Goal: Task Accomplishment & Management: Manage account settings

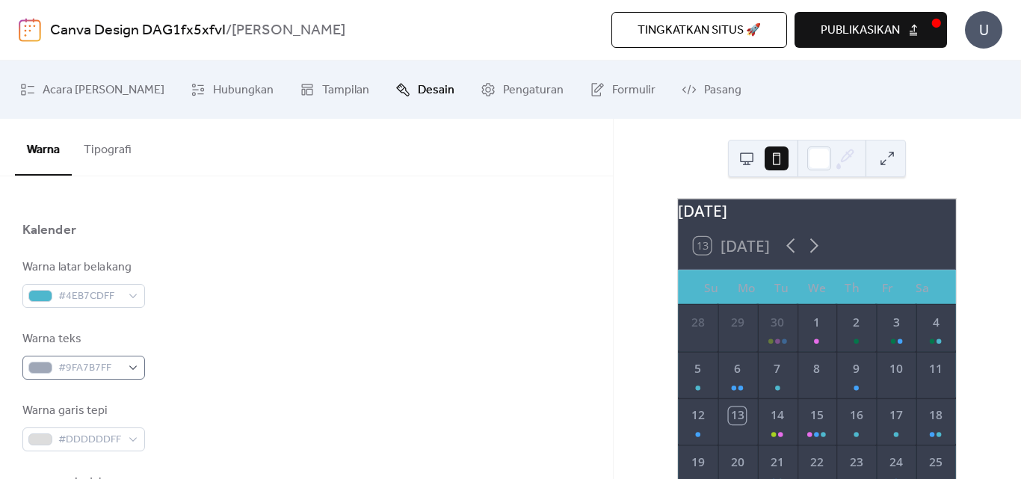
scroll to position [125, 0]
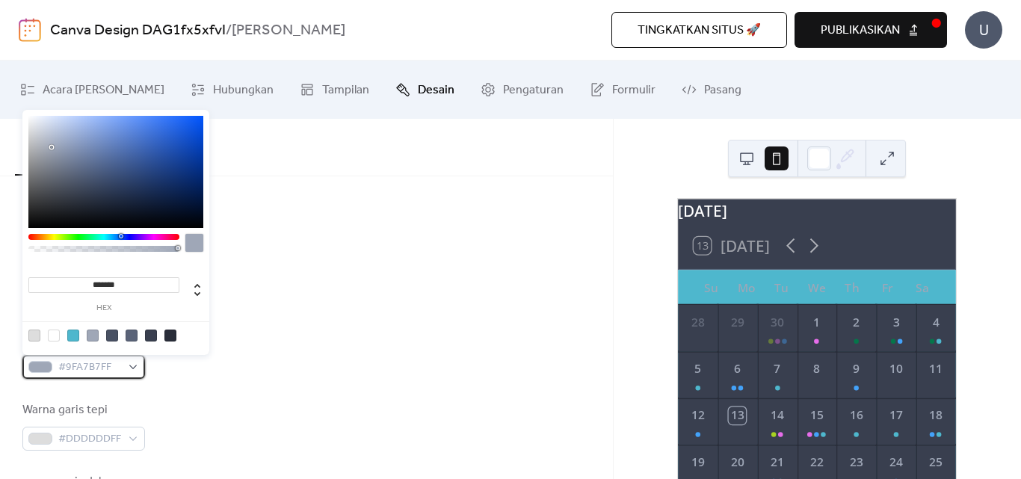
click at [133, 372] on div "#9FA7B7FF" at bounding box center [83, 367] width 123 height 24
click at [55, 338] on div at bounding box center [54, 336] width 12 height 12
type input "*******"
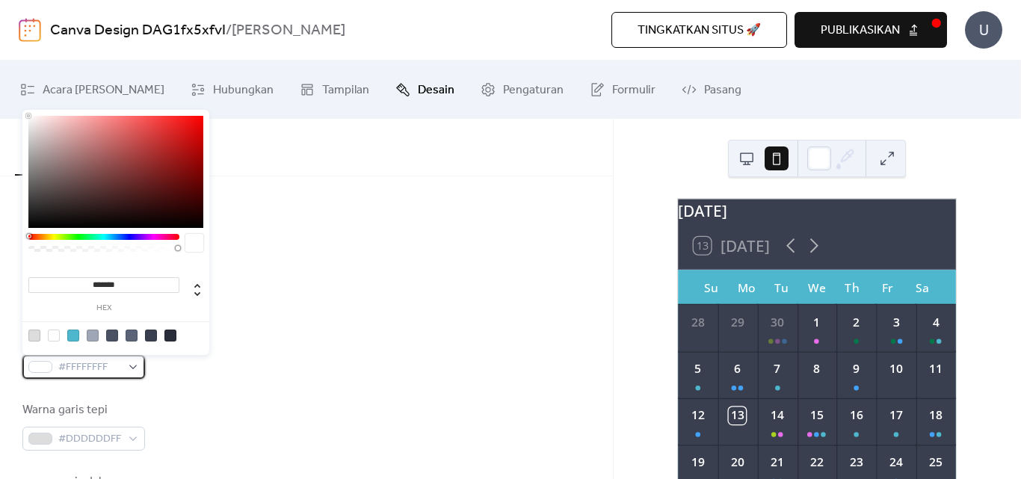
click at [132, 366] on div "#FFFFFFFF" at bounding box center [83, 367] width 123 height 24
click at [113, 281] on input "*******" at bounding box center [103, 285] width 151 height 16
paste input "*"
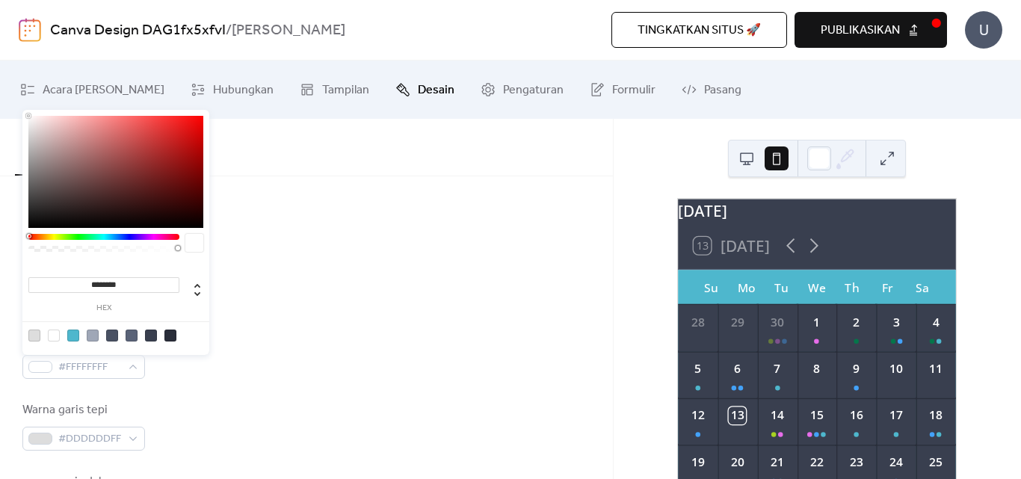
type input "********"
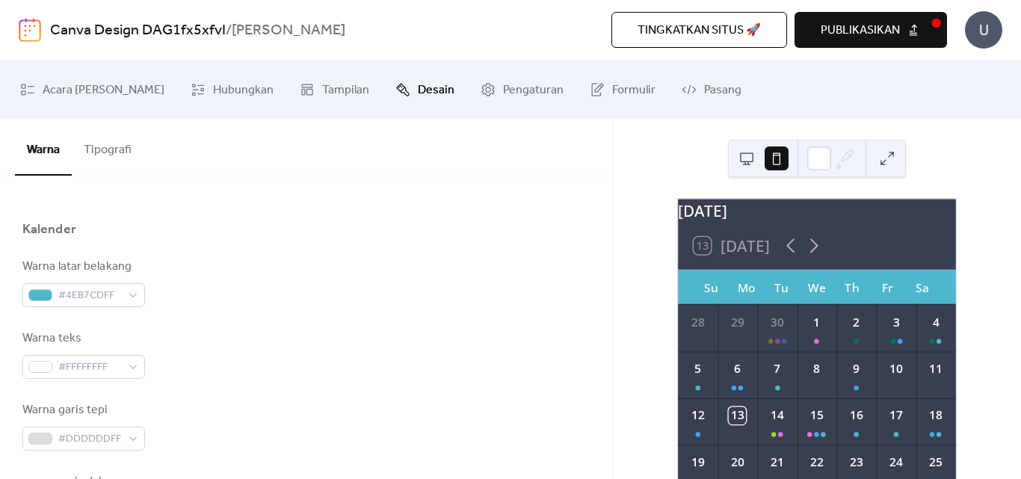
click at [233, 301] on div "Warna latar belakang #4EB7CDFF" at bounding box center [306, 282] width 568 height 49
click at [134, 369] on div "#FFFFFFFF" at bounding box center [83, 367] width 123 height 24
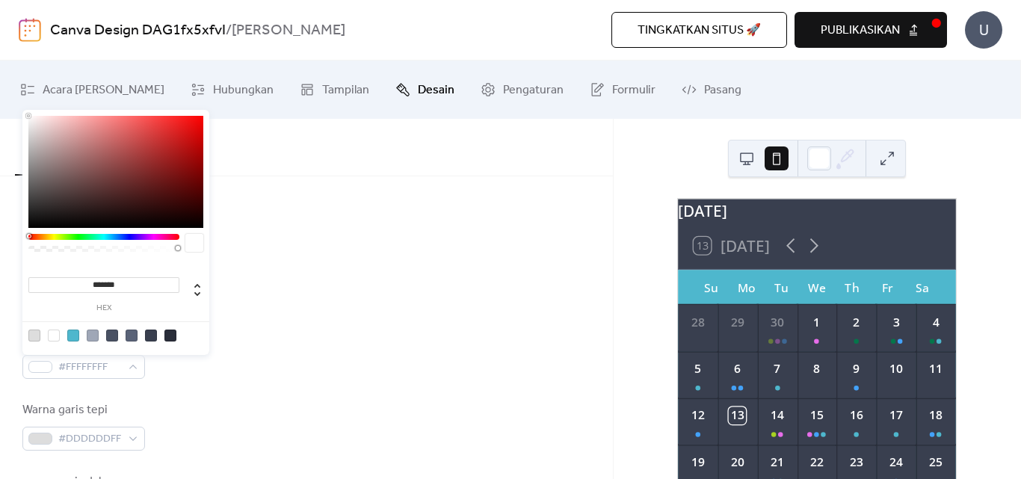
click at [104, 282] on input "*******" at bounding box center [103, 285] width 151 height 16
paste input "*"
click at [191, 293] on icon at bounding box center [197, 290] width 18 height 18
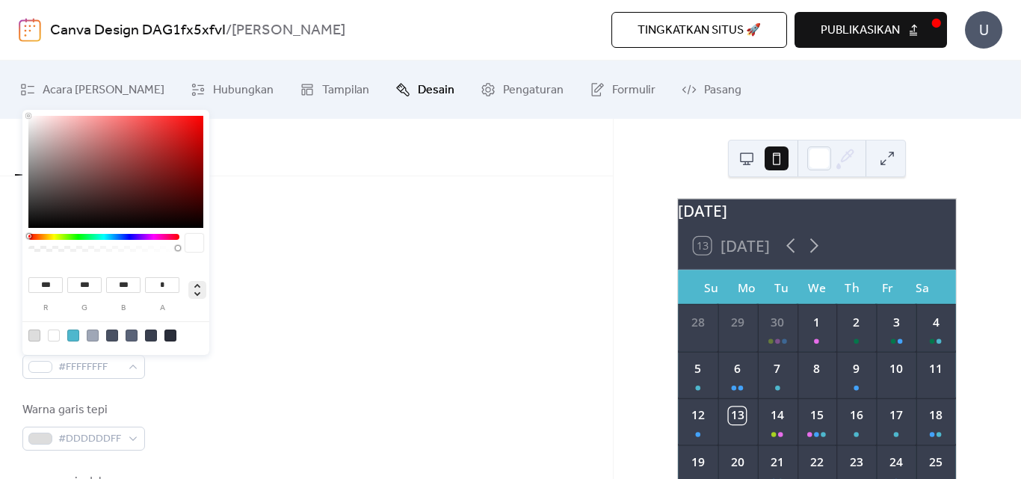
click at [197, 286] on icon at bounding box center [197, 290] width 18 height 18
type input "*"
type input "**"
type input "****"
click at [197, 286] on icon at bounding box center [197, 290] width 18 height 18
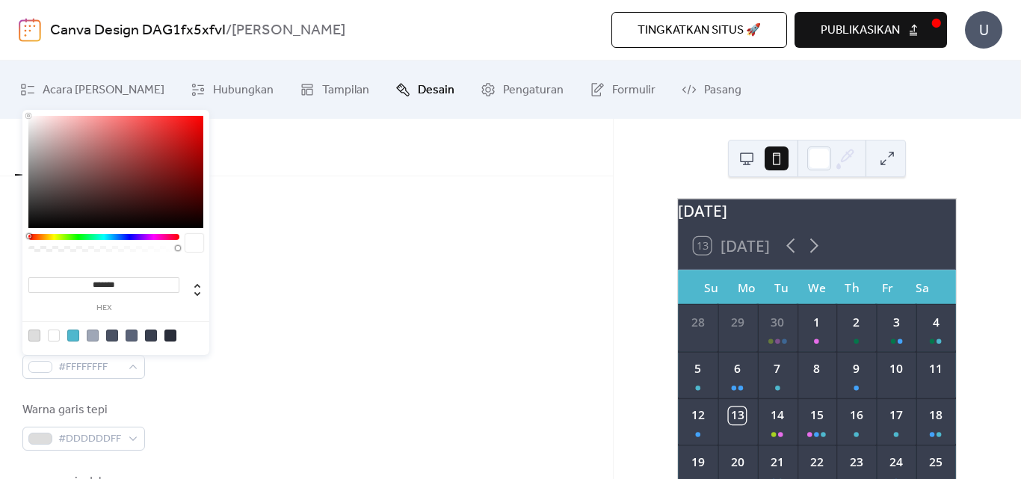
click at [112, 282] on input "*******" at bounding box center [103, 285] width 151 height 16
click at [111, 281] on input "*******" at bounding box center [103, 285] width 151 height 16
paste input "*"
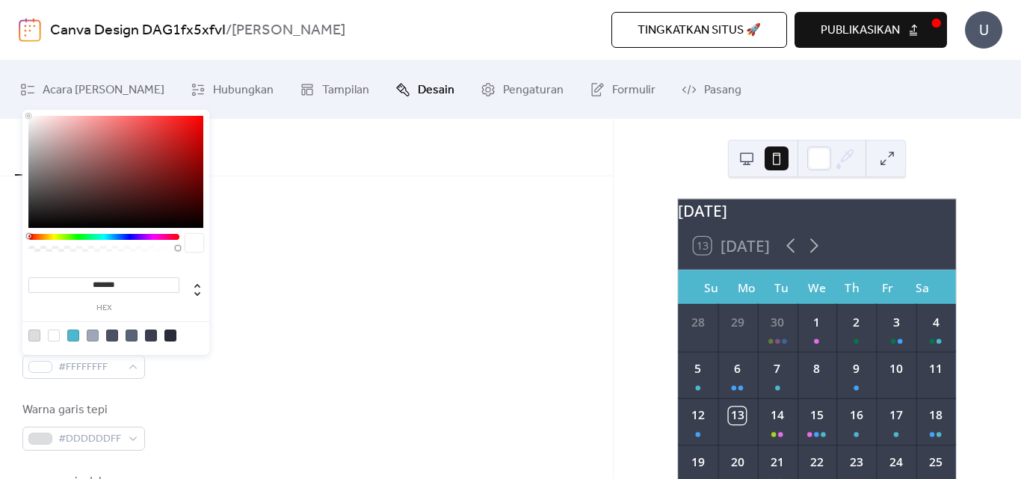
click at [179, 249] on div at bounding box center [178, 248] width 4 height 4
click at [179, 248] on div at bounding box center [178, 248] width 4 height 4
type input "***"
click at [176, 250] on div at bounding box center [176, 248] width 4 height 4
type input "*"
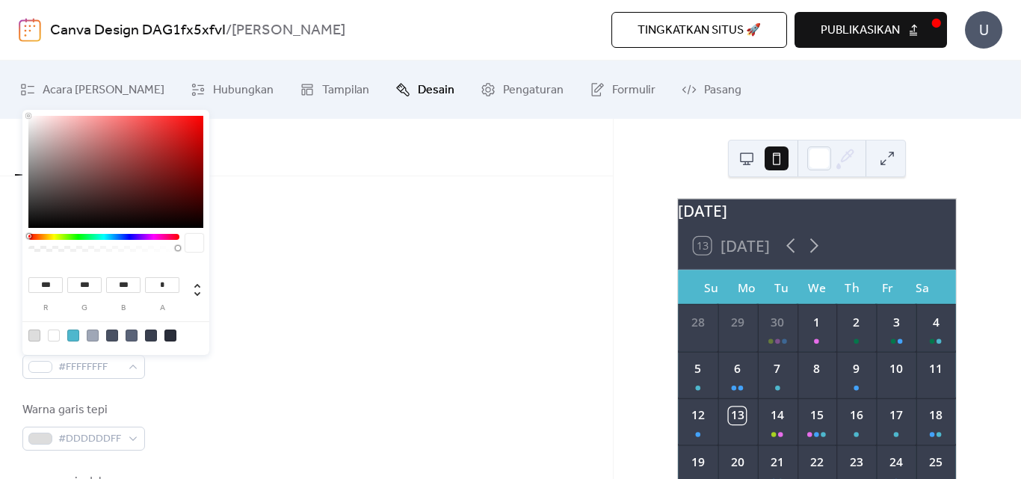
click at [179, 248] on div at bounding box center [179, 248] width 4 height 4
click at [198, 285] on icon at bounding box center [197, 290] width 6 height 13
type input "*"
type input "**"
type input "****"
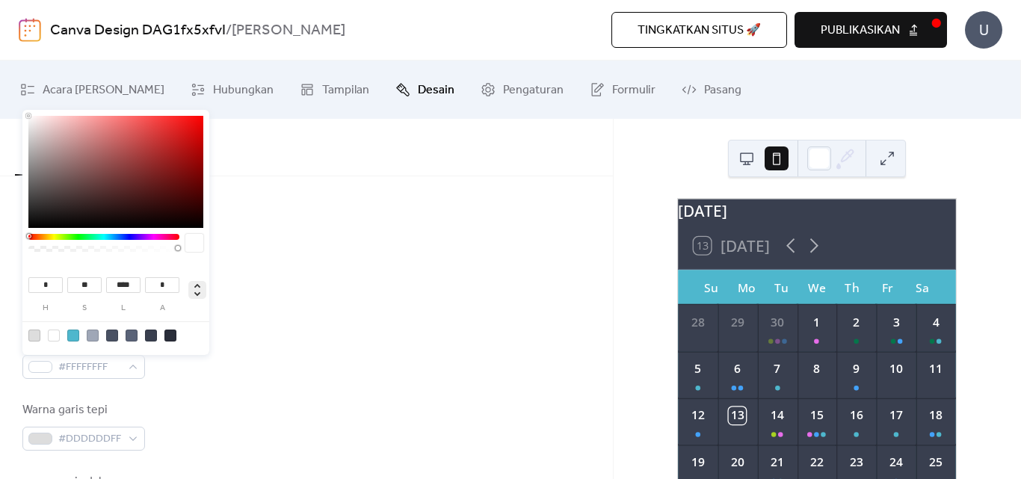
click at [199, 285] on icon at bounding box center [197, 290] width 18 height 18
click at [114, 283] on input "*******" at bounding box center [103, 285] width 151 height 16
paste input "*"
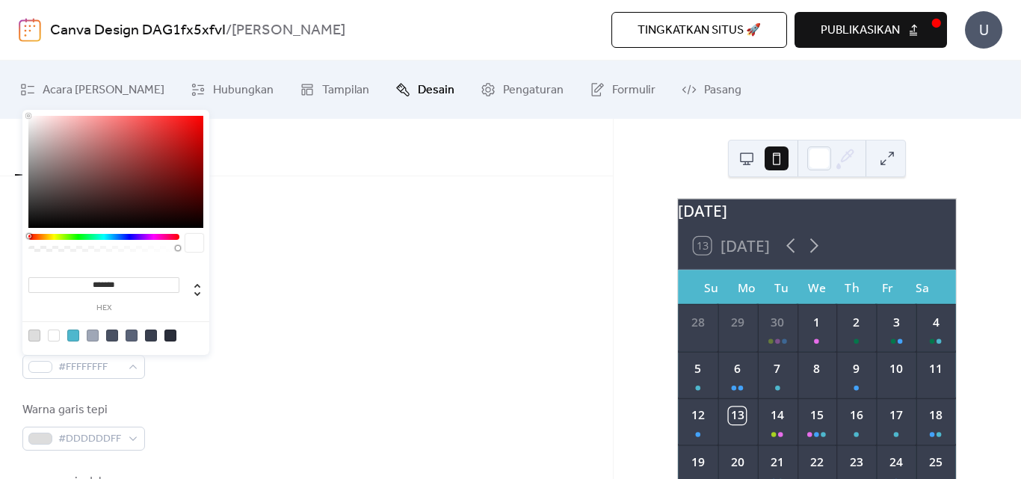
click at [168, 260] on div "******* hex" at bounding box center [115, 286] width 175 height 52
click at [104, 280] on input "*******" at bounding box center [103, 285] width 151 height 16
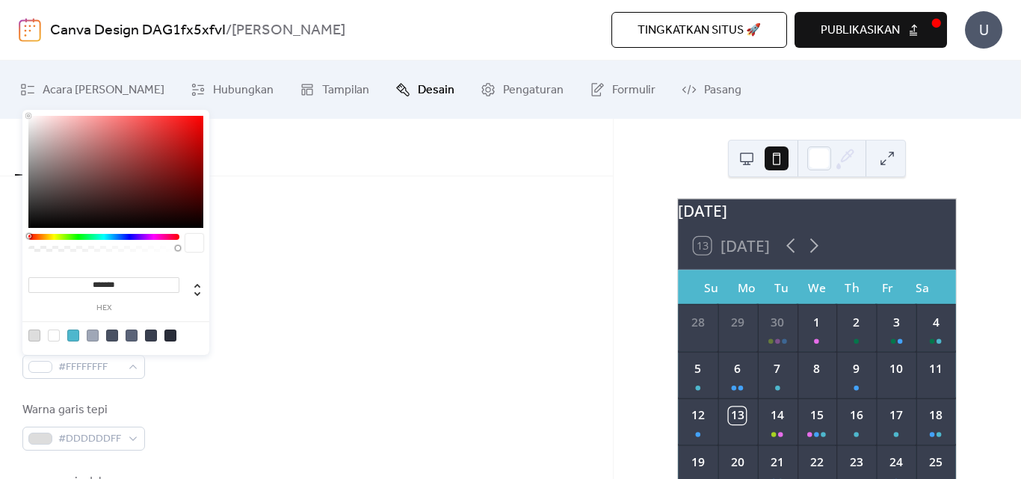
paste input
type input "*******"
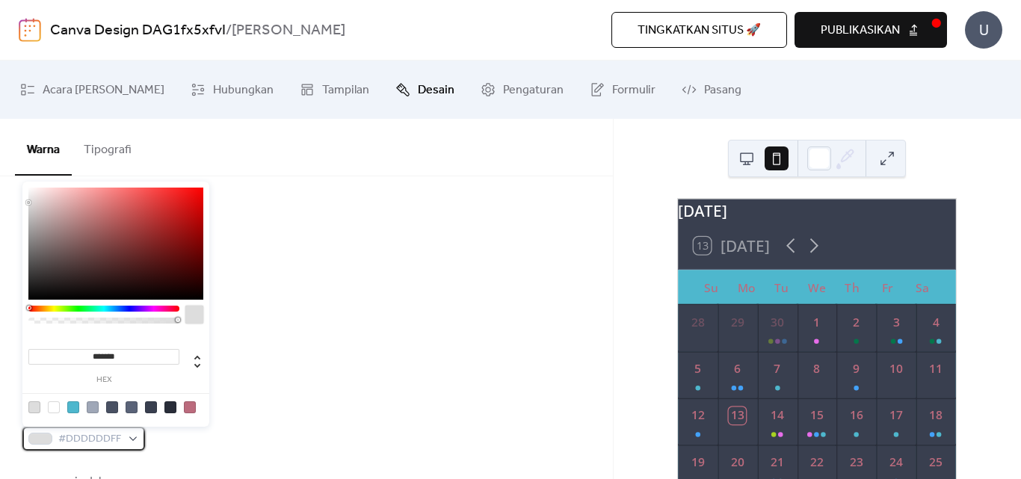
click at [133, 440] on div "#DDDDDDFF" at bounding box center [83, 439] width 123 height 24
click at [107, 356] on input "*******" at bounding box center [103, 357] width 151 height 16
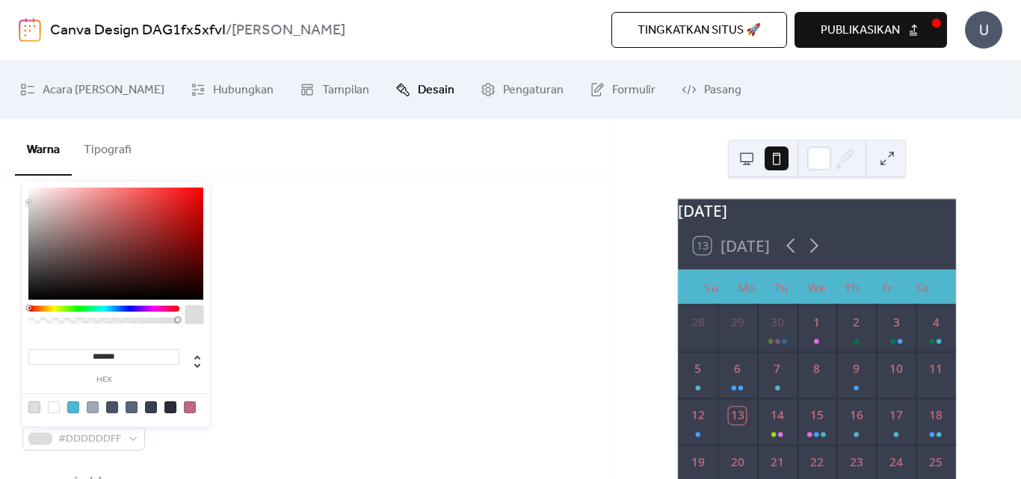
click at [107, 356] on input "*******" at bounding box center [103, 357] width 151 height 16
paste input
type input "*******"
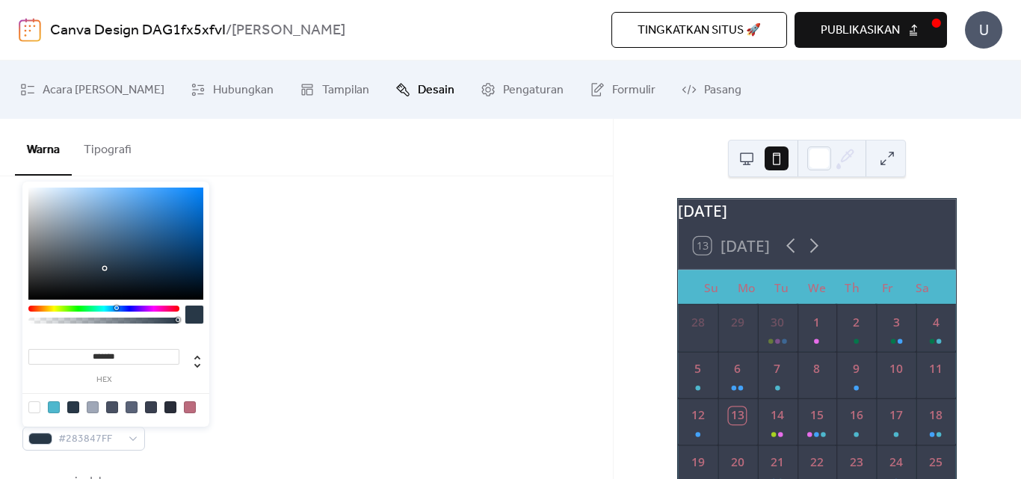
click at [166, 436] on div "Warna garis tepi #283847FF" at bounding box center [306, 426] width 568 height 49
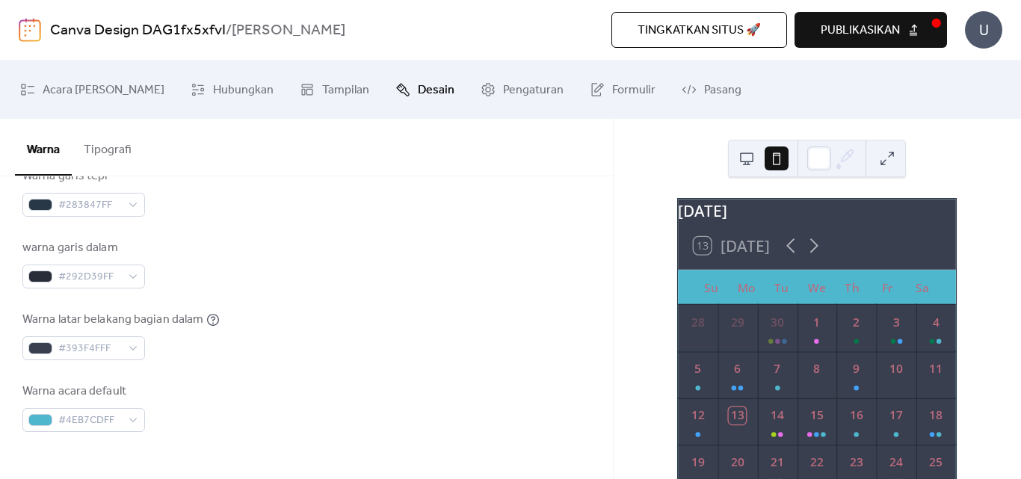
scroll to position [623, 0]
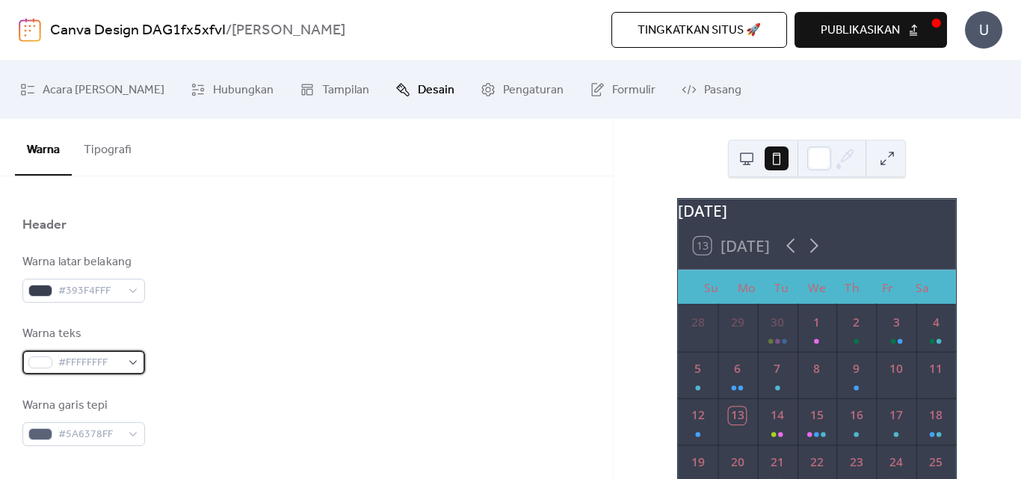
click at [132, 361] on div "#FFFFFFFF" at bounding box center [83, 363] width 123 height 24
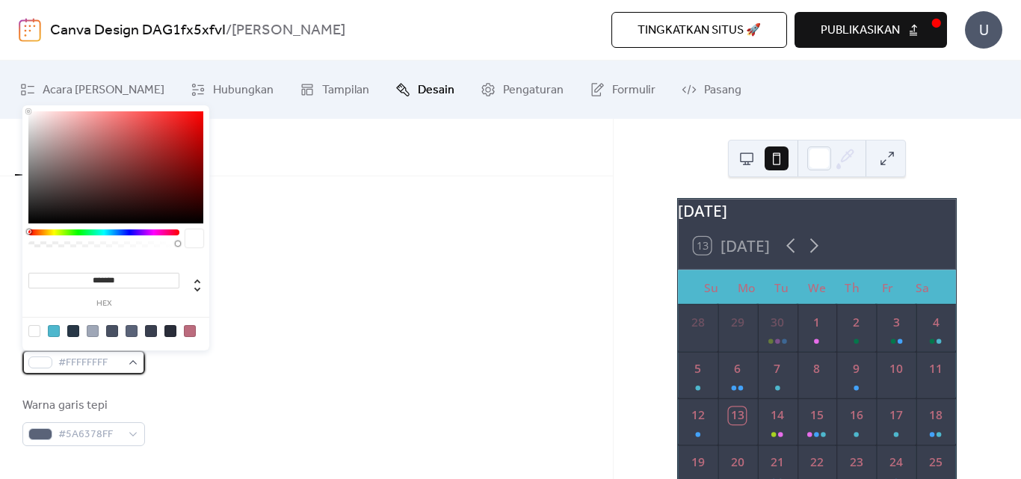
click at [67, 362] on span "#FFFFFFFF" at bounding box center [89, 363] width 63 height 18
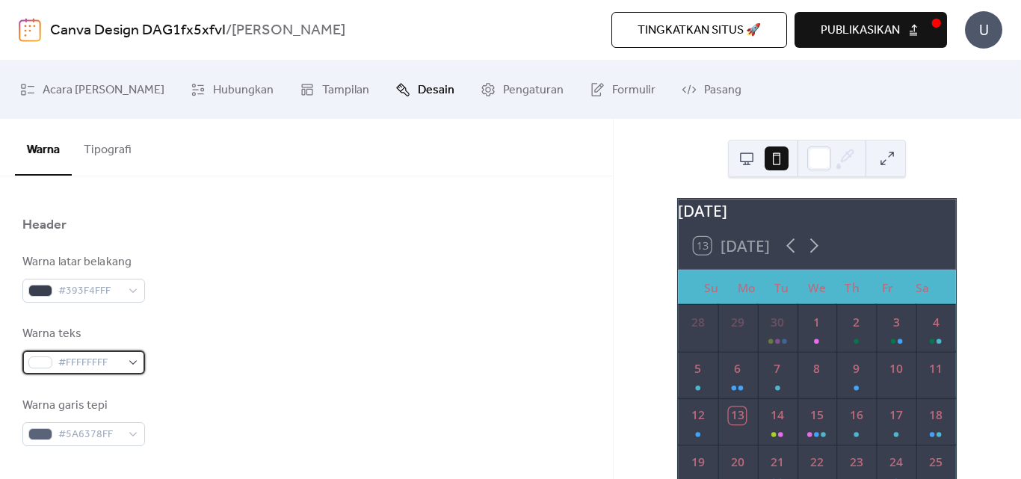
click at [84, 364] on span "#FFFFFFFF" at bounding box center [89, 363] width 63 height 18
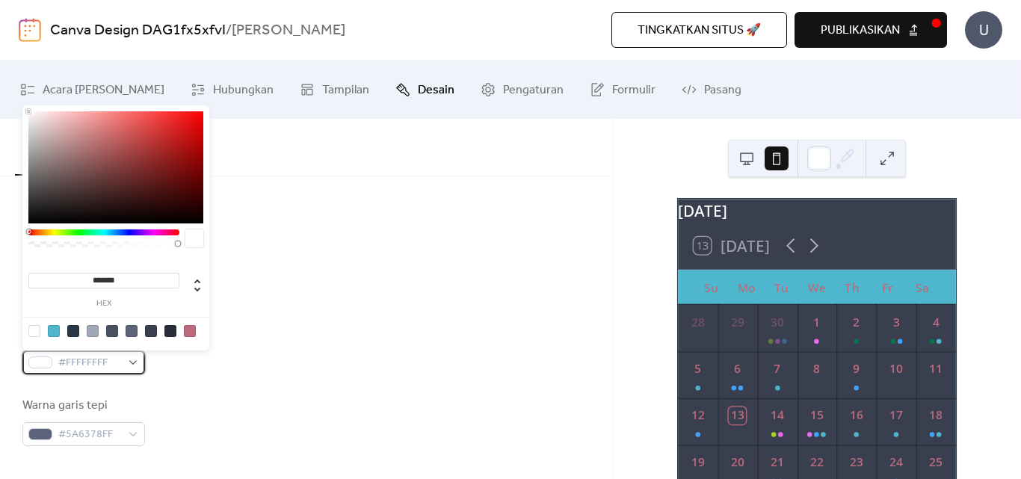
click at [84, 363] on span "#FFFFFFFF" at bounding box center [89, 363] width 63 height 18
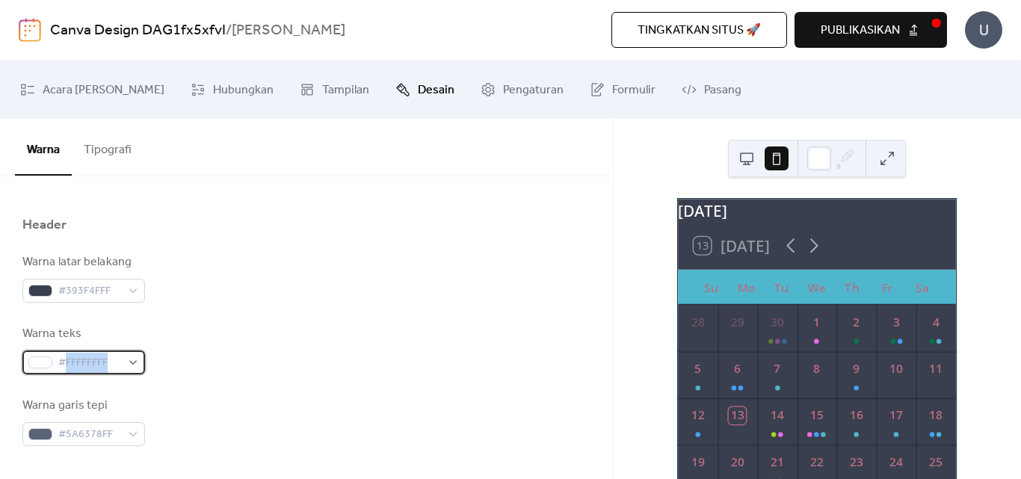
click at [84, 363] on span "#FFFFFFFF" at bounding box center [89, 363] width 63 height 18
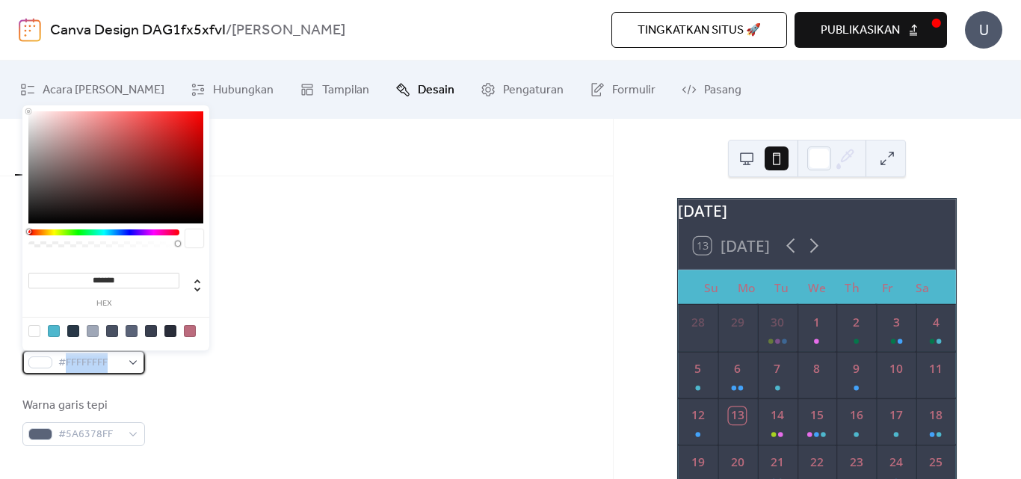
click at [79, 362] on span "#FFFFFFFF" at bounding box center [89, 363] width 63 height 18
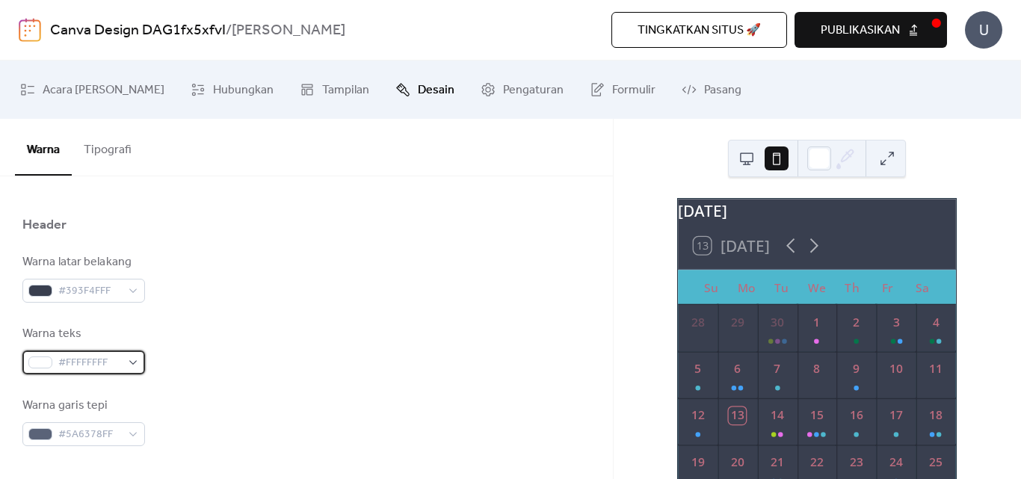
click at [79, 362] on span "#FFFFFFFF" at bounding box center [89, 363] width 63 height 18
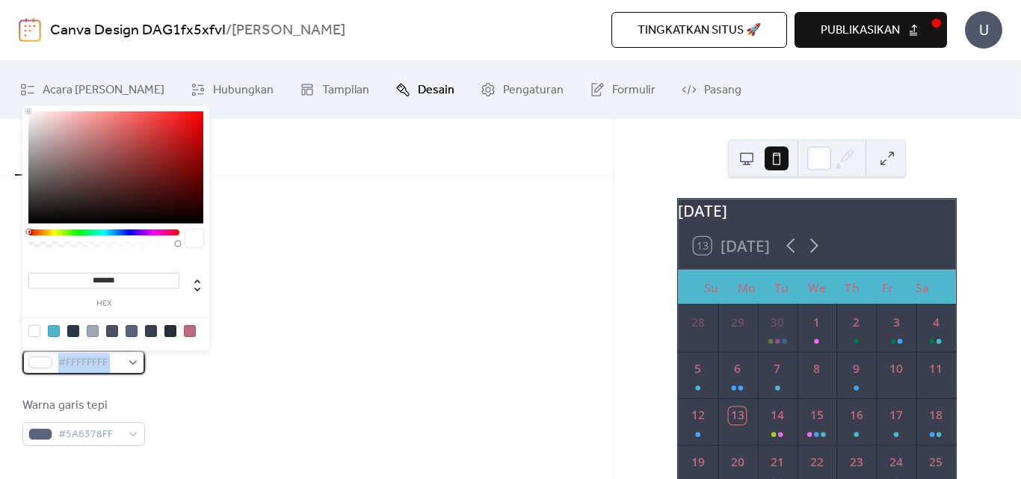
click at [79, 362] on span "#FFFFFFFF" at bounding box center [89, 363] width 63 height 18
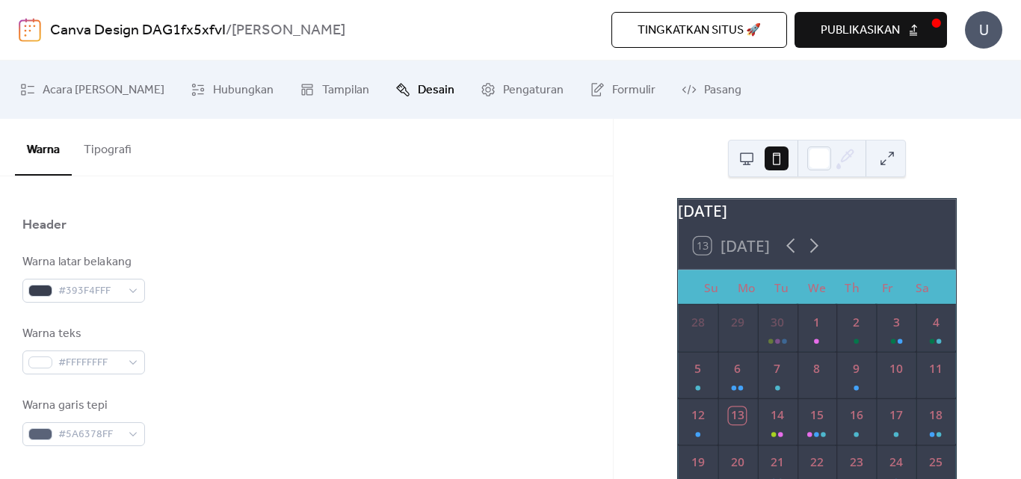
drag, startPoint x: 78, startPoint y: 362, endPoint x: 150, endPoint y: 390, distance: 76.9
click at [150, 390] on div "Warna latar belakang #393F4FFF Warna teks #FFFFFFFF Warna garis tepi #5A6378FF" at bounding box center [306, 349] width 568 height 193
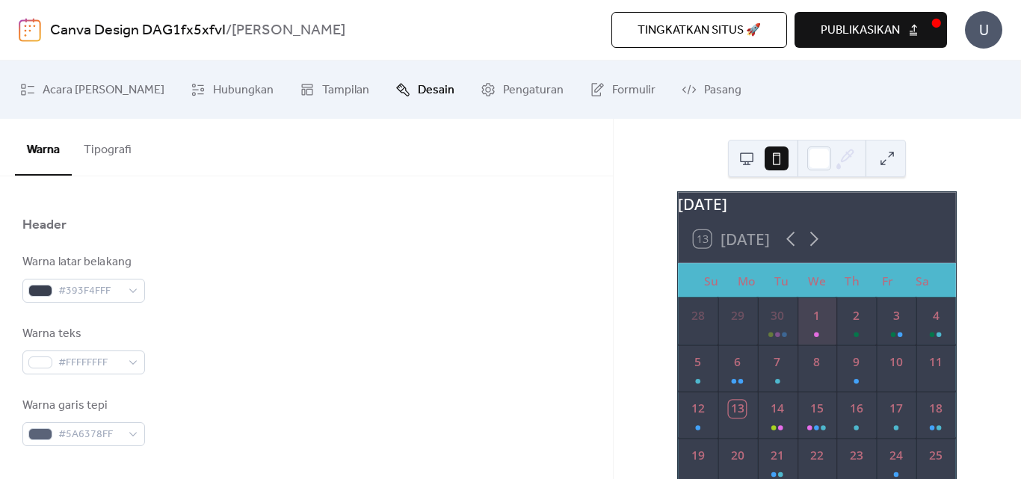
scroll to position [0, 0]
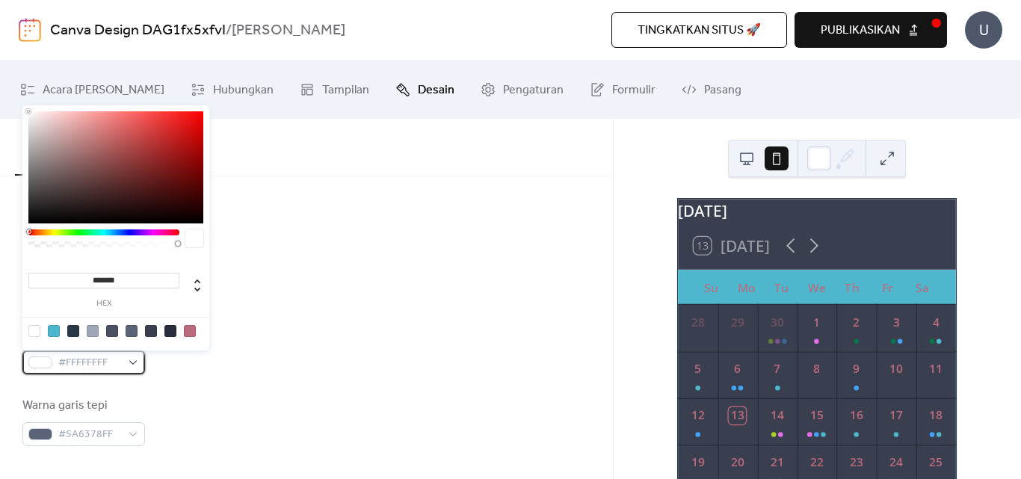
click at [65, 362] on span "#FFFFFFFF" at bounding box center [89, 363] width 63 height 18
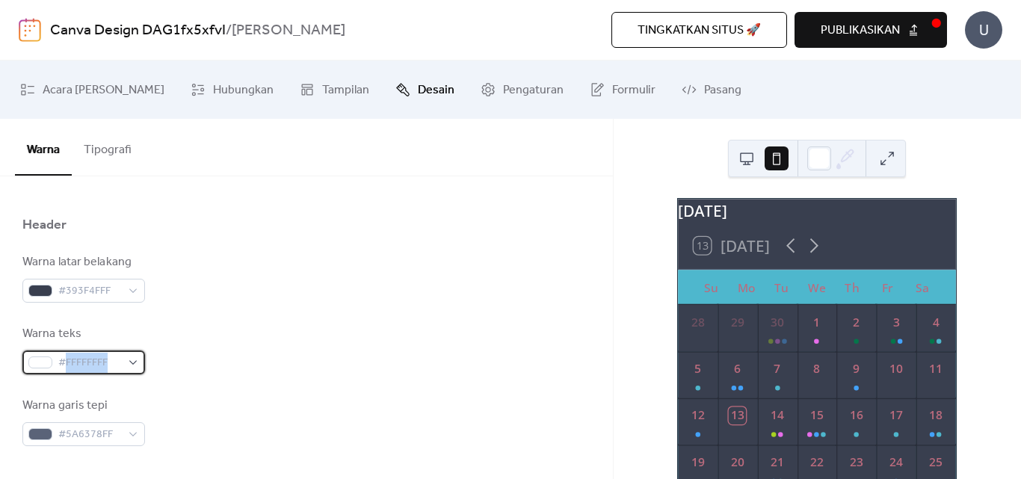
click at [65, 362] on span "#FFFFFFFF" at bounding box center [89, 363] width 63 height 18
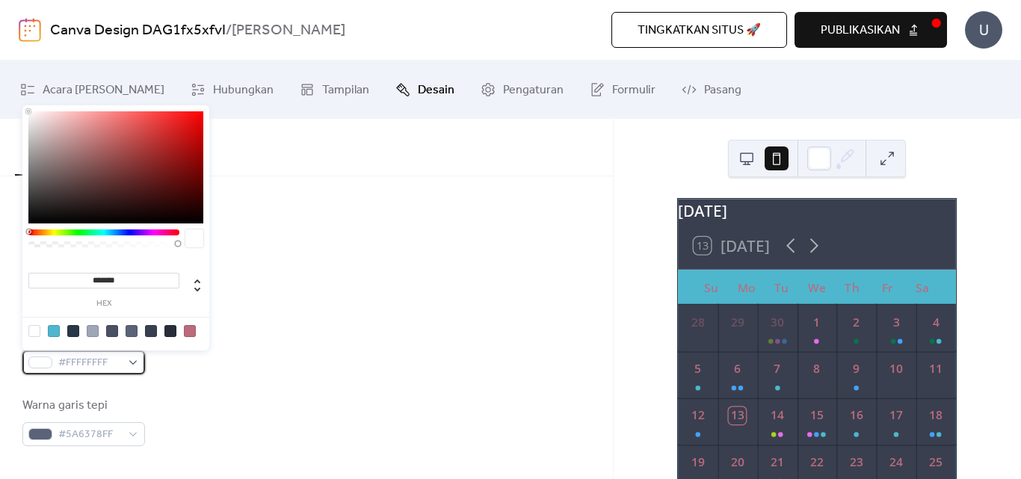
click at [61, 360] on span "#FFFFFFFF" at bounding box center [89, 363] width 63 height 18
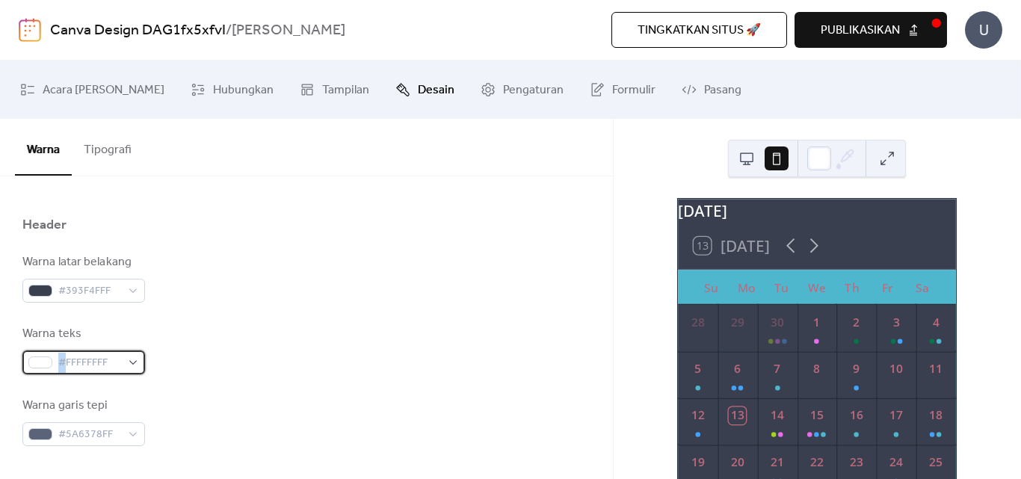
click at [61, 360] on span "#FFFFFFFF" at bounding box center [89, 363] width 63 height 18
click at [135, 360] on div "#FFFFFFFF" at bounding box center [83, 363] width 123 height 24
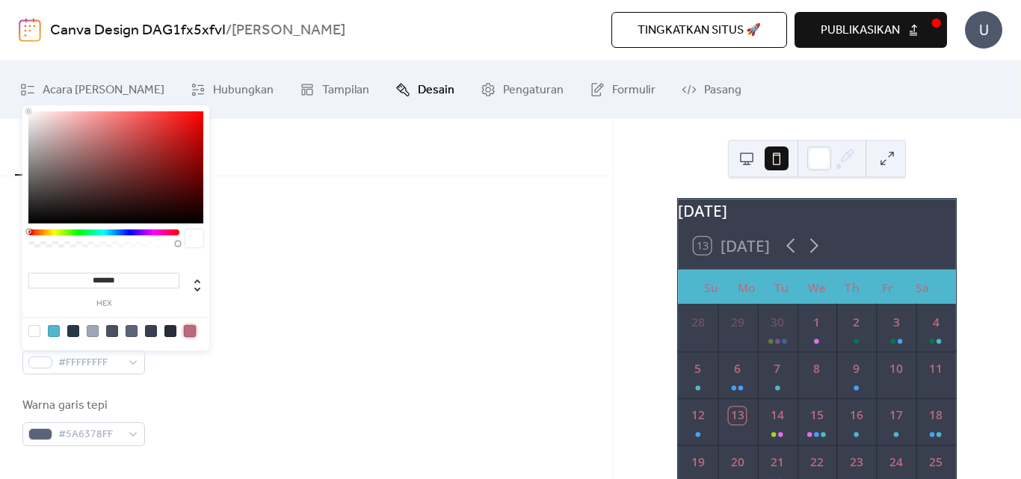
click at [193, 332] on div at bounding box center [190, 331] width 12 height 12
type input "*******"
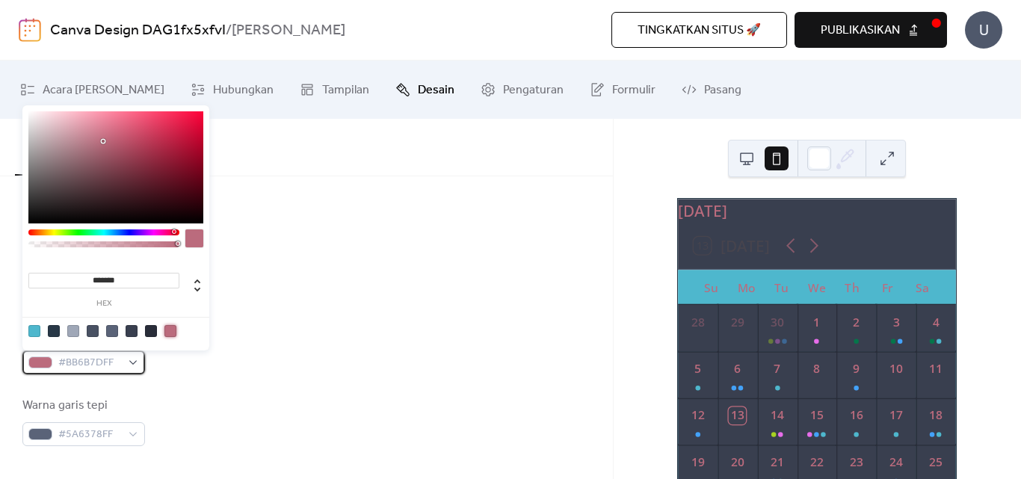
click at [129, 363] on div "#BB6B7DFF" at bounding box center [83, 363] width 123 height 24
click at [30, 330] on div at bounding box center [34, 331] width 12 height 12
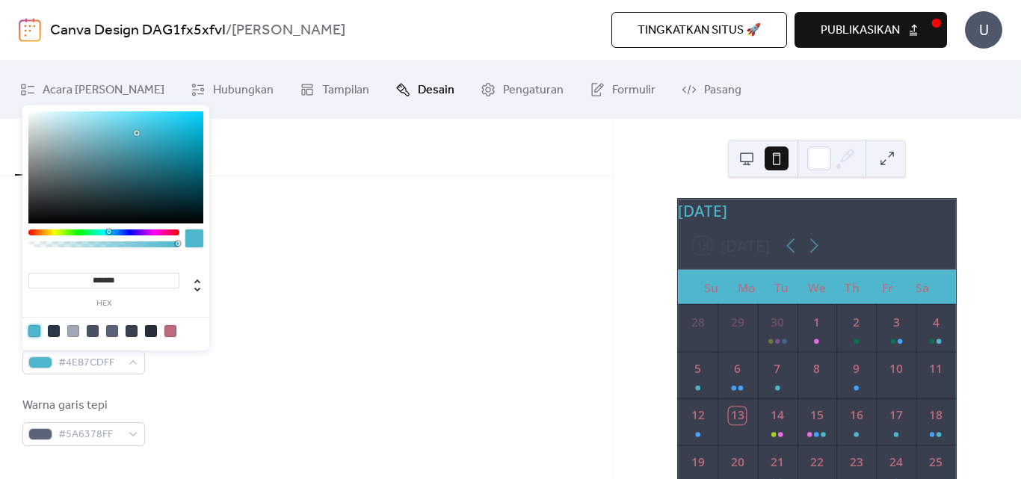
type input "*******"
click at [91, 117] on div at bounding box center [115, 167] width 175 height 112
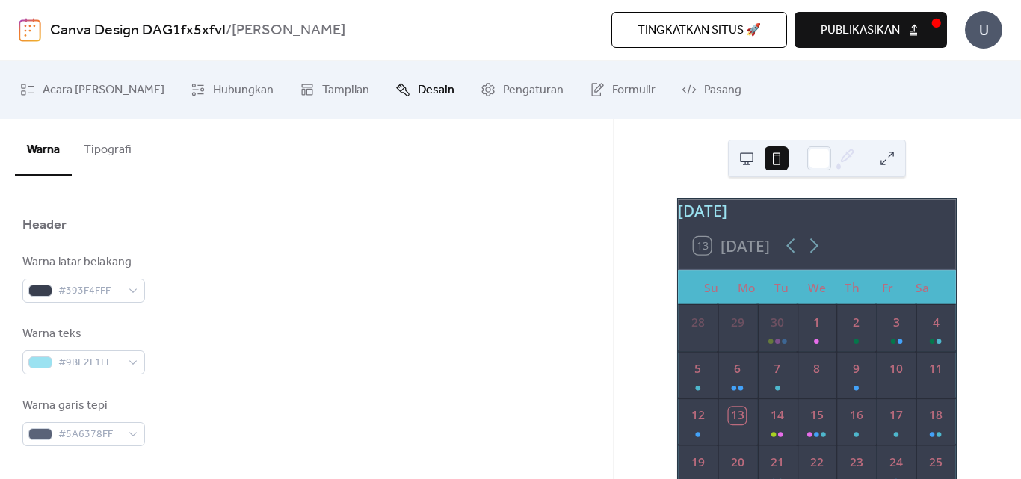
click at [178, 364] on div "Warna teks #9BE2F1FF" at bounding box center [306, 349] width 568 height 49
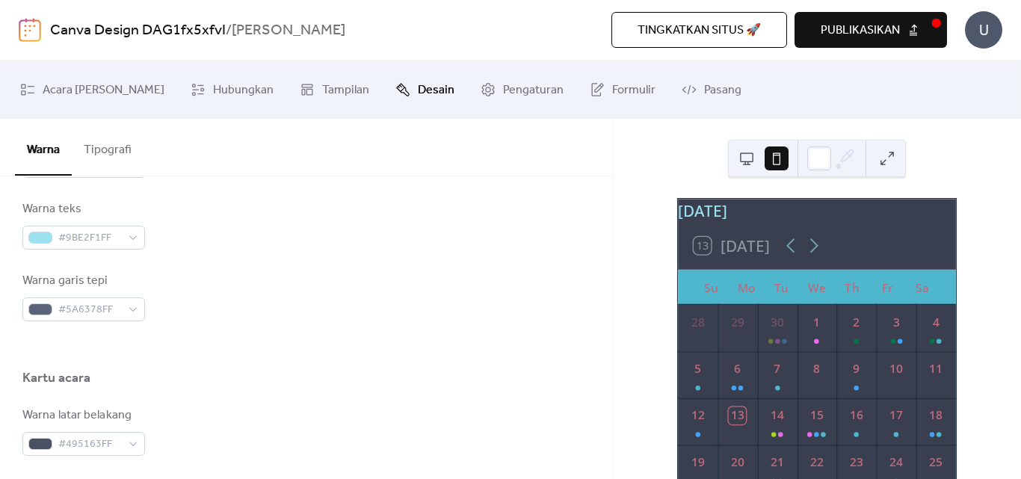
scroll to position [873, 0]
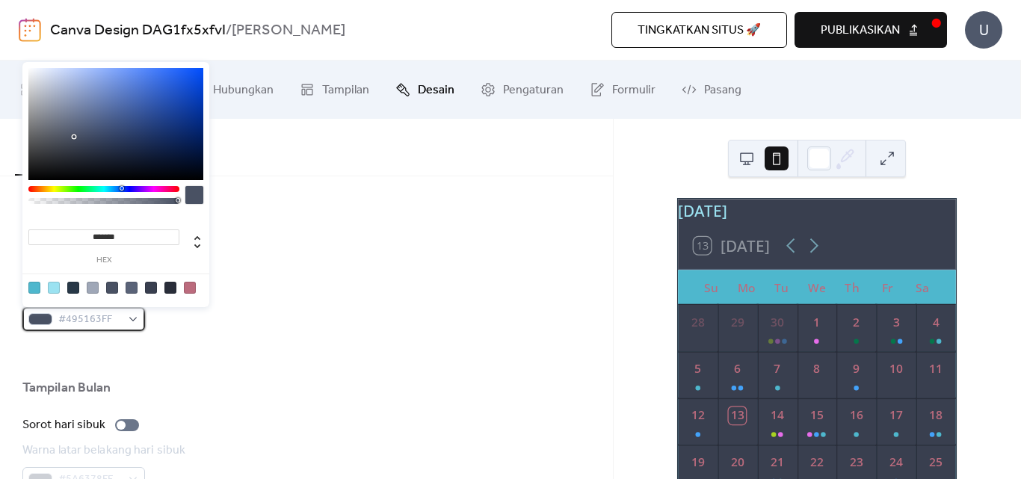
click at [134, 318] on div "#495163FF" at bounding box center [83, 319] width 123 height 24
click at [76, 90] on div at bounding box center [115, 124] width 175 height 112
click at [62, 88] on div at bounding box center [115, 124] width 175 height 112
click at [96, 285] on div at bounding box center [93, 288] width 12 height 12
click at [89, 286] on div at bounding box center [93, 288] width 12 height 12
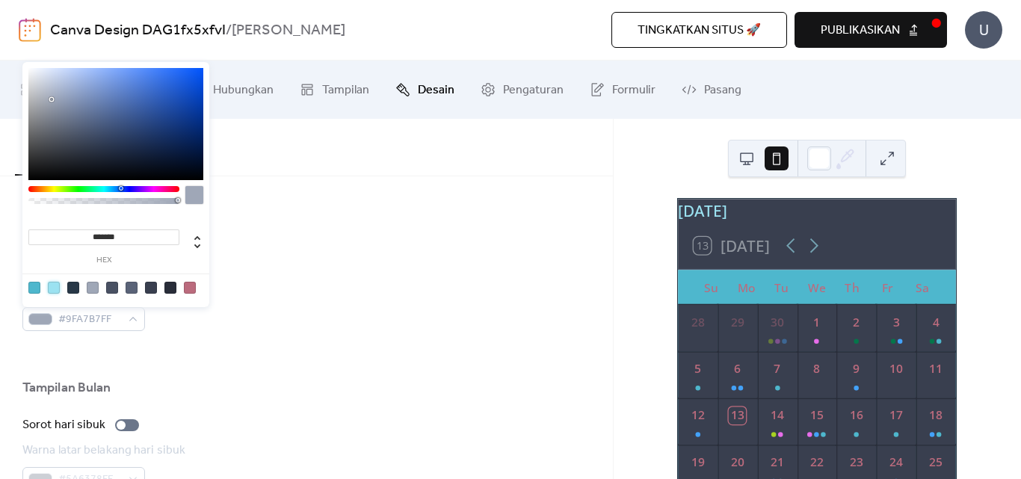
click at [54, 288] on div at bounding box center [54, 288] width 12 height 12
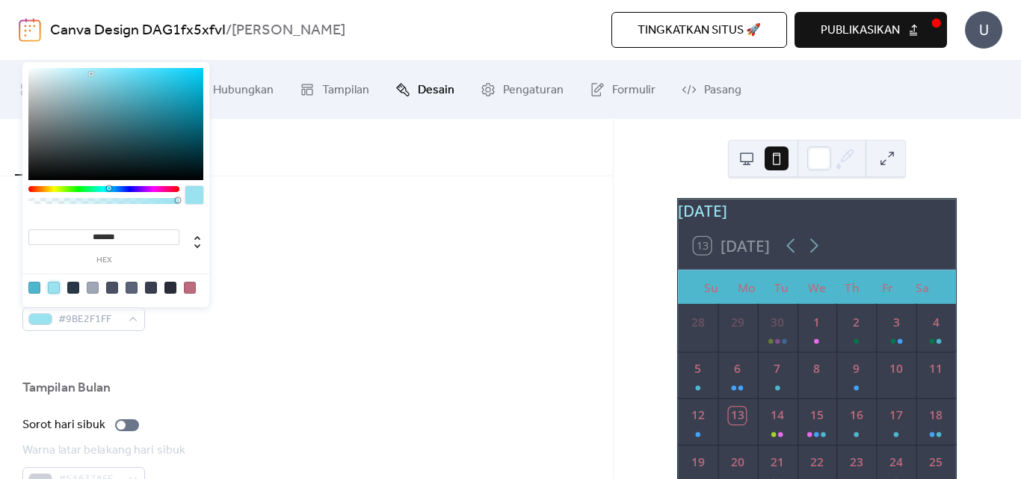
click at [93, 288] on div at bounding box center [93, 288] width 12 height 12
type input "*******"
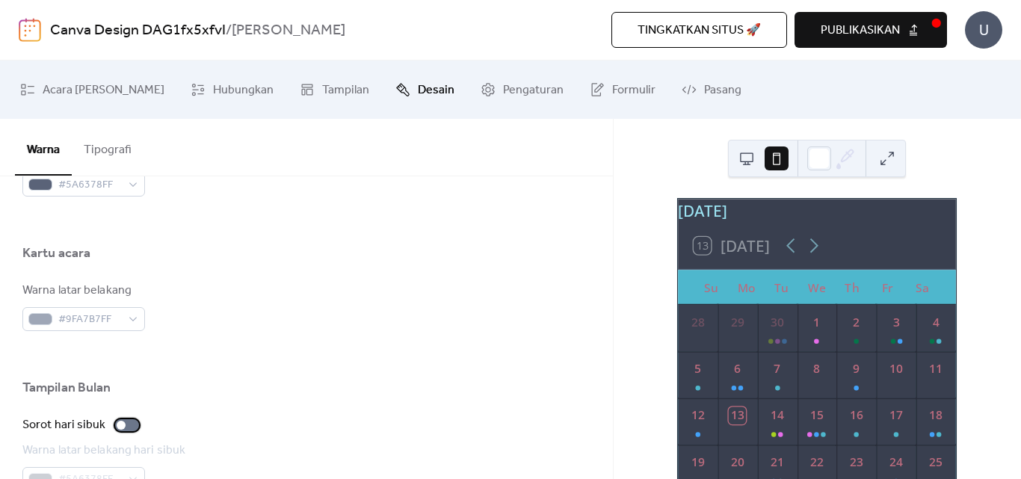
click at [129, 422] on div at bounding box center [127, 425] width 24 height 12
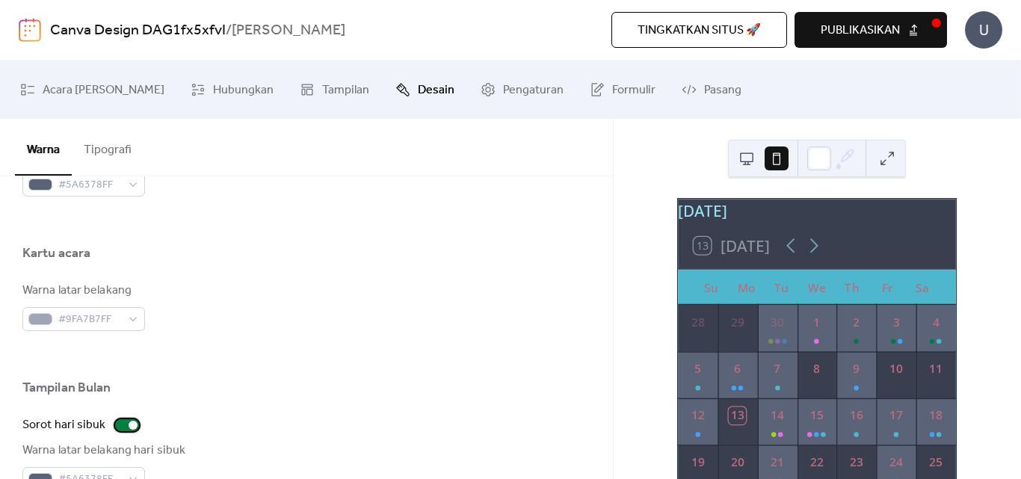
scroll to position [997, 0]
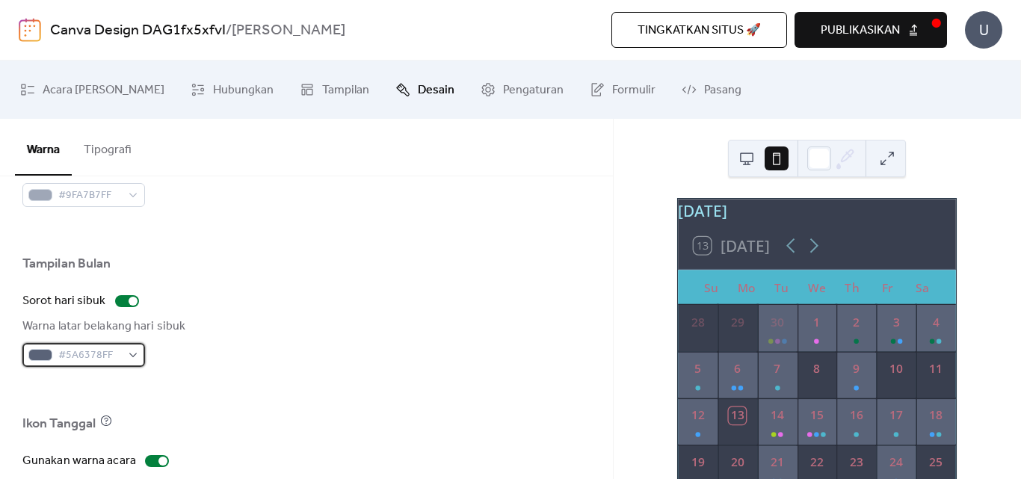
click at [135, 356] on div "#5A6378FF" at bounding box center [83, 355] width 123 height 24
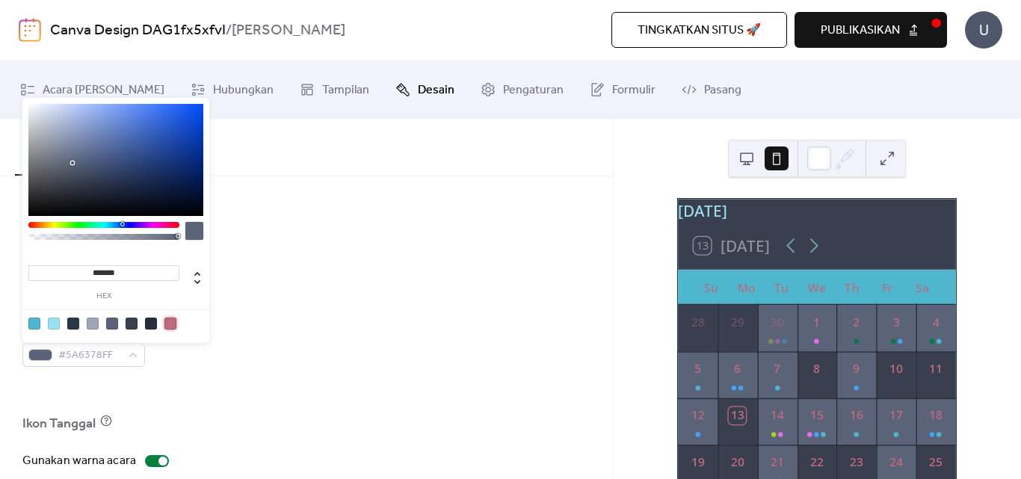
click at [167, 326] on div at bounding box center [171, 324] width 12 height 12
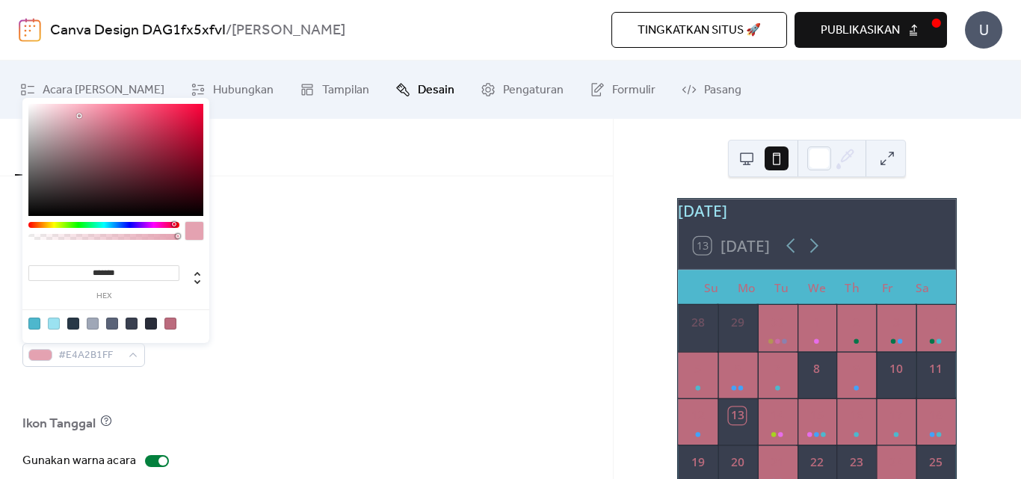
type input "*******"
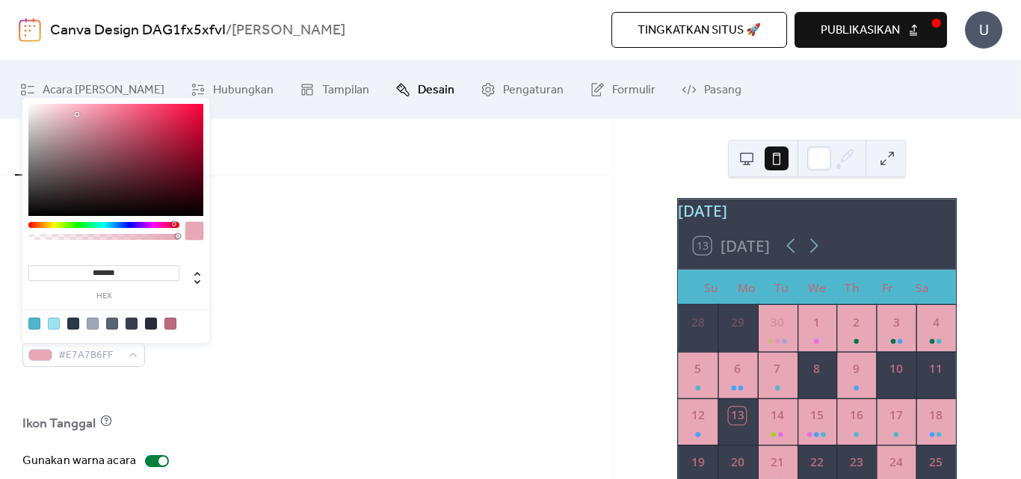
drag, startPoint x: 102, startPoint y: 132, endPoint x: 77, endPoint y: 114, distance: 30.1
click at [77, 114] on div at bounding box center [115, 160] width 175 height 112
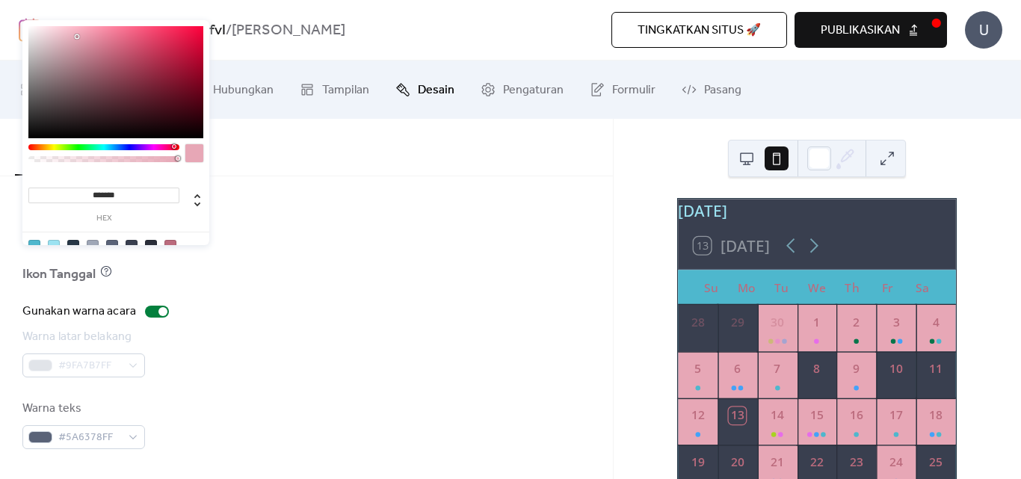
scroll to position [1021, 0]
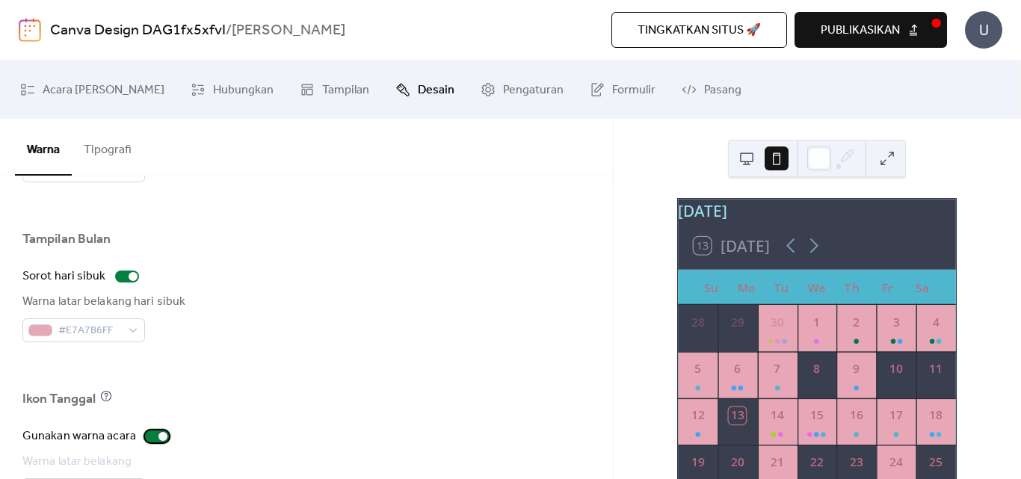
click at [154, 433] on div at bounding box center [157, 437] width 24 height 12
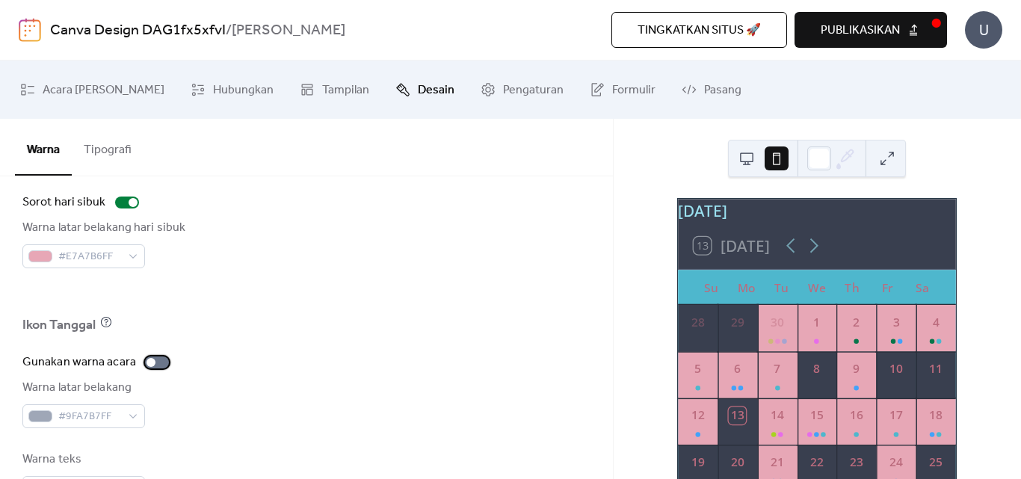
scroll to position [1146, 0]
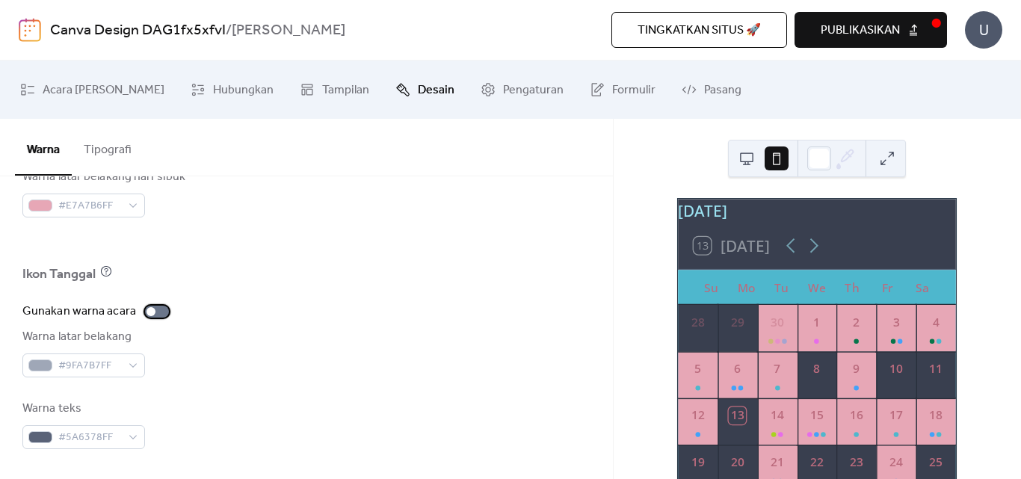
click at [147, 312] on div at bounding box center [151, 311] width 9 height 9
click at [159, 312] on div at bounding box center [163, 311] width 9 height 9
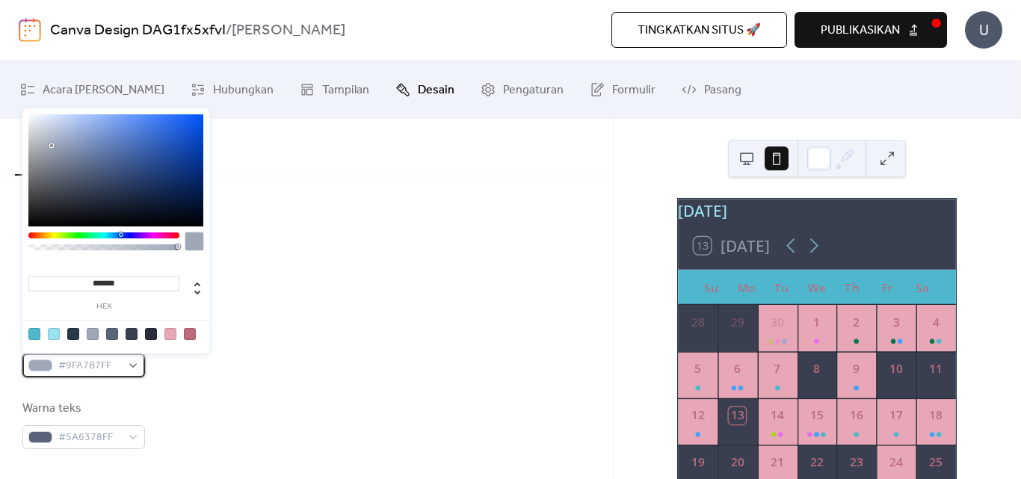
click at [134, 366] on div "#9FA7B7FF" at bounding box center [83, 366] width 123 height 24
click at [46, 132] on div at bounding box center [115, 170] width 175 height 112
type input "*******"
click at [47, 119] on div at bounding box center [115, 170] width 175 height 112
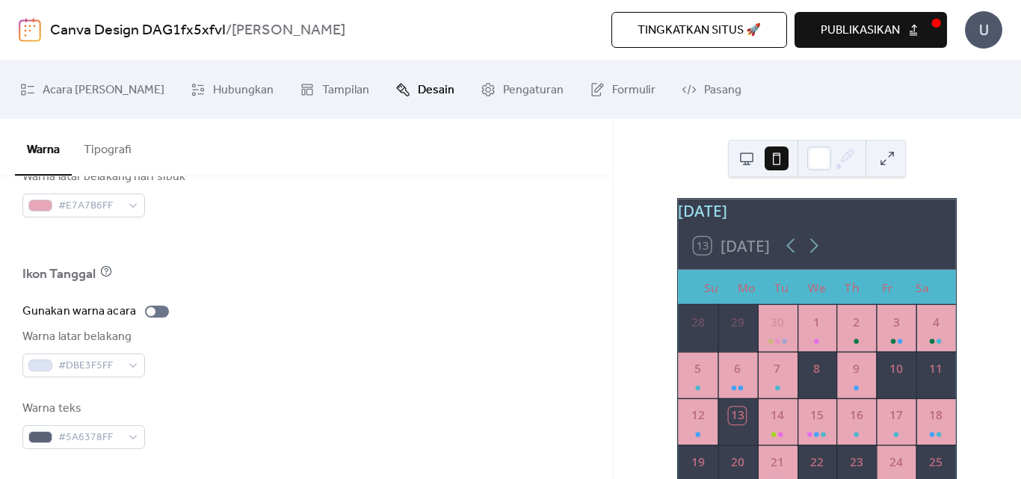
click at [170, 377] on div "Warna latar belakang #DBE3F5FF" at bounding box center [306, 352] width 568 height 49
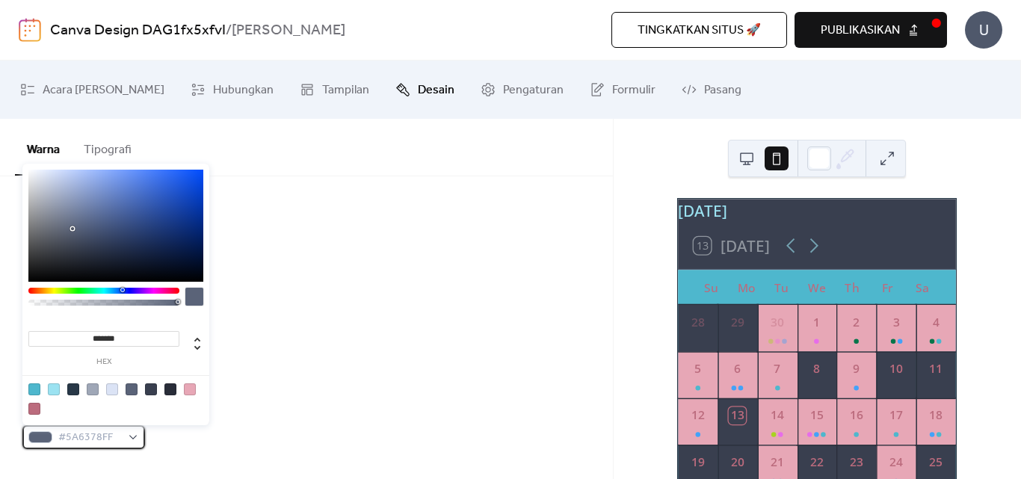
click at [136, 437] on div "#5A6378FF" at bounding box center [83, 437] width 123 height 24
click at [151, 391] on div at bounding box center [151, 390] width 12 height 12
type input "*******"
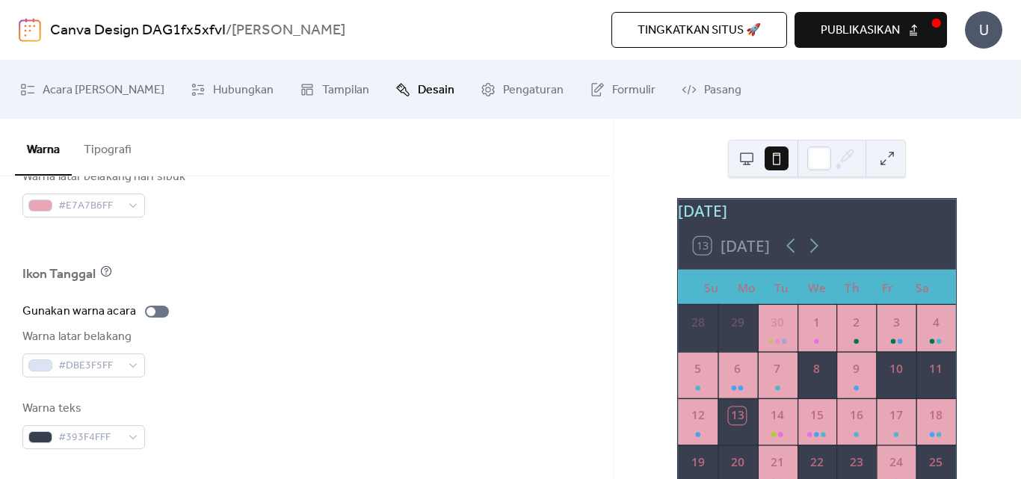
click at [215, 403] on div "Warna teks #393F4FFF" at bounding box center [306, 424] width 568 height 49
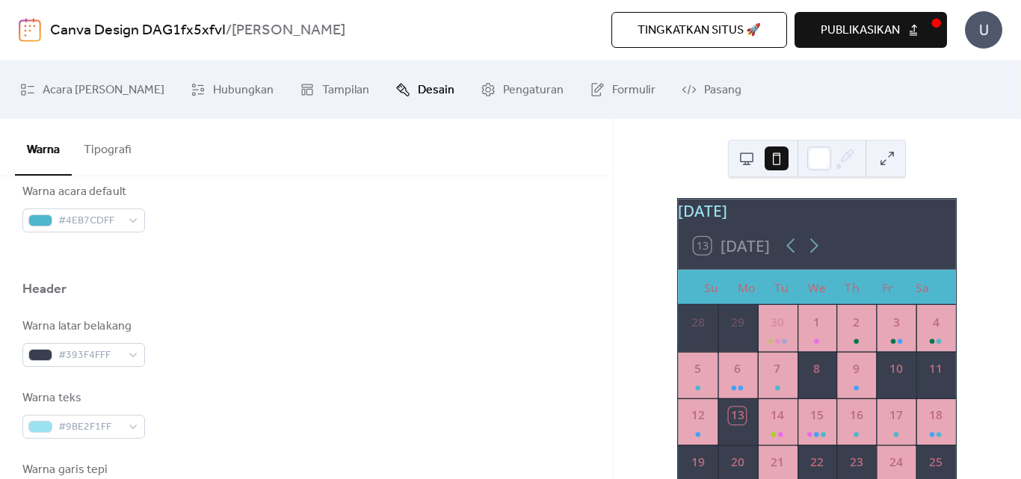
scroll to position [523, 0]
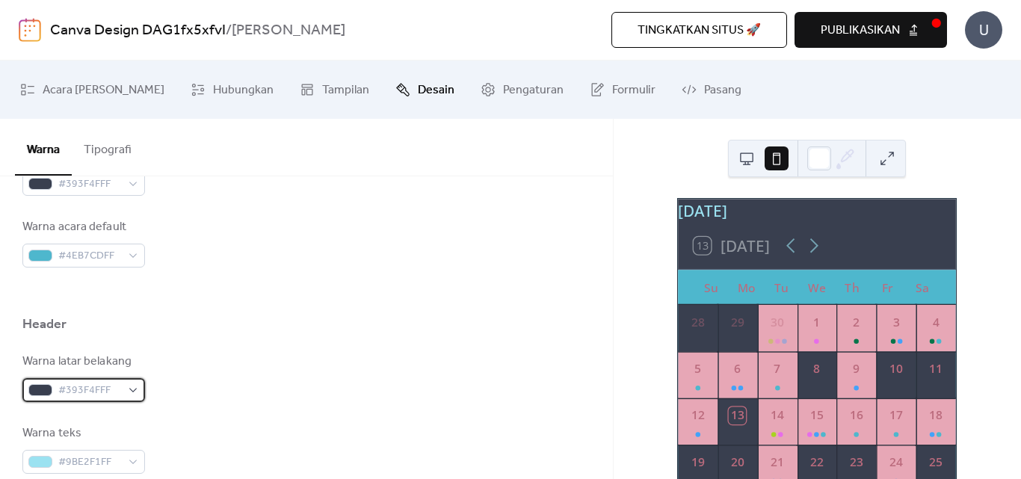
click at [132, 391] on div "#393F4FFF" at bounding box center [83, 390] width 123 height 24
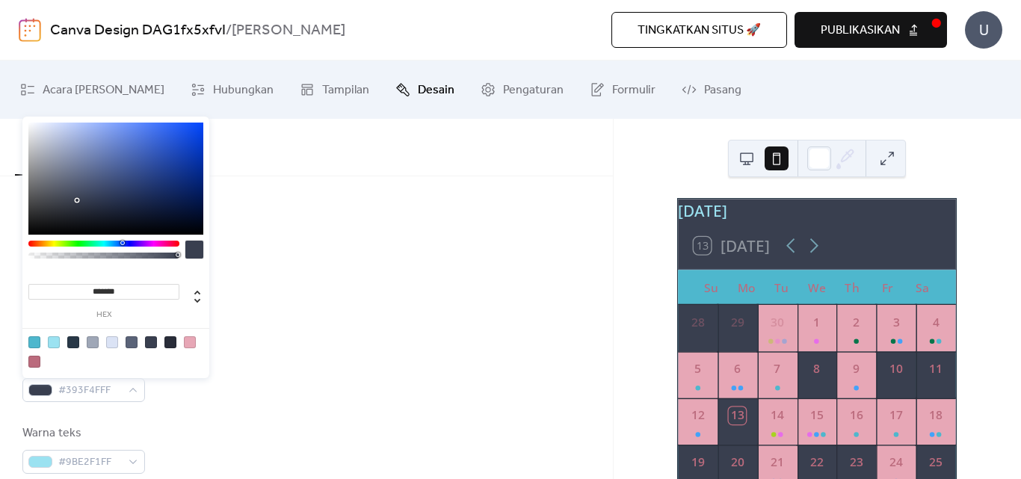
click at [50, 342] on div at bounding box center [54, 342] width 12 height 12
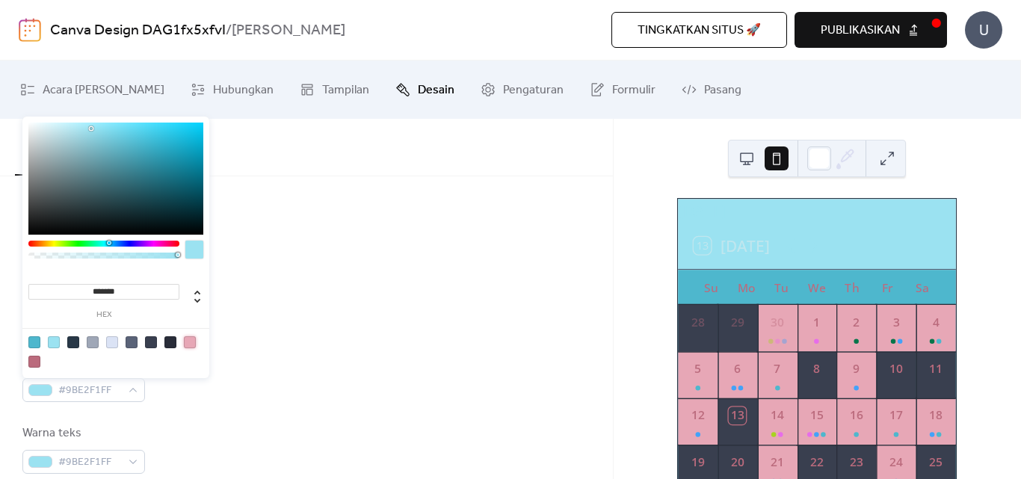
click at [194, 341] on div at bounding box center [190, 342] width 12 height 12
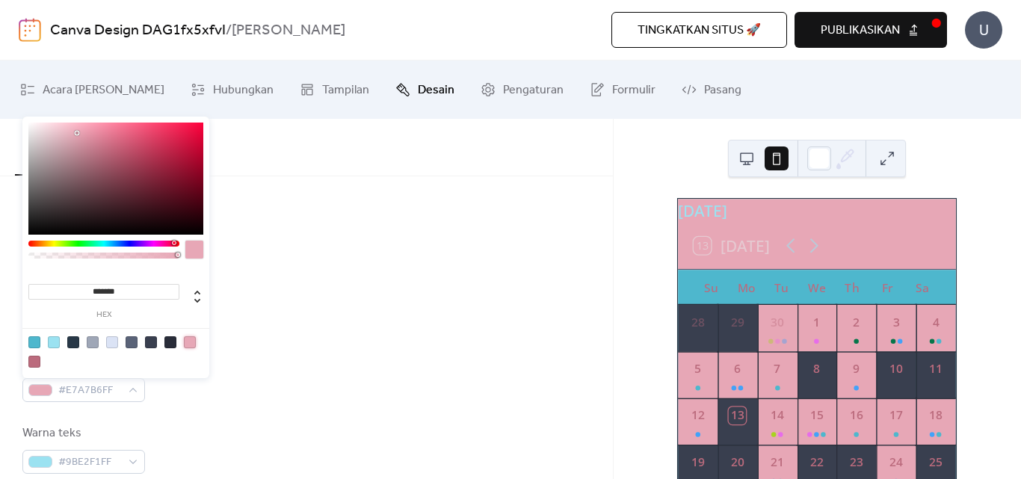
click at [191, 341] on div at bounding box center [190, 342] width 12 height 12
click at [35, 360] on div at bounding box center [34, 362] width 12 height 12
type input "*******"
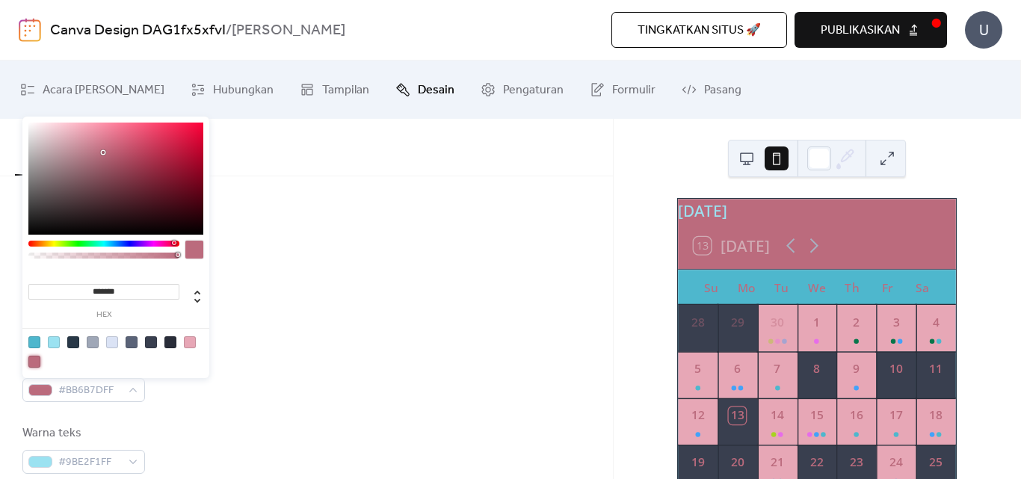
click at [271, 386] on div "Warna latar belakang #BB6B7DFF" at bounding box center [306, 377] width 568 height 49
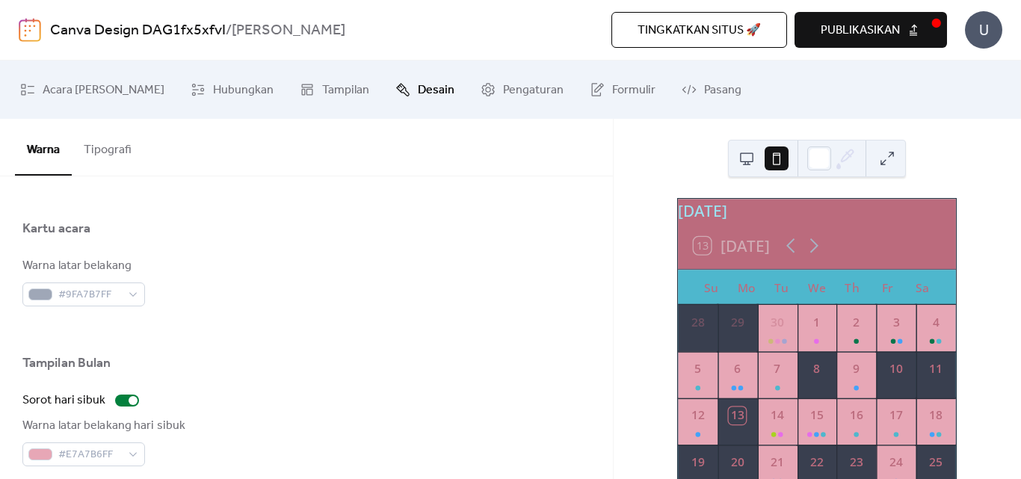
scroll to position [1146, 0]
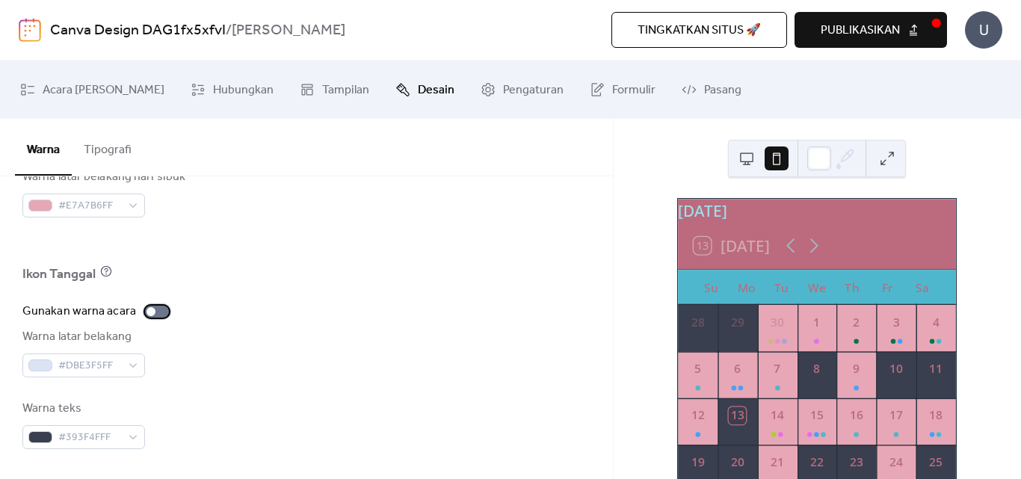
click at [150, 310] on div at bounding box center [151, 311] width 9 height 9
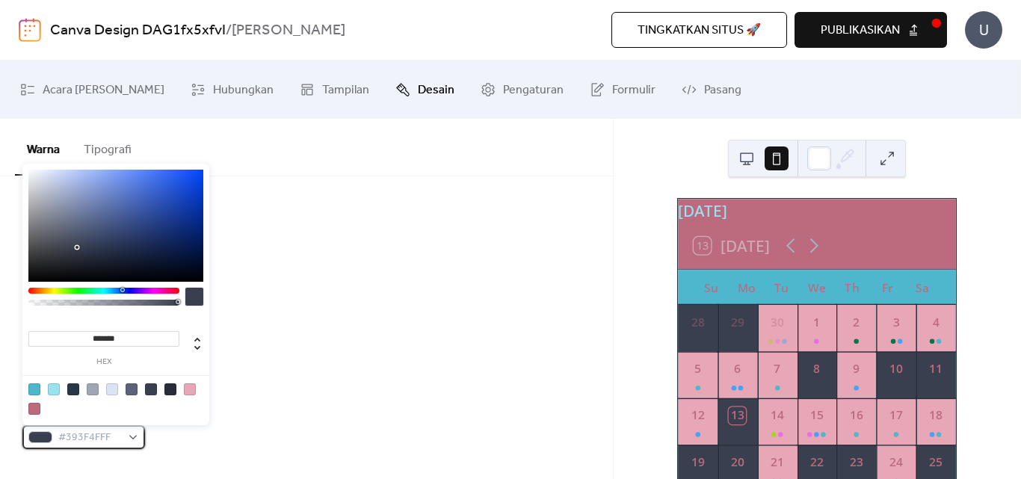
click at [133, 435] on div "#393F4FFF" at bounding box center [83, 437] width 123 height 24
click at [113, 387] on div at bounding box center [112, 390] width 12 height 12
type input "*******"
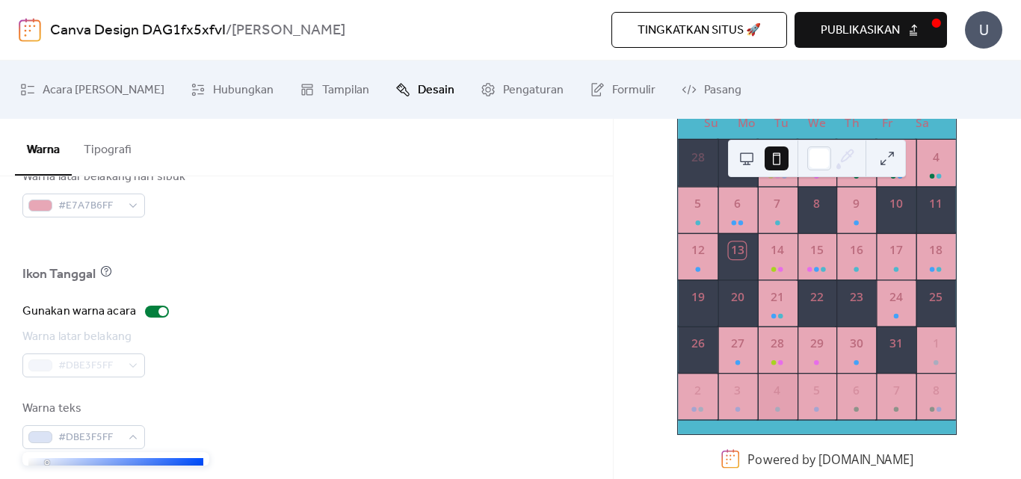
scroll to position [0, 0]
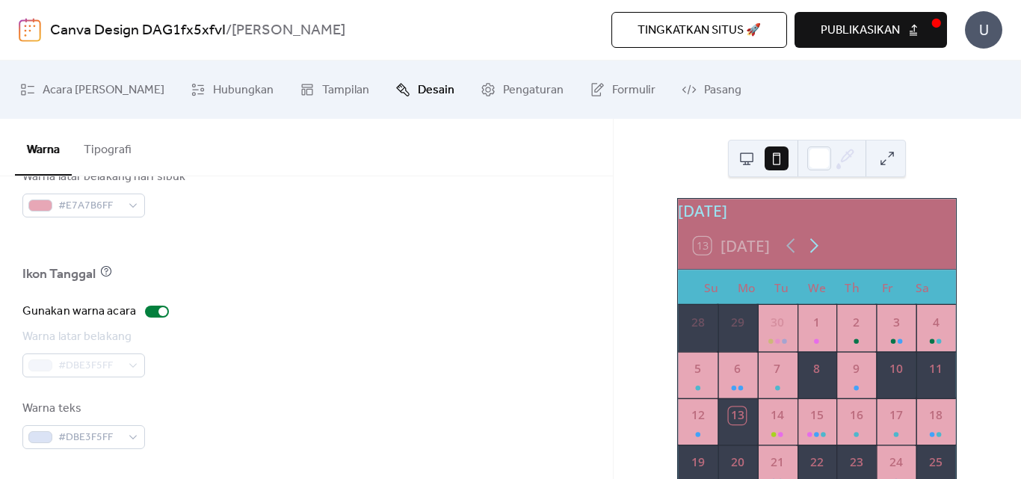
click at [815, 257] on icon at bounding box center [814, 245] width 23 height 23
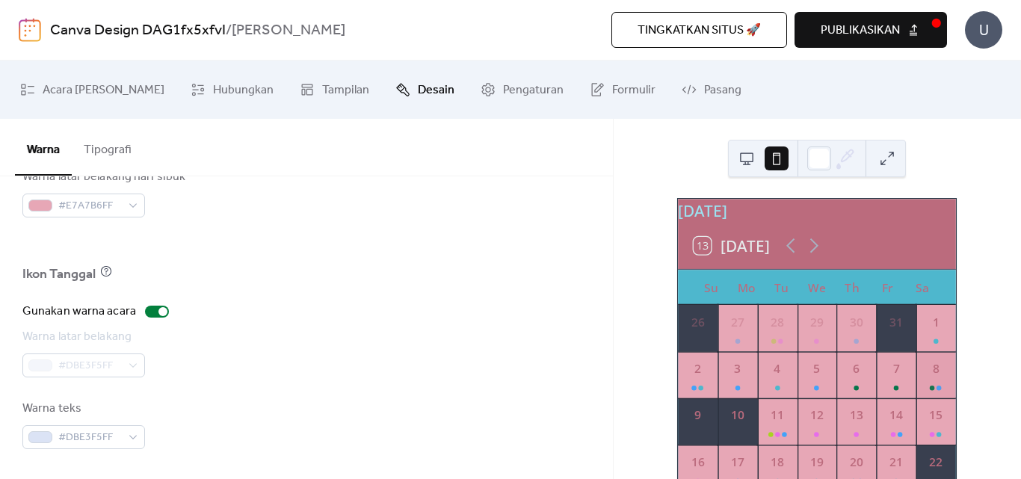
click at [919, 387] on div "8" at bounding box center [937, 374] width 40 height 46
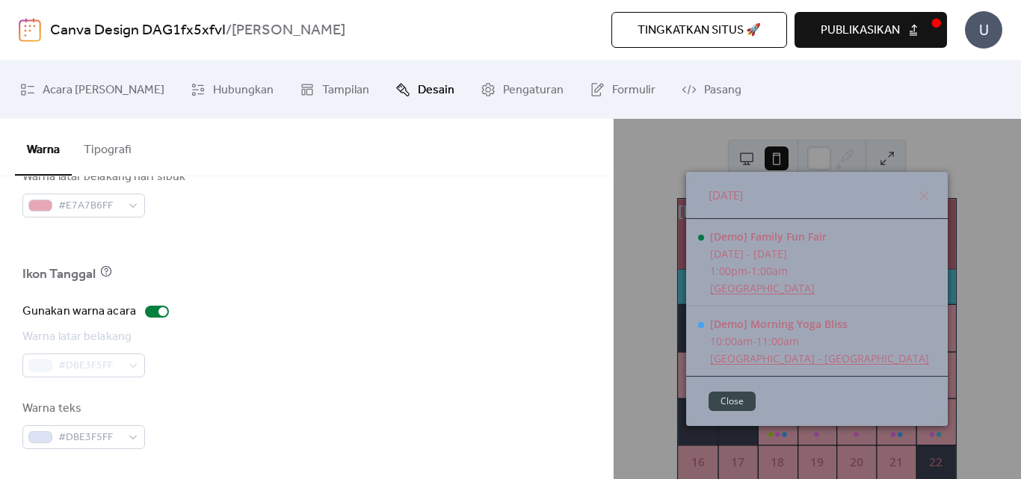
click at [737, 399] on button "Close" at bounding box center [732, 401] width 47 height 19
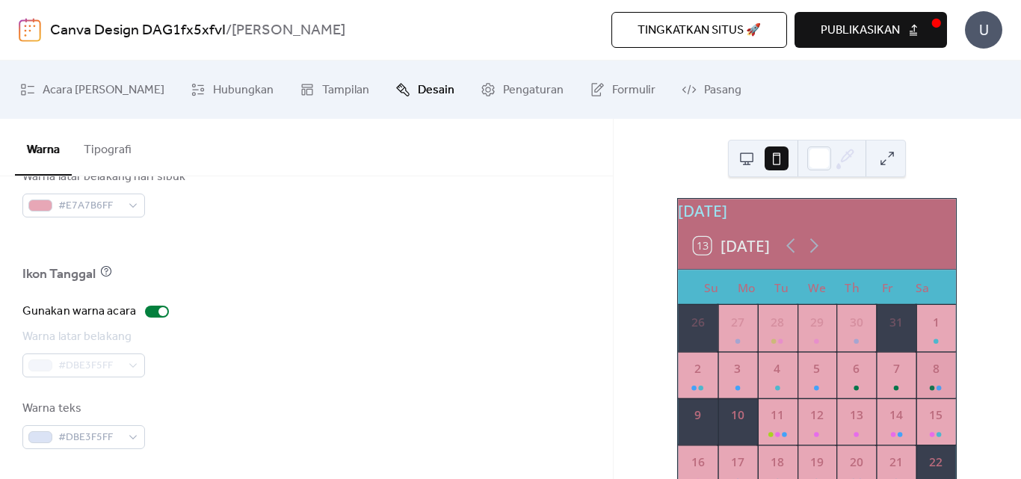
click at [923, 387] on div "8" at bounding box center [937, 374] width 40 height 46
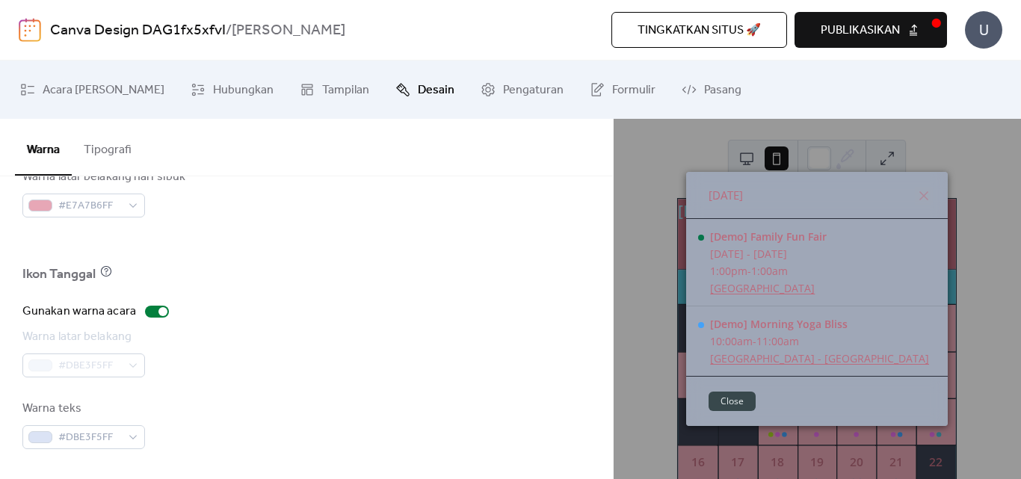
click at [740, 397] on button "Close" at bounding box center [732, 401] width 47 height 19
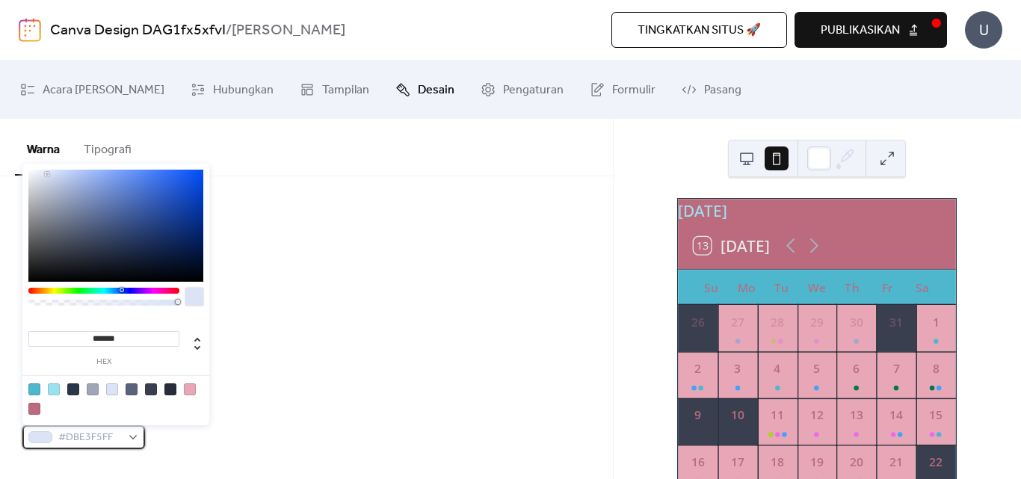
click at [133, 438] on div "#DBE3F5FF" at bounding box center [83, 437] width 123 height 24
click at [76, 389] on div at bounding box center [73, 390] width 12 height 12
type input "*******"
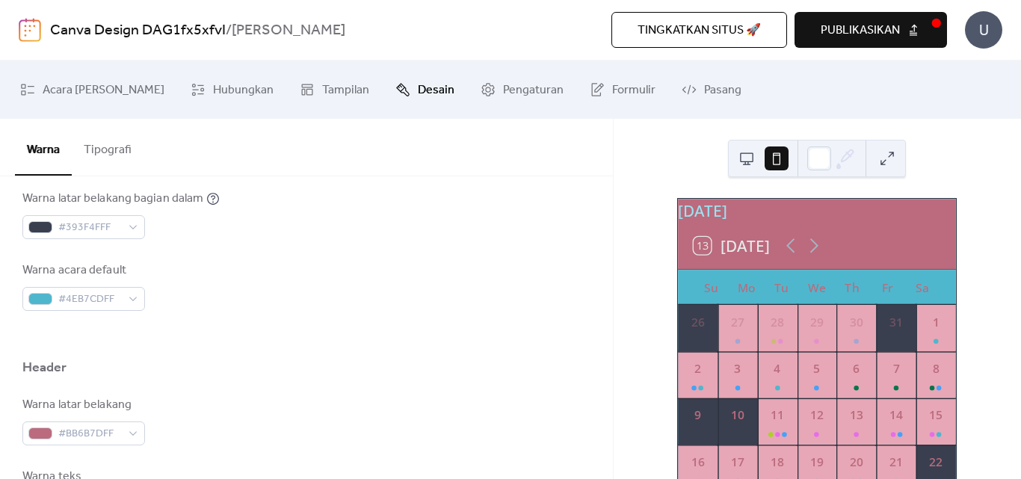
scroll to position [399, 0]
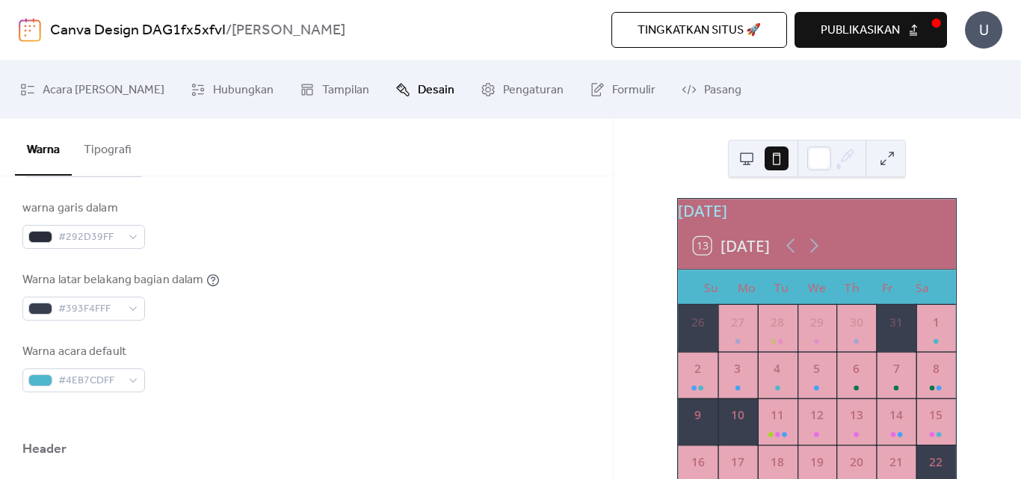
click at [121, 155] on button "Tipografi" at bounding box center [108, 146] width 72 height 55
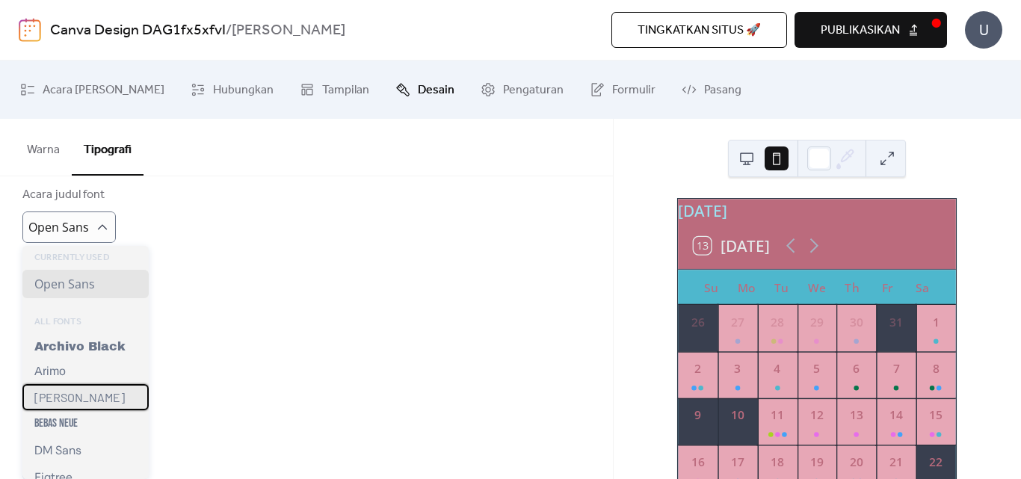
click at [71, 401] on div "[PERSON_NAME]" at bounding box center [85, 397] width 126 height 26
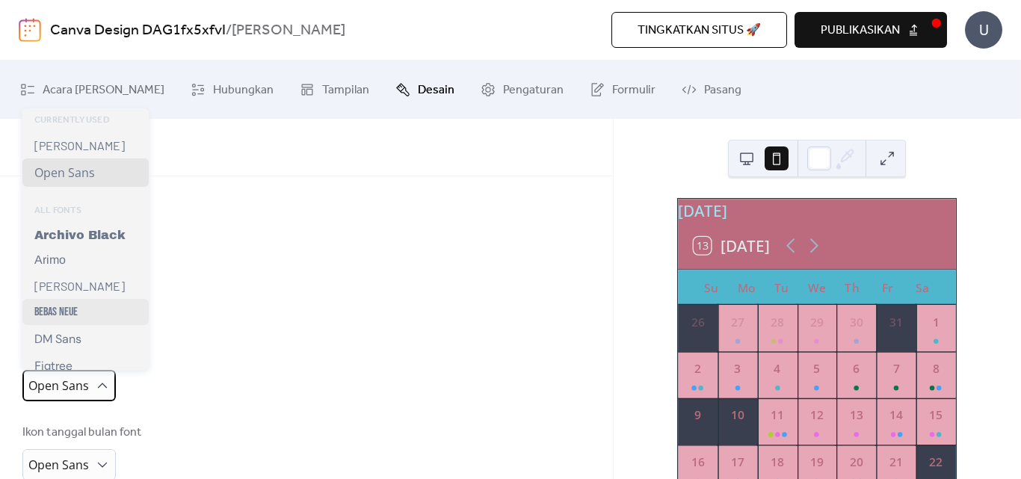
scroll to position [125, 0]
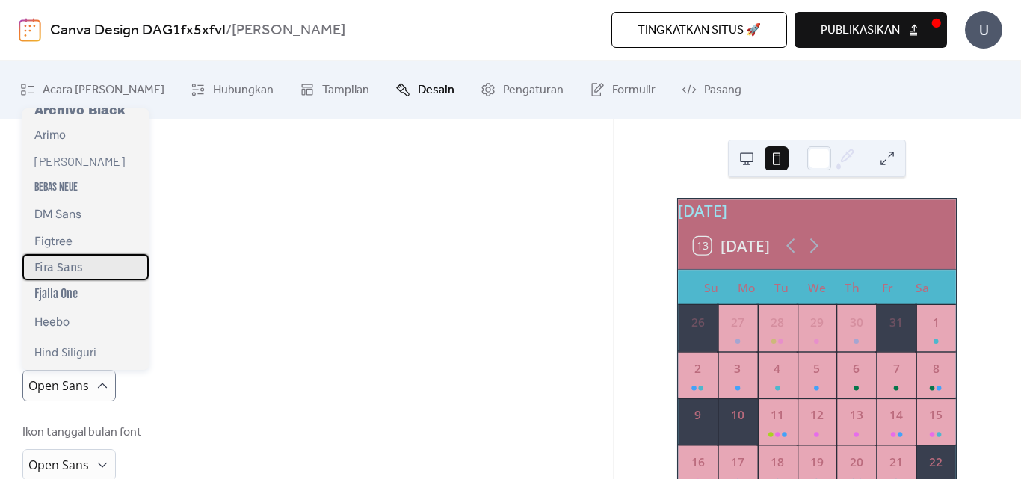
click at [94, 273] on div "Fira Sans" at bounding box center [85, 267] width 126 height 26
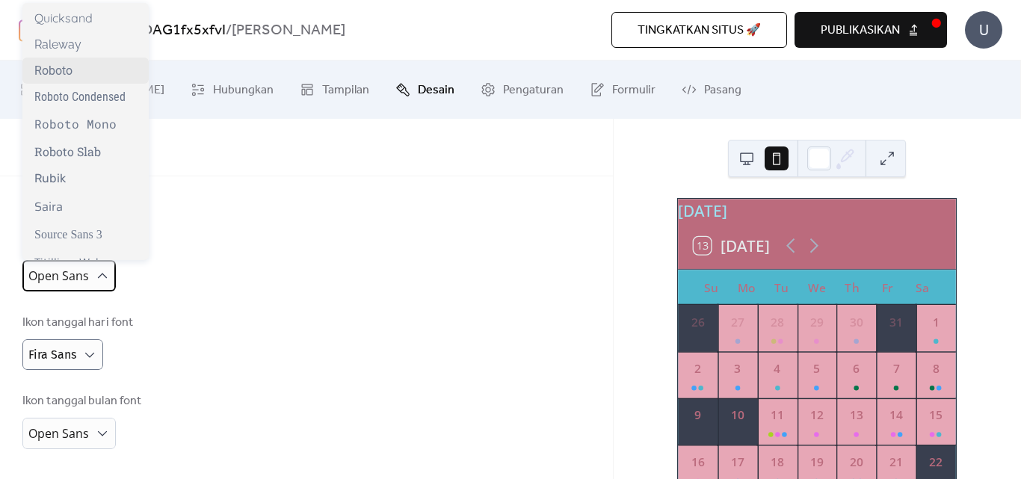
scroll to position [1268, 0]
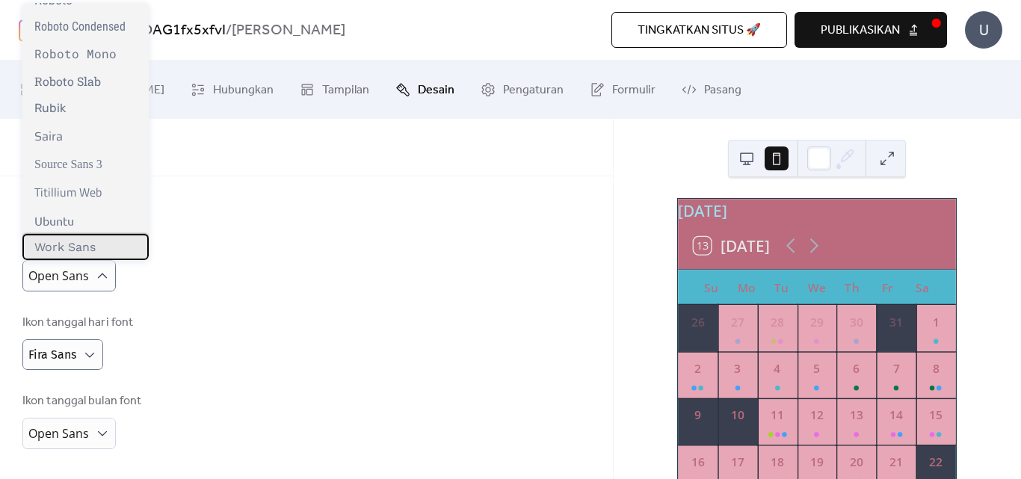
click at [88, 249] on span "Work Sans" at bounding box center [64, 247] width 61 height 14
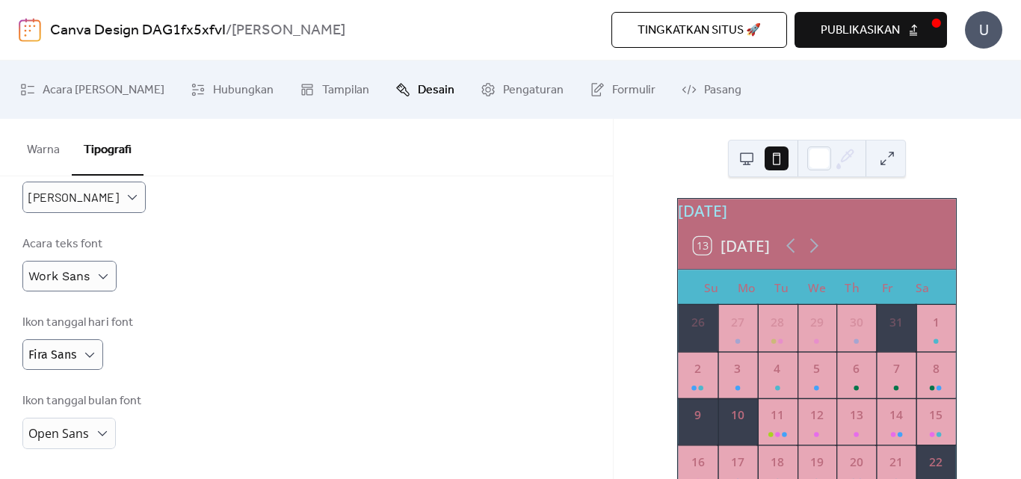
scroll to position [428, 0]
click at [192, 239] on div "Acara teks font Work Sans" at bounding box center [306, 264] width 568 height 56
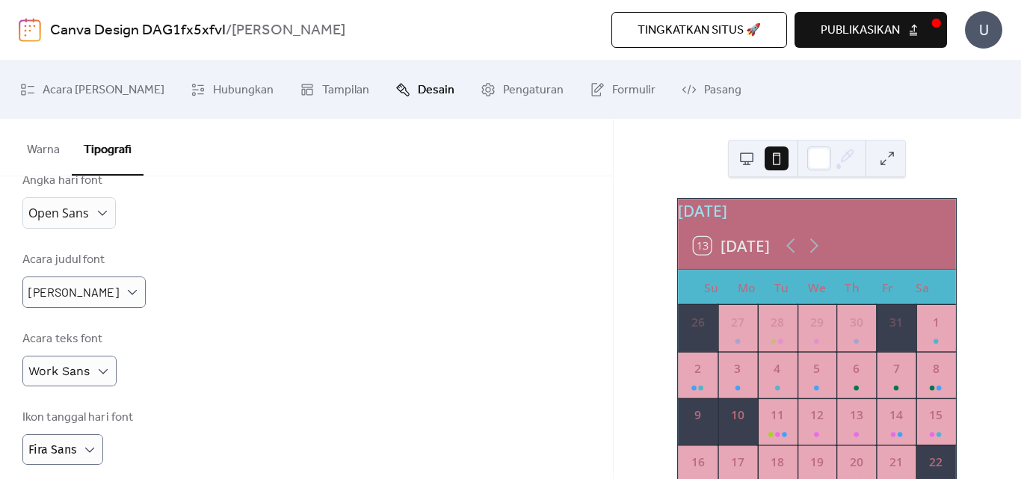
scroll to position [304, 0]
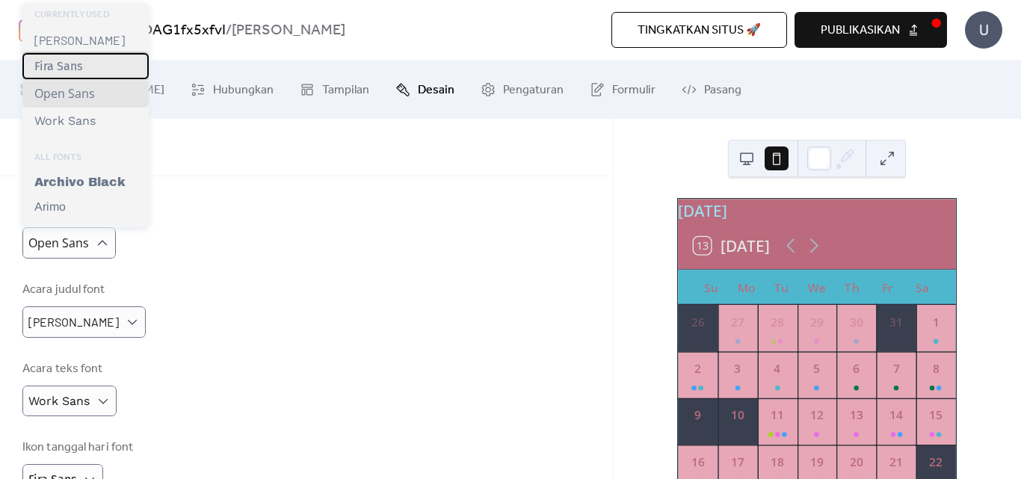
click at [90, 70] on div "Fira Sans" at bounding box center [85, 66] width 126 height 26
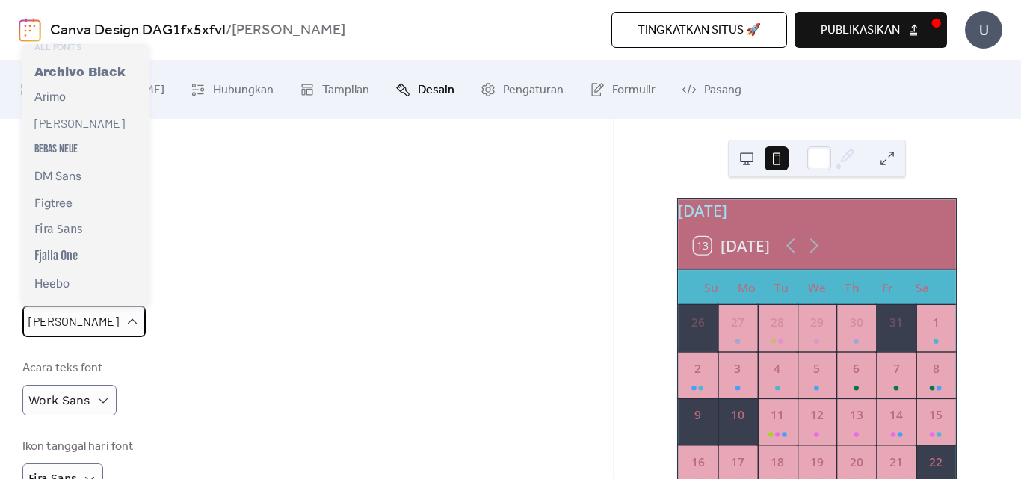
scroll to position [249, 0]
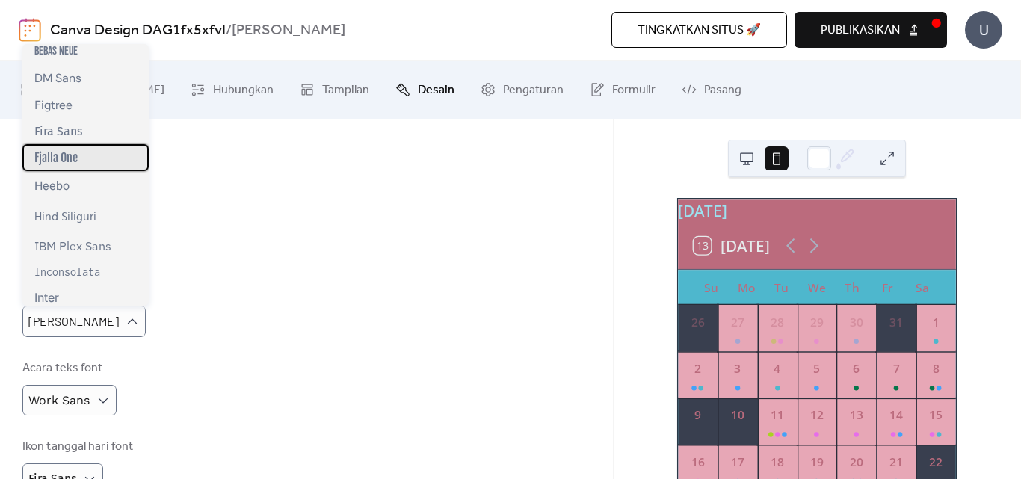
click at [98, 170] on div "Fjalla One" at bounding box center [85, 157] width 126 height 27
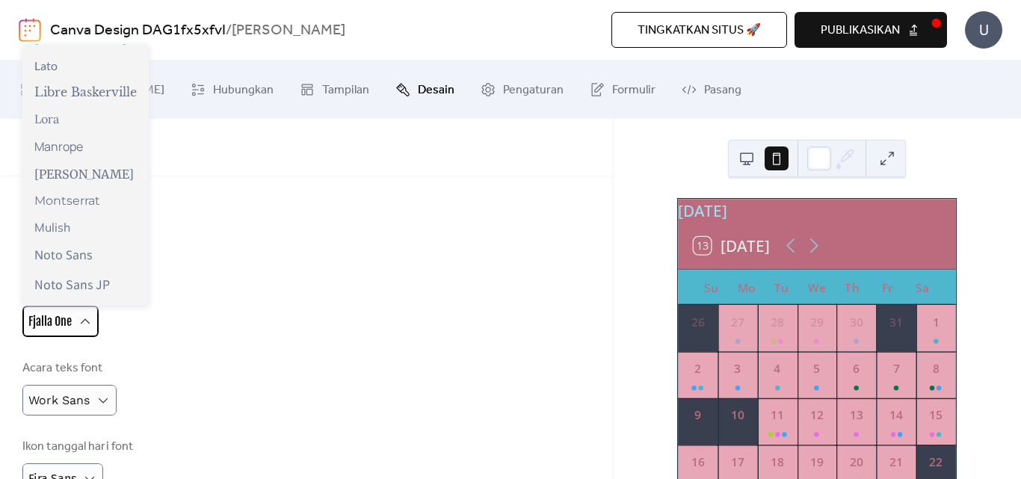
scroll to position [623, 0]
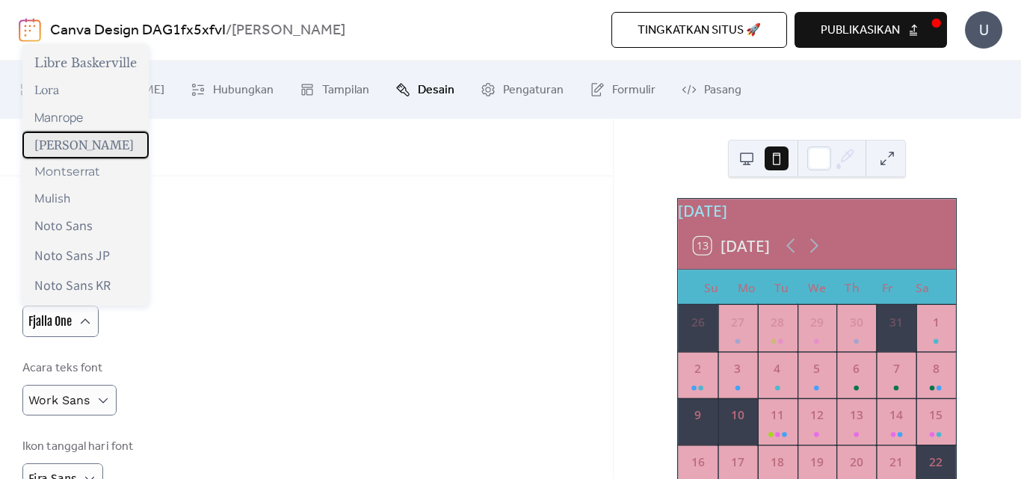
click at [106, 153] on span "[PERSON_NAME]" at bounding box center [83, 145] width 99 height 15
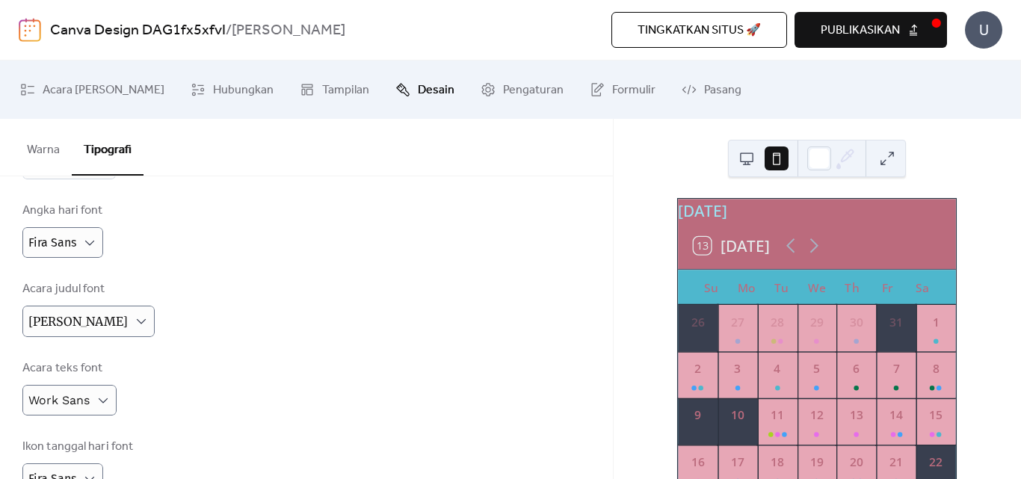
click at [165, 333] on div "Acara judul font [PERSON_NAME]" at bounding box center [306, 308] width 568 height 57
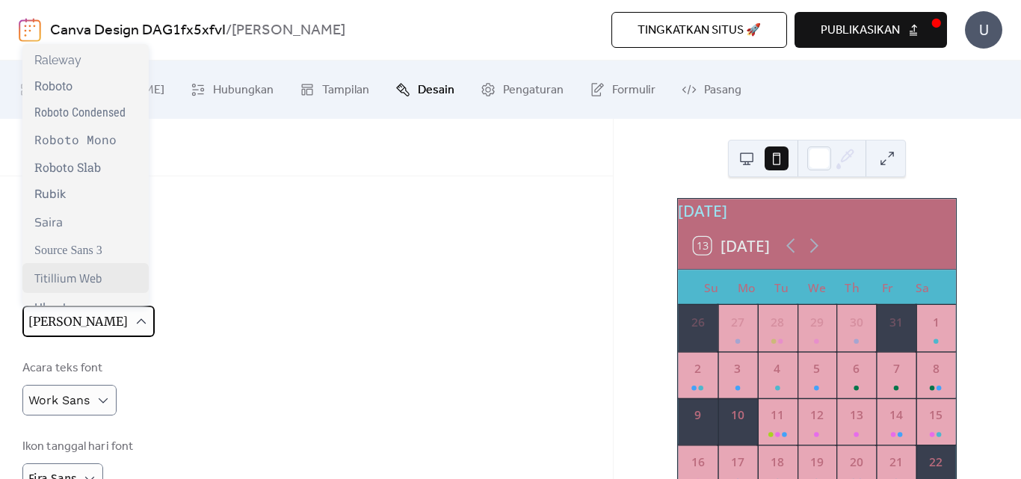
scroll to position [1291, 0]
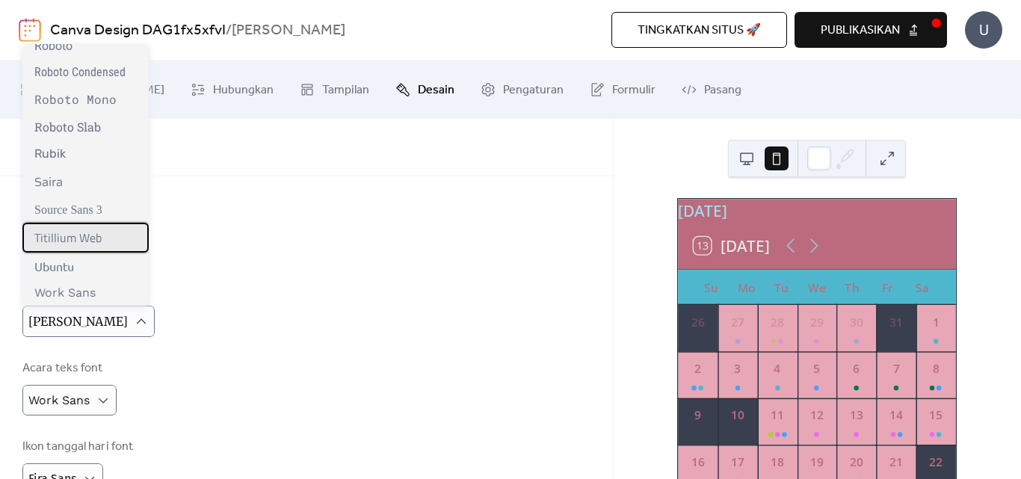
click at [120, 238] on div "Titillium Web" at bounding box center [85, 238] width 126 height 30
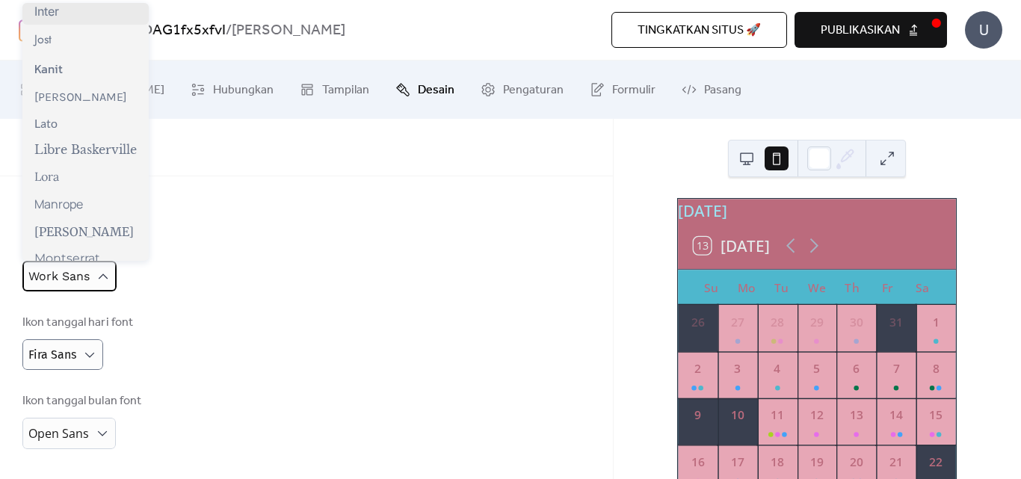
scroll to position [499, 0]
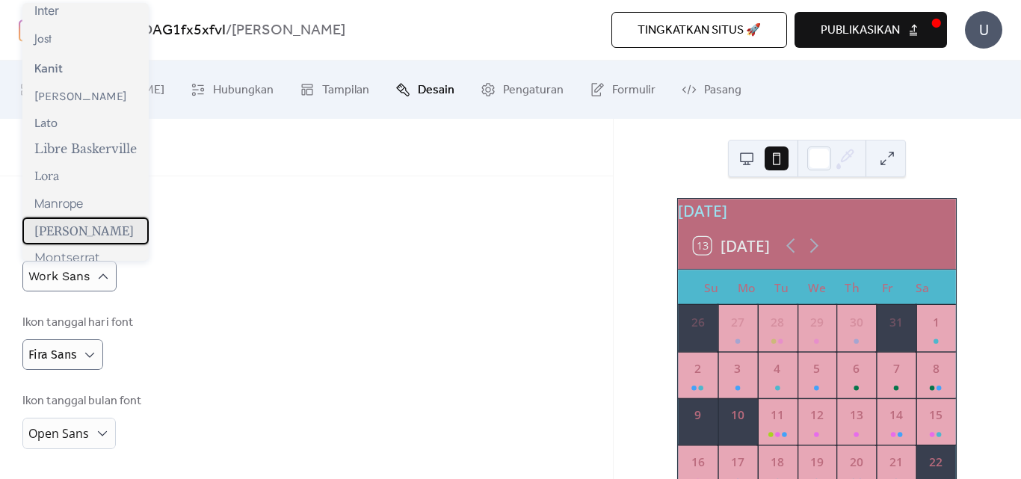
click at [106, 239] on span "[PERSON_NAME]" at bounding box center [83, 231] width 99 height 15
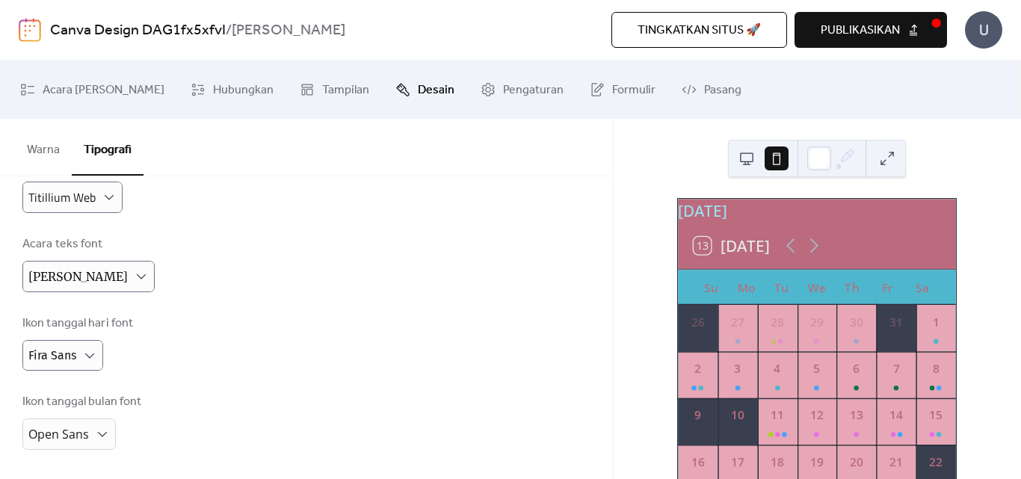
scroll to position [428, 0]
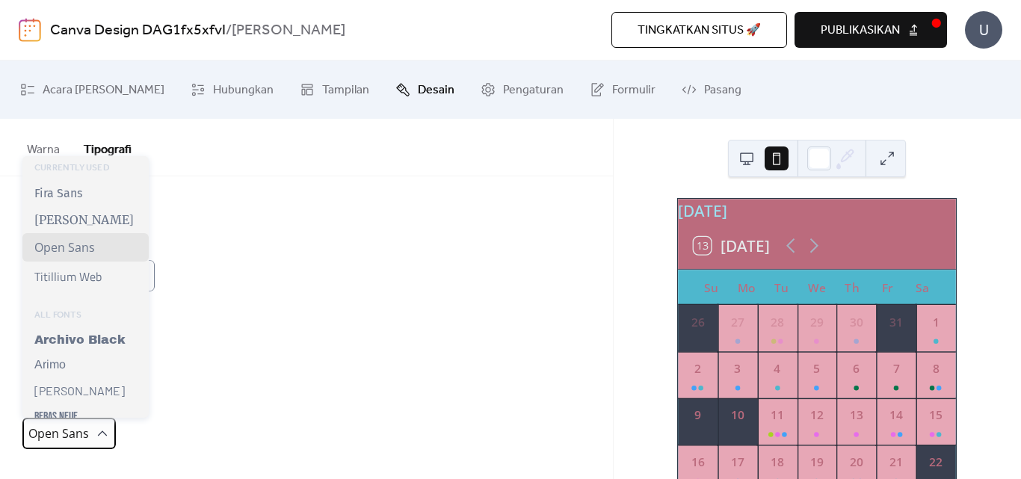
click at [102, 432] on icon at bounding box center [103, 433] width 10 height 5
click at [100, 434] on icon at bounding box center [102, 433] width 15 height 15
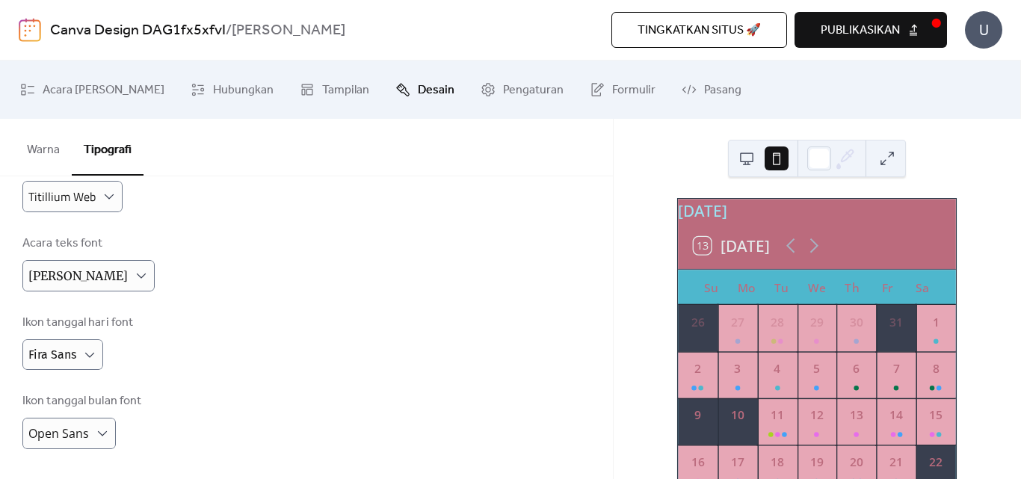
click at [149, 408] on div "Ikon tanggal bulan font Open Sans" at bounding box center [306, 421] width 568 height 57
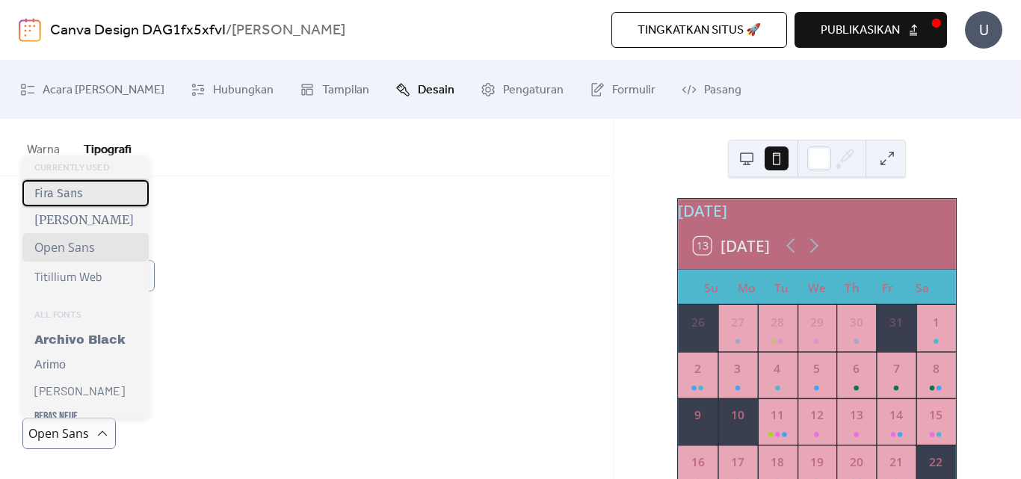
click at [93, 199] on div "Fira Sans" at bounding box center [85, 193] width 126 height 26
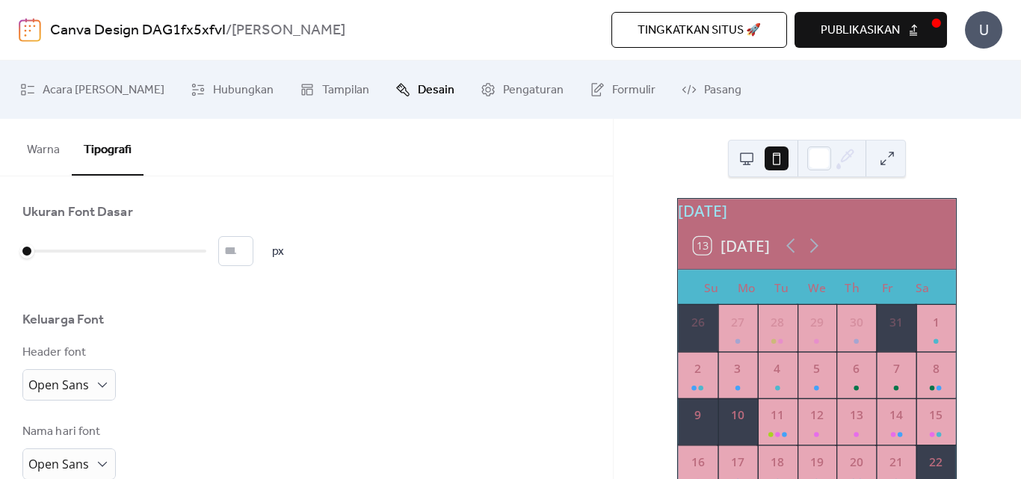
scroll to position [0, 0]
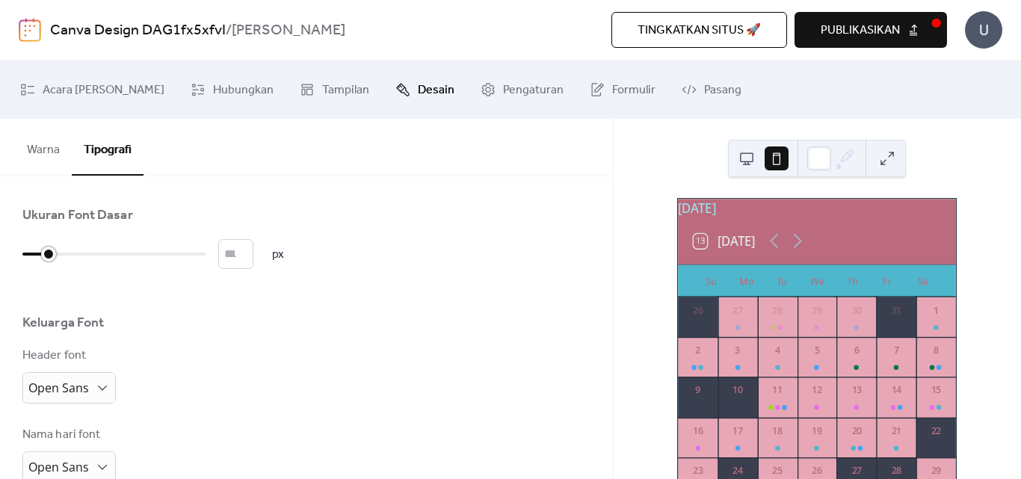
type input "**"
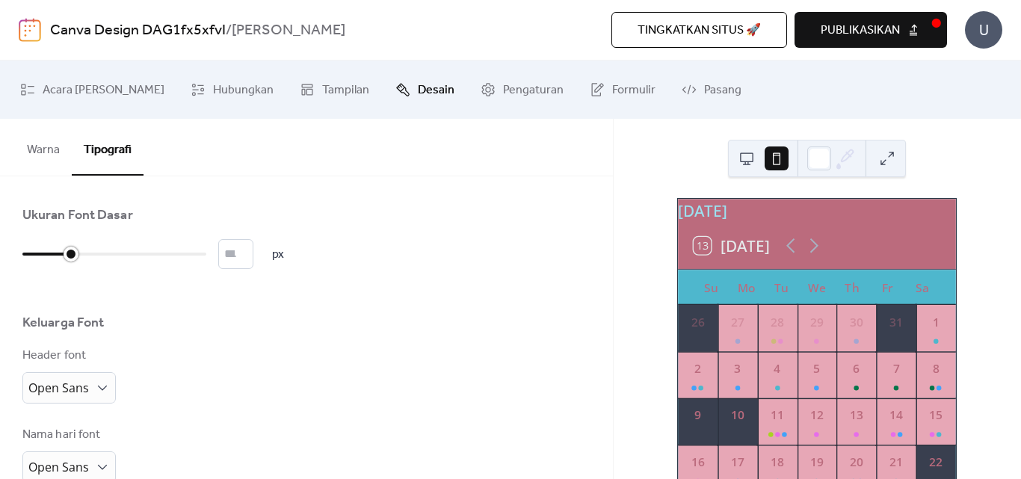
drag, startPoint x: 25, startPoint y: 253, endPoint x: 58, endPoint y: 264, distance: 34.8
click at [58, 264] on div at bounding box center [46, 254] width 49 height 24
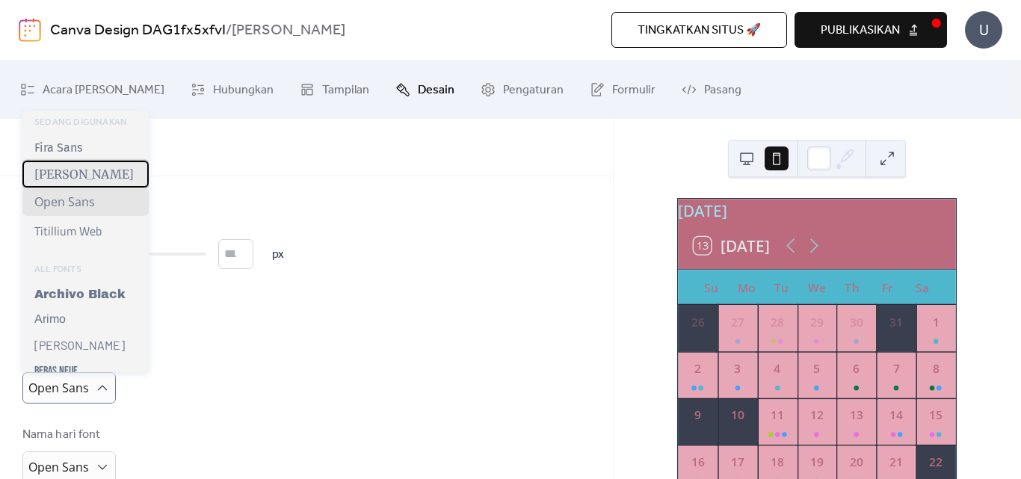
click at [105, 175] on span "[PERSON_NAME]" at bounding box center [83, 174] width 99 height 15
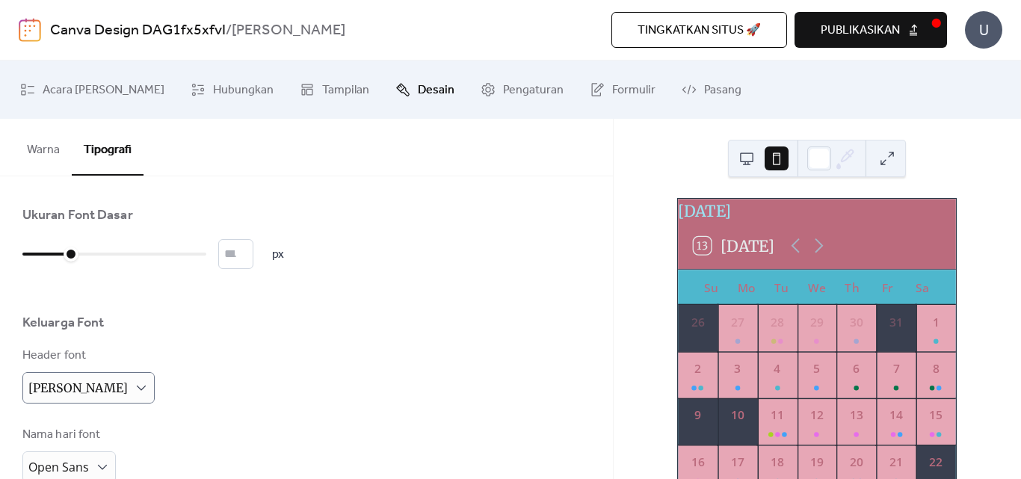
click at [45, 144] on button "Warna" at bounding box center [43, 146] width 57 height 55
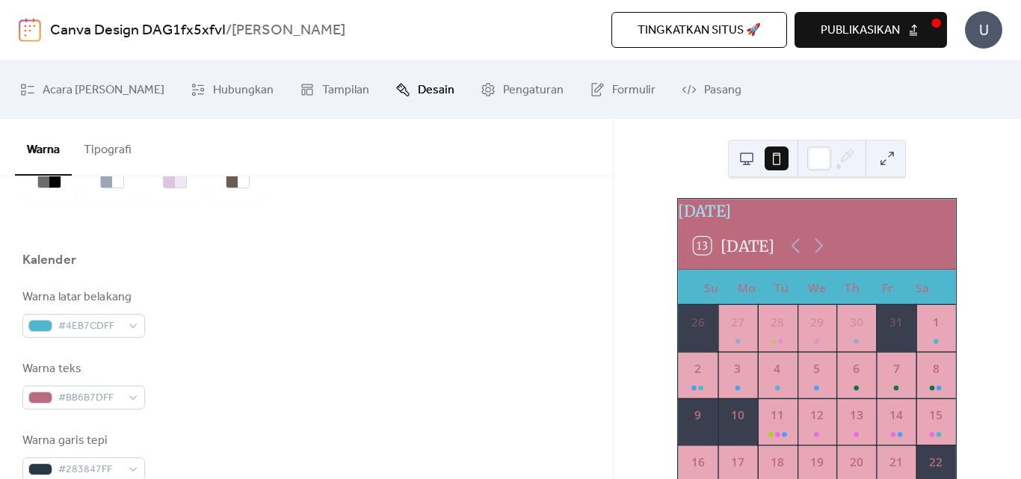
scroll to position [125, 0]
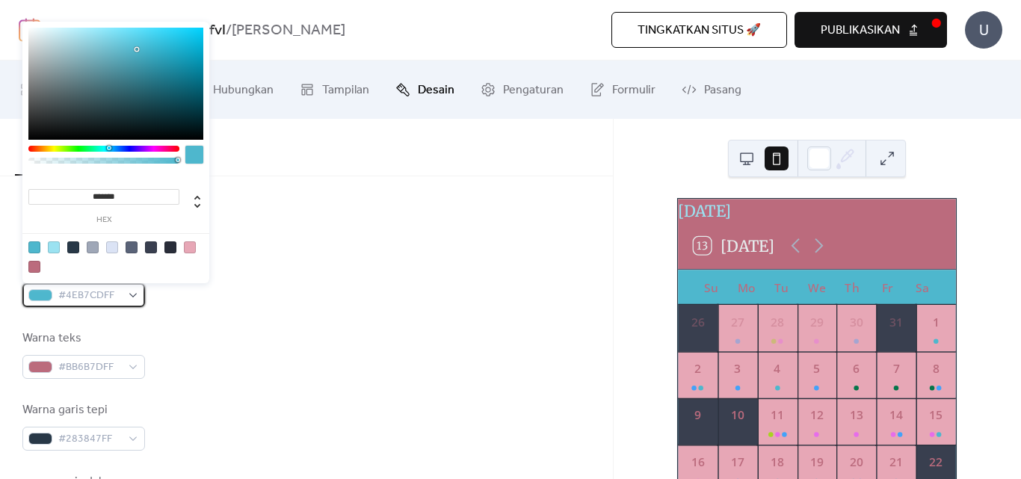
click at [132, 294] on div "#4EB7CDFF" at bounding box center [83, 295] width 123 height 24
click at [53, 245] on div at bounding box center [54, 248] width 12 height 12
type input "*******"
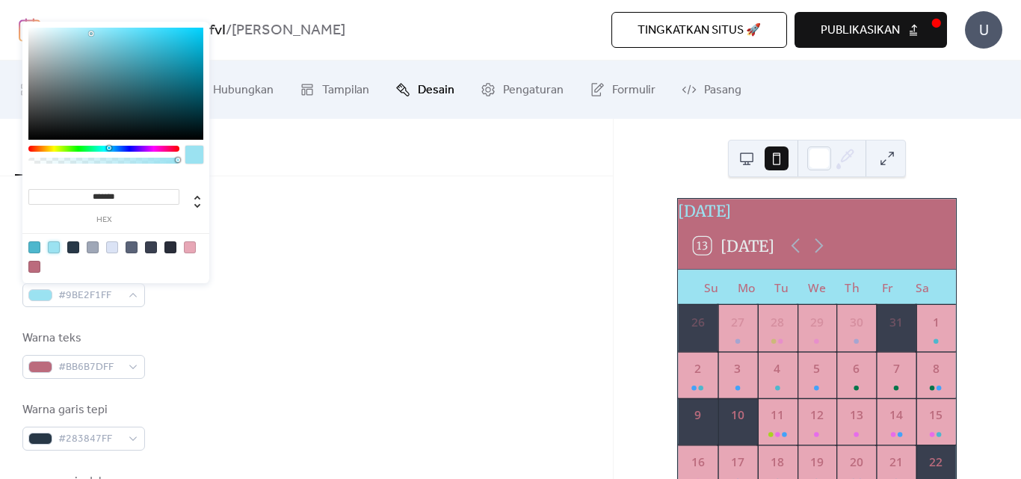
click at [53, 245] on div at bounding box center [54, 248] width 12 height 12
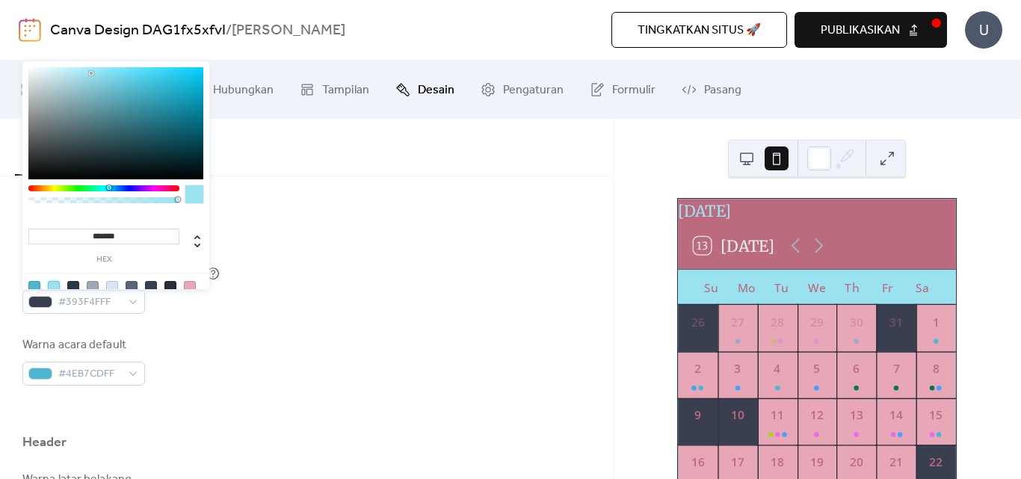
scroll to position [374, 0]
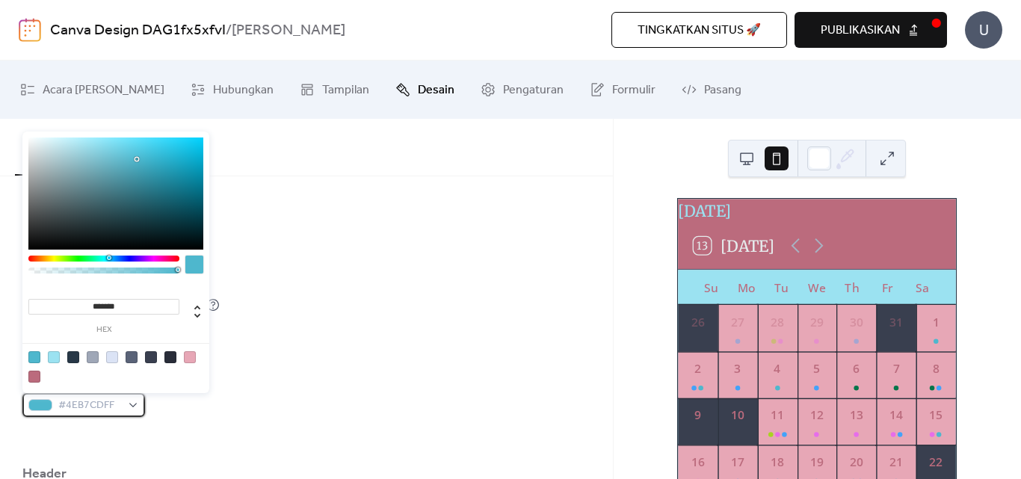
click at [130, 406] on div "#4EB7CDFF" at bounding box center [83, 405] width 123 height 24
click at [34, 377] on div at bounding box center [34, 377] width 12 height 12
type input "*******"
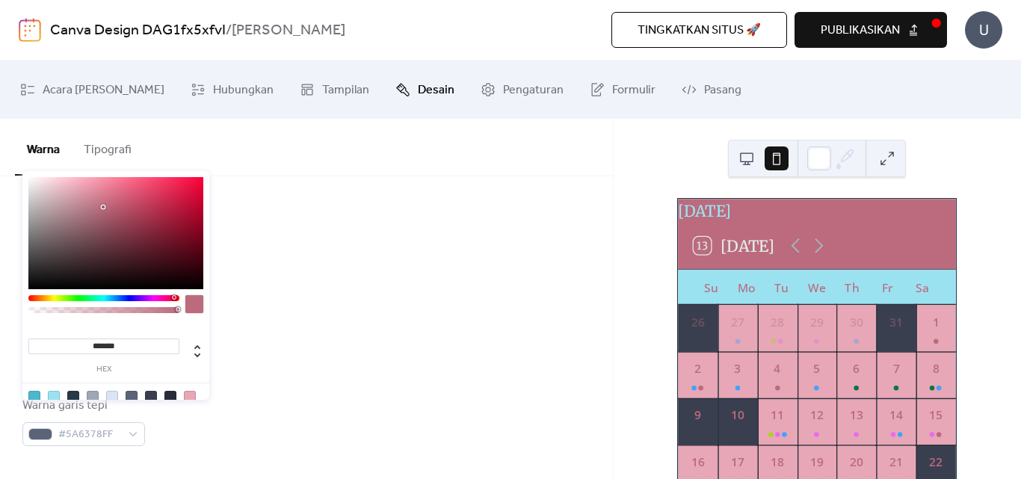
scroll to position [748, 0]
click at [233, 384] on div "Kartu acara" at bounding box center [306, 381] width 568 height 25
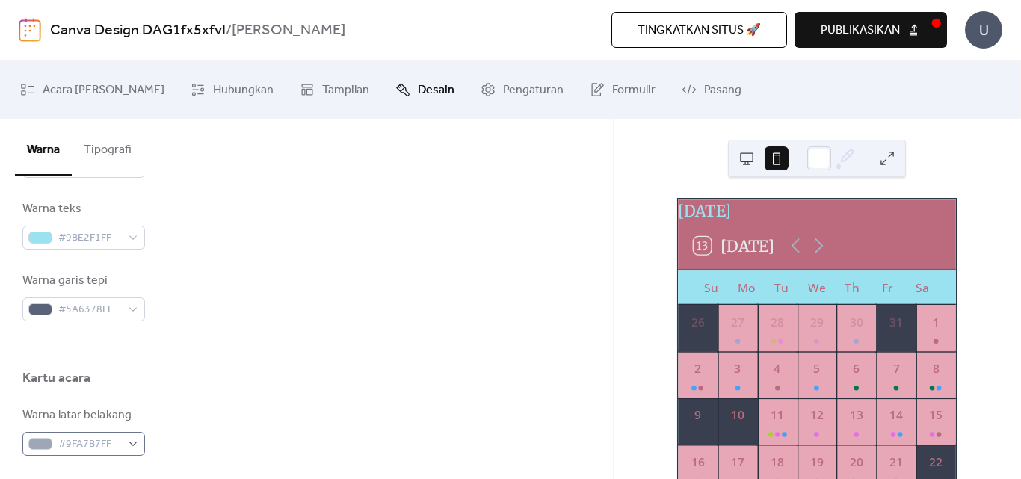
scroll to position [873, 0]
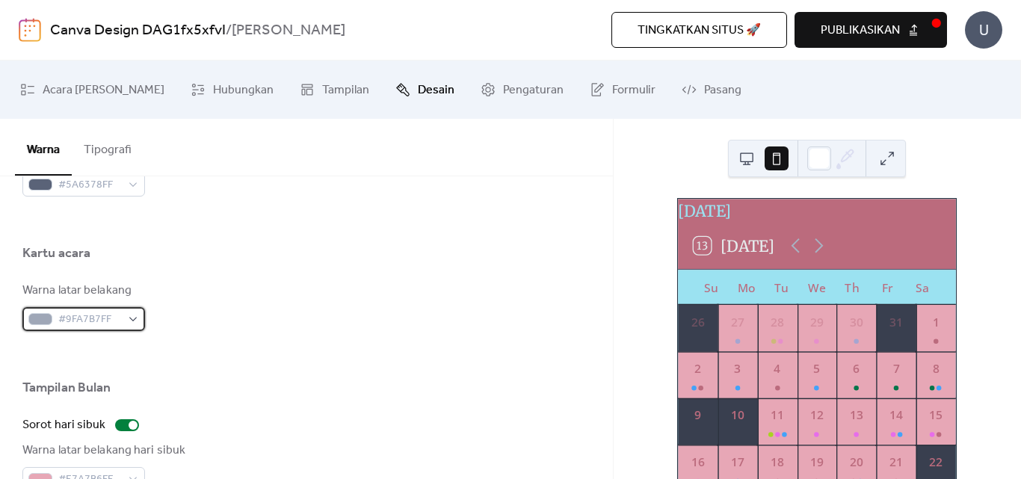
click at [132, 319] on div "#9FA7B7FF" at bounding box center [83, 319] width 123 height 24
click at [198, 339] on div at bounding box center [306, 355] width 568 height 48
click at [579, 91] on link "Formulir" at bounding box center [623, 90] width 88 height 46
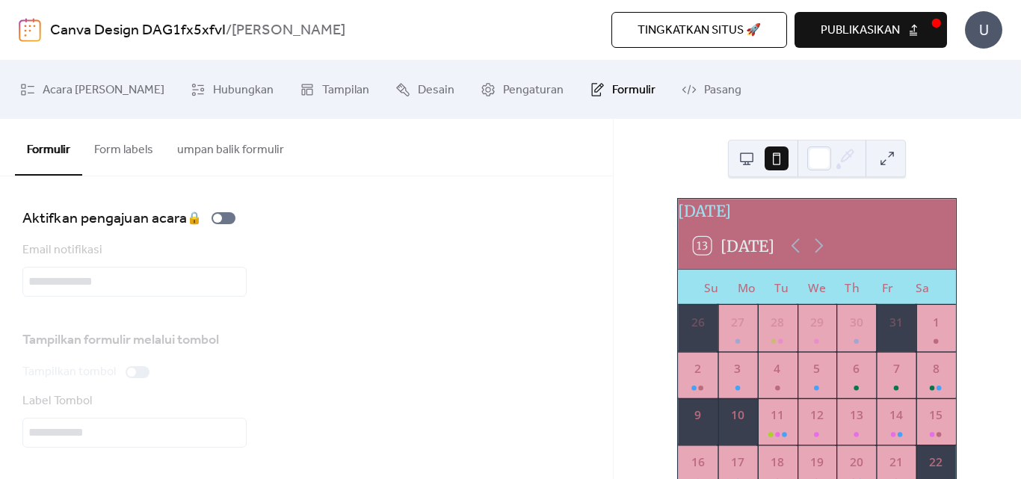
click at [590, 87] on icon at bounding box center [597, 89] width 15 height 15
click at [418, 87] on span "Desain" at bounding box center [436, 91] width 37 height 24
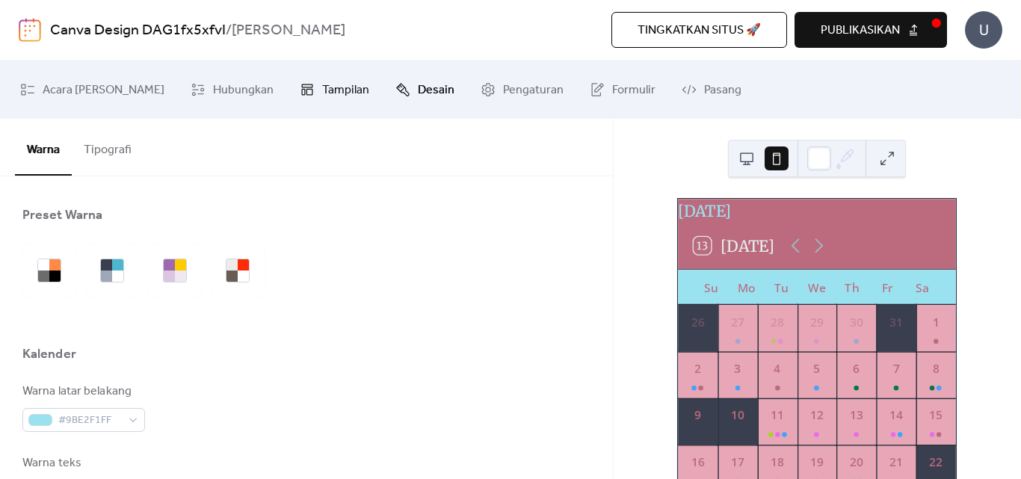
click at [322, 87] on span "Tampilan" at bounding box center [345, 91] width 47 height 24
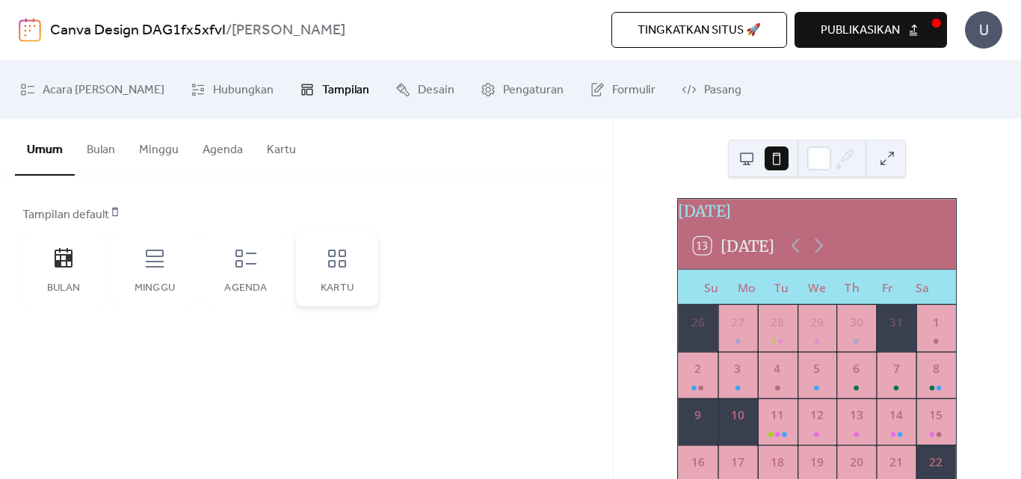
click at [339, 268] on icon at bounding box center [337, 259] width 24 height 24
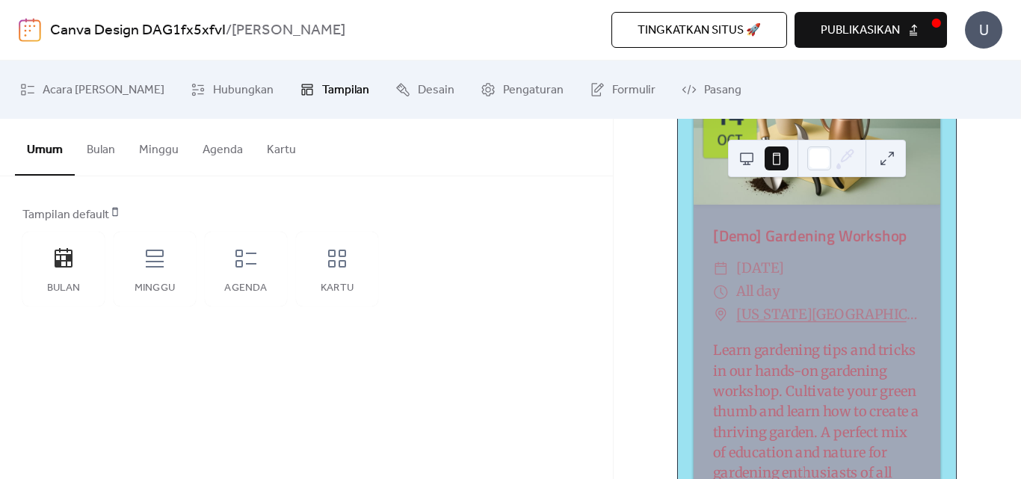
scroll to position [249, 0]
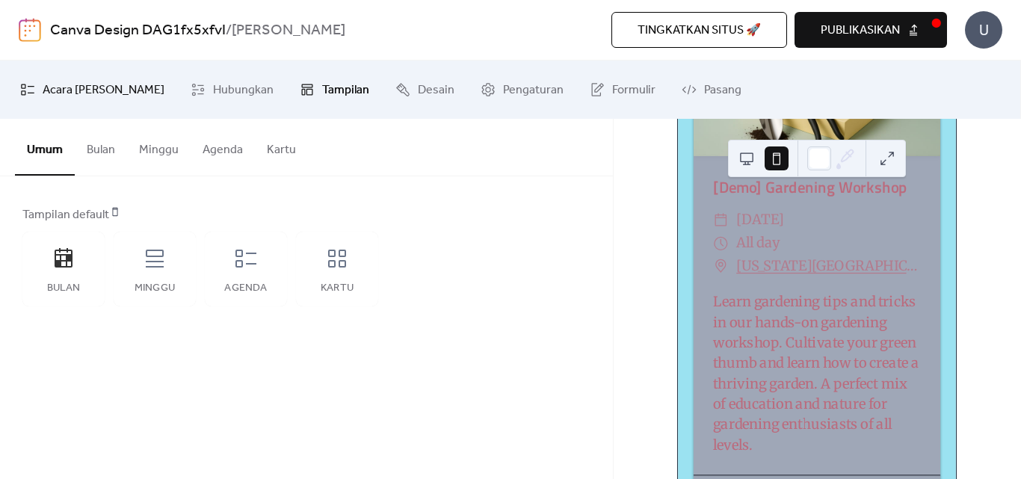
click at [87, 90] on span "Acara [PERSON_NAME]" at bounding box center [104, 91] width 122 height 24
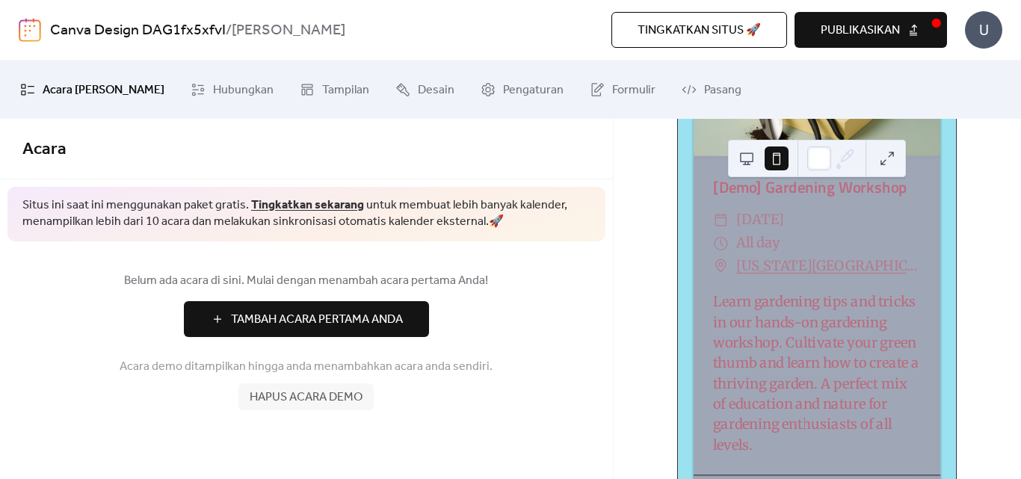
click at [305, 403] on span "Hapus acara demo" at bounding box center [306, 398] width 113 height 18
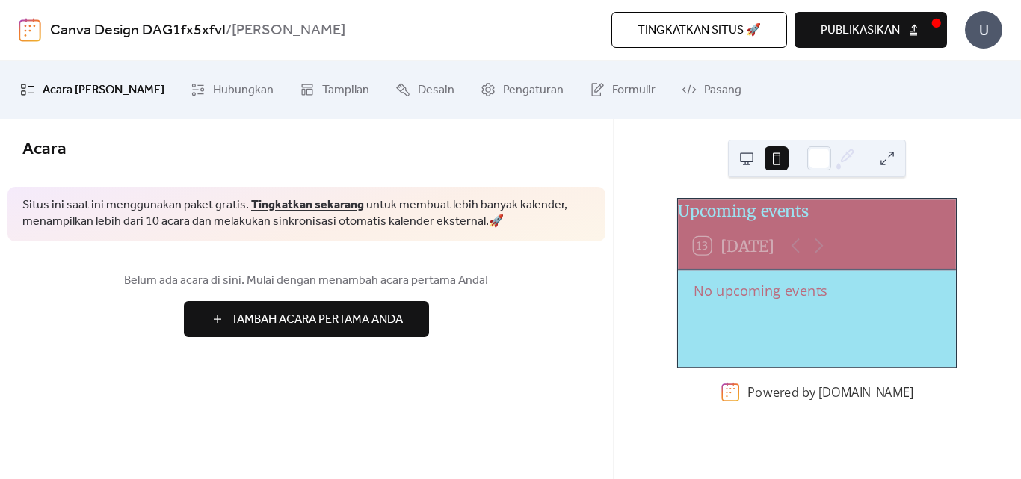
click at [270, 314] on span "Tambah Acara Pertama Anda" at bounding box center [317, 320] width 172 height 18
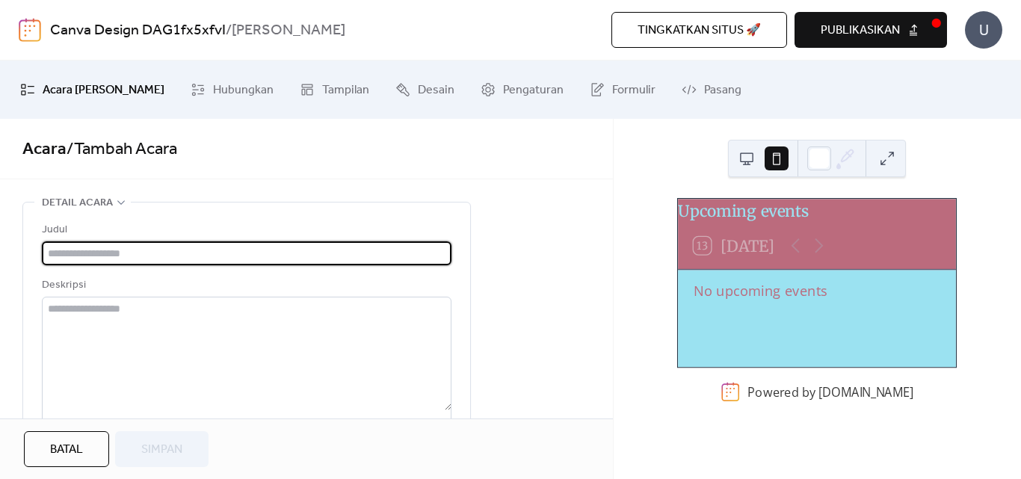
click at [119, 248] on input "text" at bounding box center [247, 254] width 410 height 24
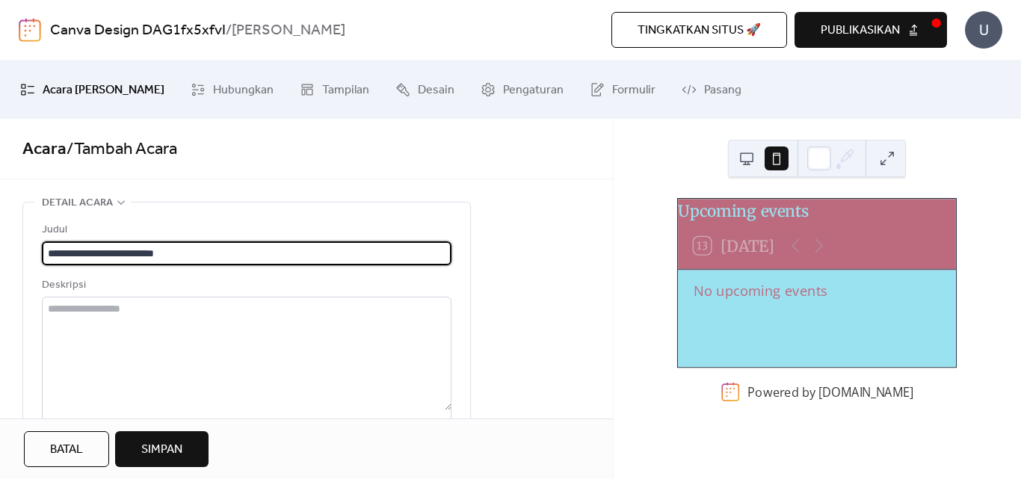
type input "**********"
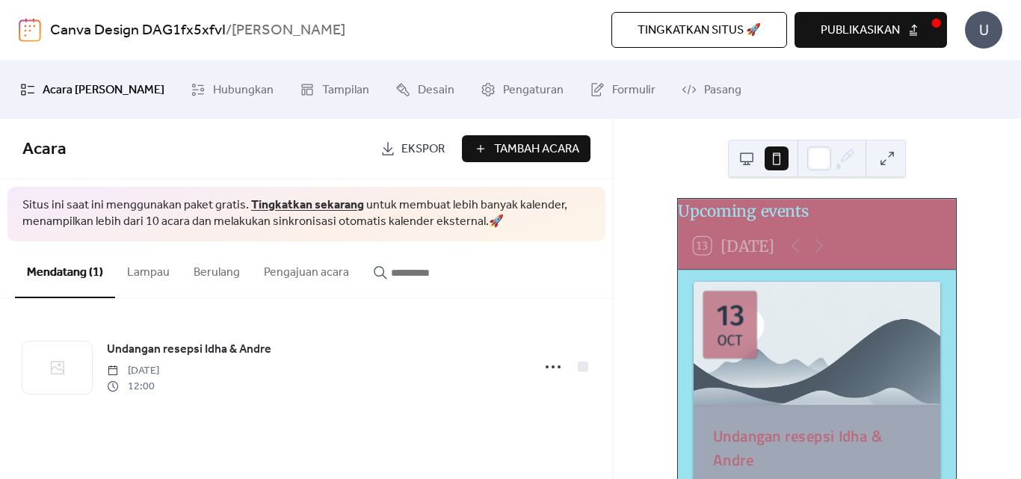
scroll to position [125, 0]
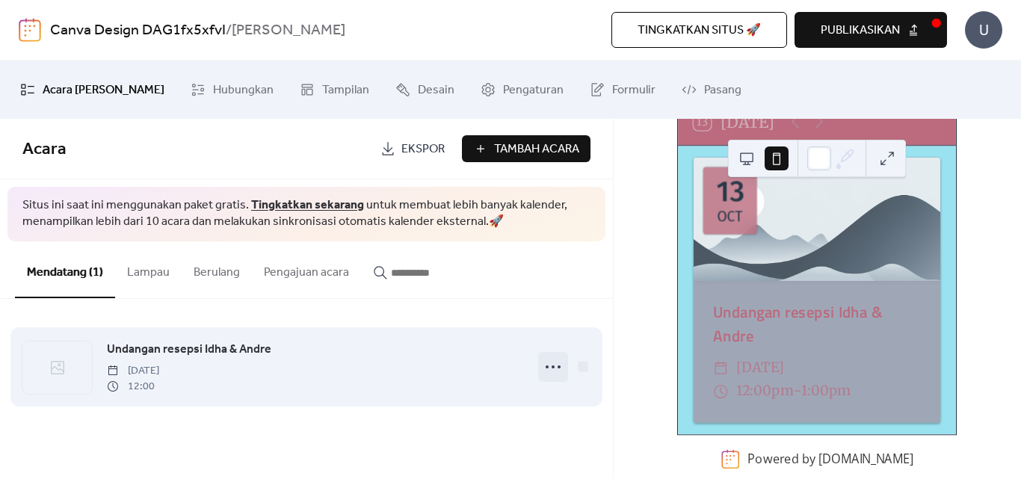
click at [548, 372] on icon at bounding box center [553, 367] width 24 height 24
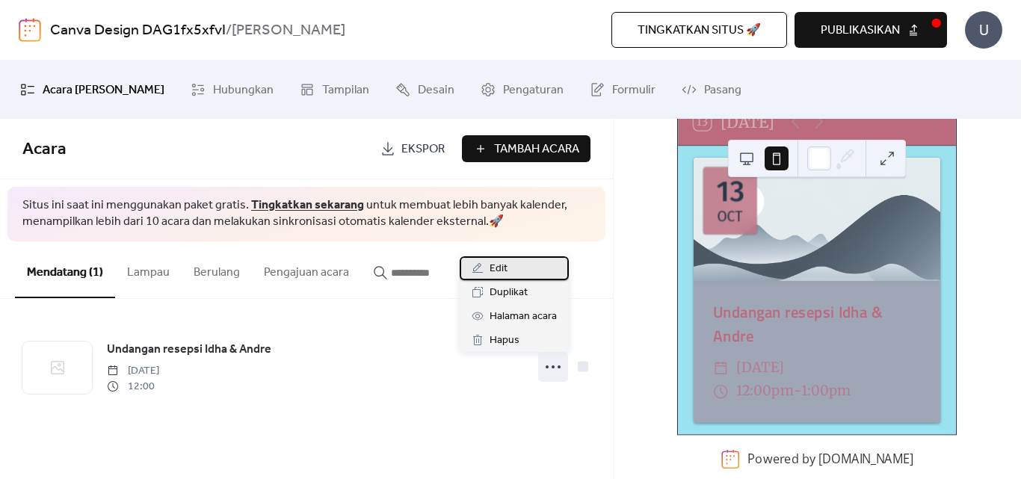
click at [512, 265] on div "Edit" at bounding box center [514, 268] width 109 height 24
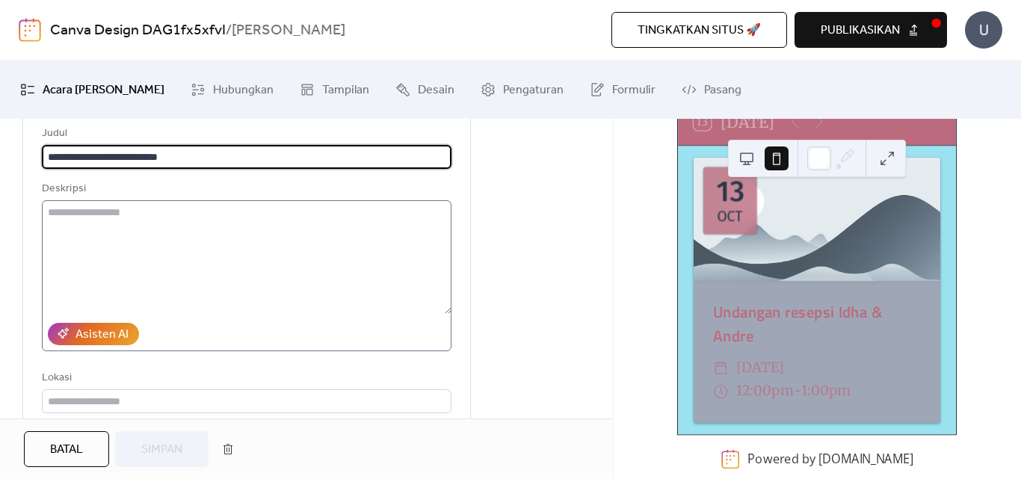
scroll to position [125, 0]
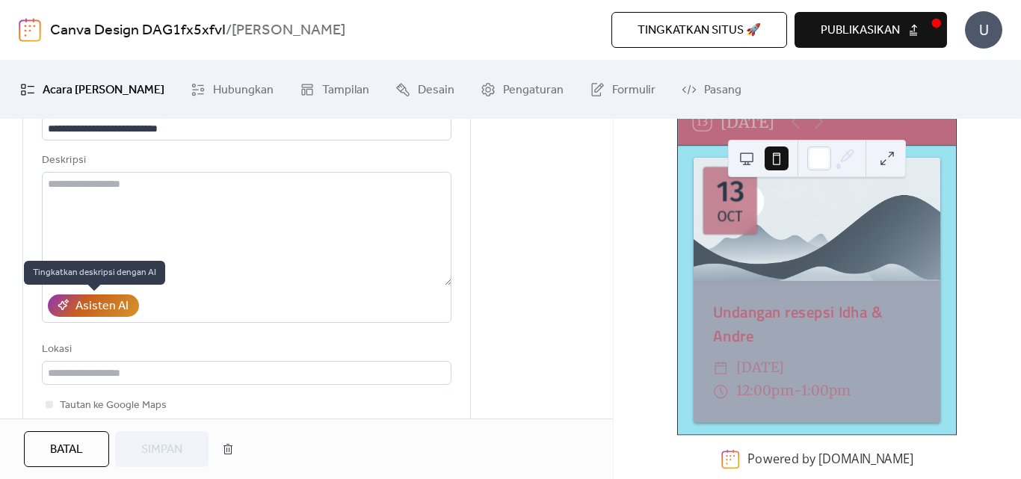
click at [105, 302] on div "Asisten AI" at bounding box center [102, 307] width 53 height 18
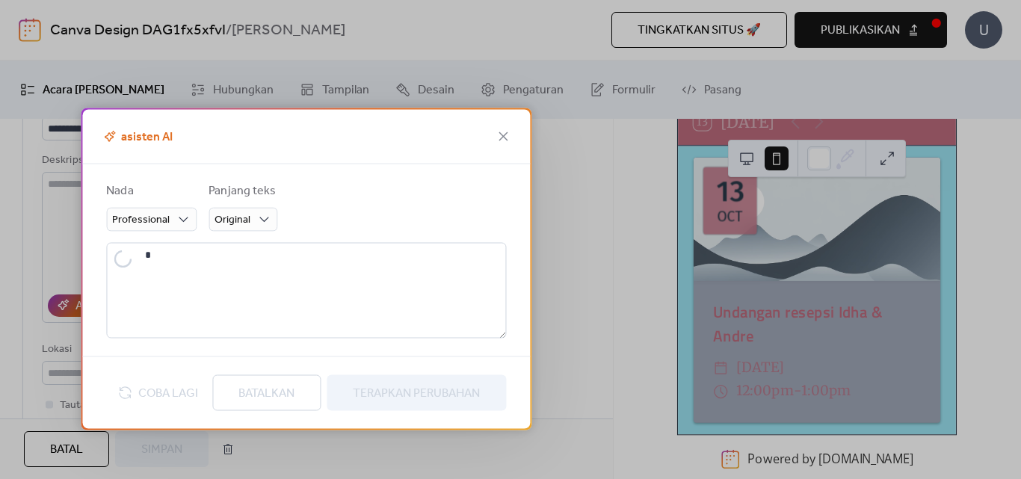
type textarea "**********"
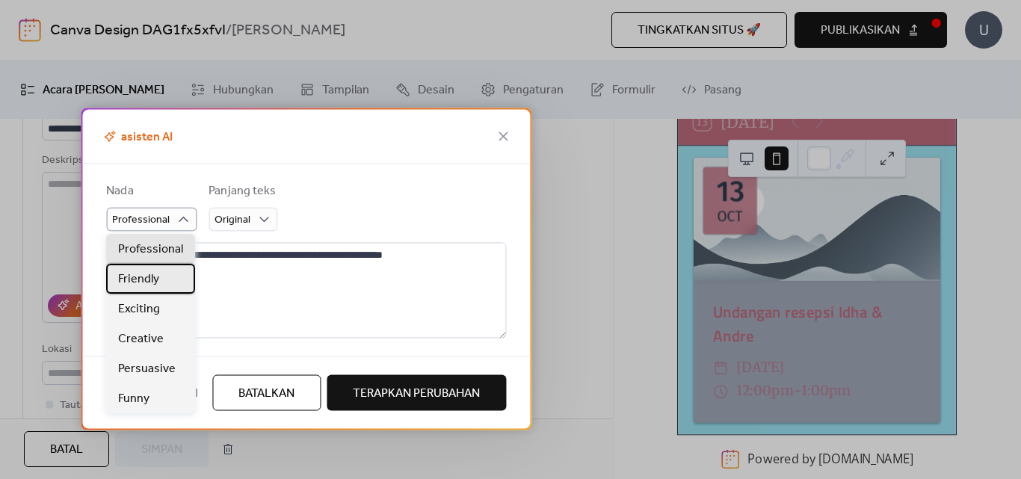
click at [167, 283] on div "Friendly" at bounding box center [150, 279] width 89 height 30
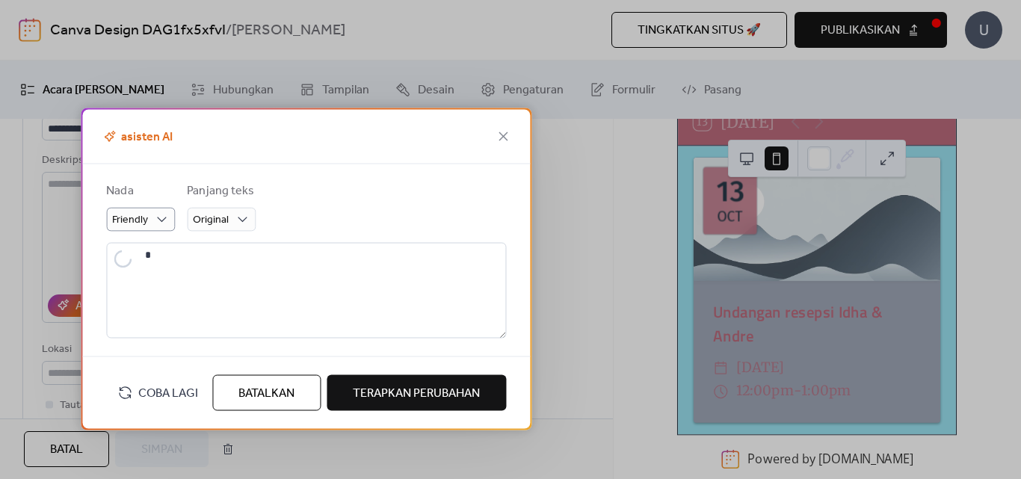
type textarea "**********"
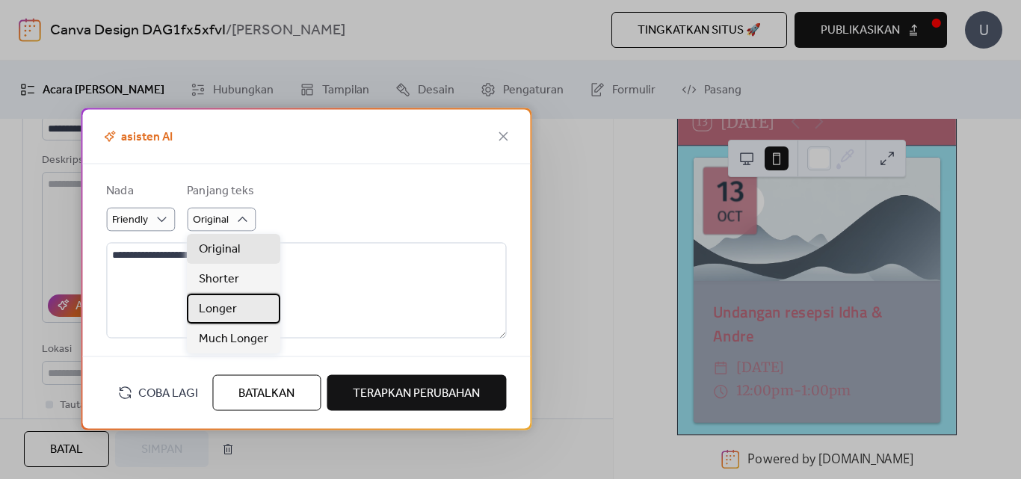
click at [242, 307] on div "Longer" at bounding box center [233, 309] width 93 height 30
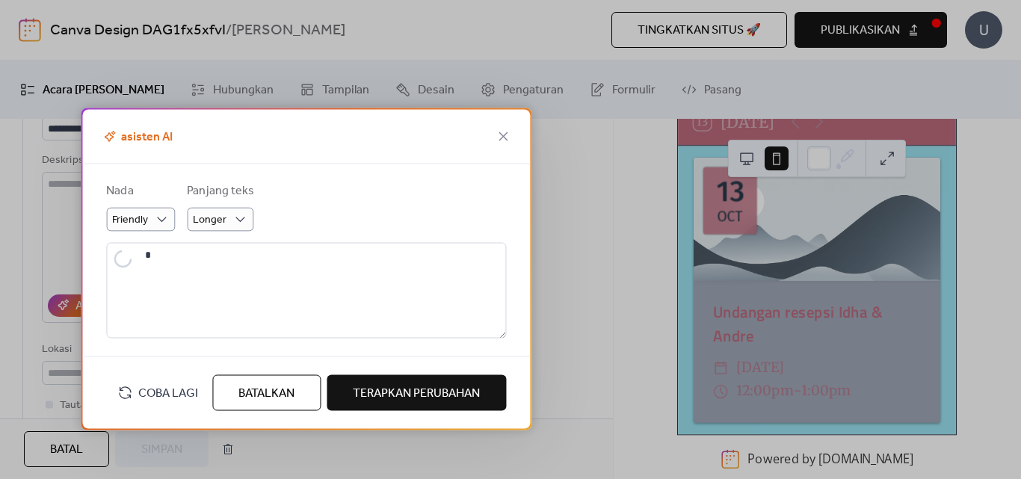
type textarea "**********"
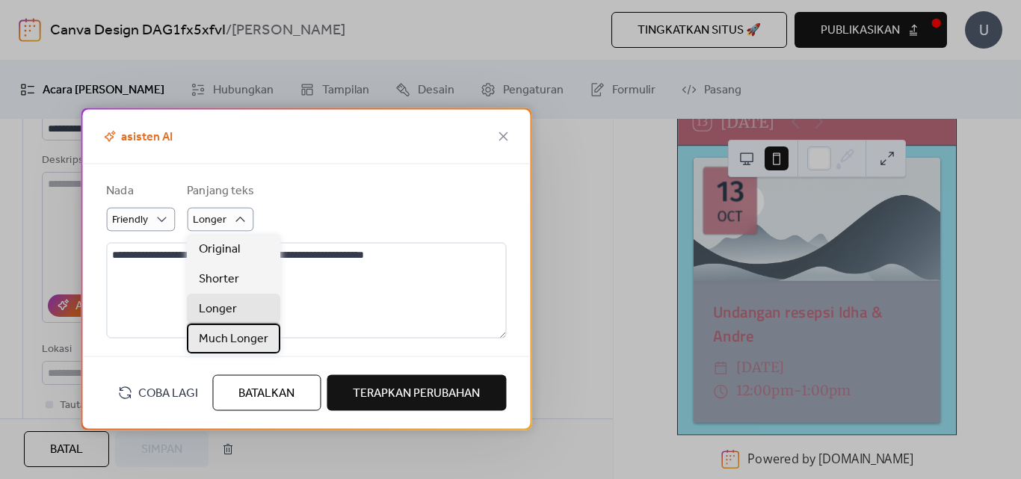
click at [246, 336] on span "Much Longer" at bounding box center [234, 340] width 70 height 18
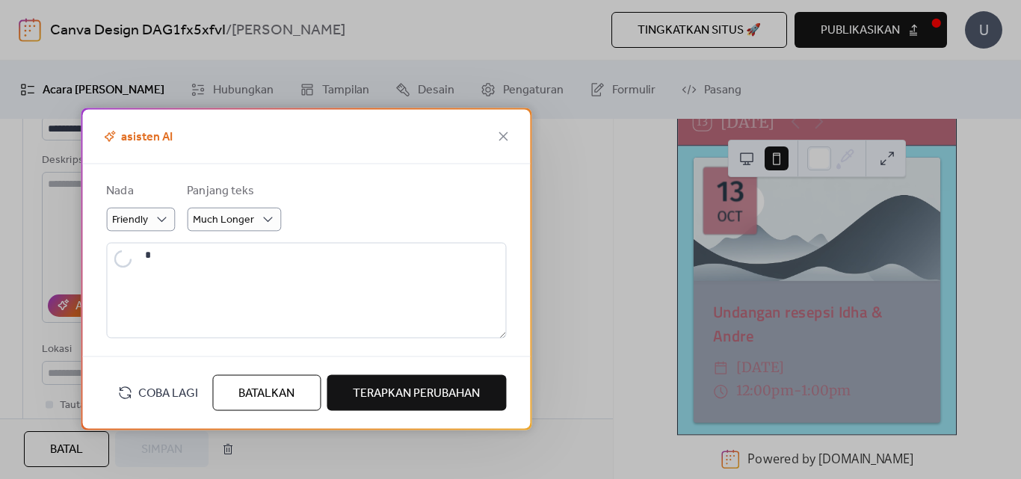
type textarea "**********"
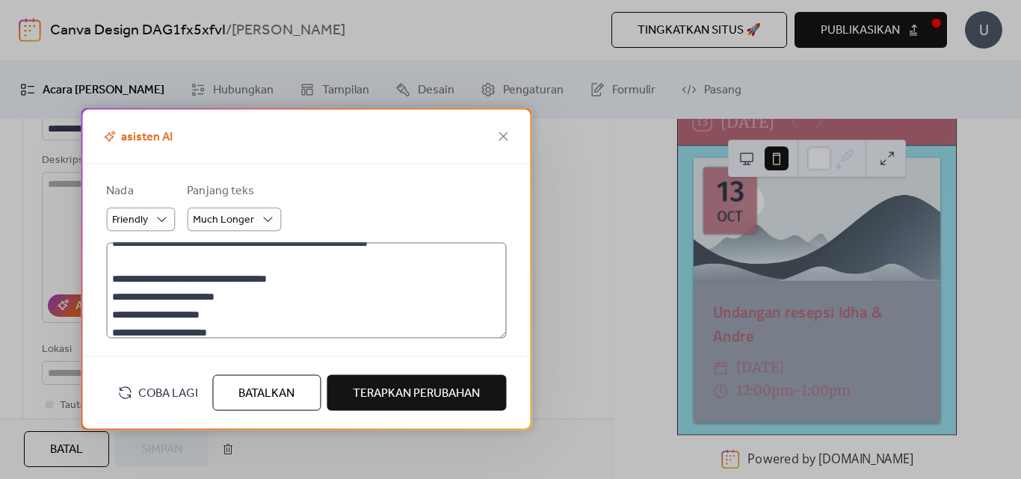
scroll to position [191, 0]
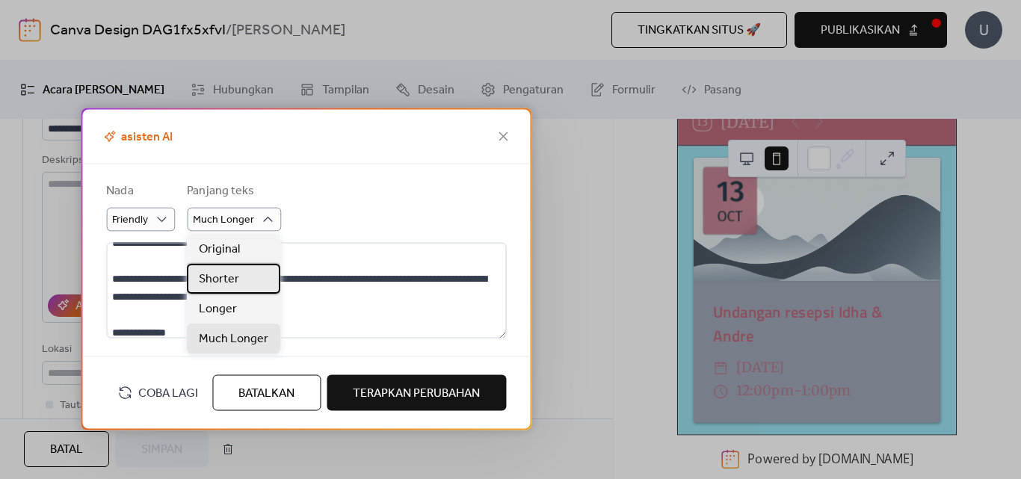
click at [244, 279] on div "Shorter" at bounding box center [233, 279] width 93 height 30
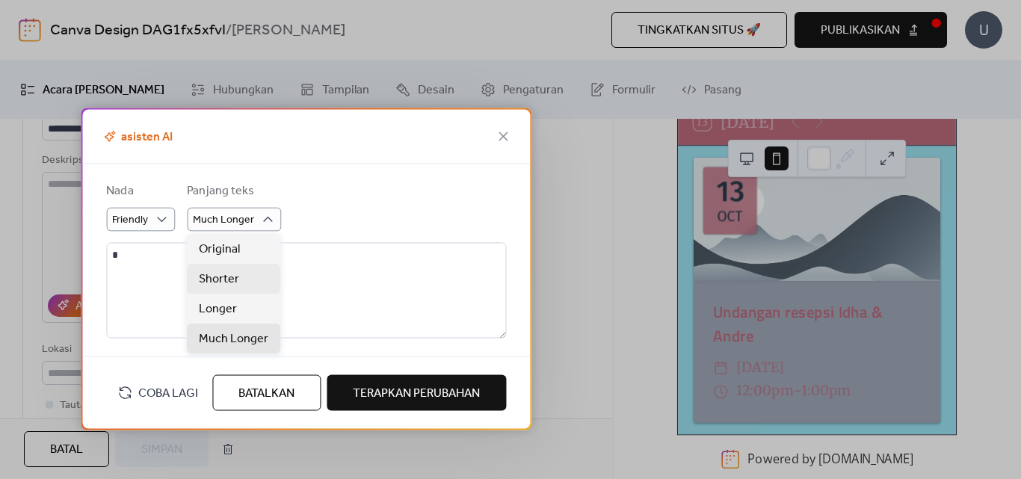
scroll to position [0, 0]
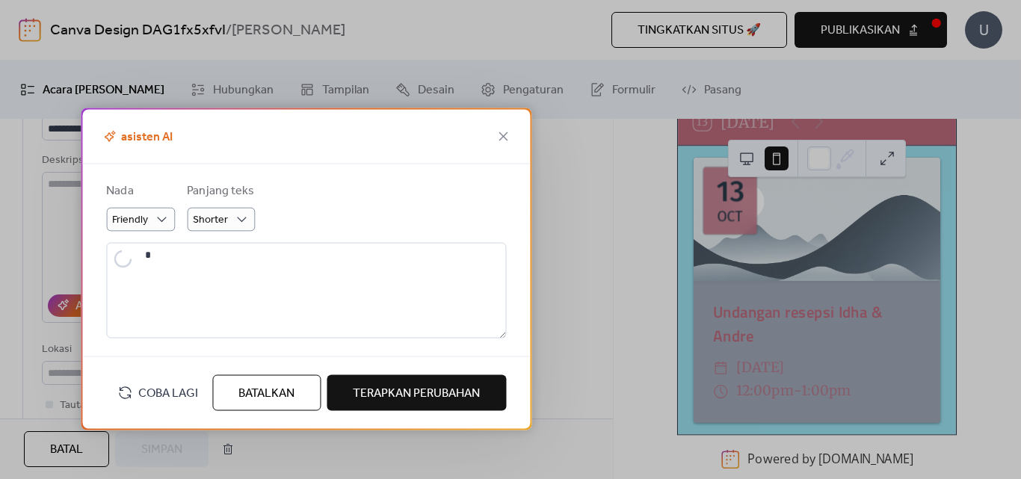
type textarea "**********"
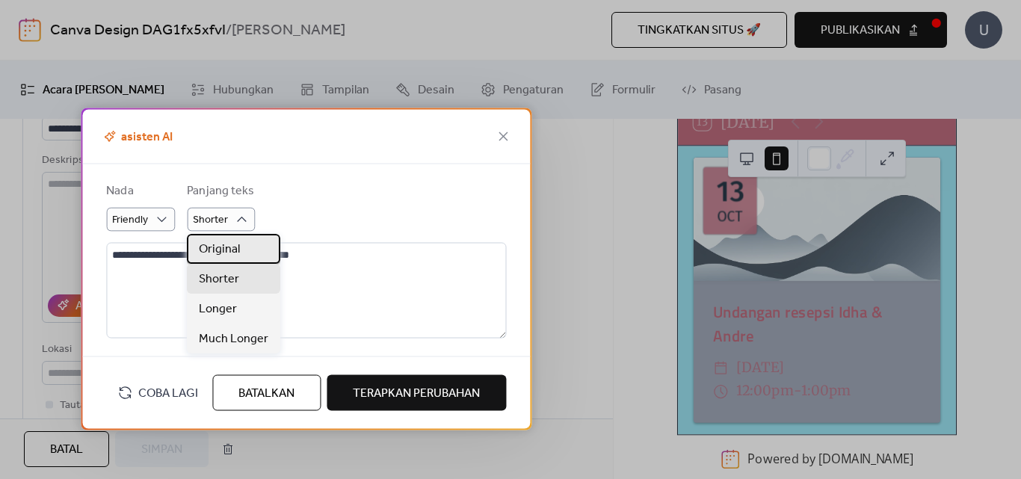
click at [239, 247] on div "Original" at bounding box center [233, 249] width 93 height 30
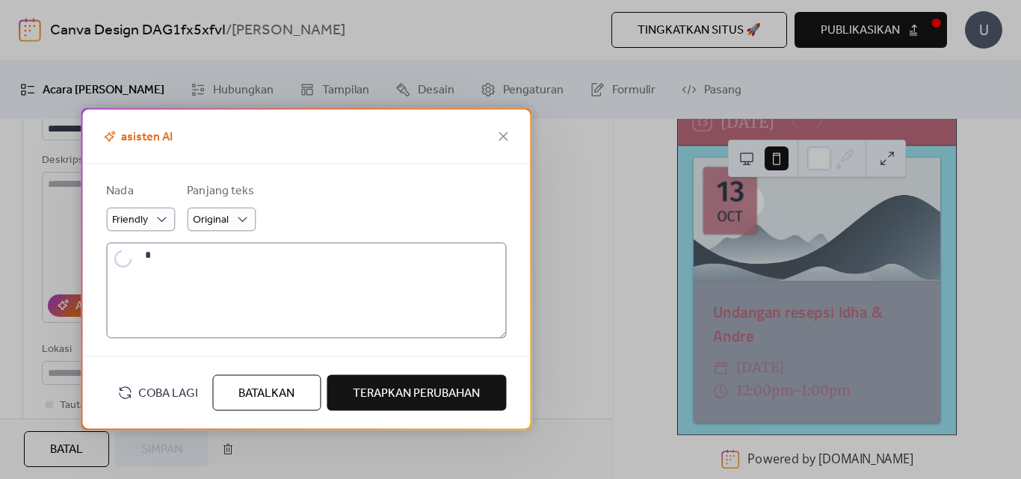
type textarea "**********"
click at [388, 398] on span "Terapkan Perubahan" at bounding box center [416, 393] width 127 height 18
type textarea "**********"
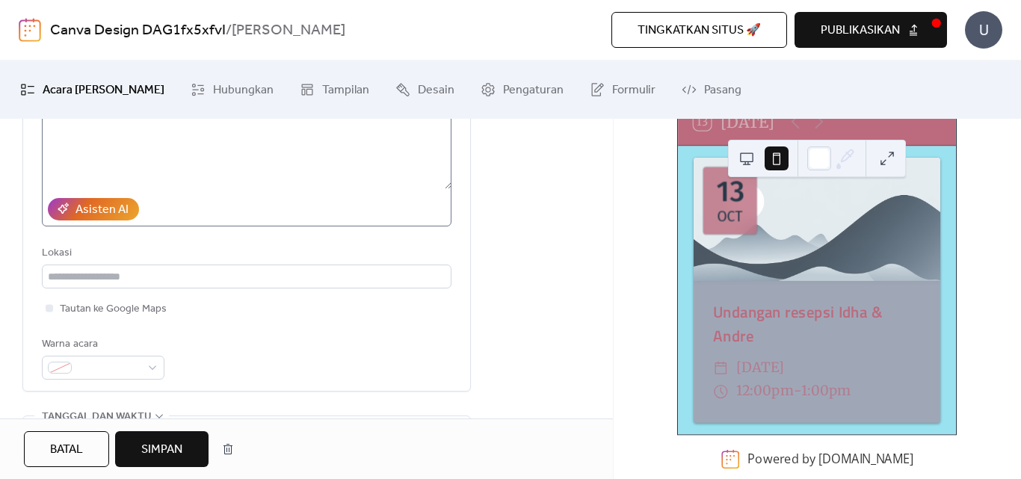
scroll to position [249, 0]
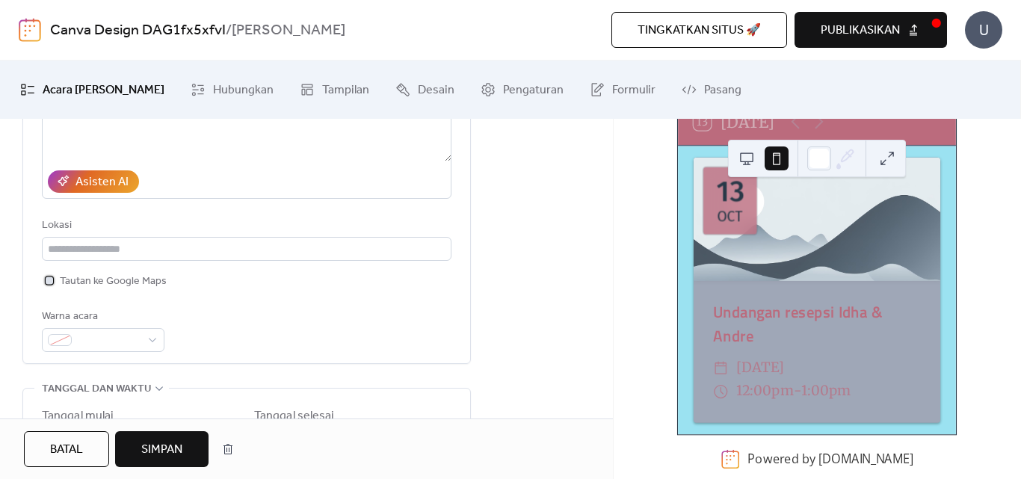
click at [48, 280] on div at bounding box center [49, 280] width 7 height 7
drag, startPoint x: 541, startPoint y: 242, endPoint x: 532, endPoint y: 244, distance: 9.8
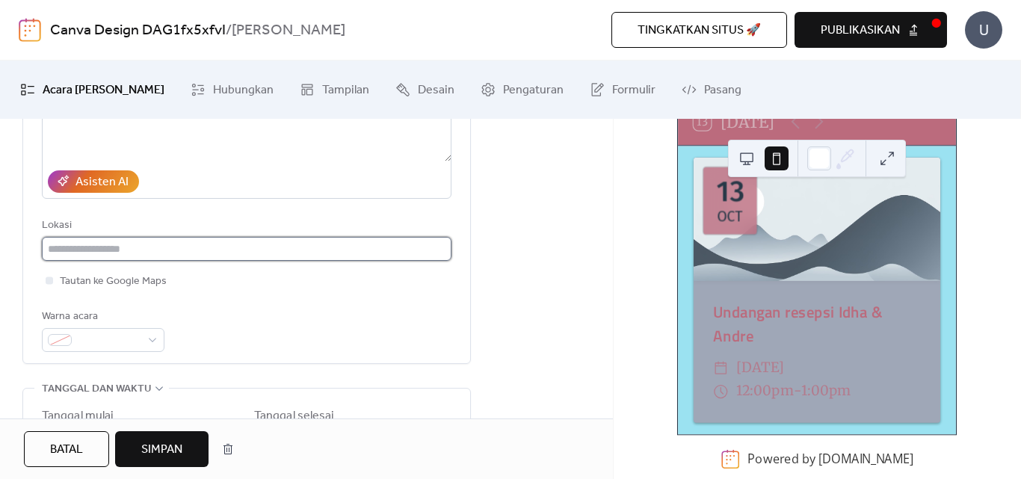
click at [91, 248] on input "text" at bounding box center [247, 249] width 410 height 24
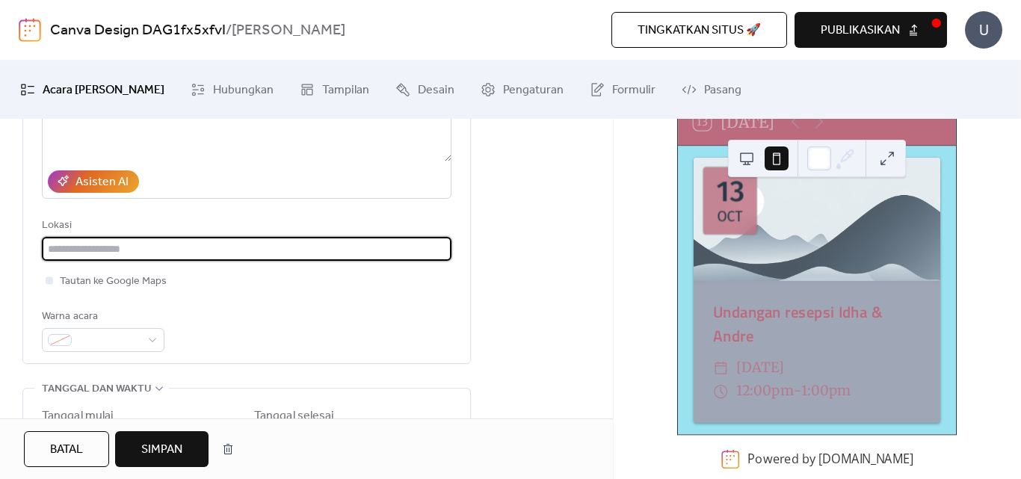
paste input "**********"
type input "**********"
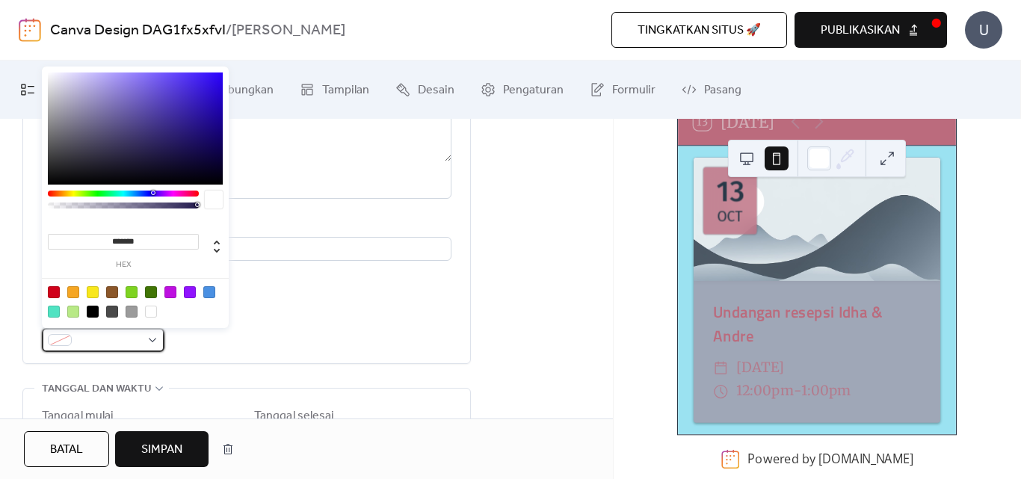
click at [154, 339] on div at bounding box center [103, 340] width 123 height 24
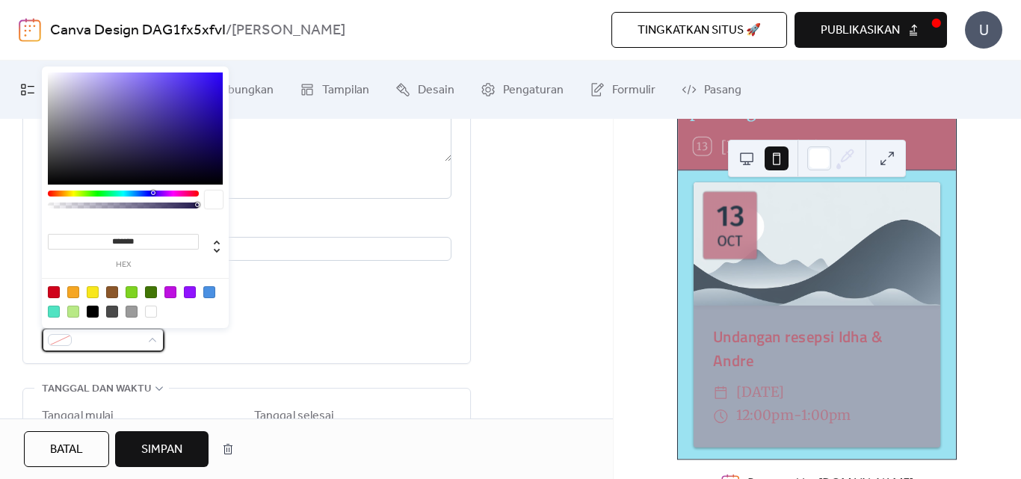
scroll to position [135, 0]
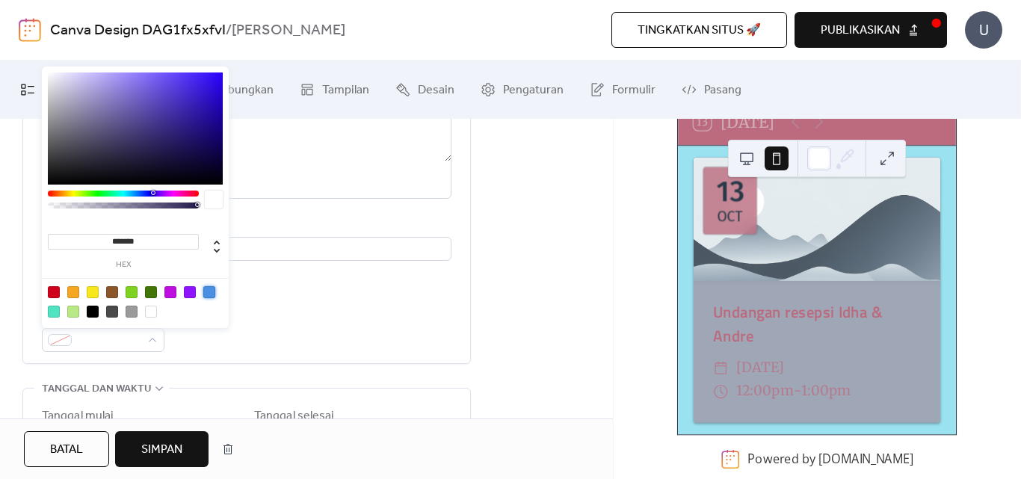
click at [212, 292] on div at bounding box center [209, 292] width 12 height 12
type input "*******"
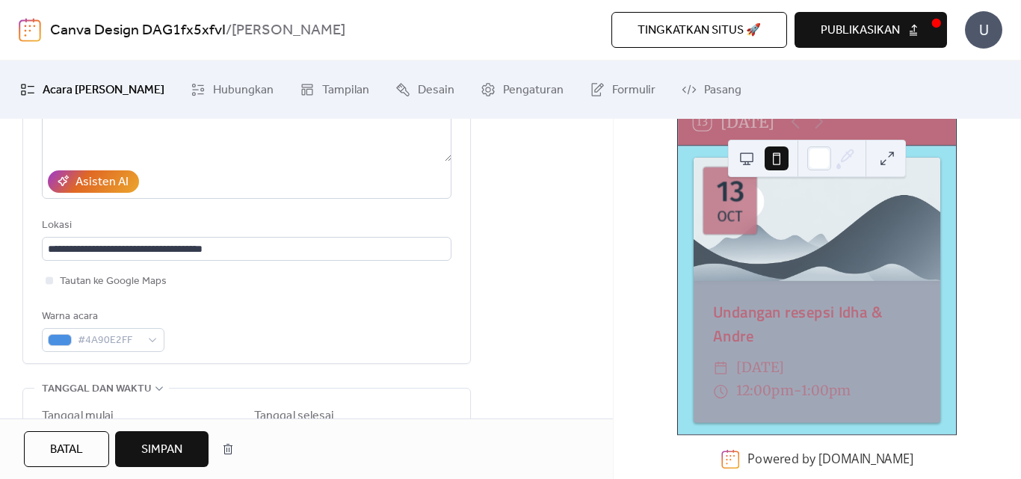
click at [251, 285] on div "Tautan ke Google Maps" at bounding box center [247, 281] width 410 height 18
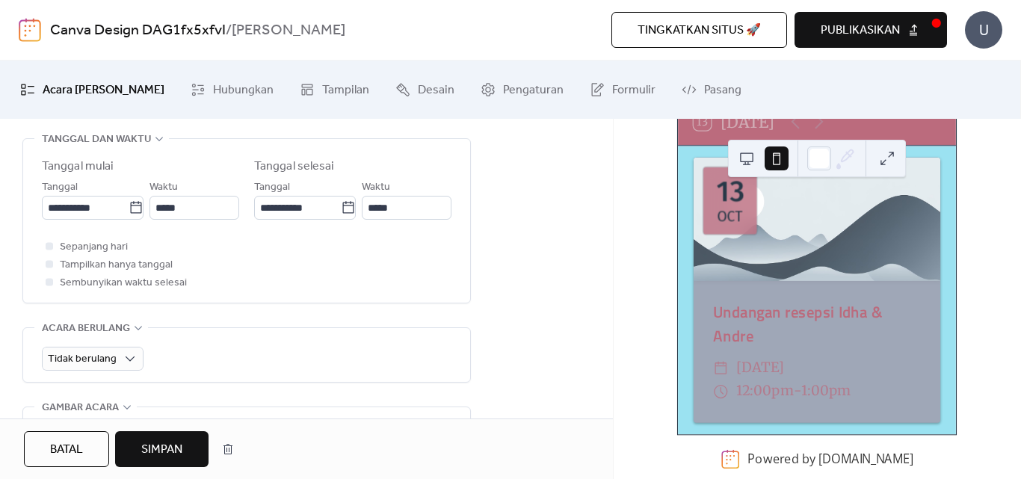
scroll to position [374, 0]
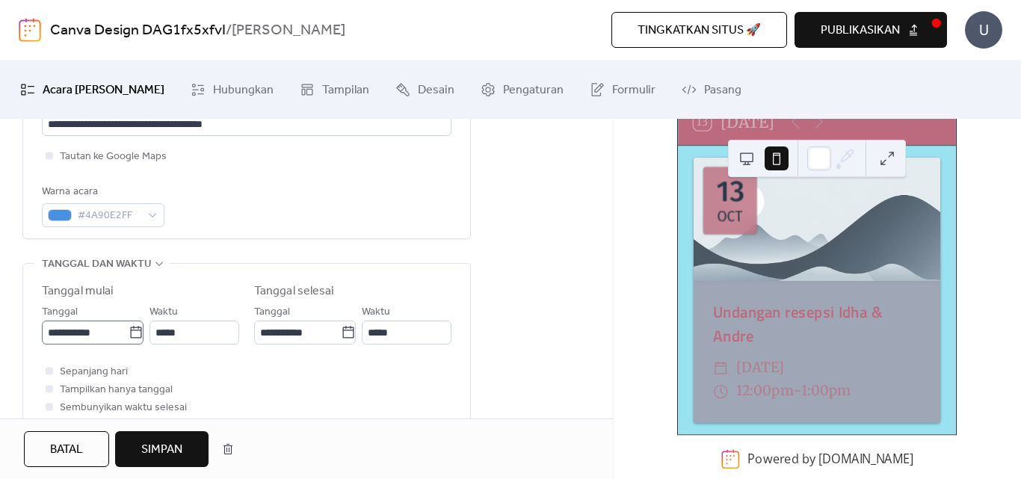
click at [133, 335] on icon at bounding box center [136, 332] width 15 height 15
click at [129, 335] on input "**********" at bounding box center [85, 333] width 87 height 24
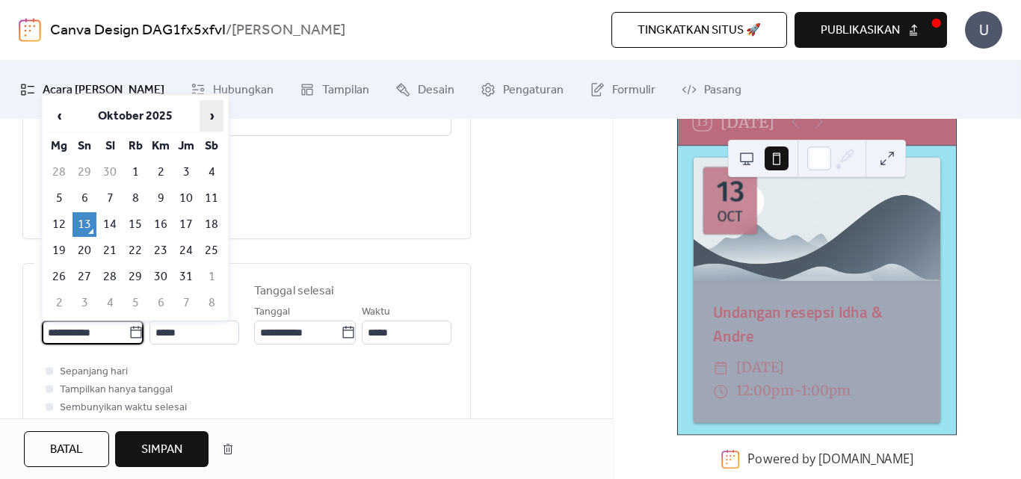
click at [213, 117] on span "›" at bounding box center [211, 116] width 22 height 30
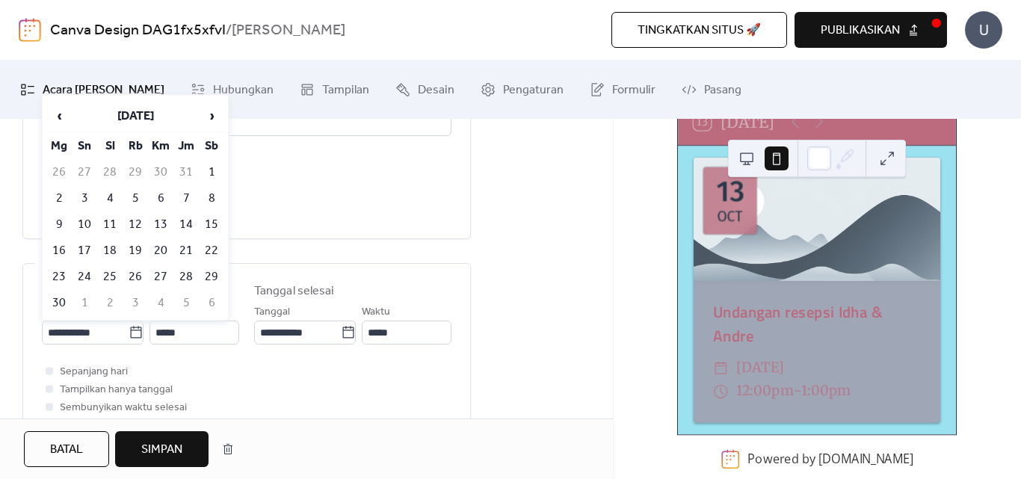
click at [206, 195] on td "8" at bounding box center [212, 198] width 24 height 25
type input "**********"
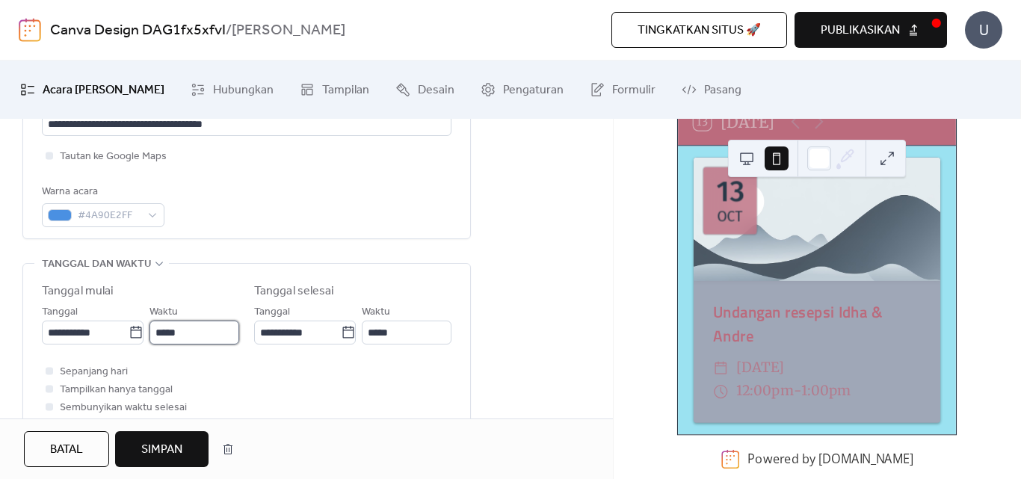
click at [186, 331] on input "*****" at bounding box center [195, 333] width 90 height 24
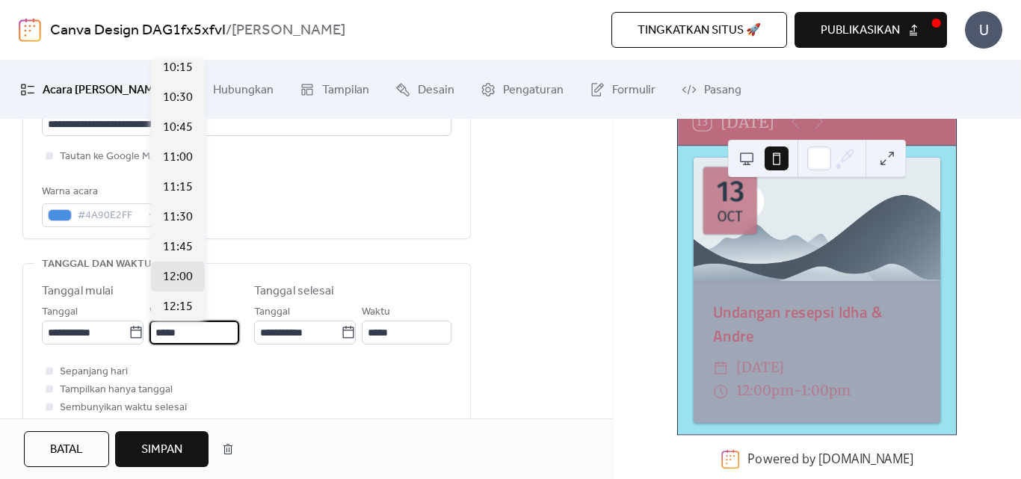
scroll to position [1062, 0]
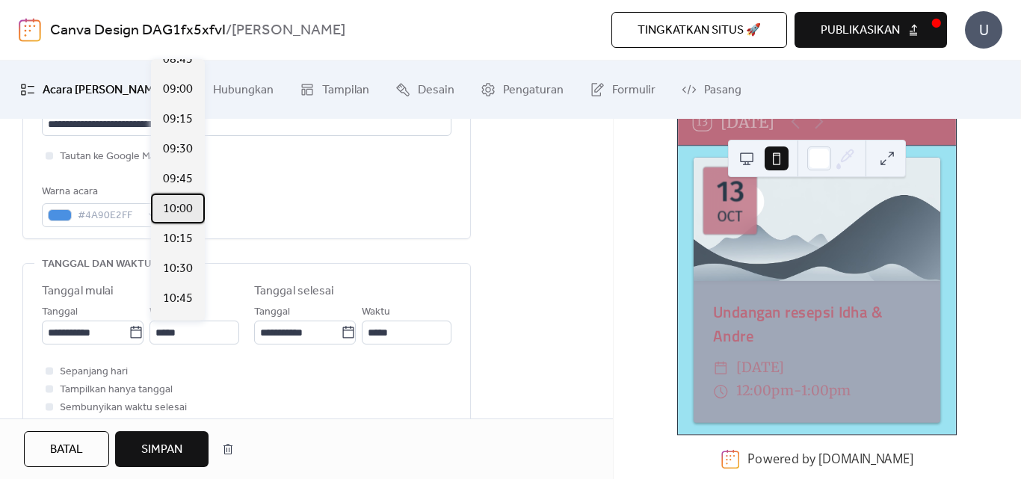
click at [189, 206] on span "10:00" at bounding box center [178, 209] width 30 height 18
type input "*****"
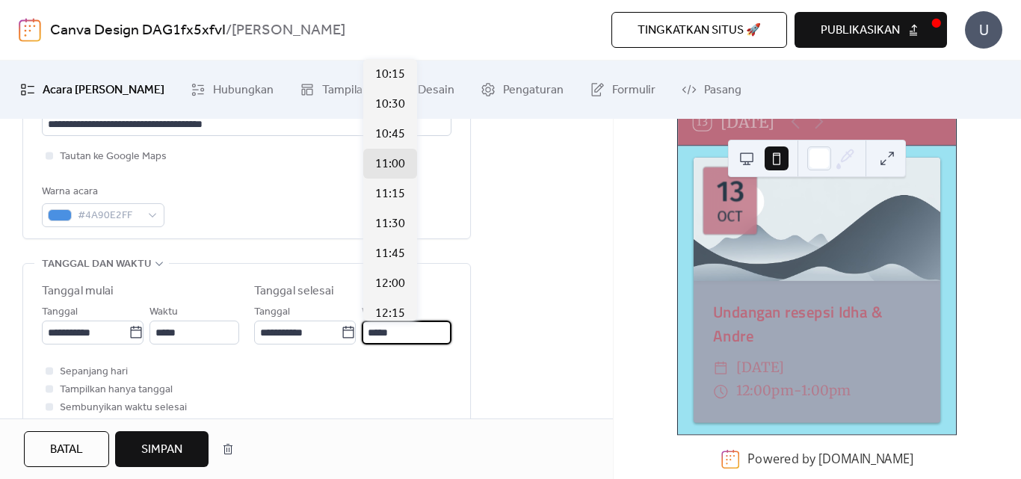
click at [380, 334] on input "*****" at bounding box center [407, 333] width 90 height 24
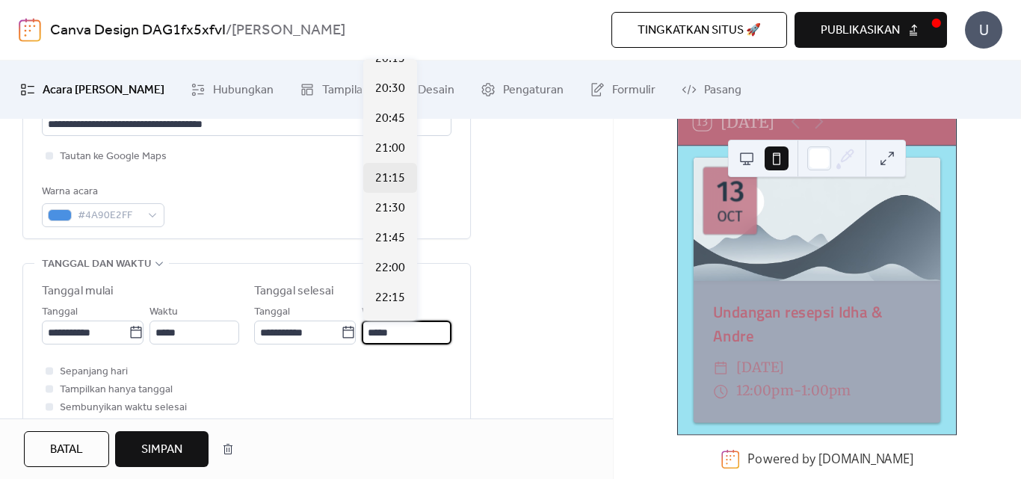
scroll to position [1247, 0]
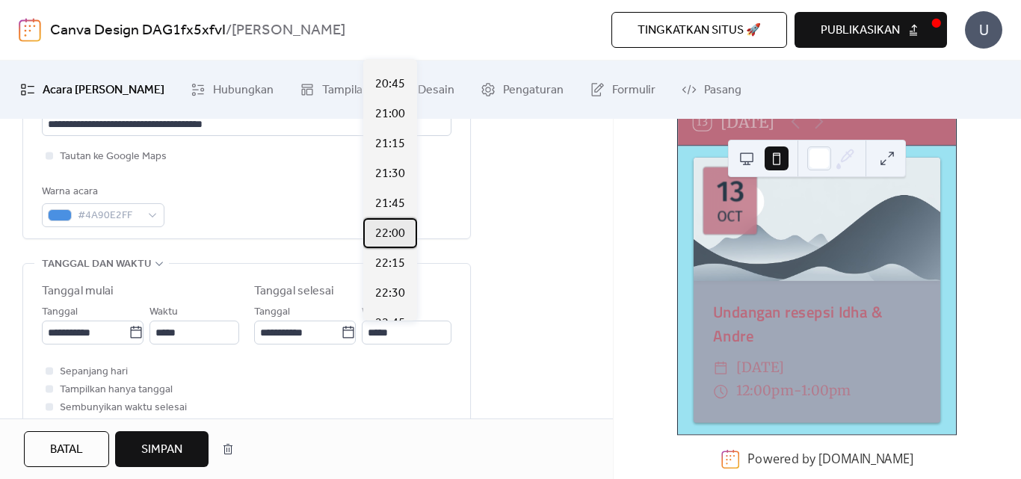
click at [394, 233] on span "22:00" at bounding box center [390, 234] width 30 height 18
type input "*****"
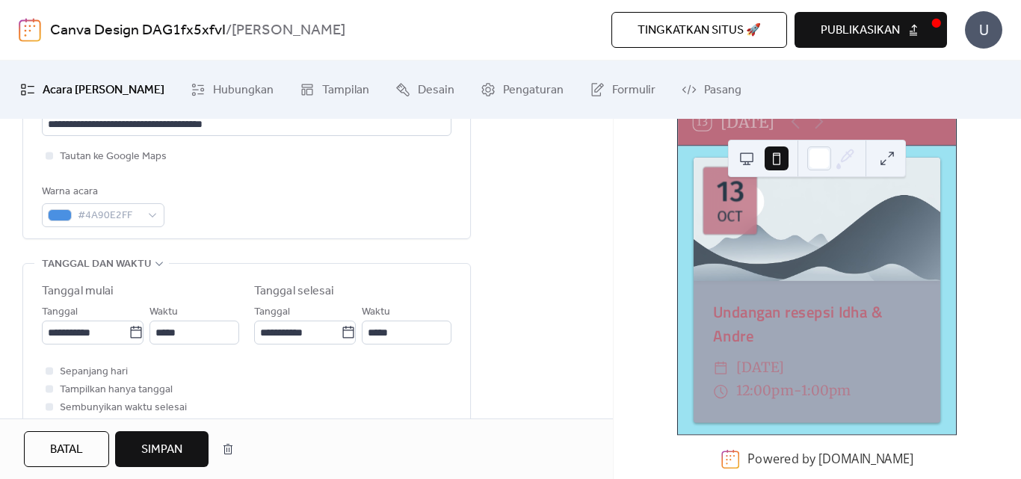
scroll to position [499, 0]
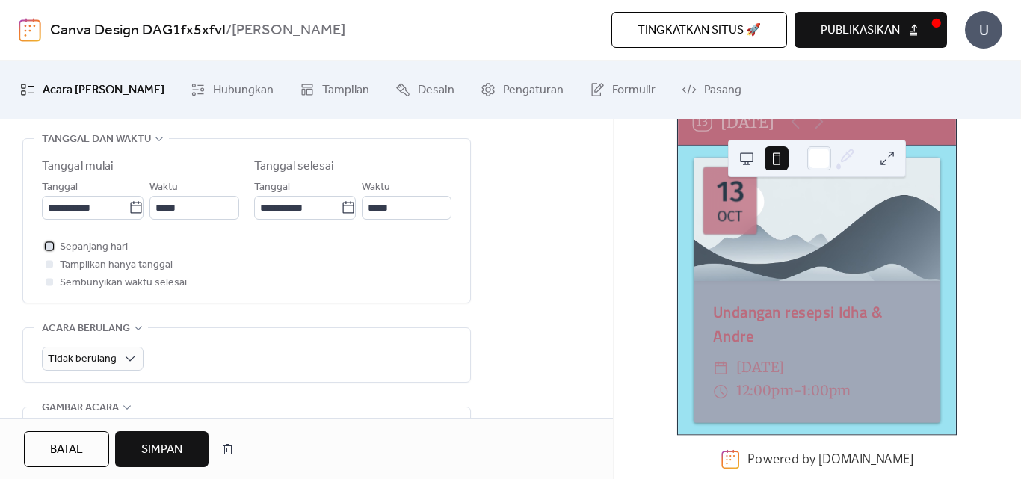
click at [50, 248] on div at bounding box center [49, 245] width 7 height 7
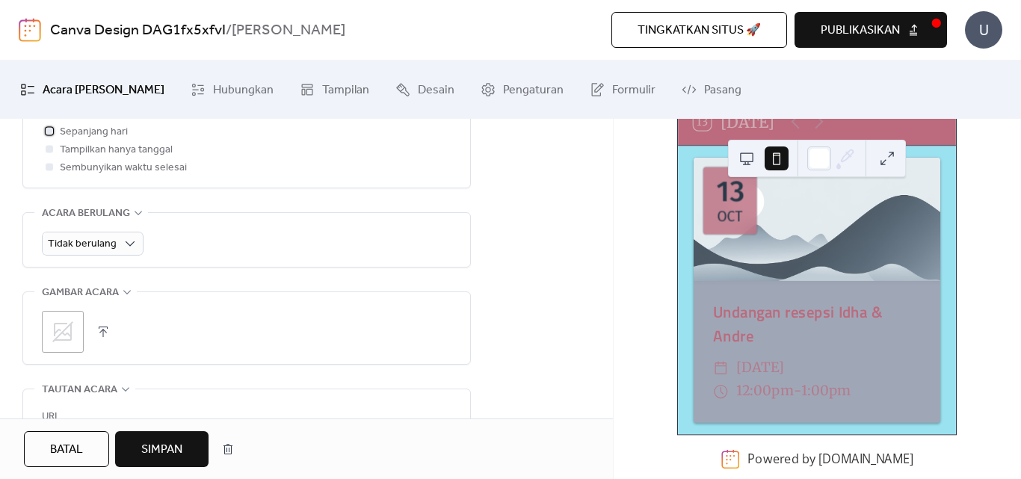
scroll to position [623, 0]
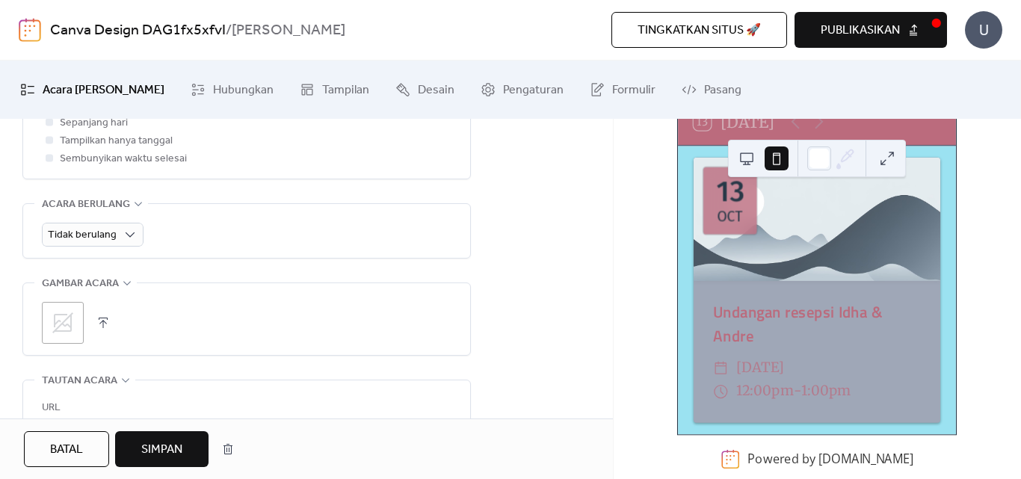
click at [100, 323] on button "button" at bounding box center [103, 323] width 21 height 21
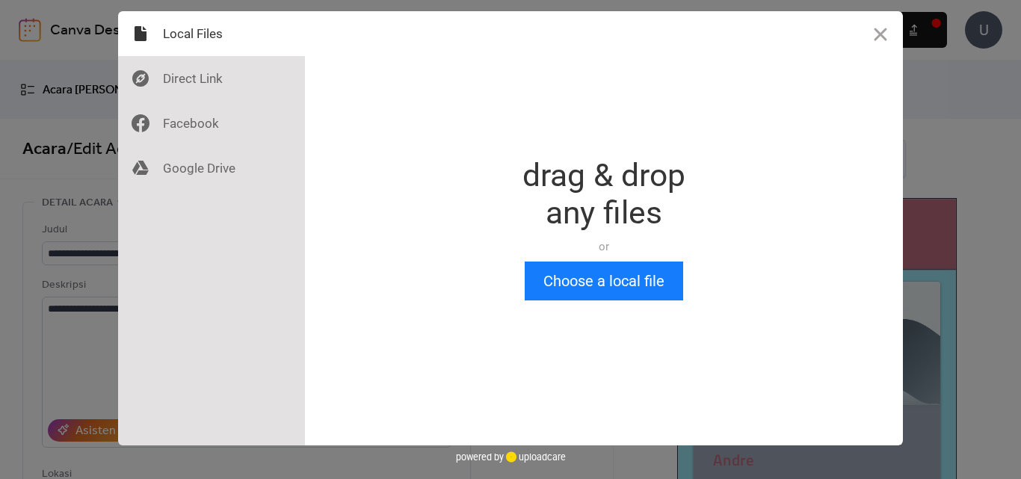
scroll to position [0, 0]
click at [579, 281] on button "Choose a local file" at bounding box center [604, 281] width 159 height 39
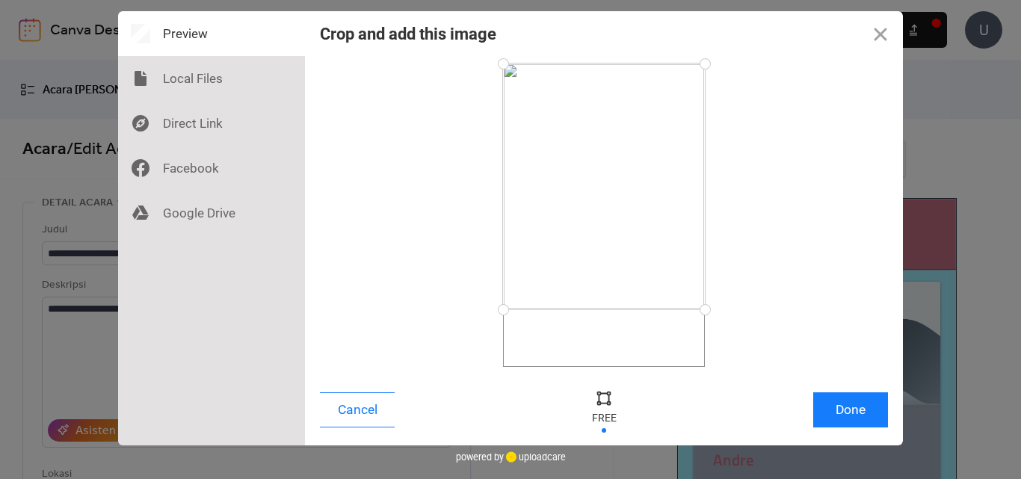
drag, startPoint x: 698, startPoint y: 366, endPoint x: 707, endPoint y: 310, distance: 56.8
click at [707, 310] on div at bounding box center [705, 310] width 26 height 26
drag, startPoint x: 707, startPoint y: 64, endPoint x: 717, endPoint y: 140, distance: 76.2
click at [717, 140] on div at bounding box center [705, 140] width 26 height 26
click at [627, 225] on div at bounding box center [604, 220] width 202 height 170
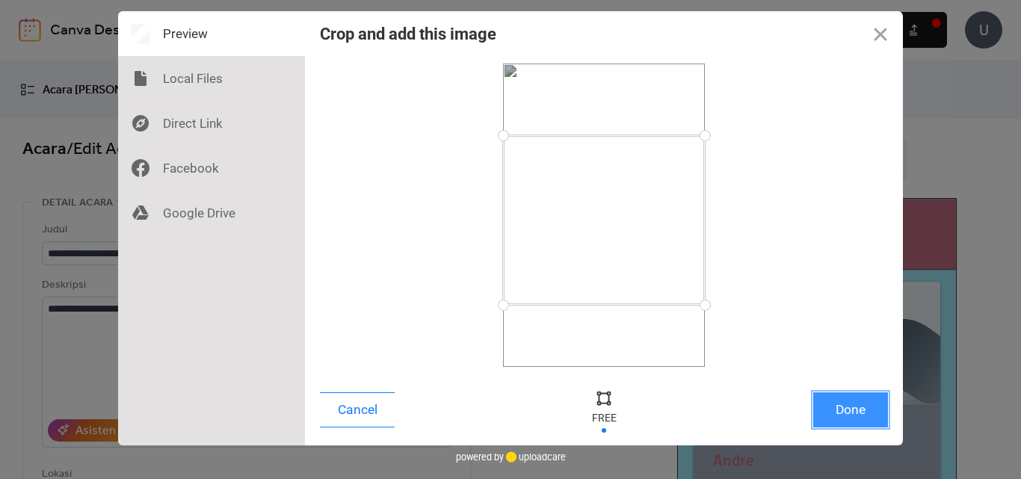
click at [822, 410] on button "Done" at bounding box center [851, 410] width 75 height 35
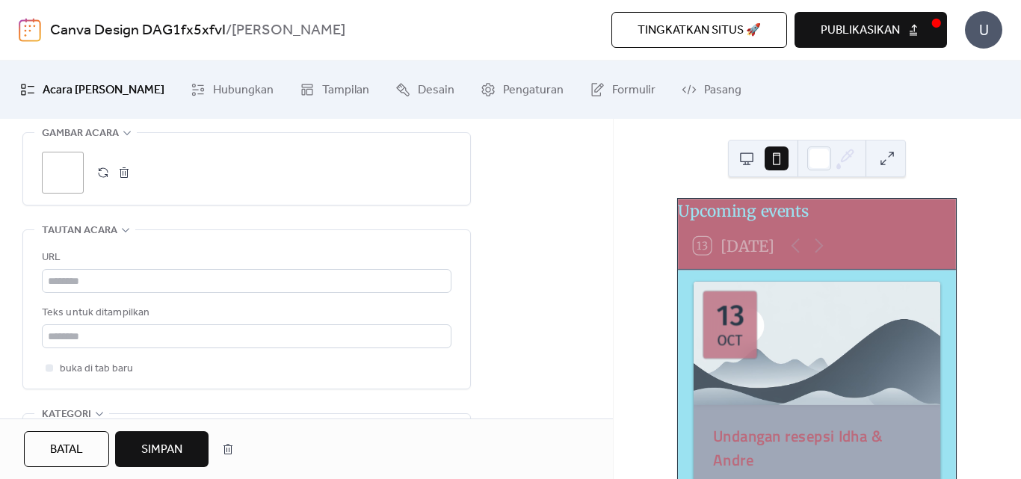
scroll to position [802, 0]
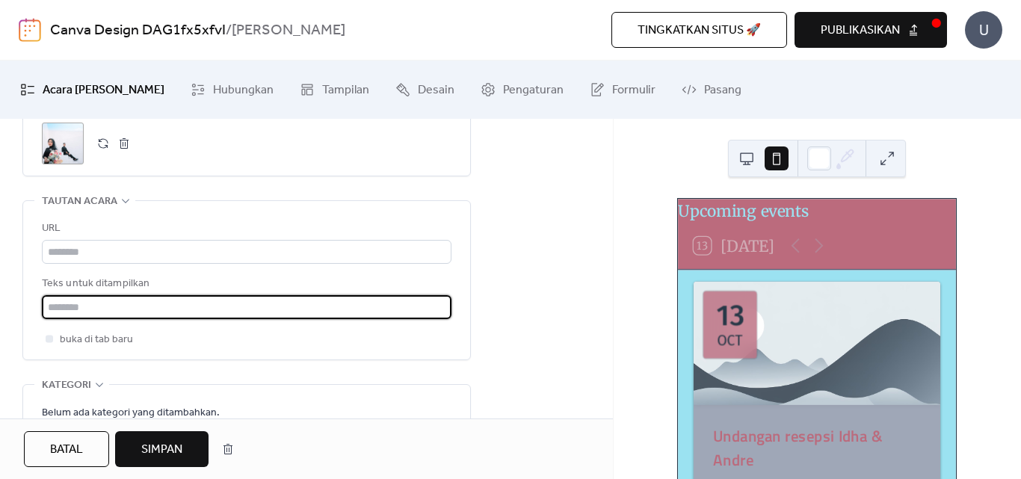
click at [195, 301] on input "text" at bounding box center [247, 307] width 410 height 24
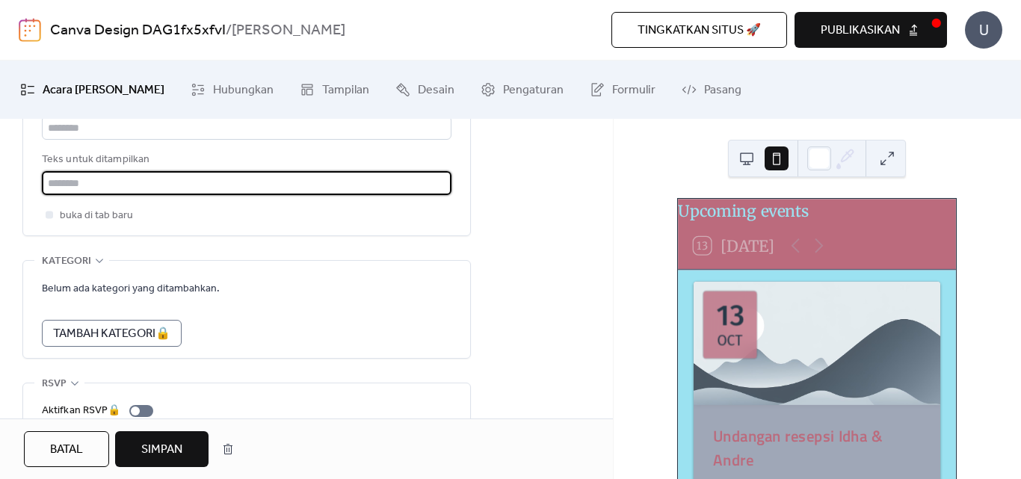
scroll to position [995, 0]
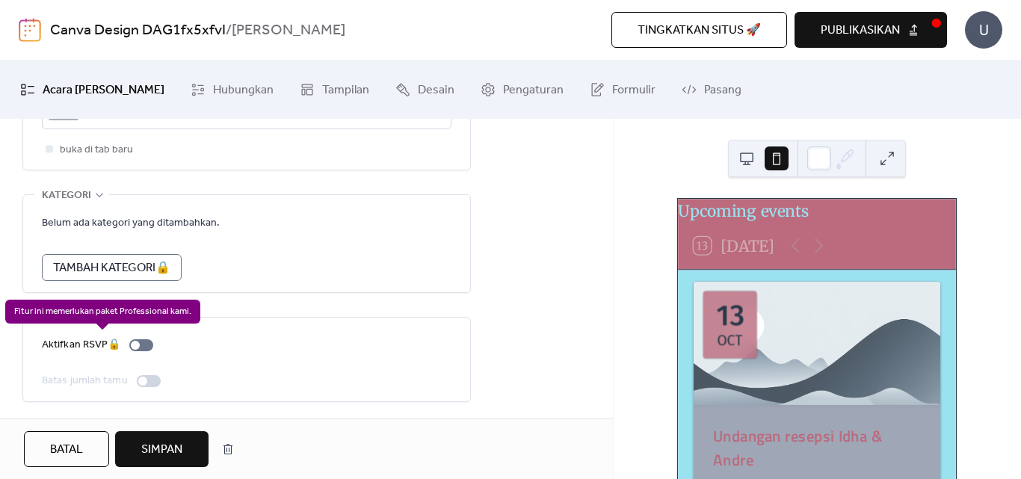
click at [138, 342] on div "Aktifkan RSVP 🔒" at bounding box center [100, 345] width 117 height 18
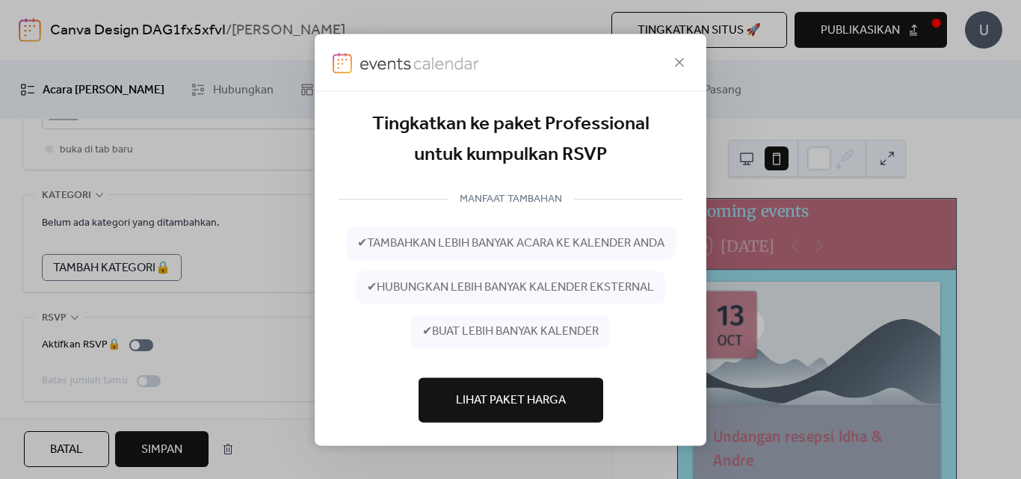
click at [264, 318] on div "Tingkatkan ke paket Professional untuk kumpulkan RSVP MANFAAT TAMBAHAN ✔ tambah…" at bounding box center [510, 239] width 1021 height 479
click at [244, 348] on div "Tingkatkan ke paket Professional untuk kumpulkan RSVP MANFAAT TAMBAHAN ✔ tambah…" at bounding box center [510, 239] width 1021 height 479
click at [683, 58] on icon at bounding box center [680, 62] width 18 height 18
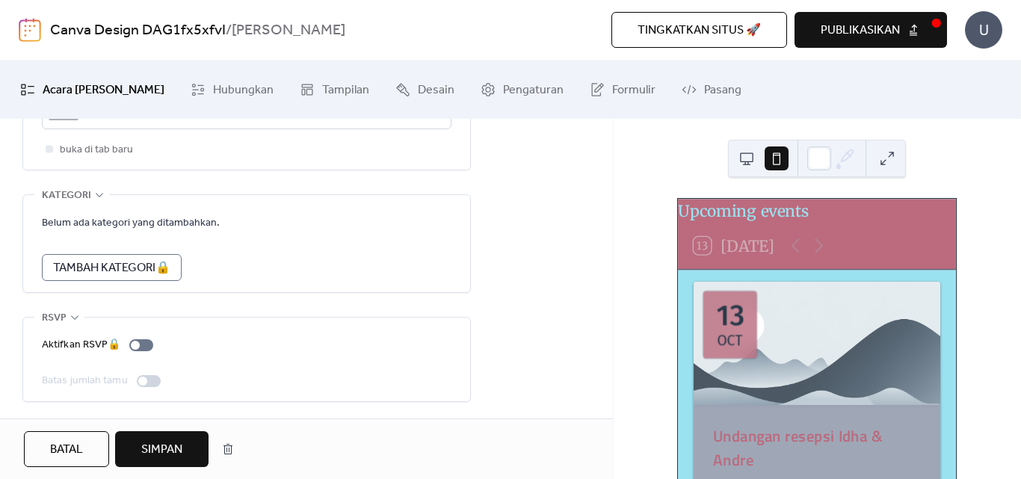
click at [169, 450] on span "Simpan" at bounding box center [161, 450] width 41 height 18
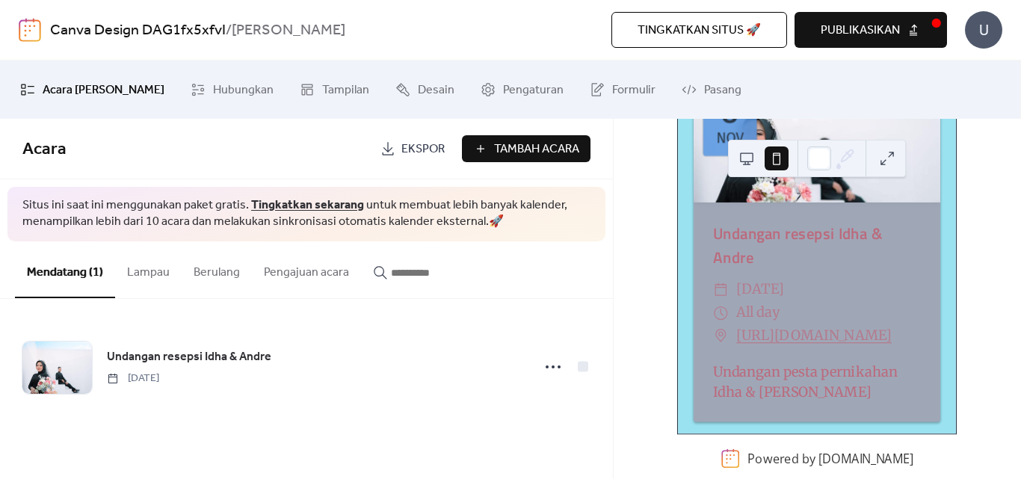
scroll to position [214, 0]
click at [503, 94] on span "Pengaturan" at bounding box center [533, 91] width 61 height 24
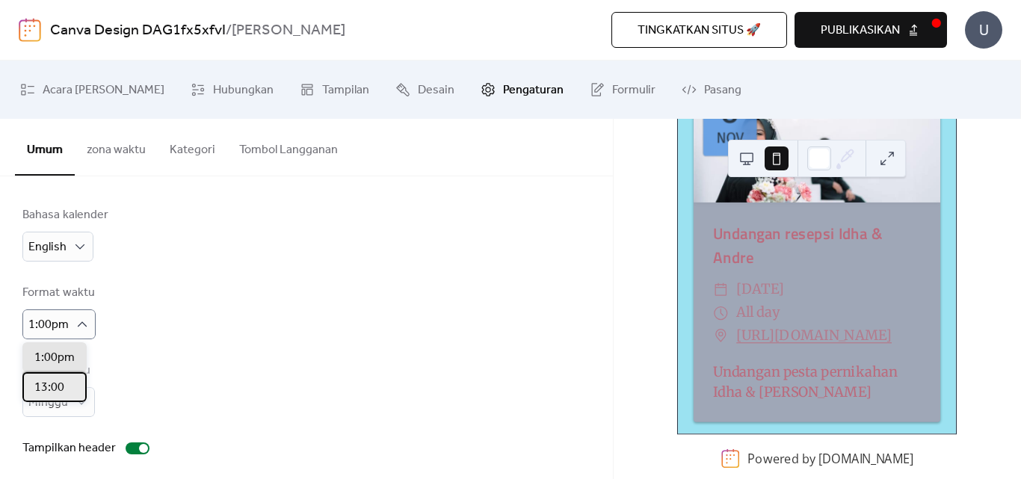
click at [61, 385] on span "13:00" at bounding box center [49, 388] width 30 height 18
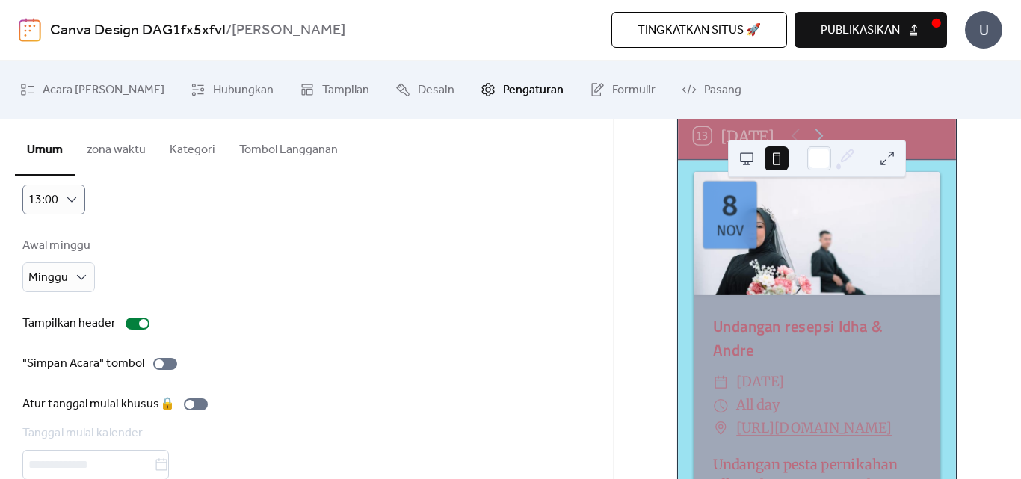
scroll to position [89, 0]
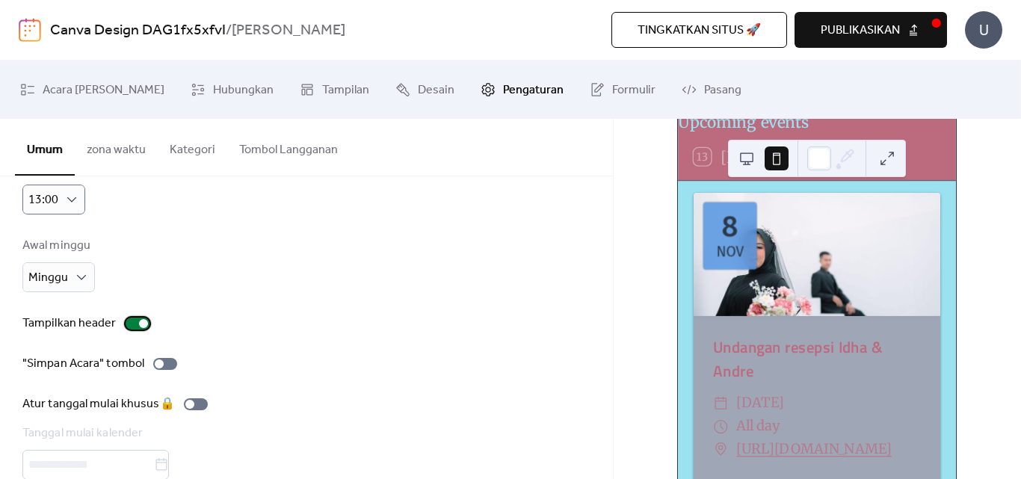
click at [141, 321] on div at bounding box center [143, 323] width 9 height 9
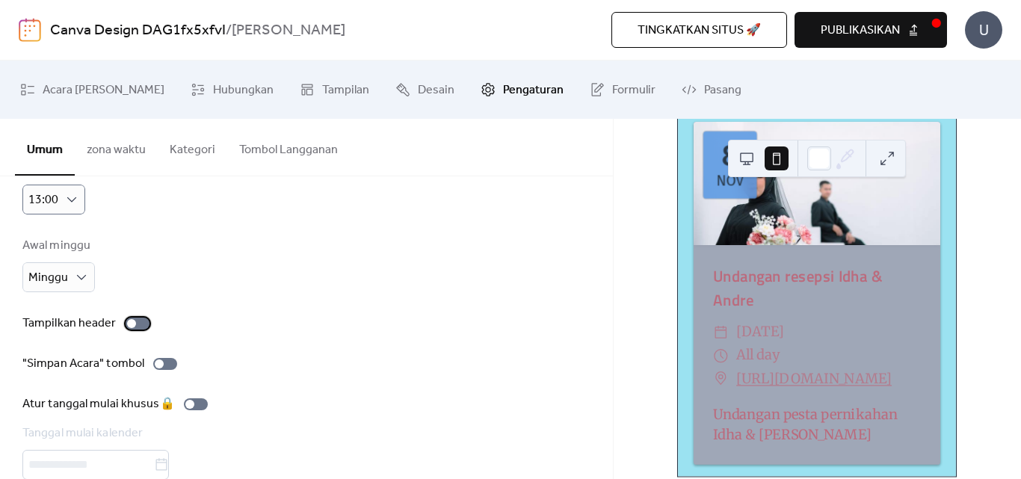
scroll to position [7, 0]
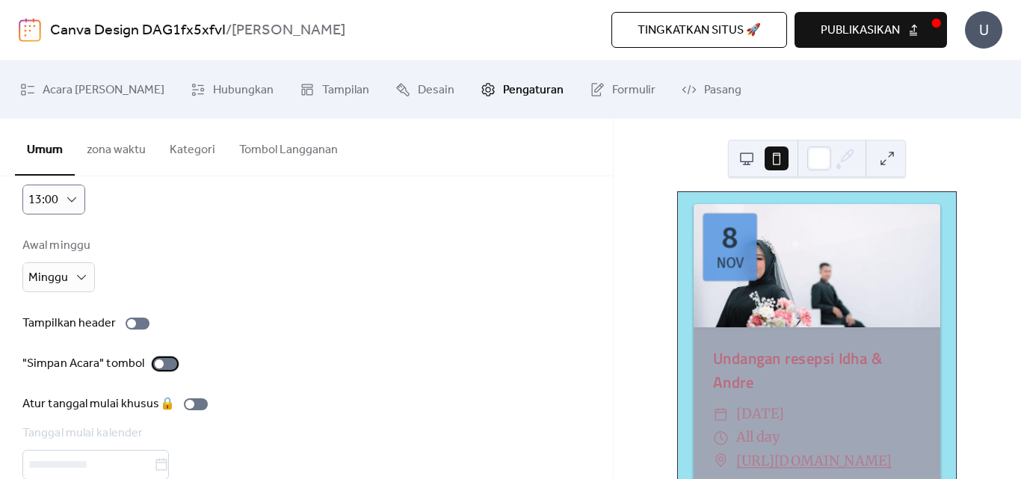
click at [160, 365] on div at bounding box center [159, 364] width 9 height 9
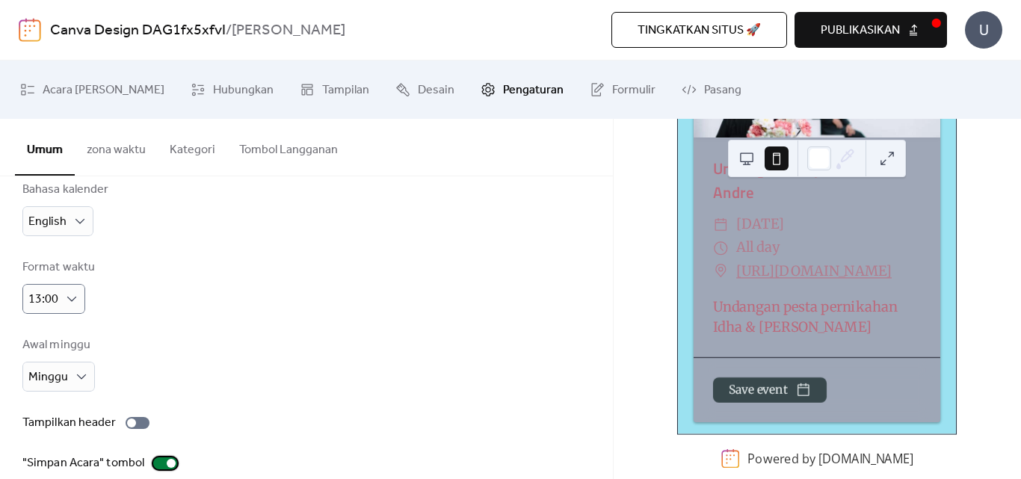
scroll to position [0, 0]
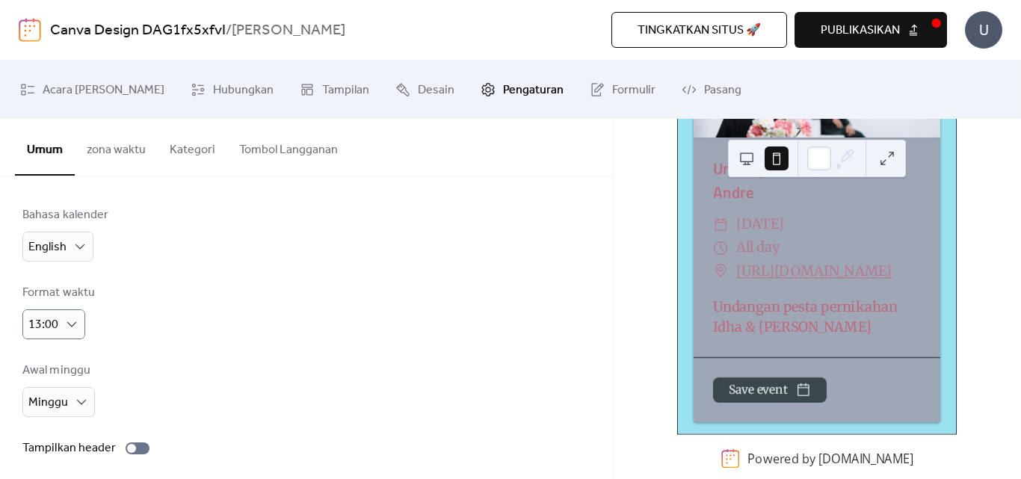
click at [120, 148] on button "zona waktu" at bounding box center [116, 146] width 83 height 55
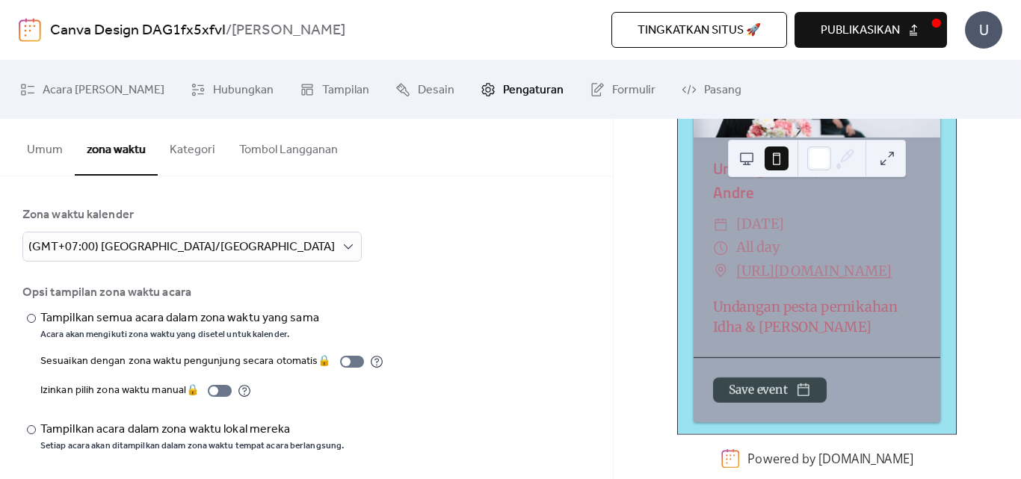
scroll to position [3, 0]
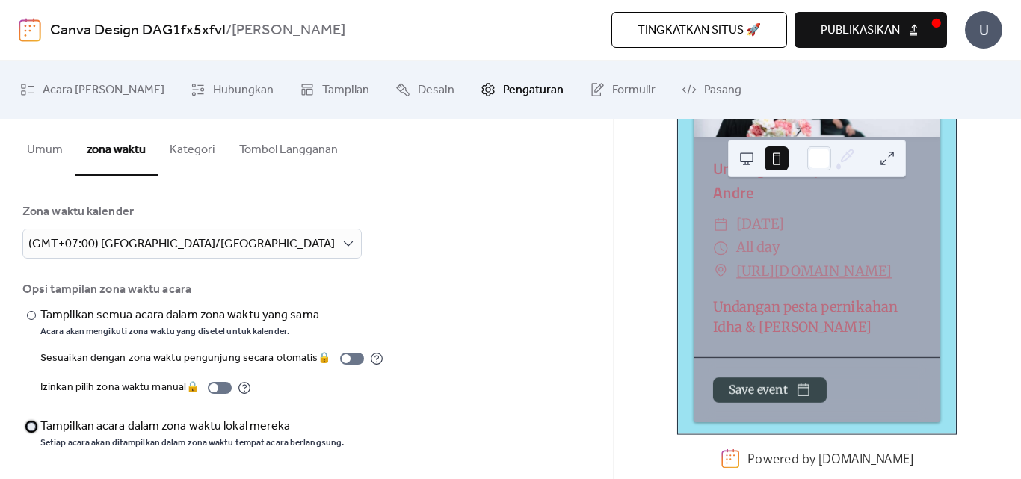
click at [28, 428] on div at bounding box center [31, 426] width 9 height 9
click at [194, 150] on button "Kategori" at bounding box center [193, 146] width 70 height 55
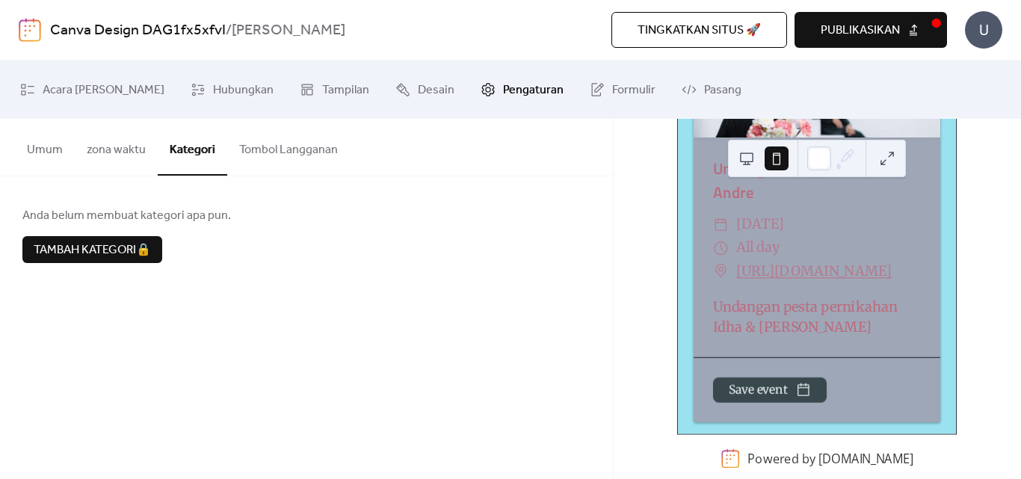
click at [249, 154] on button "Tombol Langganan" at bounding box center [288, 146] width 123 height 55
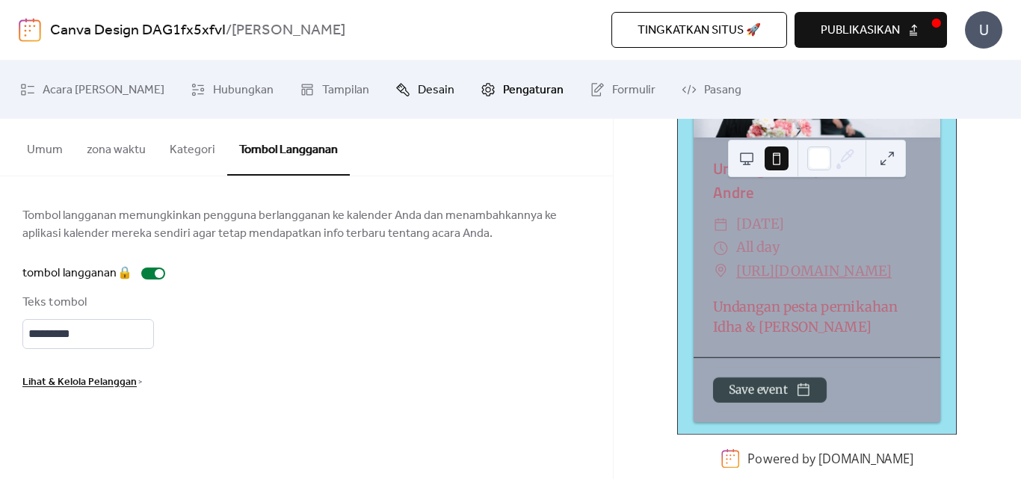
click at [418, 89] on span "Desain" at bounding box center [436, 91] width 37 height 24
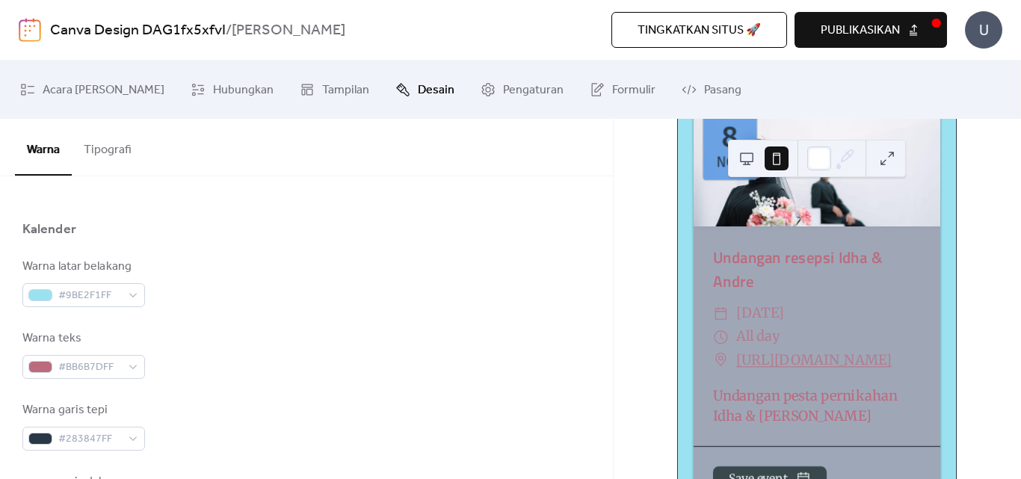
scroll to position [72, 0]
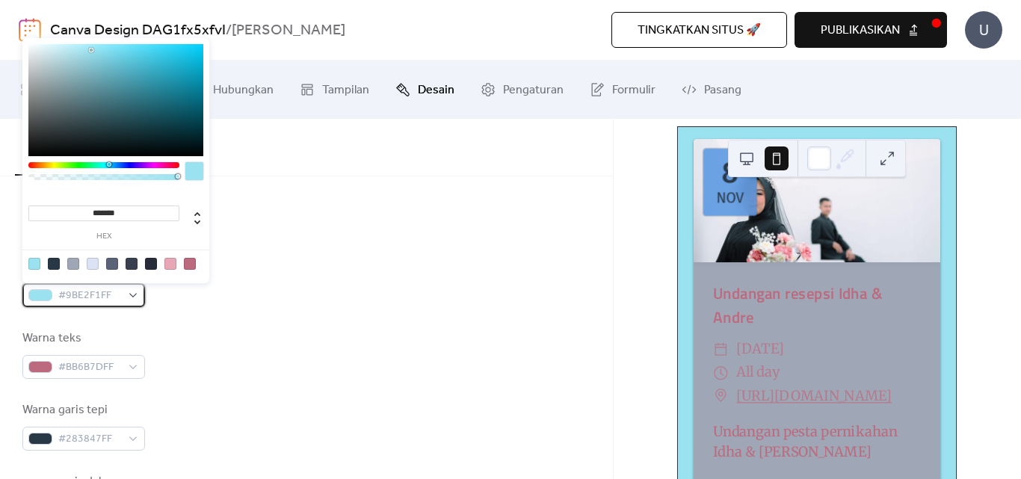
click at [132, 295] on div "#9BE2F1FF" at bounding box center [83, 295] width 123 height 24
type input "*******"
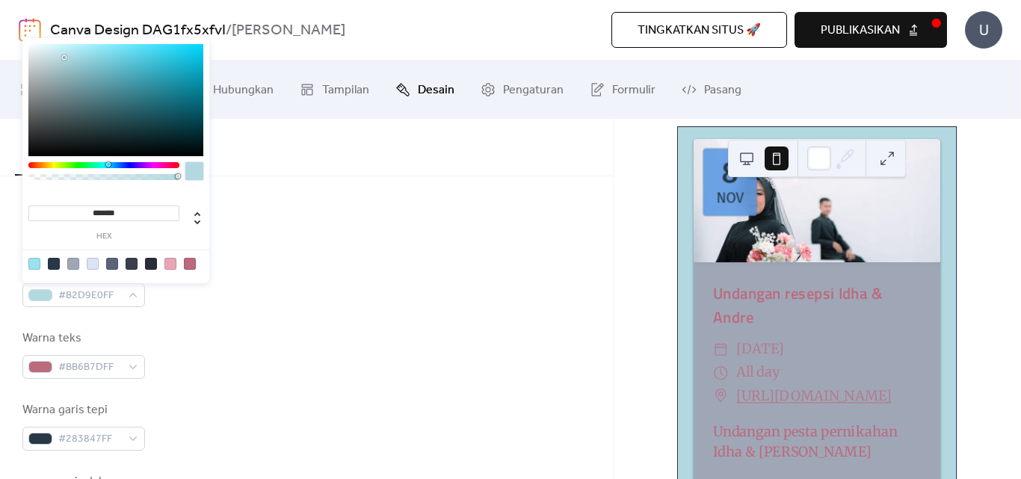
drag, startPoint x: 90, startPoint y: 51, endPoint x: 64, endPoint y: 58, distance: 27.0
click at [64, 58] on div at bounding box center [64, 57] width 3 height 3
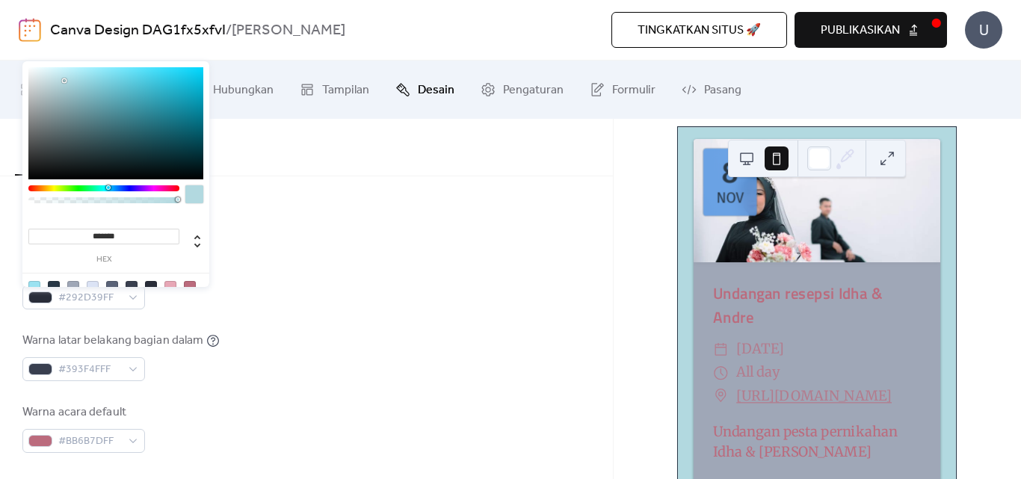
scroll to position [374, 0]
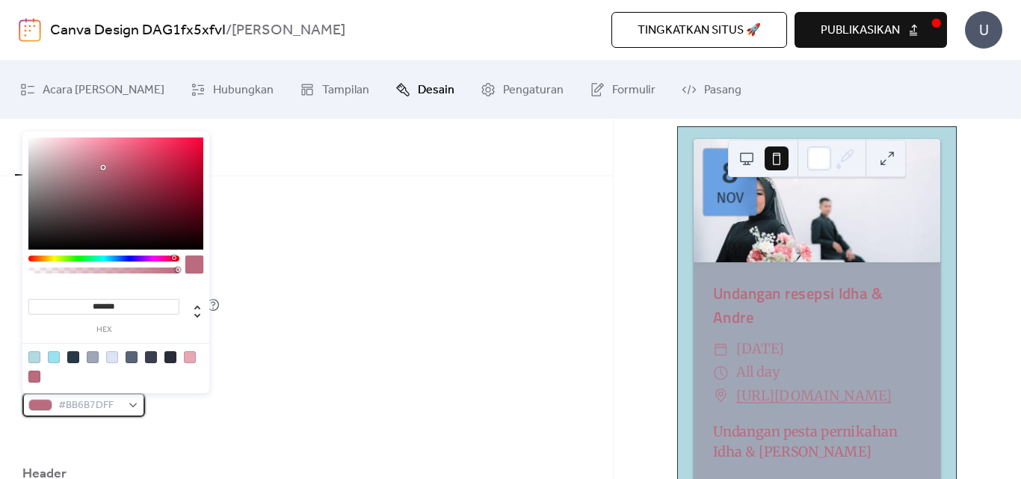
click at [129, 408] on div "#BB6B7DFF" at bounding box center [83, 405] width 123 height 24
click at [55, 356] on div at bounding box center [54, 357] width 12 height 12
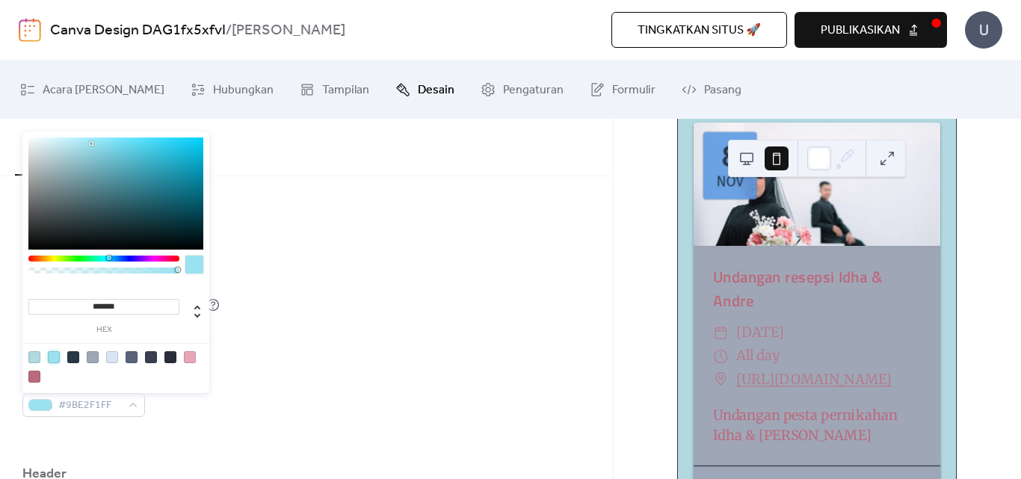
scroll to position [125, 0]
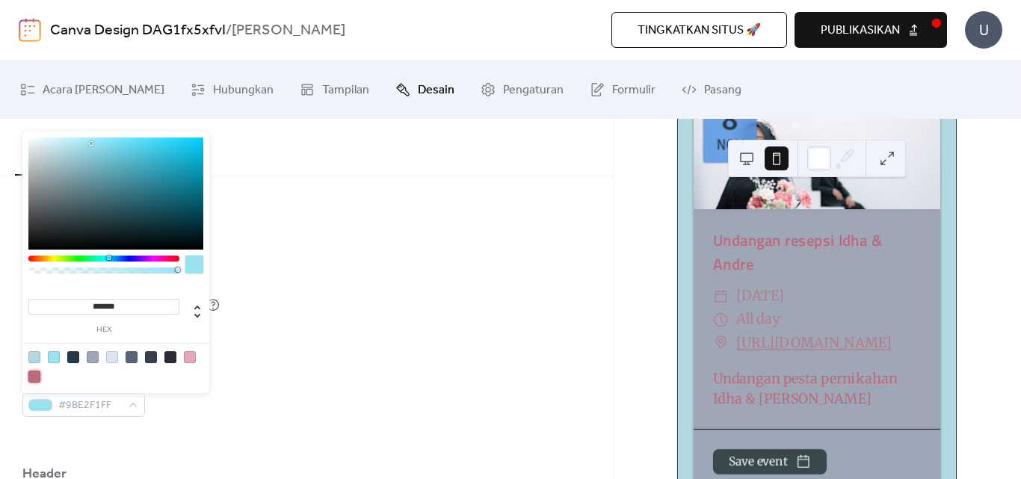
click at [34, 373] on div at bounding box center [34, 377] width 12 height 12
type input "*******"
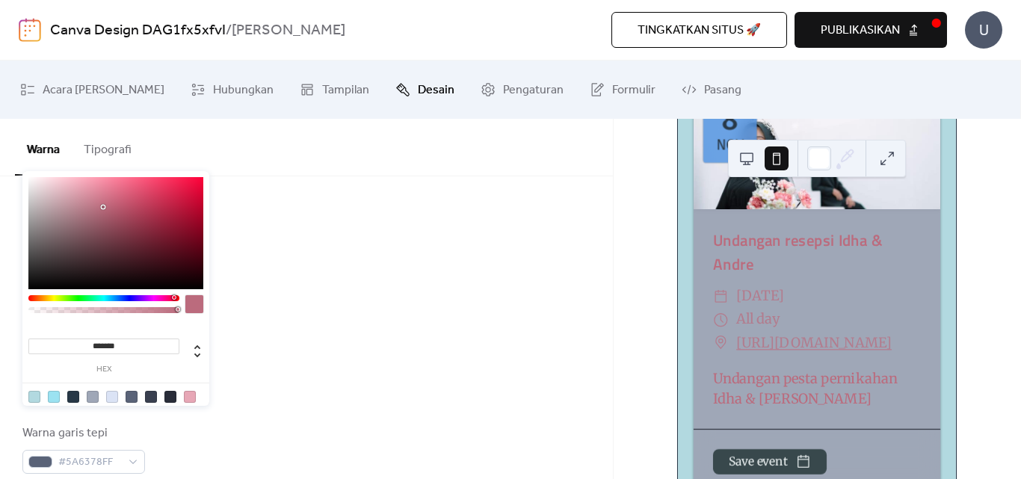
scroll to position [623, 0]
click at [200, 375] on div "******* hex" at bounding box center [115, 352] width 175 height 61
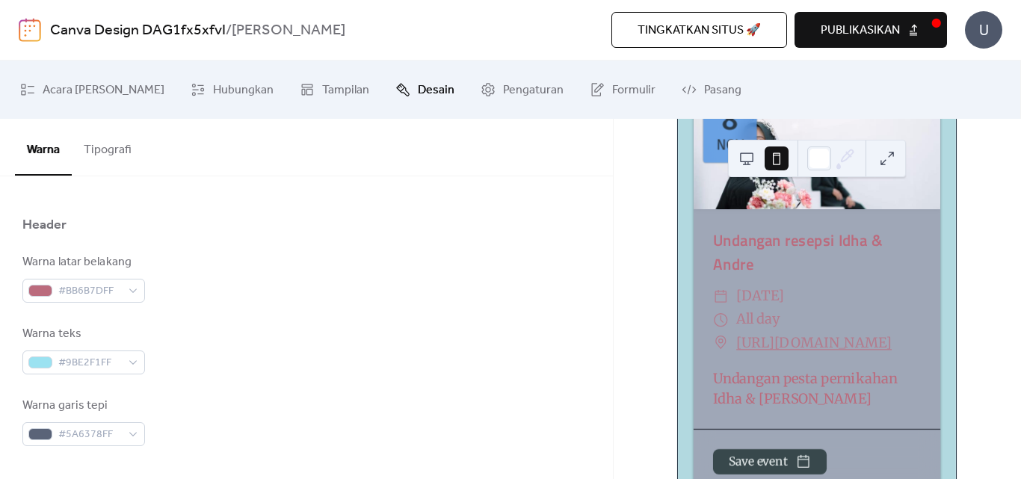
click at [233, 360] on div "Warna teks #9BE2F1FF" at bounding box center [306, 349] width 568 height 49
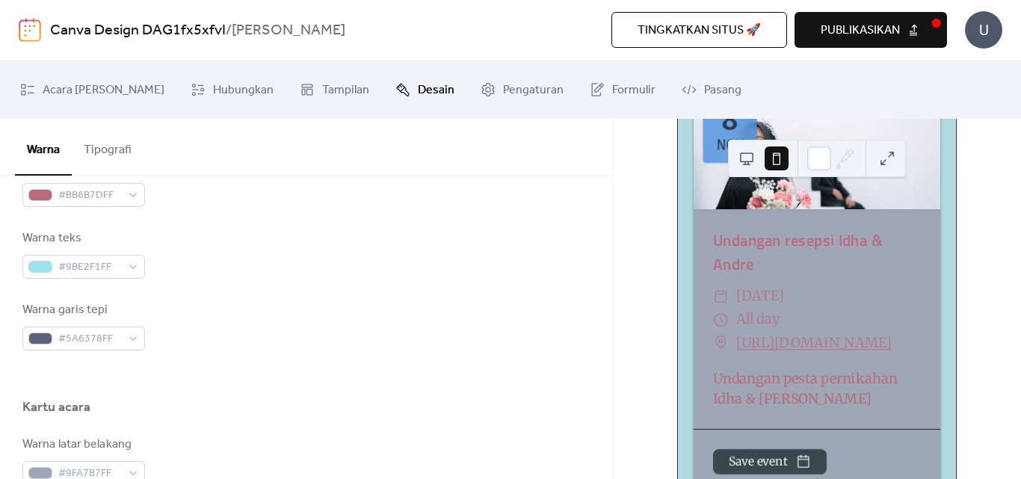
scroll to position [748, 0]
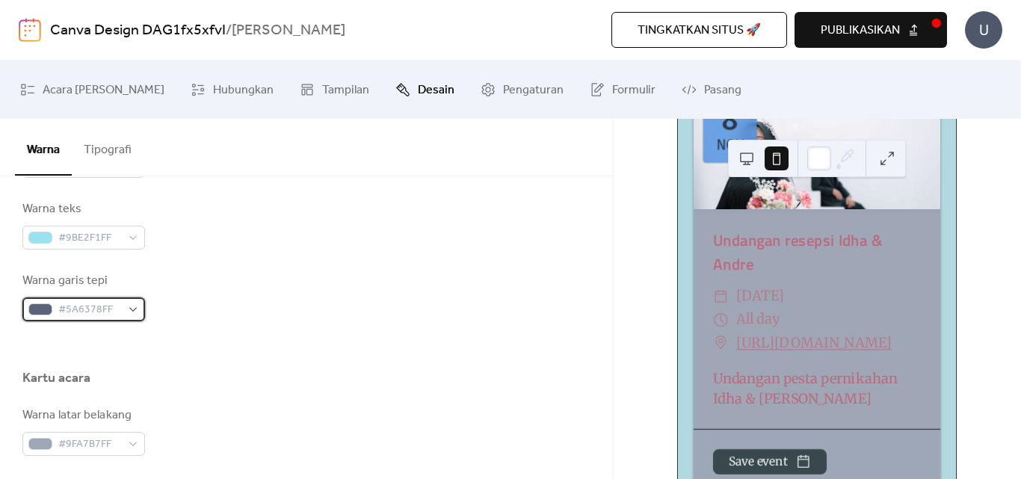
click at [132, 311] on div "#5A6378FF" at bounding box center [83, 310] width 123 height 24
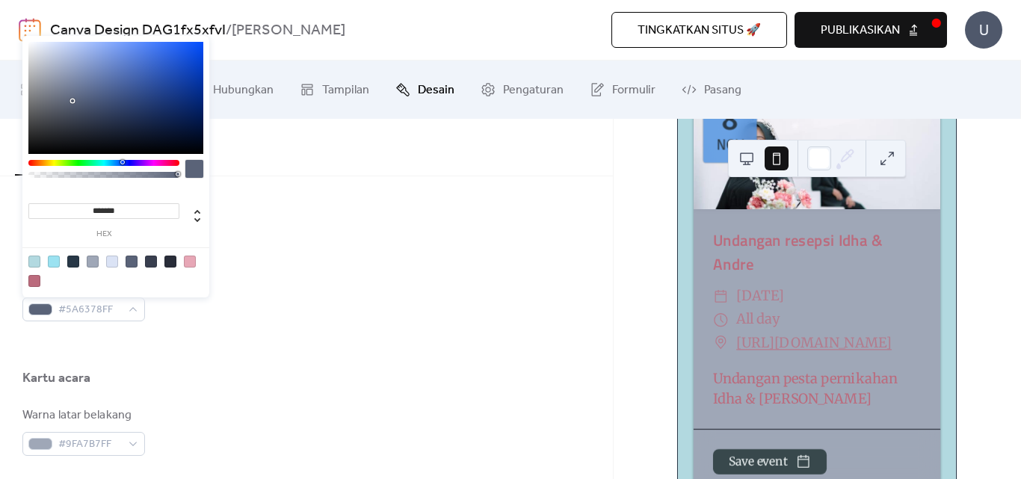
type input "*******"
click at [128, 49] on div at bounding box center [115, 98] width 175 height 112
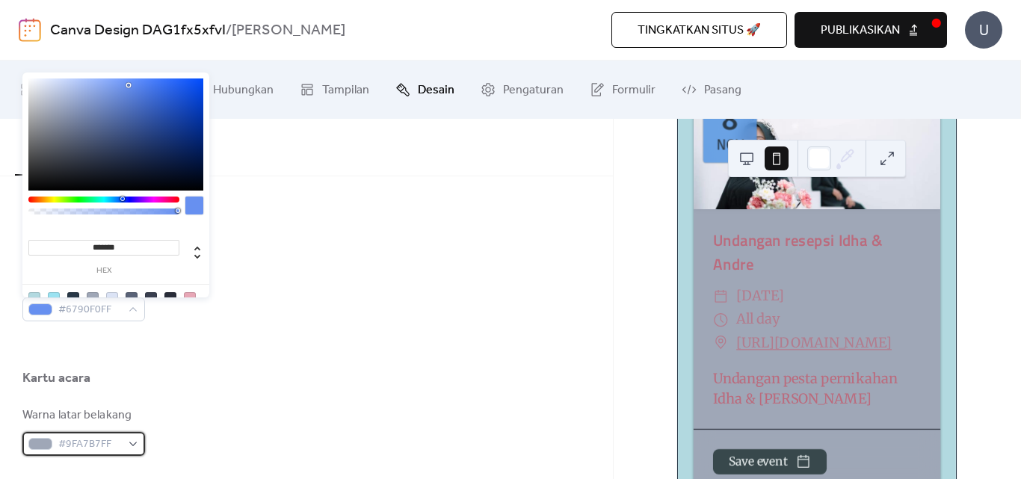
click at [132, 442] on div "#9FA7B7FF" at bounding box center [83, 444] width 123 height 24
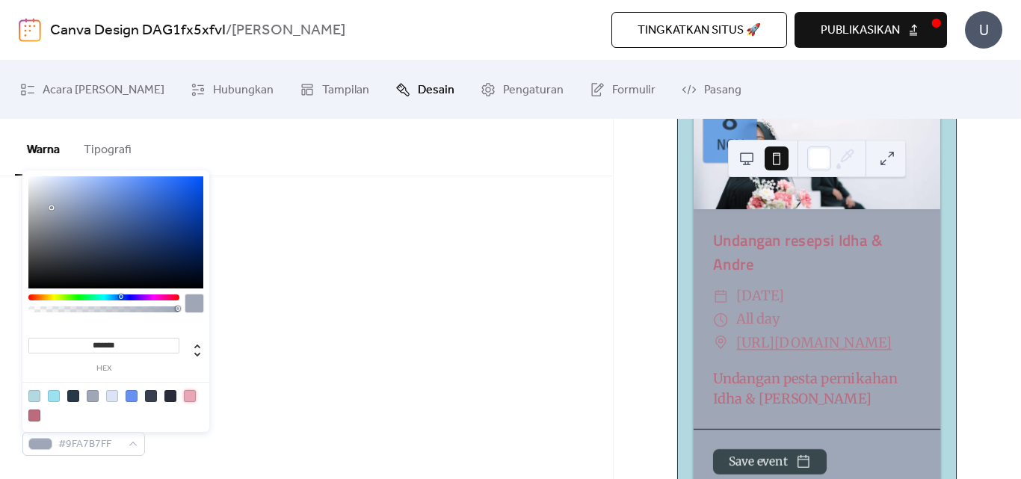
click at [188, 398] on div at bounding box center [190, 396] width 12 height 12
type input "*******"
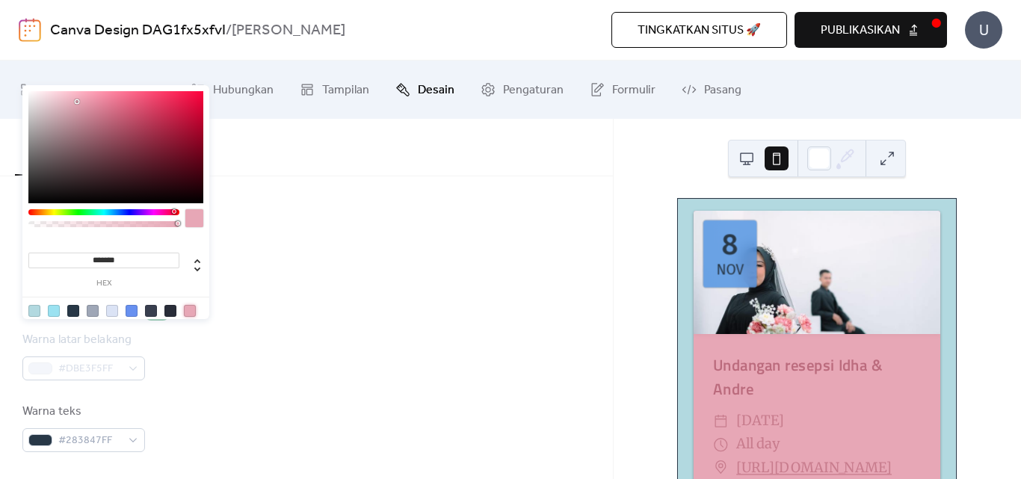
scroll to position [1146, 0]
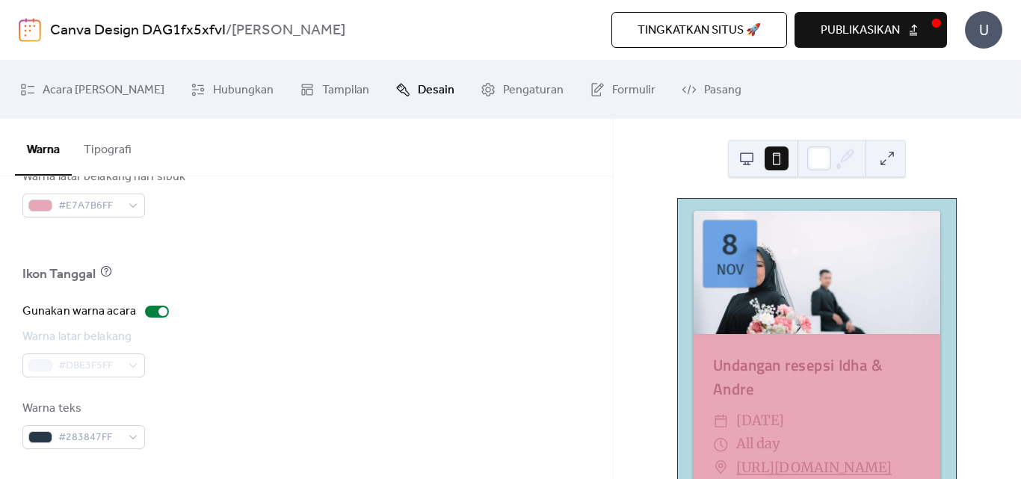
click at [230, 289] on div "Ikon Tanggal" at bounding box center [306, 277] width 568 height 25
click at [159, 313] on div at bounding box center [163, 311] width 9 height 9
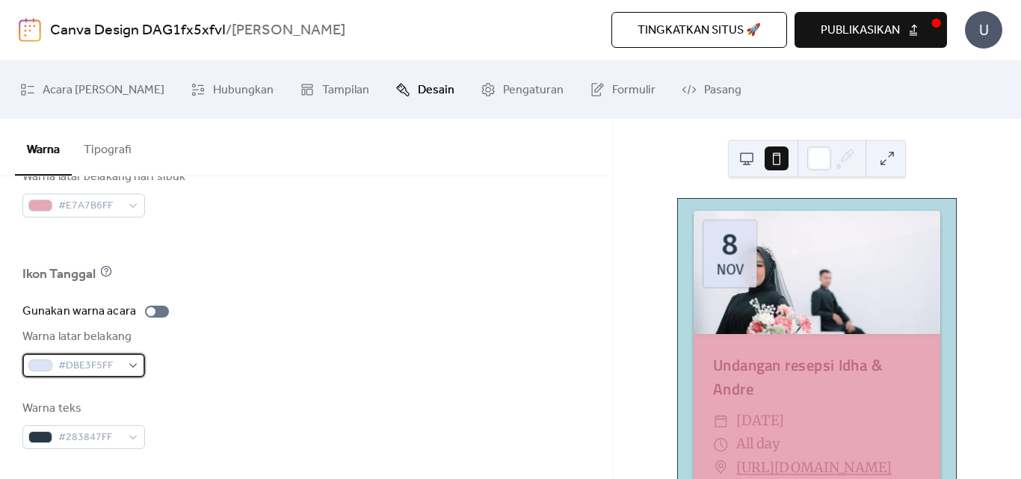
click at [133, 366] on div "#DBE3F5FF" at bounding box center [83, 366] width 123 height 24
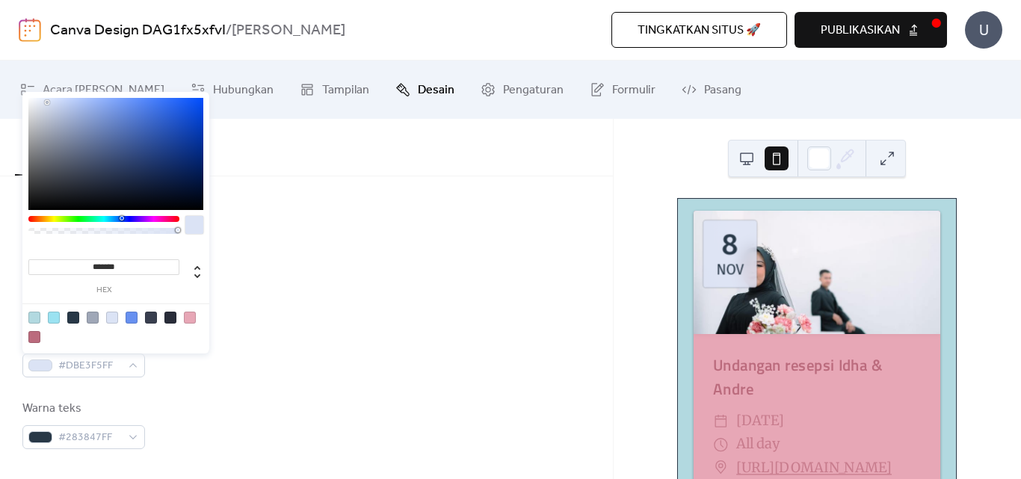
type input "***"
click at [82, 231] on div at bounding box center [104, 231] width 147 height 6
click at [65, 232] on div at bounding box center [104, 231] width 147 height 6
click at [42, 230] on div at bounding box center [104, 231] width 147 height 6
type input "**********"
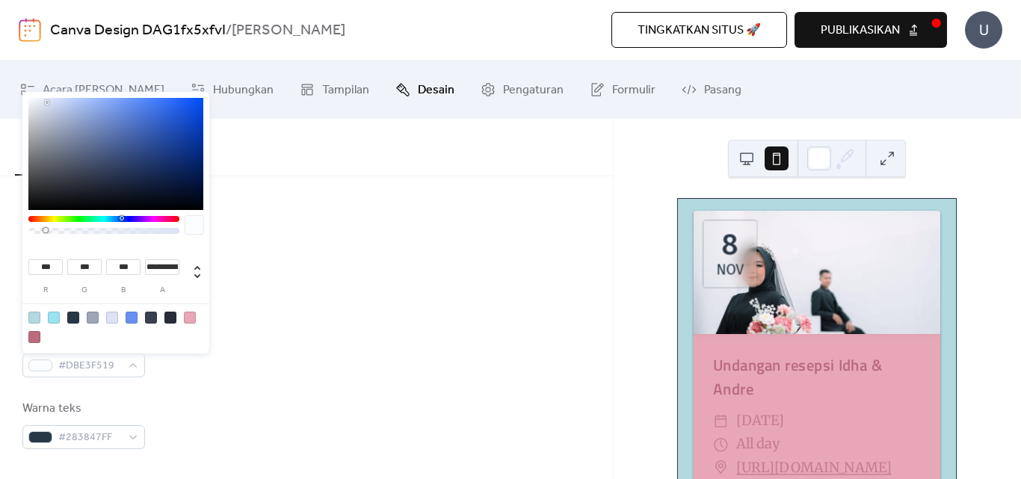
click at [46, 233] on div at bounding box center [104, 231] width 147 height 6
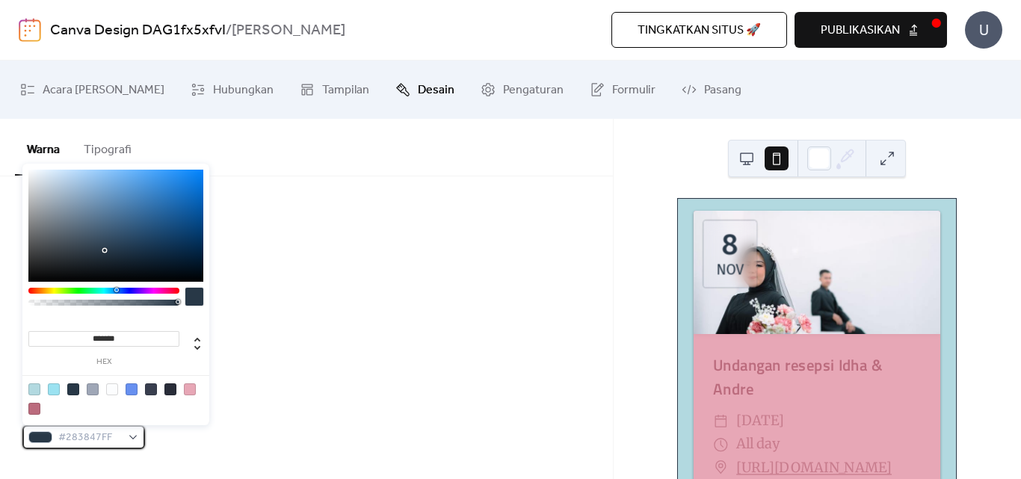
click at [129, 439] on div "#283847FF" at bounding box center [83, 437] width 123 height 24
click at [191, 391] on div at bounding box center [190, 390] width 12 height 12
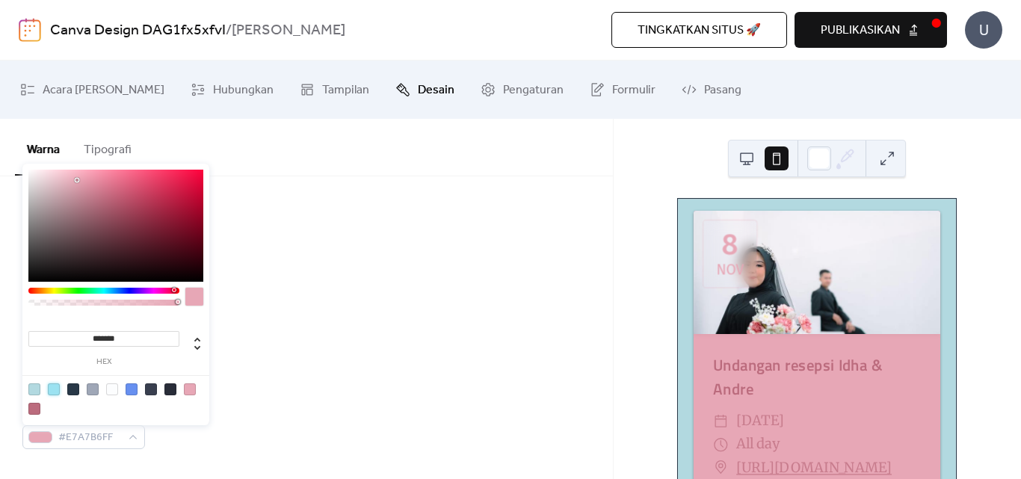
click at [53, 390] on div at bounding box center [54, 390] width 12 height 12
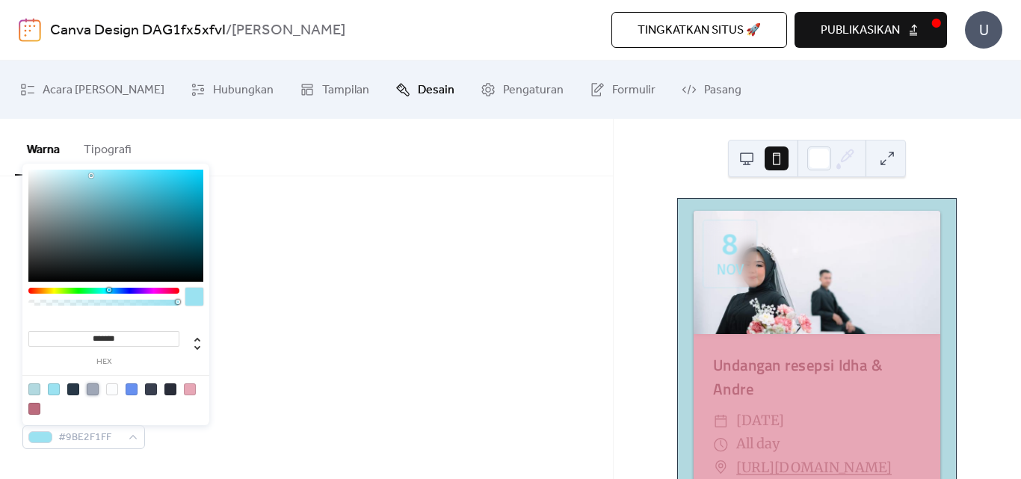
click at [87, 392] on div at bounding box center [93, 390] width 12 height 12
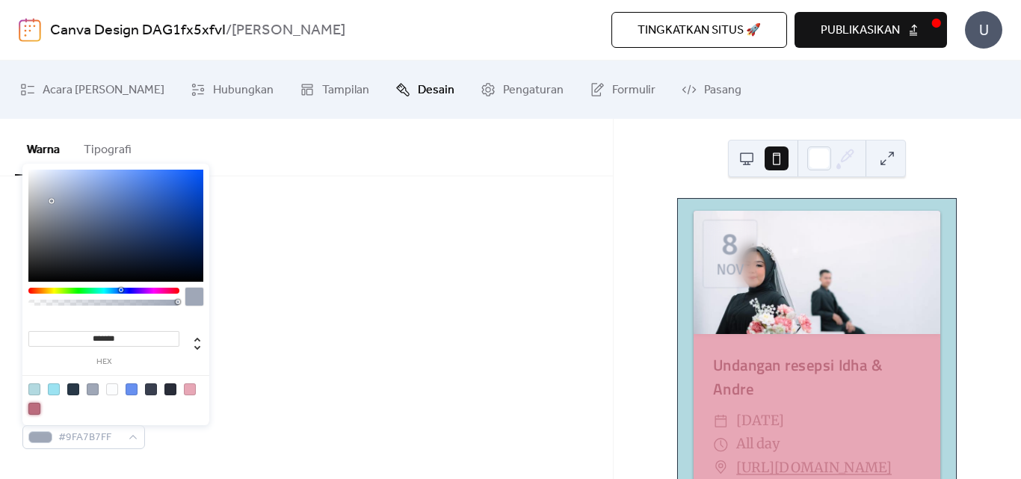
click at [33, 408] on div at bounding box center [34, 409] width 12 height 12
type input "*******"
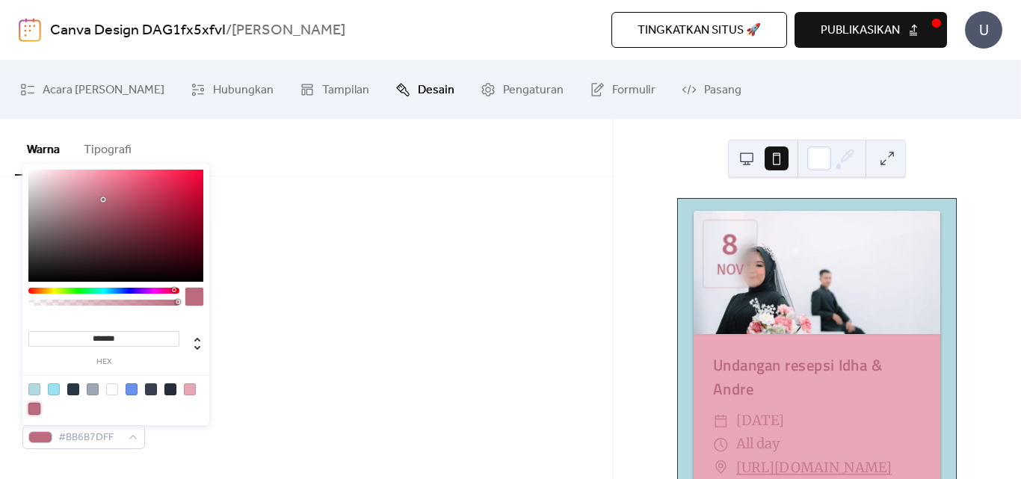
click at [194, 404] on div at bounding box center [116, 398] width 190 height 47
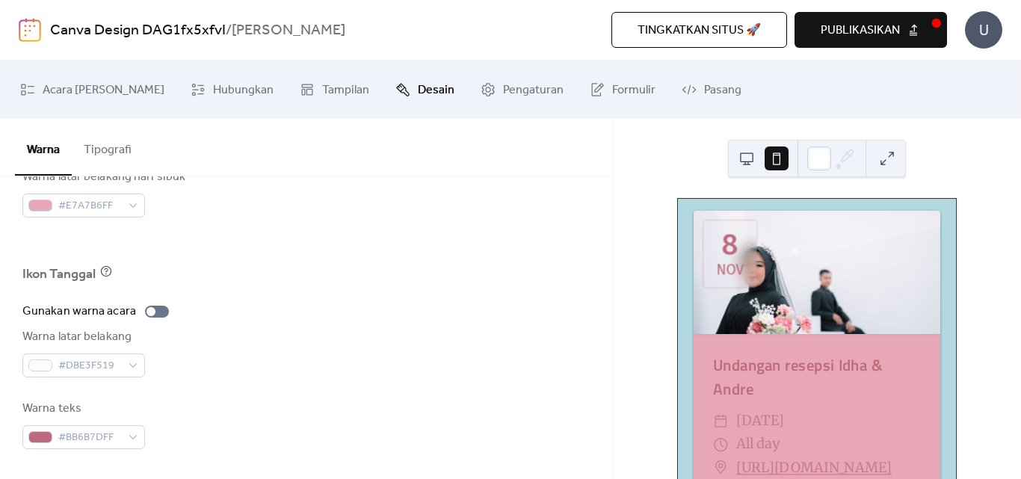
click at [211, 411] on div "Warna teks #BB6B7DFF" at bounding box center [306, 424] width 568 height 49
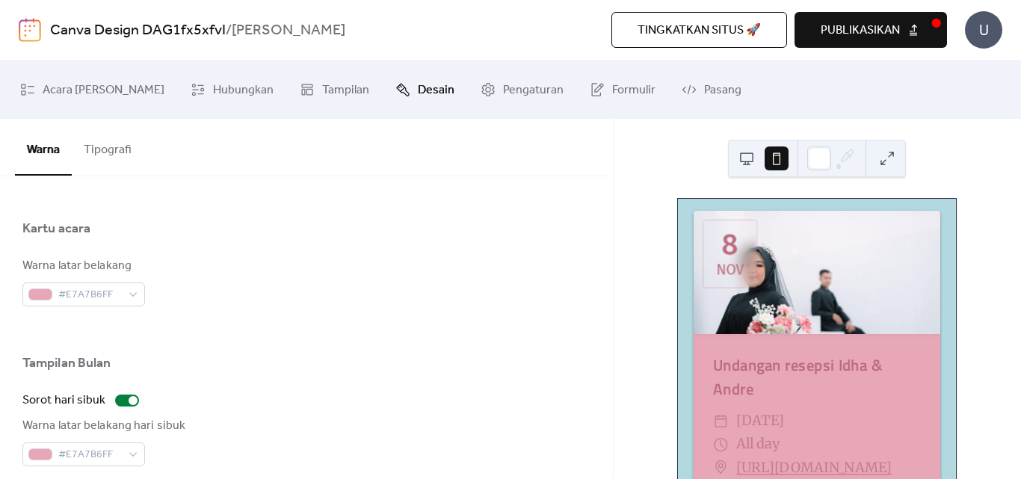
scroll to position [772, 0]
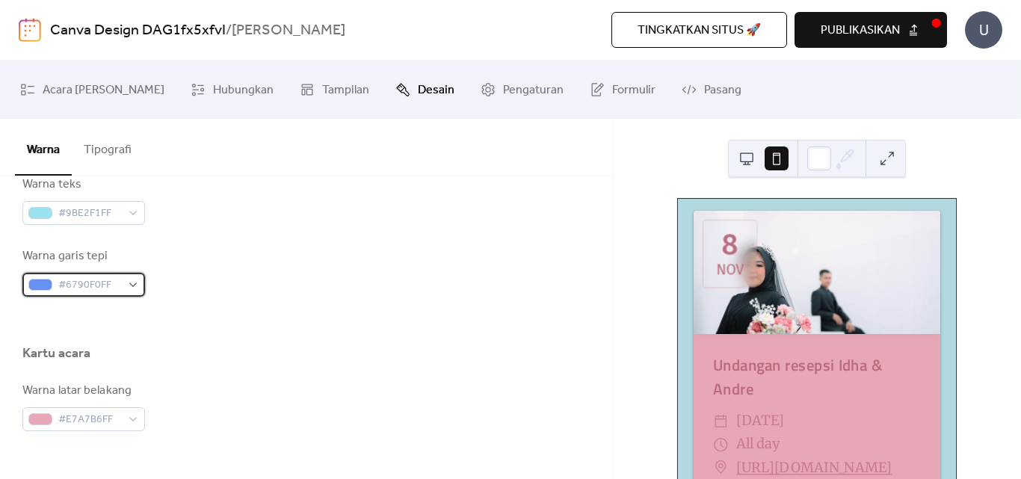
click at [131, 285] on div "#6790F0FF" at bounding box center [83, 285] width 123 height 24
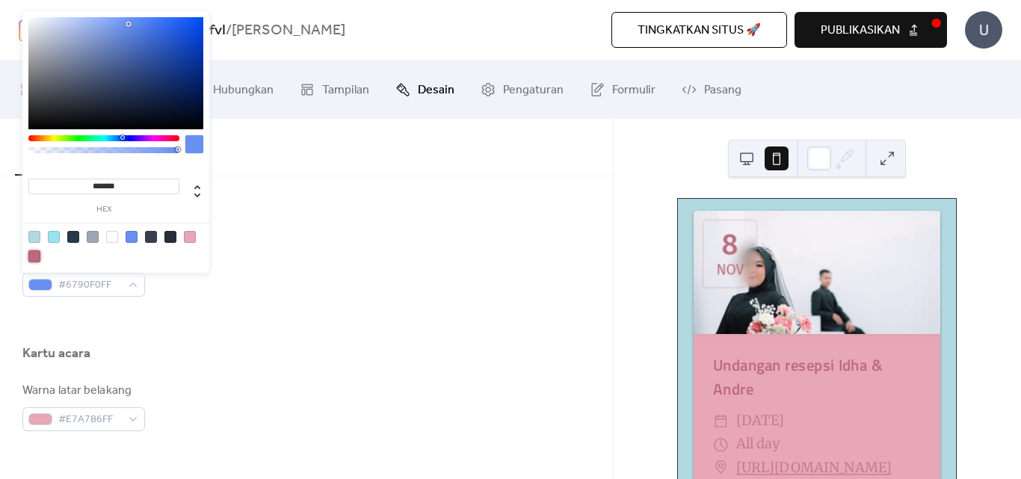
click at [36, 253] on div at bounding box center [34, 256] width 12 height 12
type input "*******"
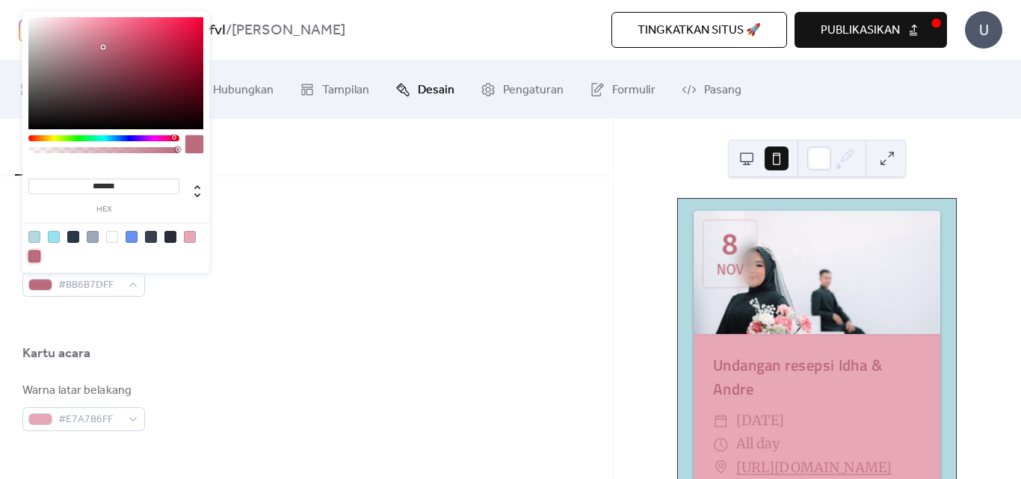
scroll to position [648, 0]
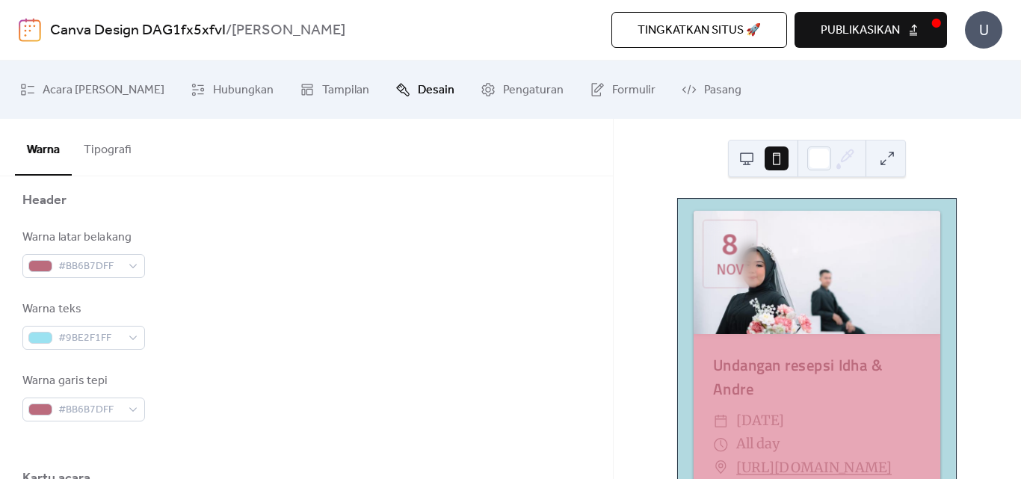
click at [244, 323] on div "Warna teks #9BE2F1FF" at bounding box center [306, 325] width 568 height 49
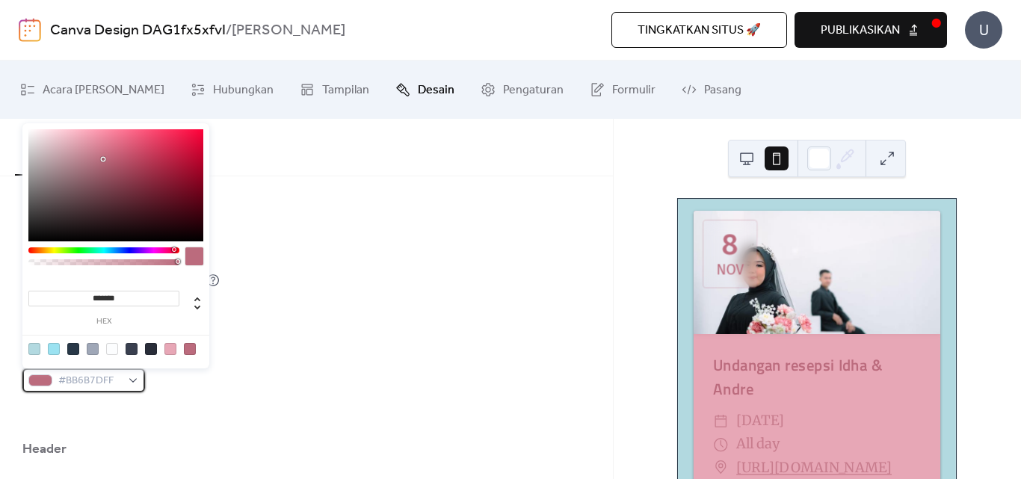
click at [134, 381] on div "#BB6B7DFF" at bounding box center [83, 381] width 123 height 24
click at [52, 349] on div at bounding box center [54, 349] width 12 height 12
type input "*******"
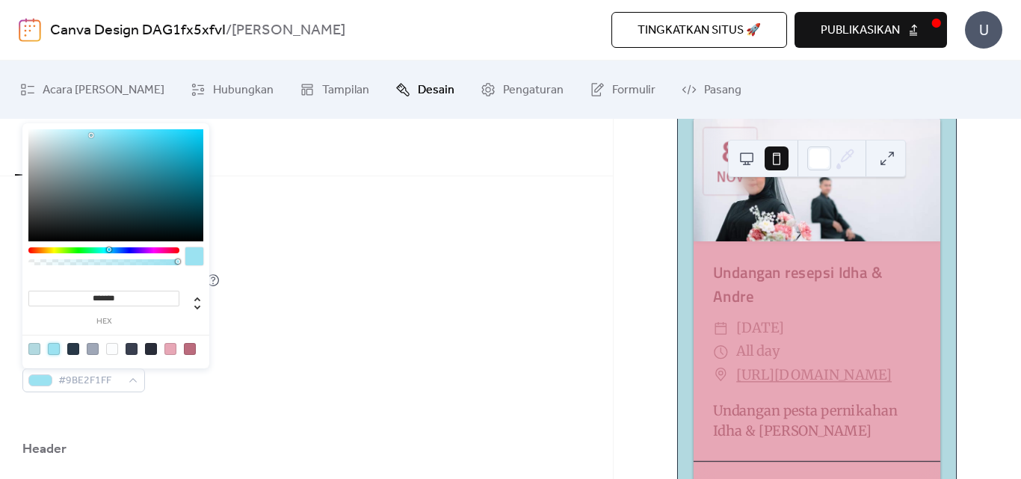
scroll to position [197, 0]
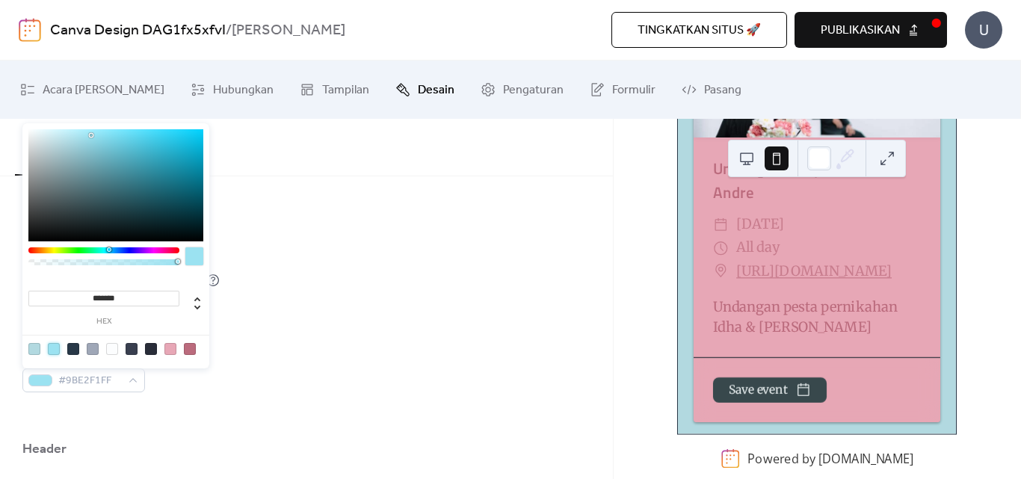
click at [197, 375] on div "Warna acara default #9BE2F1FF" at bounding box center [306, 367] width 568 height 49
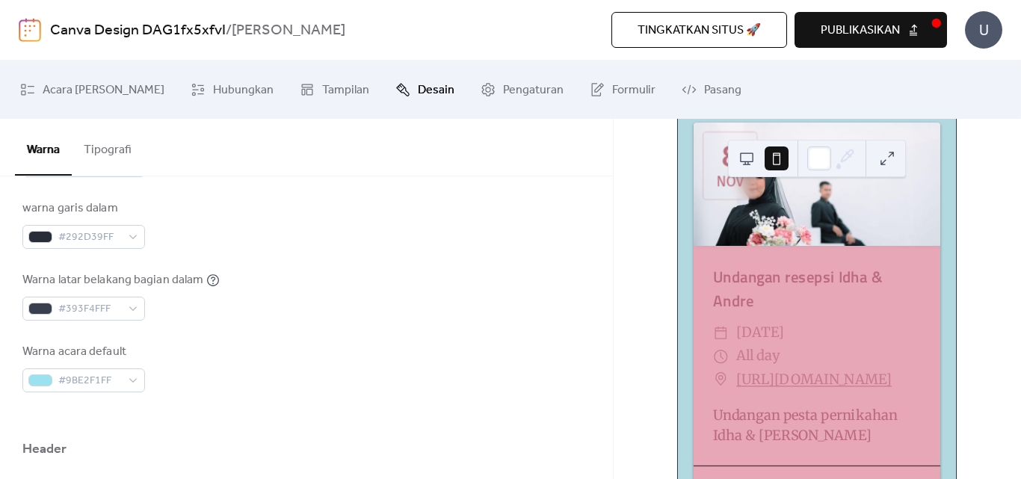
scroll to position [125, 0]
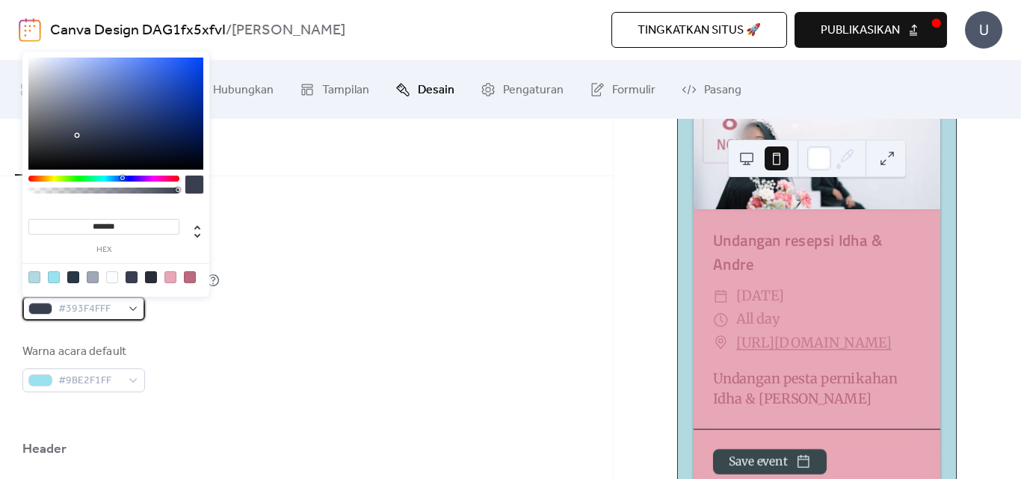
click at [136, 309] on div "#393F4FFF" at bounding box center [83, 309] width 123 height 24
click at [190, 279] on div at bounding box center [190, 277] width 12 height 12
type input "*******"
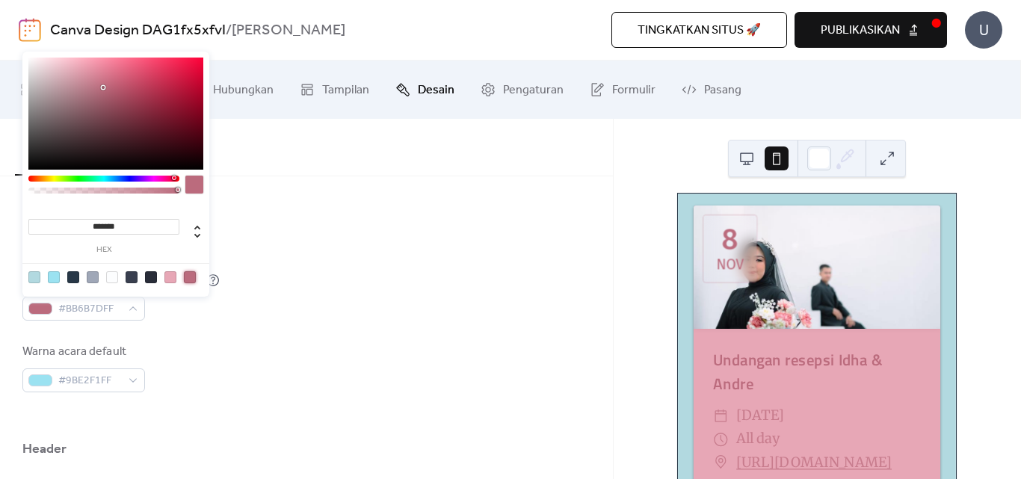
scroll to position [0, 0]
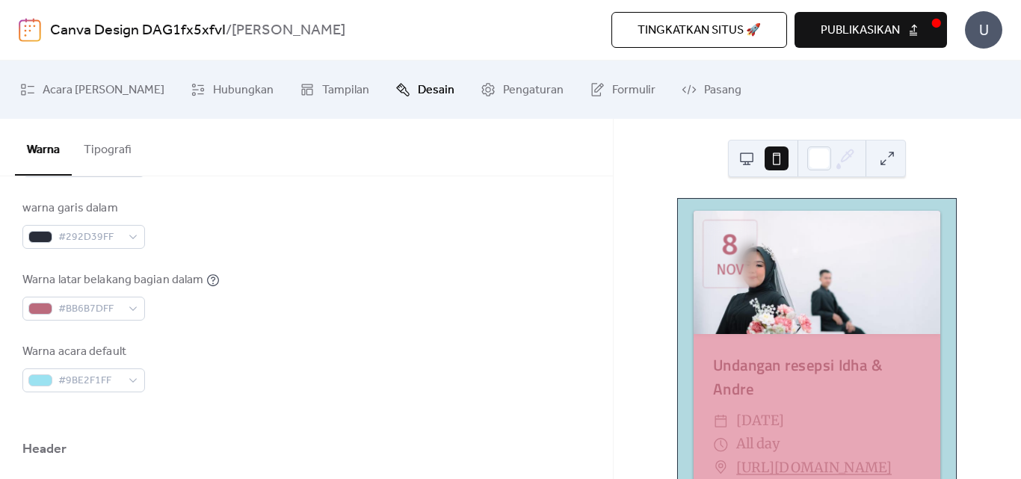
click at [746, 161] on button at bounding box center [747, 159] width 24 height 24
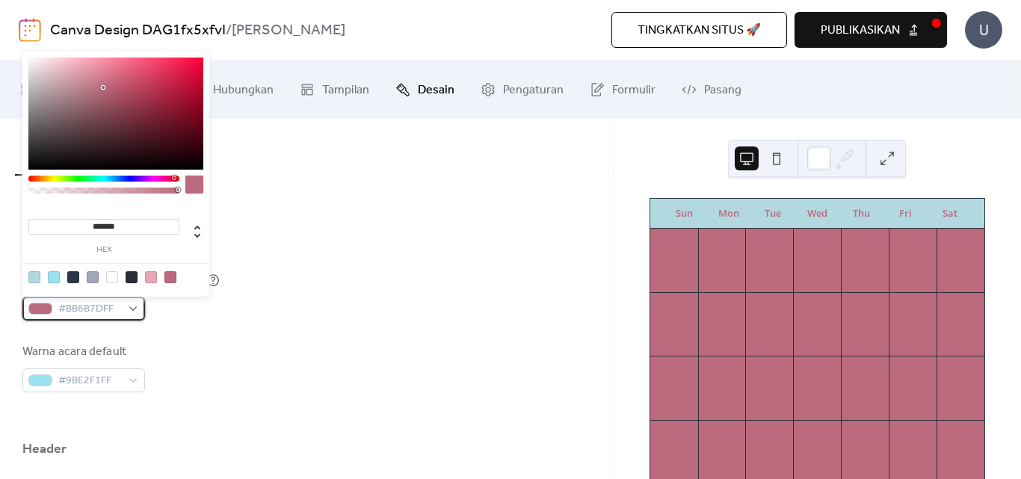
click at [135, 309] on div "#BB6B7DFF" at bounding box center [83, 309] width 123 height 24
click at [38, 277] on div at bounding box center [34, 277] width 12 height 12
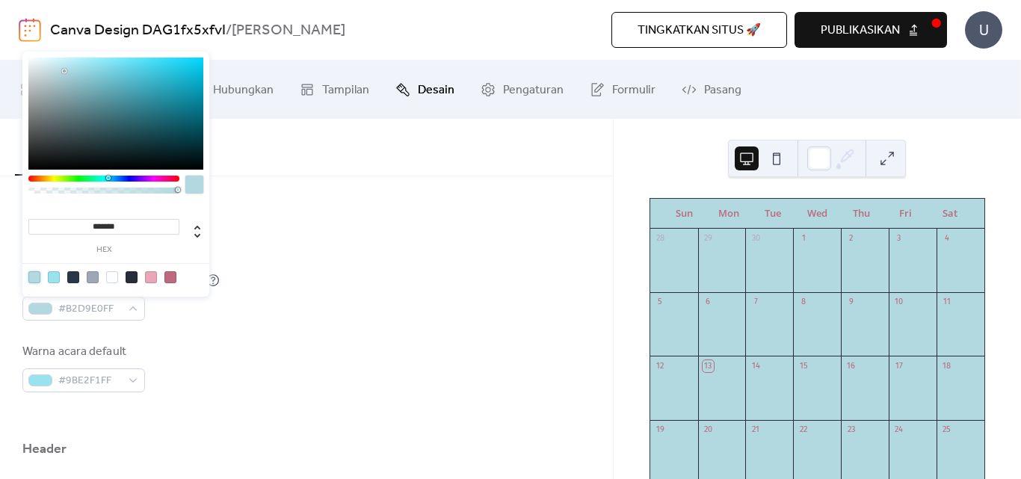
click at [95, 276] on div at bounding box center [93, 277] width 12 height 12
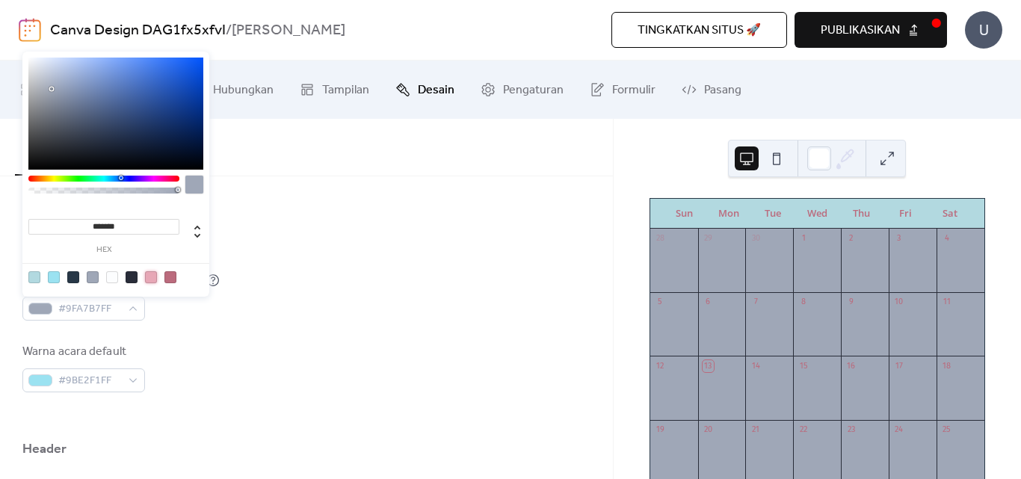
click at [152, 278] on div at bounding box center [151, 277] width 12 height 12
type input "*******"
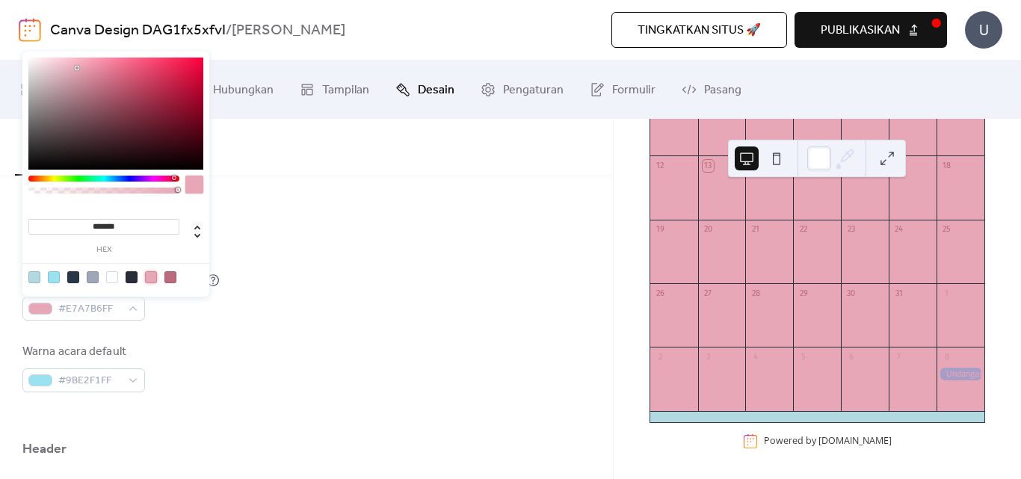
scroll to position [202, 0]
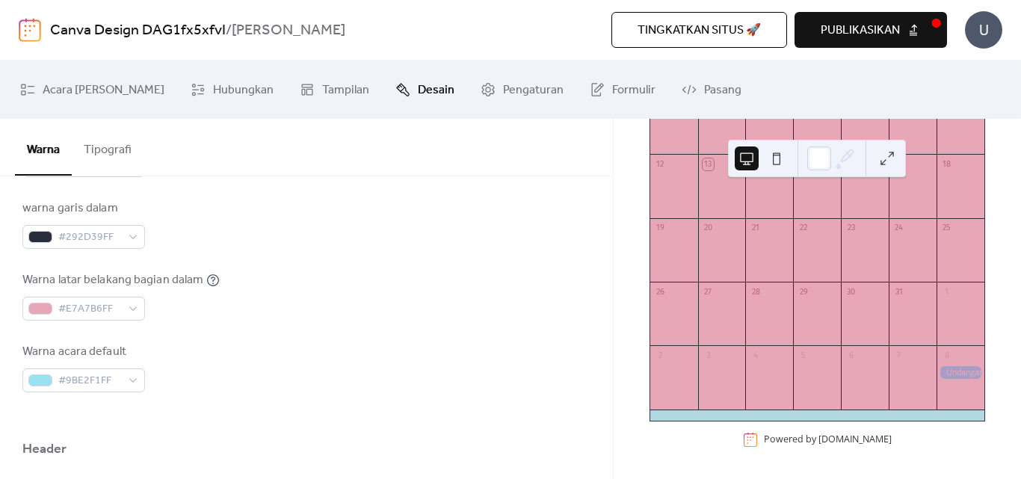
click at [776, 155] on button at bounding box center [777, 159] width 24 height 24
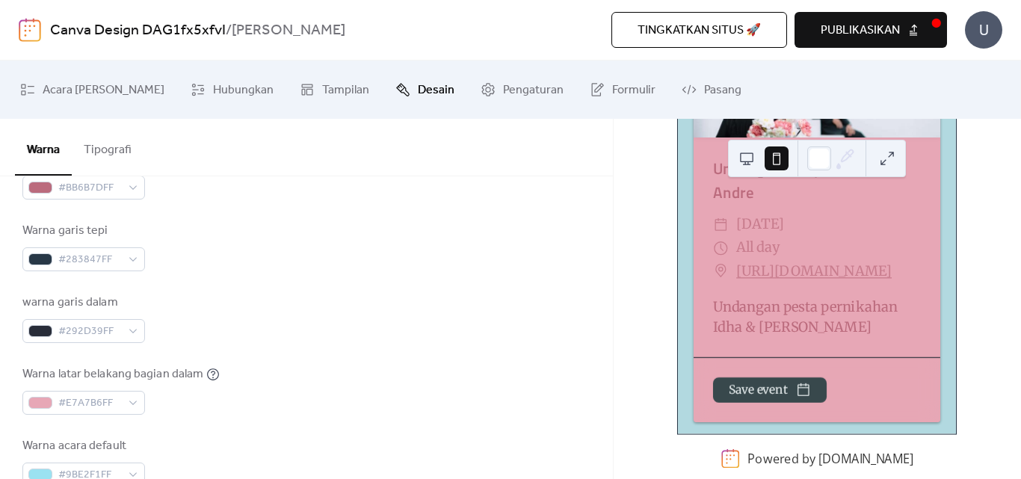
scroll to position [274, 0]
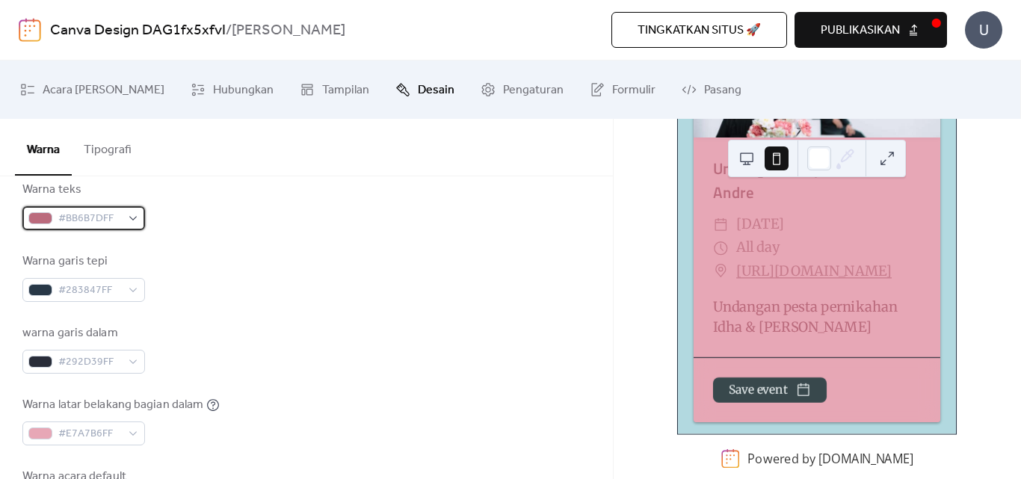
click at [135, 220] on div "#BB6B7DFF" at bounding box center [83, 218] width 123 height 24
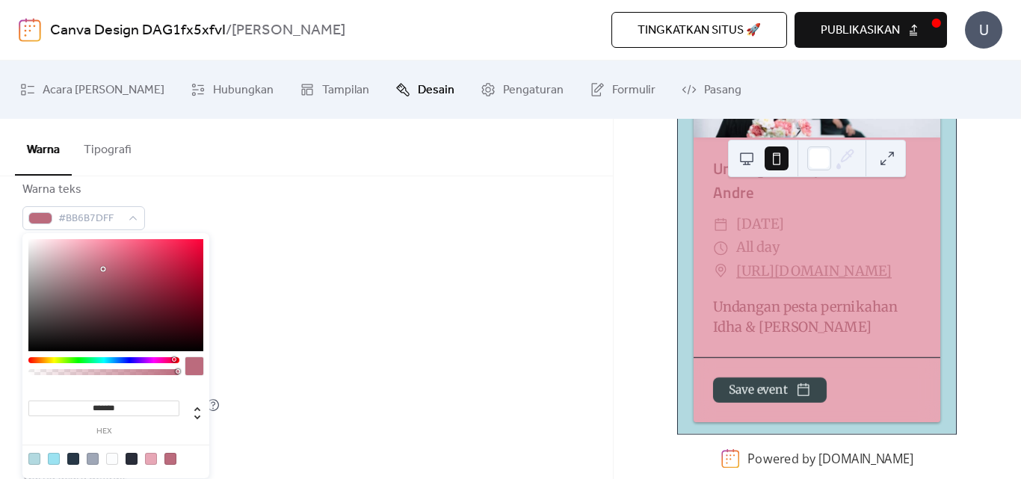
click at [64, 254] on div at bounding box center [115, 295] width 175 height 112
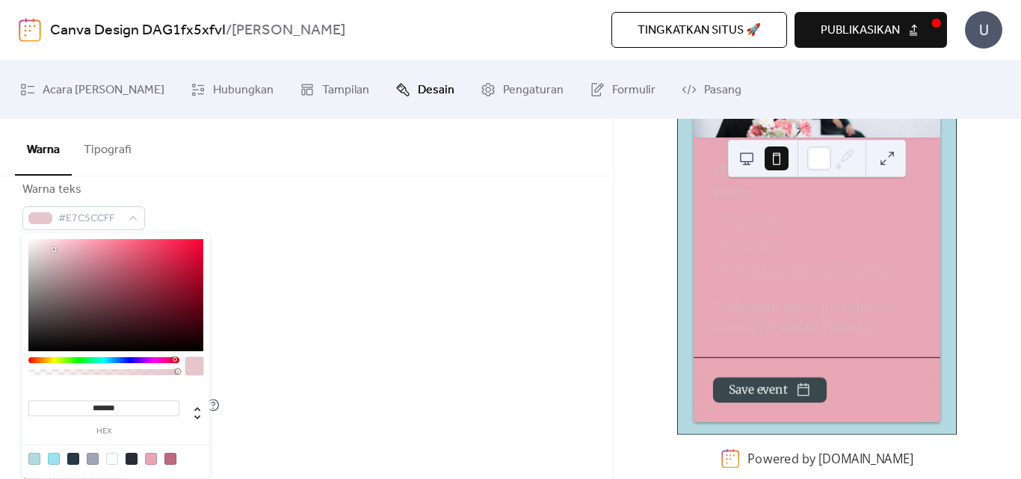
click at [55, 250] on div at bounding box center [115, 295] width 175 height 112
click at [81, 251] on div at bounding box center [115, 295] width 175 height 112
click at [76, 284] on div at bounding box center [115, 295] width 175 height 112
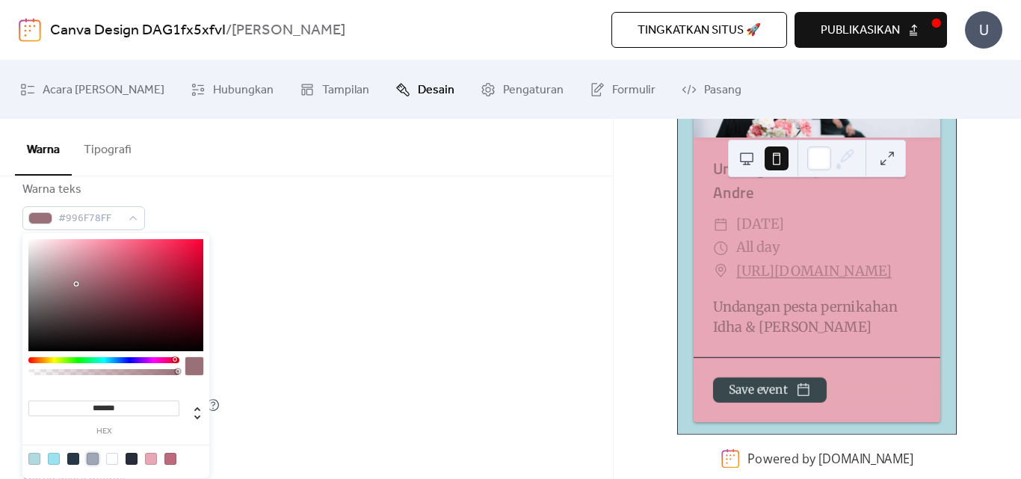
click at [93, 461] on div at bounding box center [93, 459] width 12 height 12
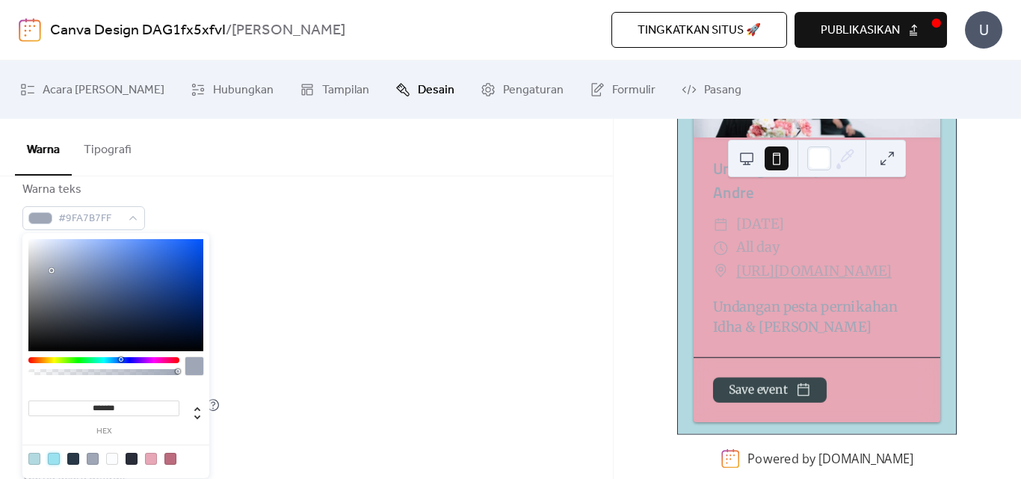
click at [52, 462] on div at bounding box center [54, 459] width 12 height 12
type input "*******"
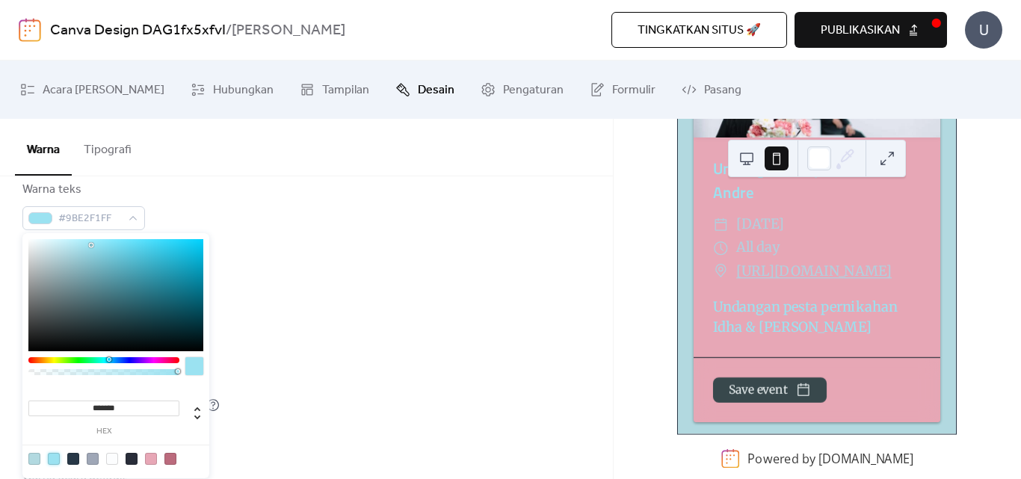
scroll to position [72, 0]
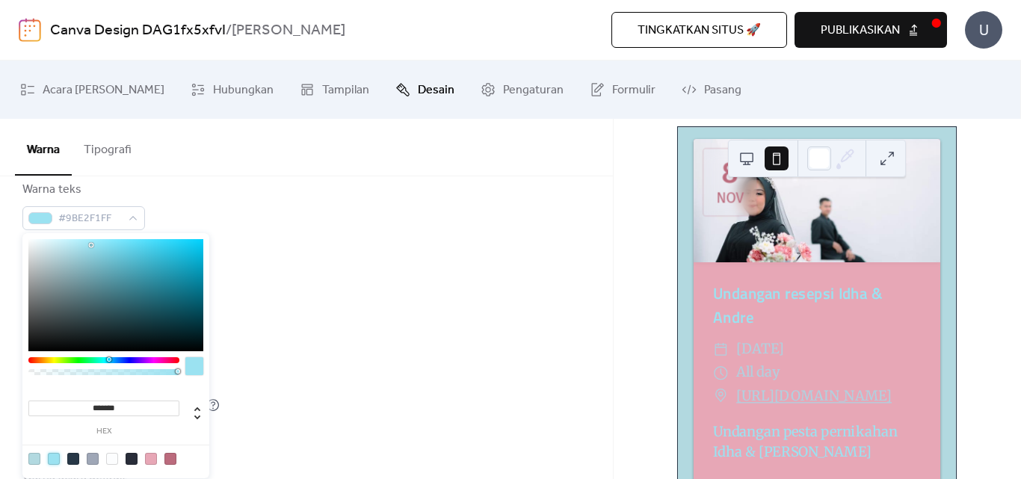
click at [239, 303] on div "Warna latar belakang #B2D9E0FF Warna teks #9BE2F1FF Warna garis tepi #283847FF …" at bounding box center [306, 313] width 568 height 408
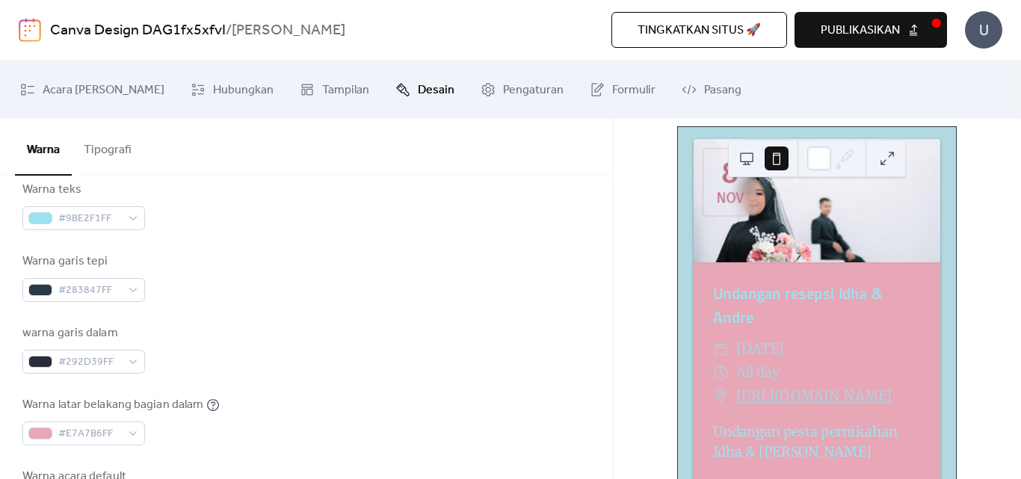
scroll to position [399, 0]
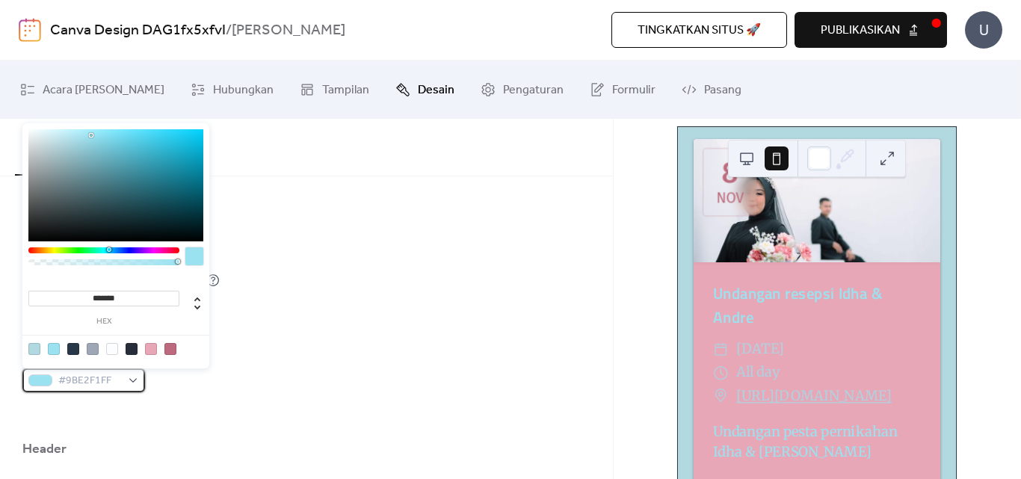
click at [133, 383] on div "#9BE2F1FF" at bounding box center [83, 381] width 123 height 24
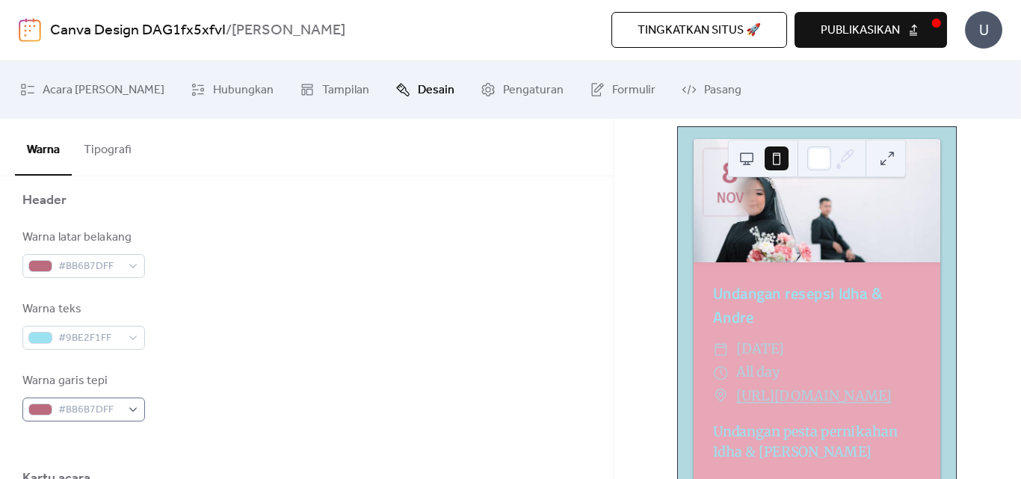
scroll to position [523, 0]
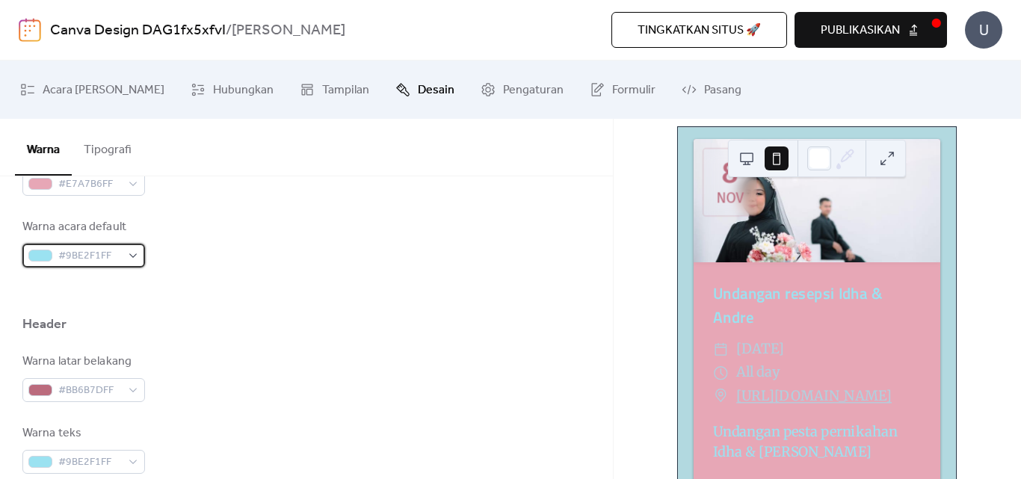
click at [137, 257] on div "#9BE2F1FF" at bounding box center [83, 256] width 123 height 24
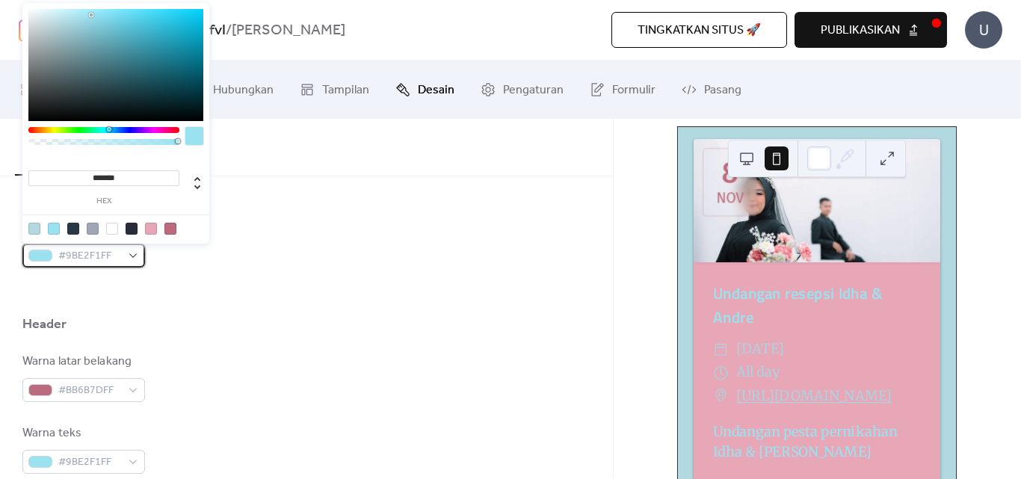
click at [135, 257] on div "#9BE2F1FF" at bounding box center [83, 256] width 123 height 24
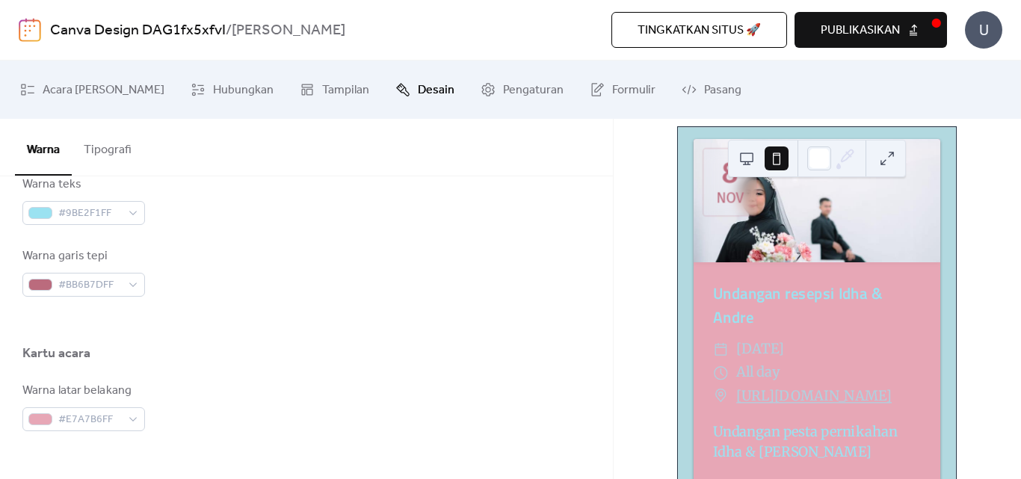
scroll to position [897, 0]
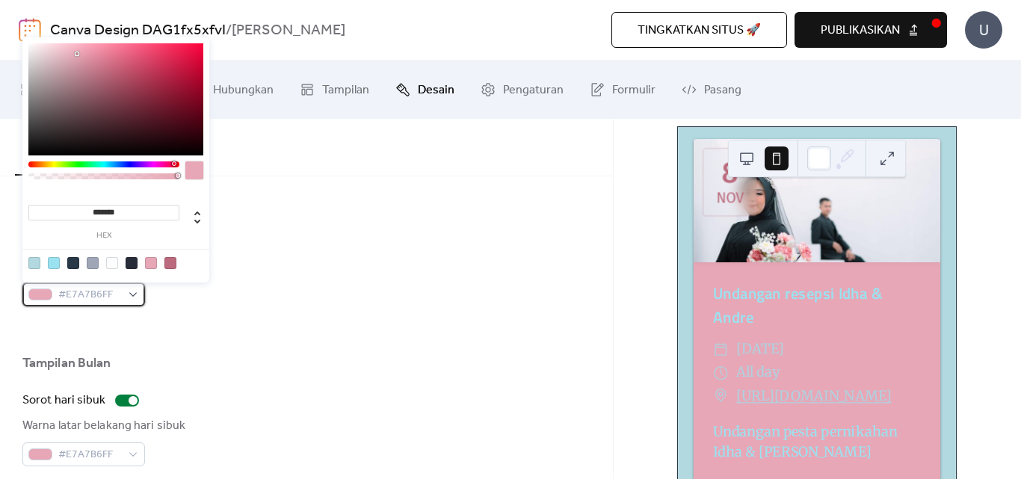
click at [130, 296] on div "#E7A7B6FF" at bounding box center [83, 295] width 123 height 24
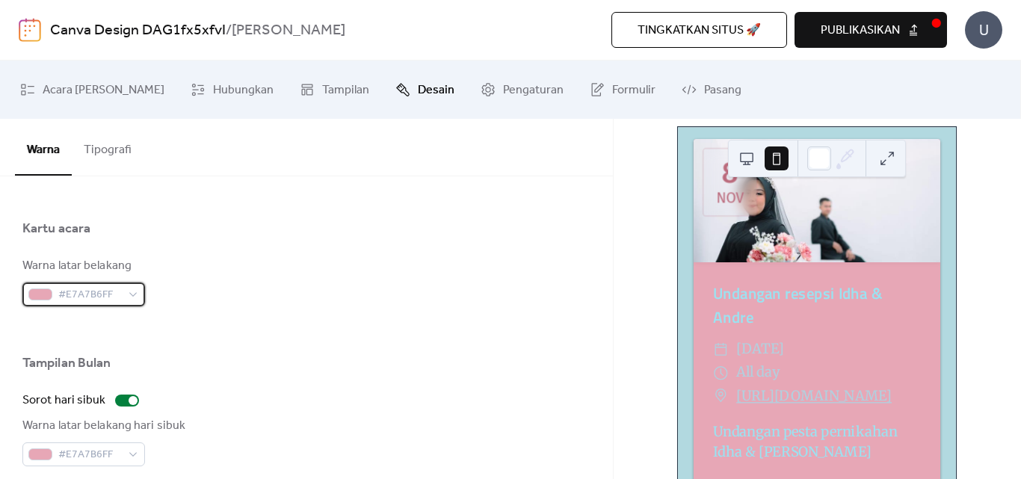
scroll to position [1146, 0]
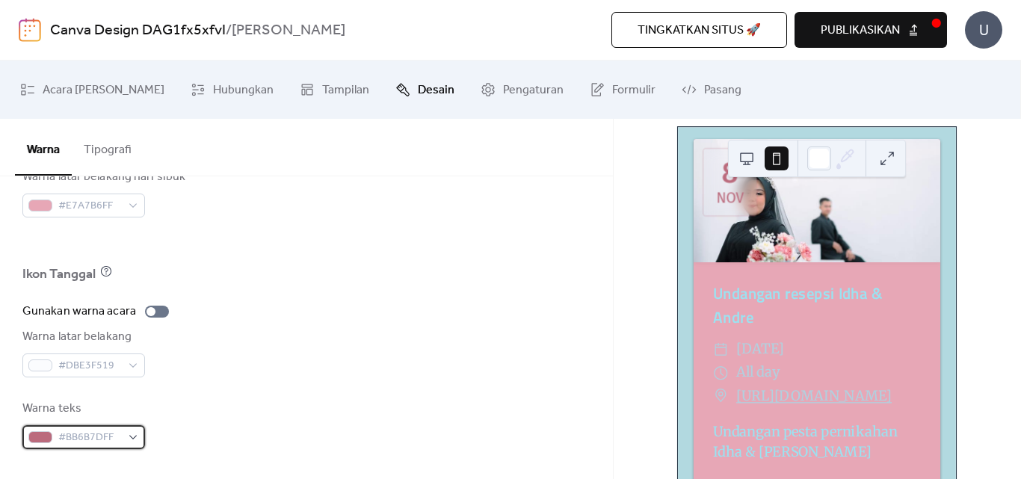
click at [134, 437] on div "#BB6B7DFF" at bounding box center [83, 437] width 123 height 24
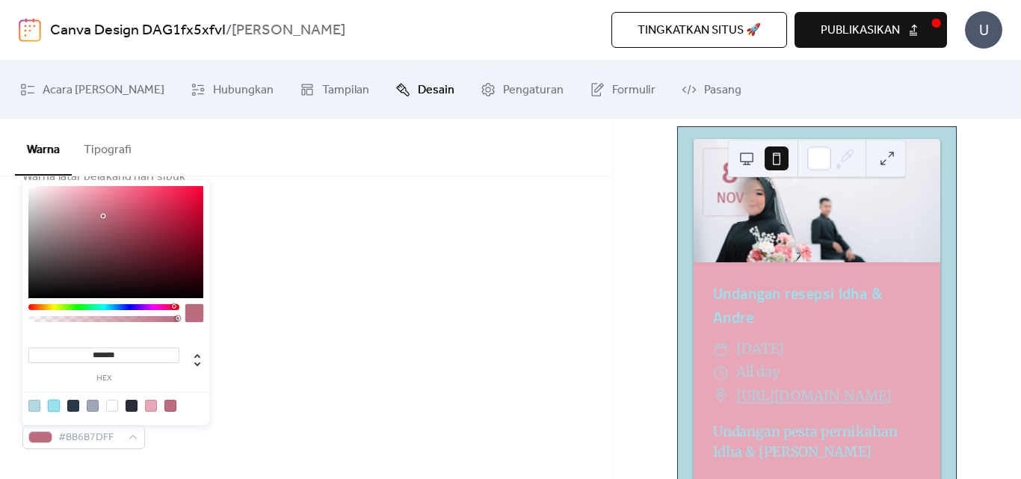
click at [58, 405] on div at bounding box center [54, 406] width 12 height 12
type input "*******"
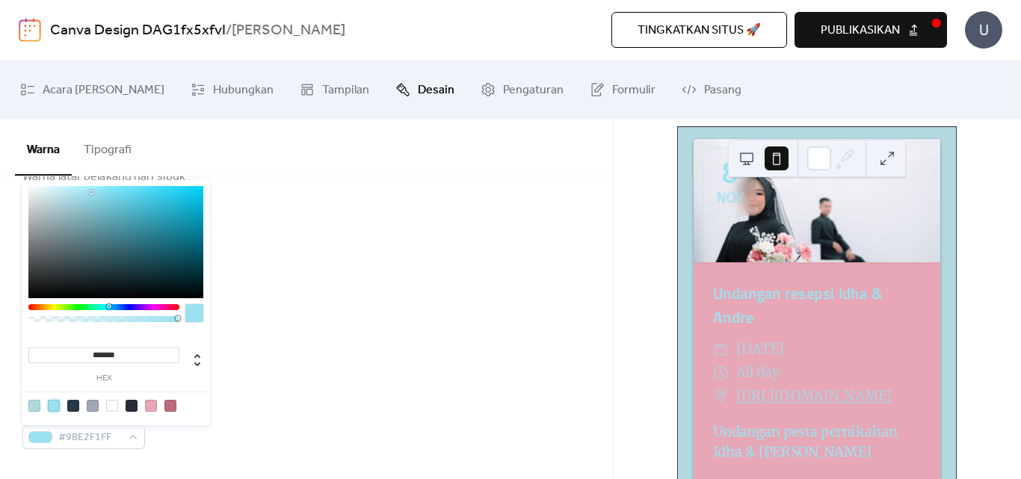
click at [232, 356] on div "Warna latar belakang #DBE3F519" at bounding box center [306, 352] width 568 height 49
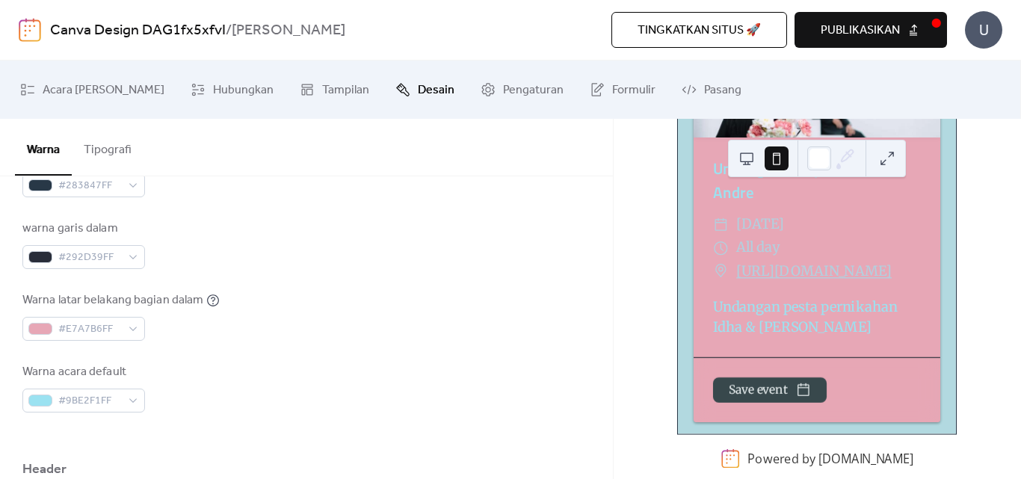
scroll to position [150, 0]
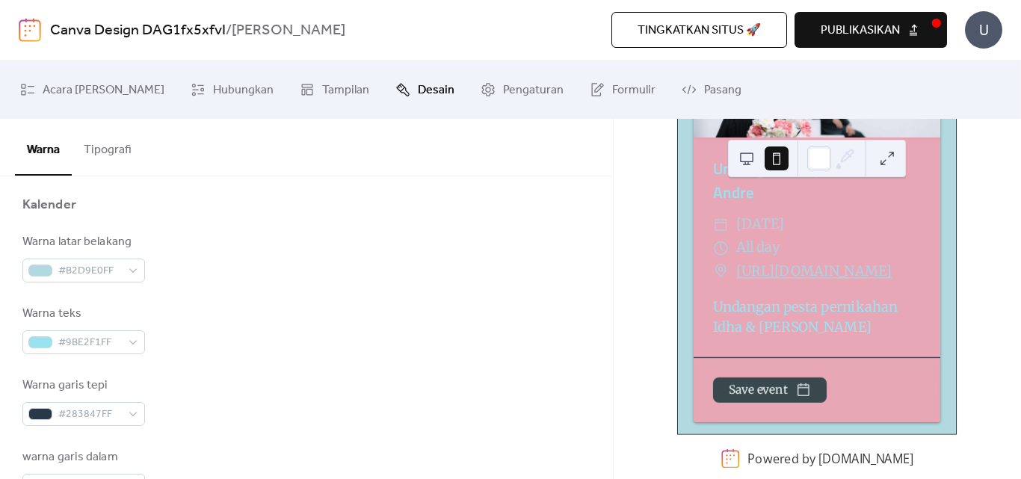
click at [109, 144] on button "Tipografi" at bounding box center [108, 146] width 72 height 55
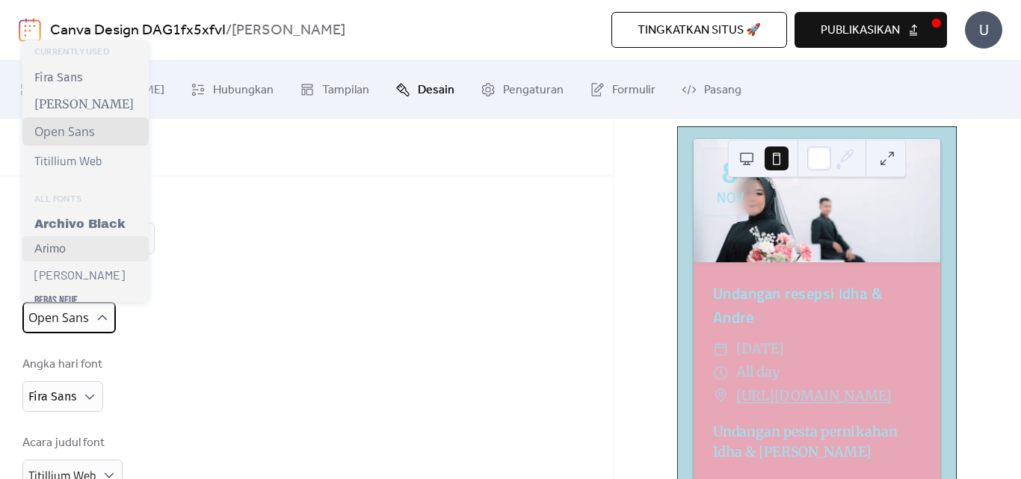
scroll to position [125, 0]
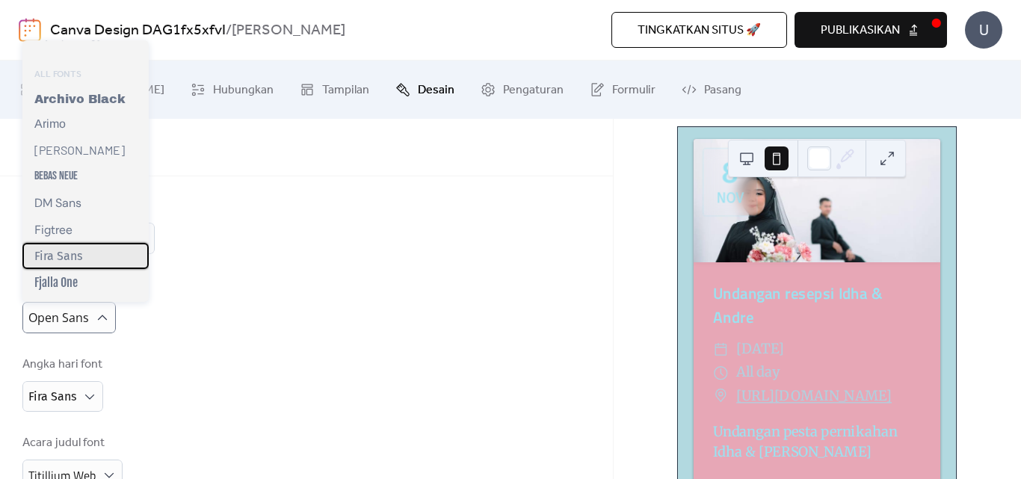
click at [113, 261] on div "Fira Sans" at bounding box center [85, 256] width 126 height 26
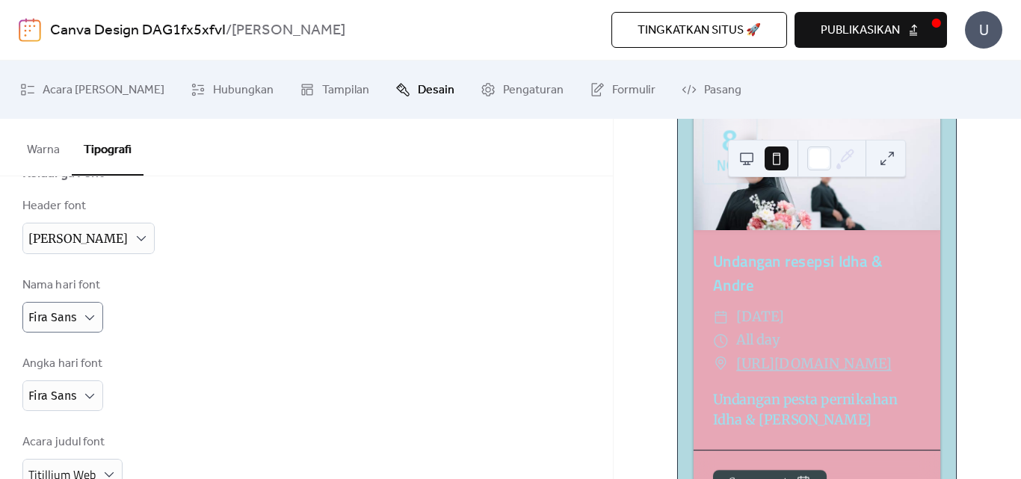
scroll to position [0, 0]
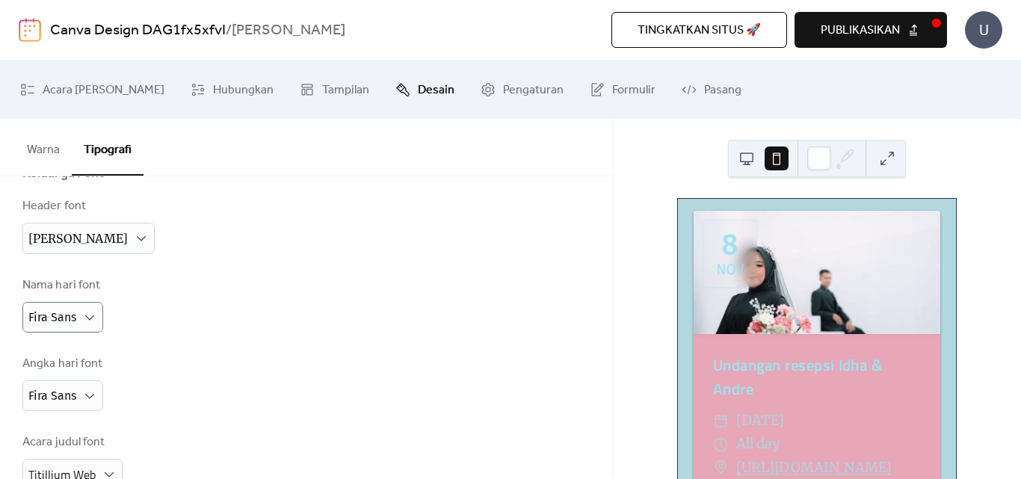
click at [747, 160] on button at bounding box center [747, 159] width 24 height 24
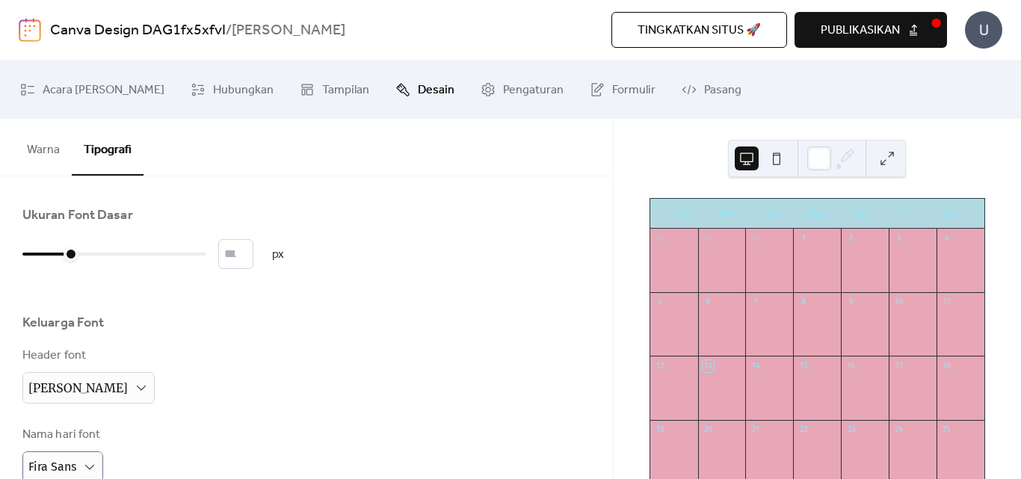
click at [38, 153] on button "Warna" at bounding box center [43, 146] width 57 height 55
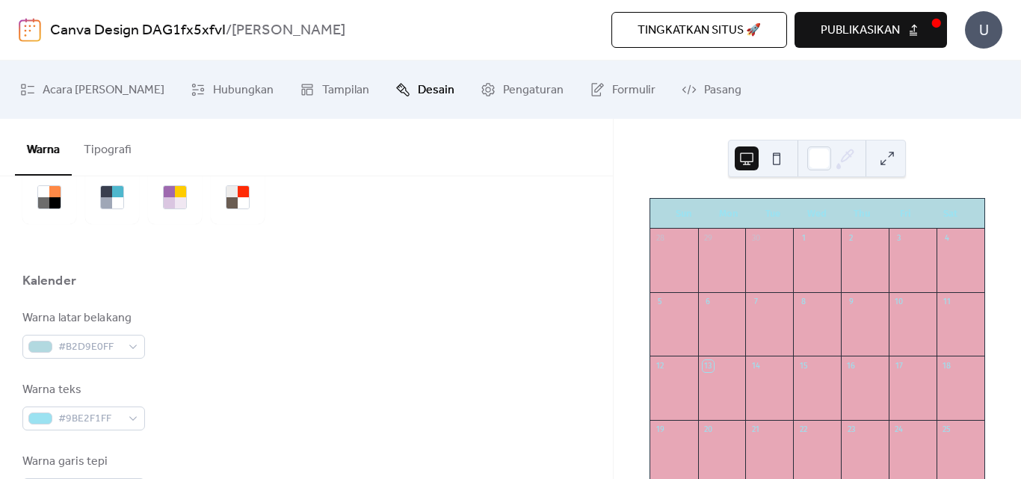
scroll to position [125, 0]
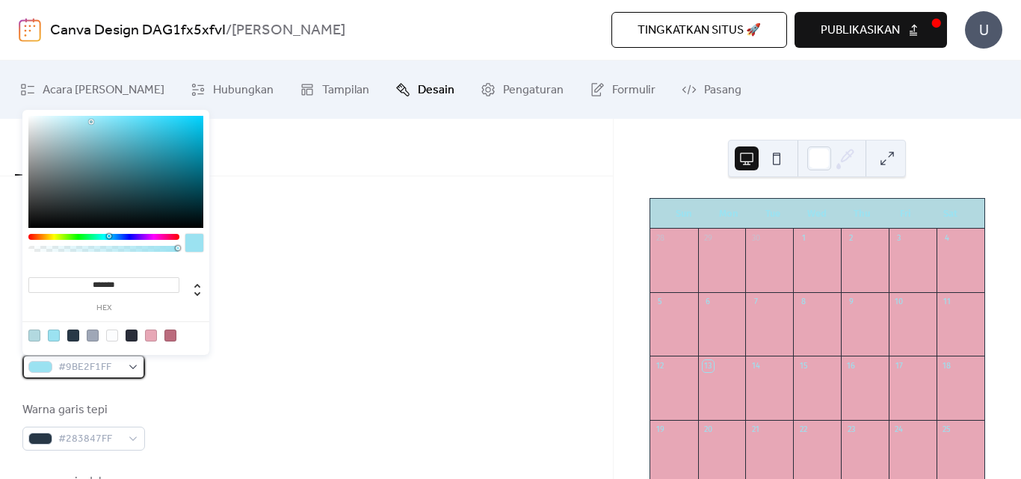
click at [132, 365] on div "#9BE2F1FF" at bounding box center [83, 367] width 123 height 24
type input "*******"
click at [134, 158] on div at bounding box center [115, 172] width 175 height 112
click at [248, 345] on div "Warna teks #408FA0FF" at bounding box center [306, 354] width 568 height 49
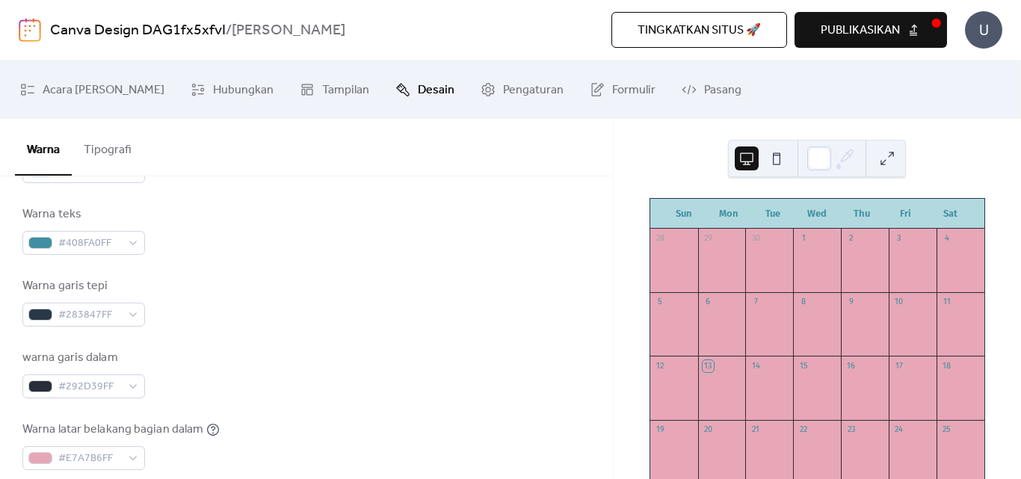
scroll to position [374, 0]
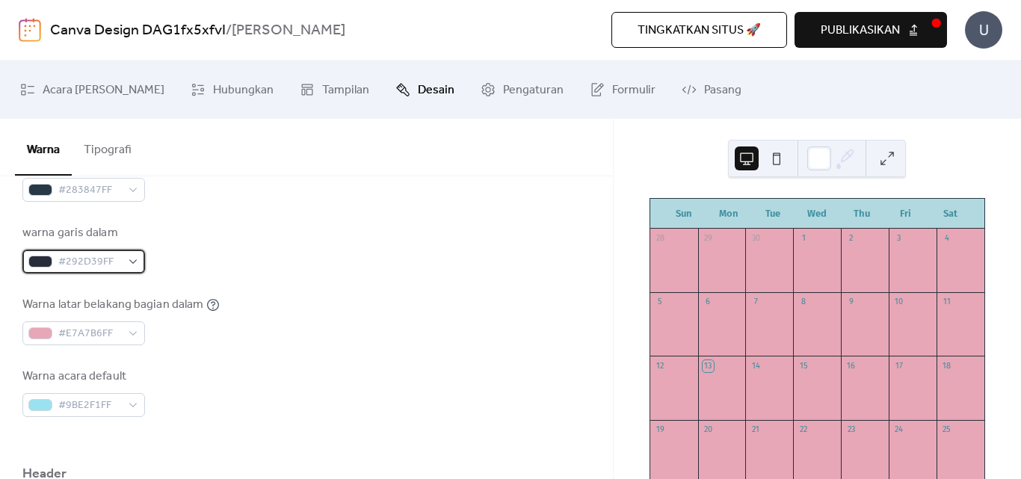
click at [135, 262] on div "#292D39FF" at bounding box center [83, 262] width 123 height 24
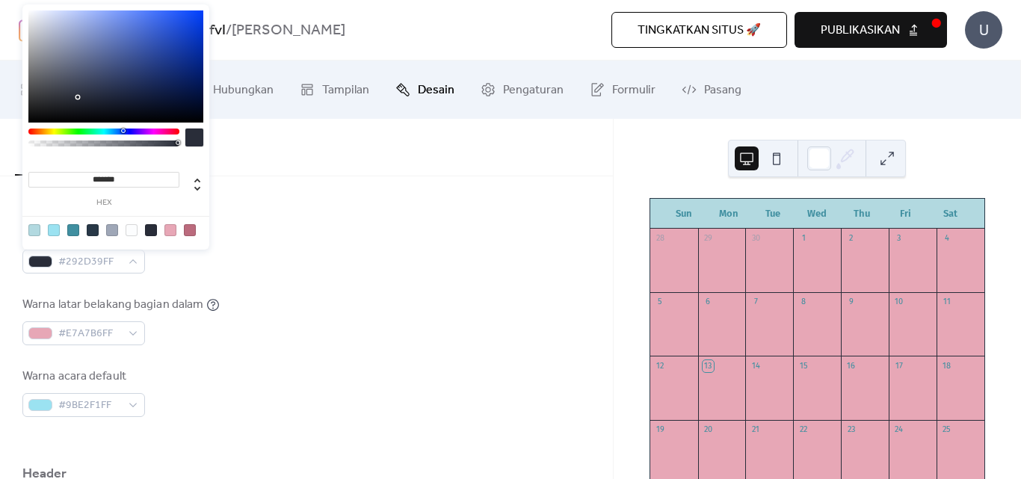
click at [135, 230] on div at bounding box center [132, 230] width 12 height 12
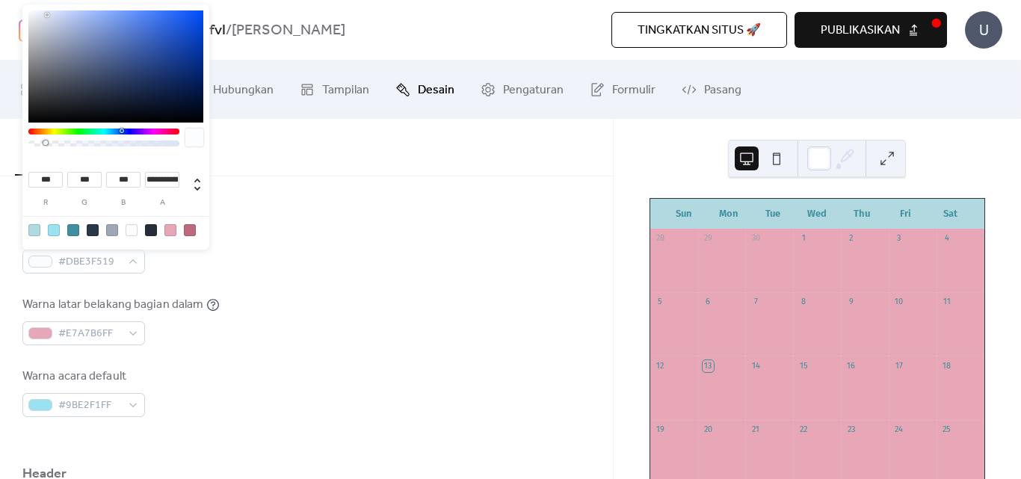
click at [62, 227] on div at bounding box center [116, 230] width 190 height 28
click at [54, 232] on div at bounding box center [54, 230] width 12 height 12
type input "***"
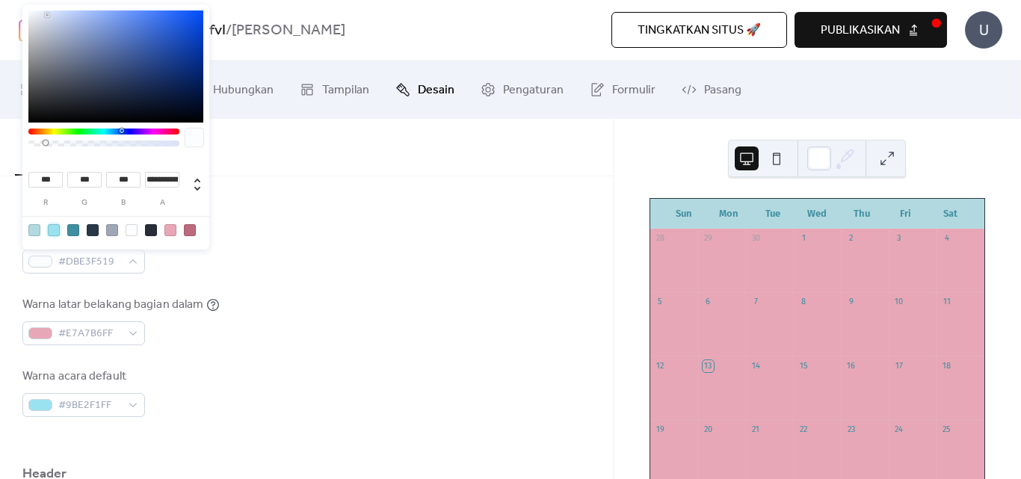
type input "*"
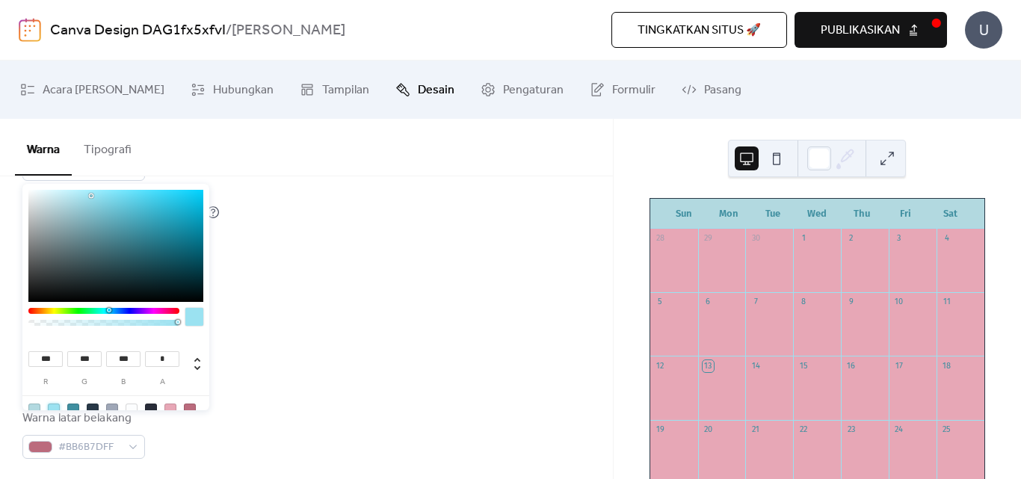
scroll to position [499, 0]
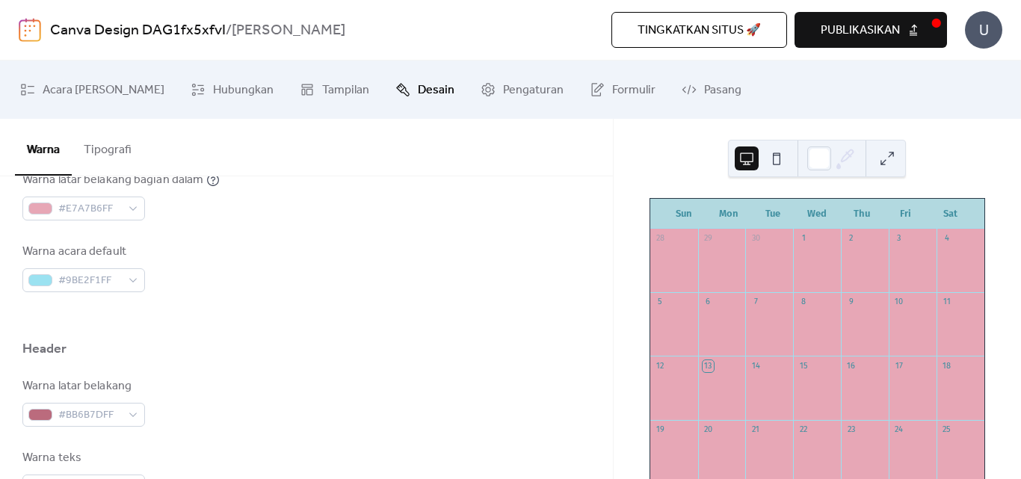
click at [230, 298] on div at bounding box center [306, 316] width 568 height 48
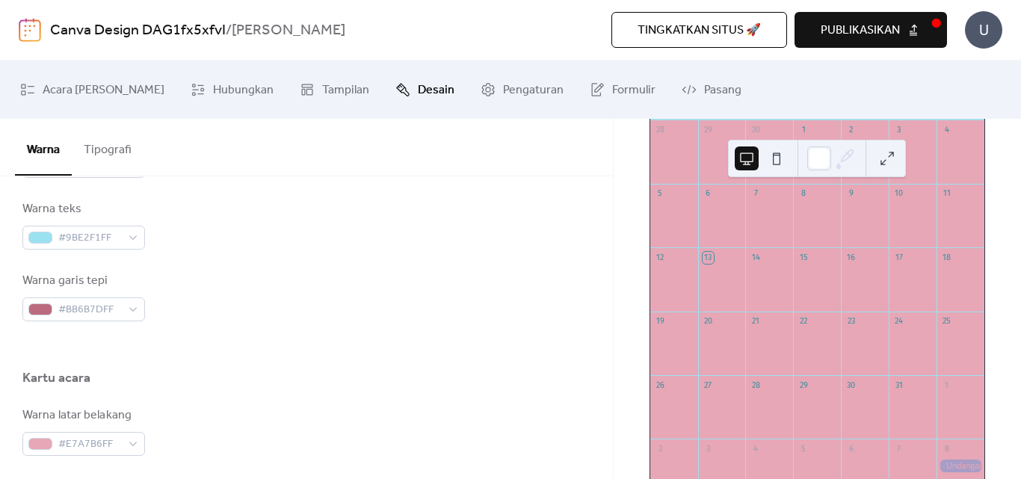
scroll to position [202, 0]
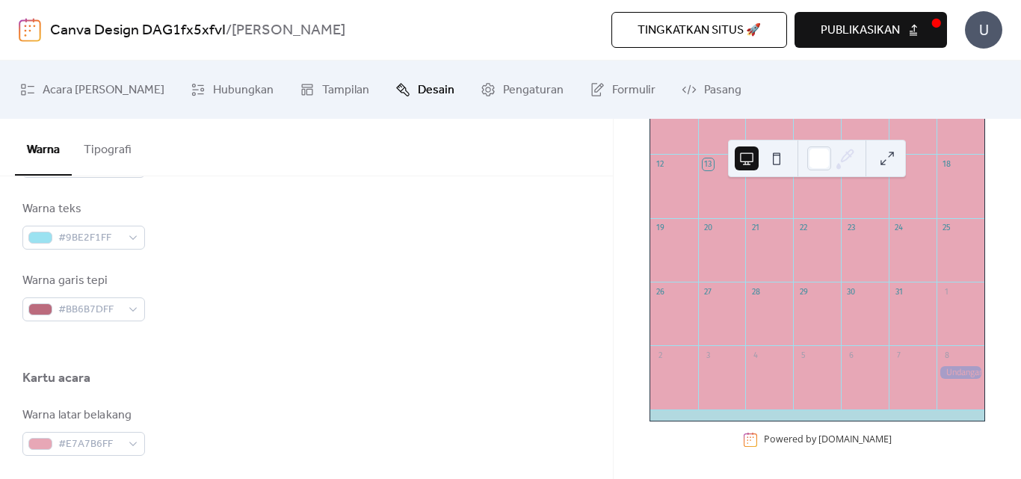
click at [777, 156] on button at bounding box center [777, 159] width 24 height 24
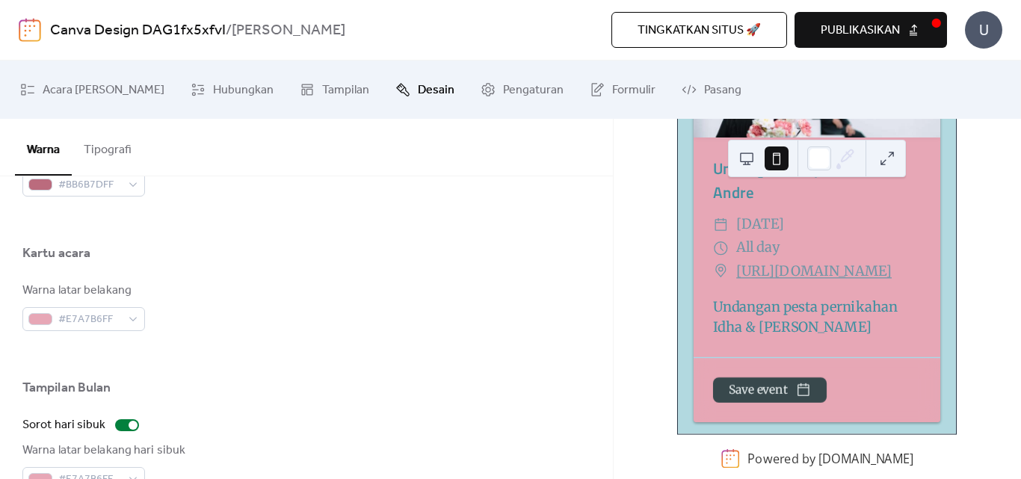
scroll to position [997, 0]
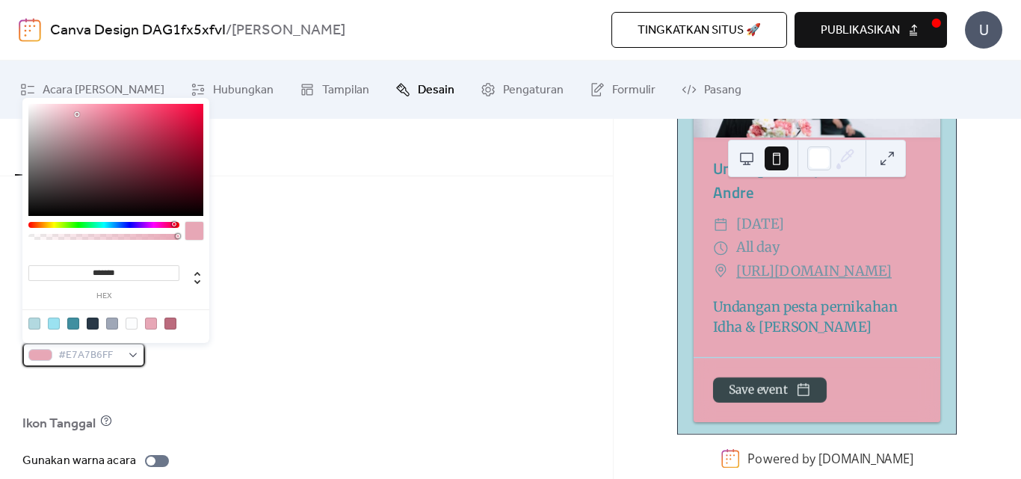
click at [135, 357] on div "#E7A7B6FF" at bounding box center [83, 355] width 123 height 24
click at [132, 323] on div at bounding box center [132, 324] width 12 height 12
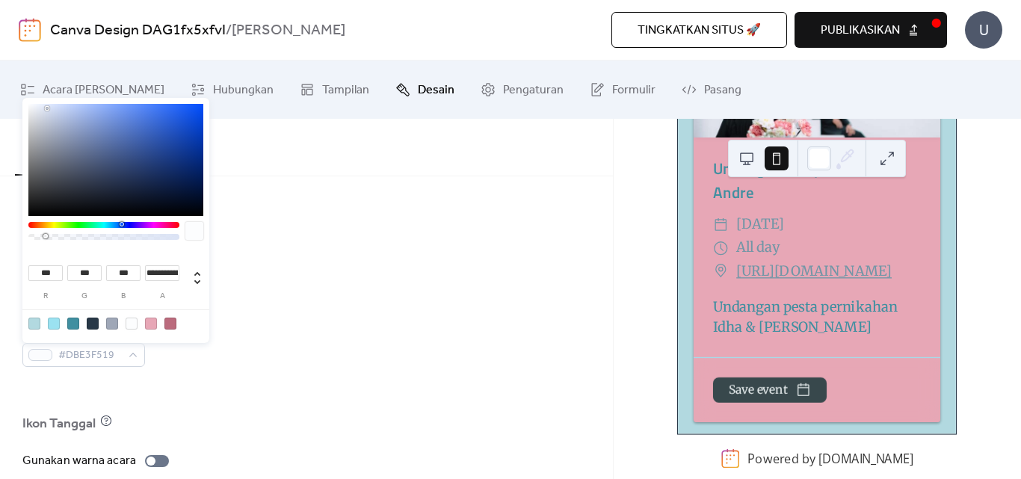
type input "***"
click at [242, 388] on div at bounding box center [306, 391] width 568 height 48
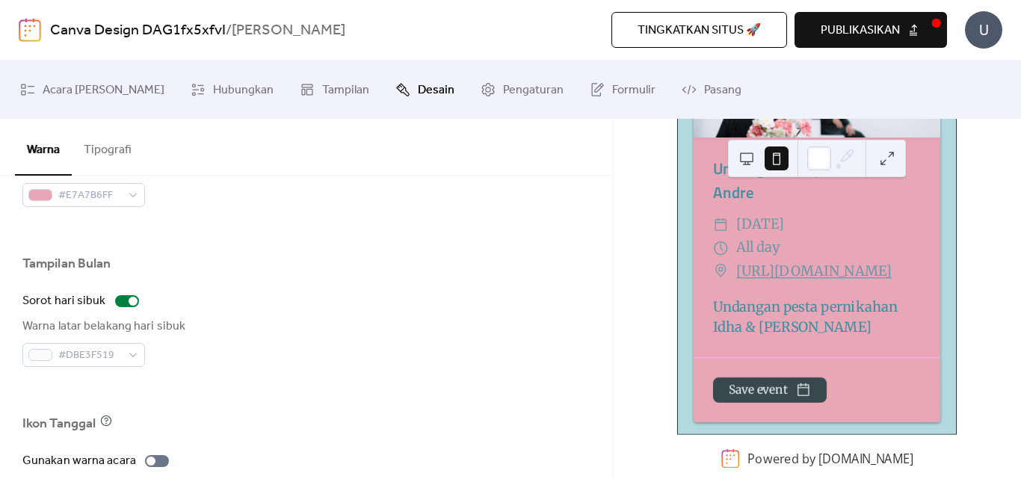
click at [746, 157] on button at bounding box center [747, 159] width 24 height 24
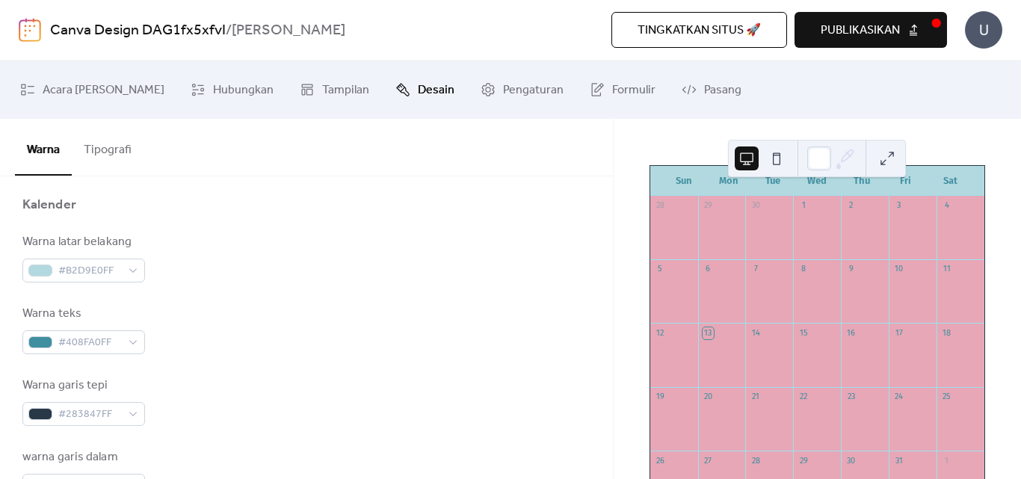
scroll to position [0, 0]
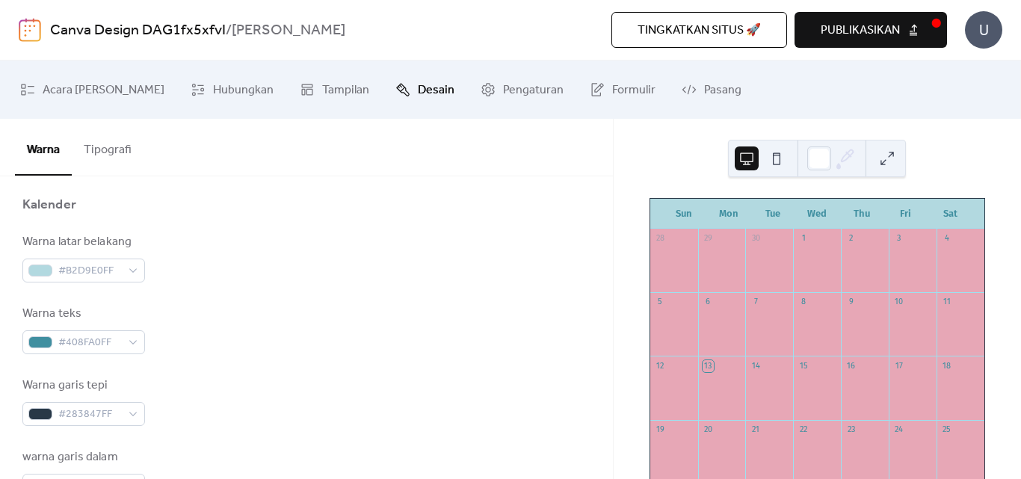
click at [778, 158] on button at bounding box center [777, 159] width 24 height 24
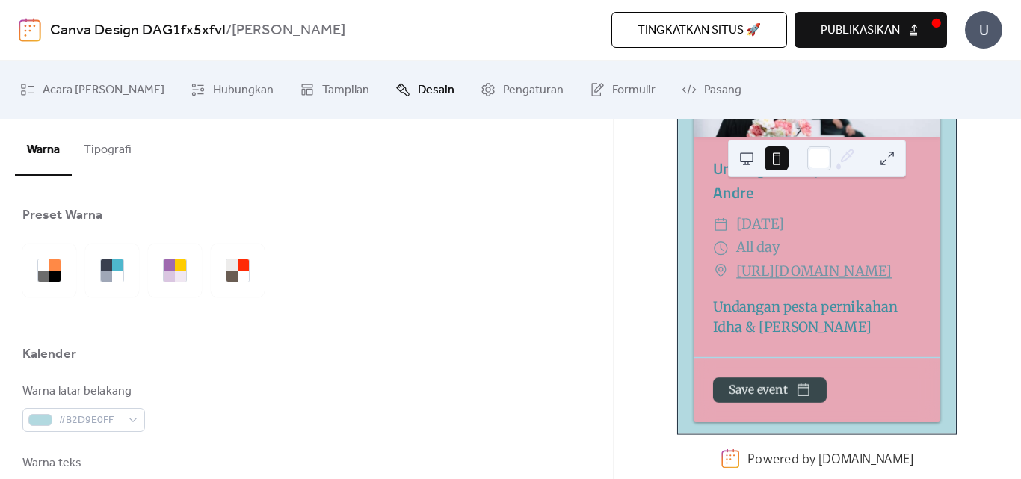
click at [115, 150] on button "Tipografi" at bounding box center [108, 146] width 72 height 55
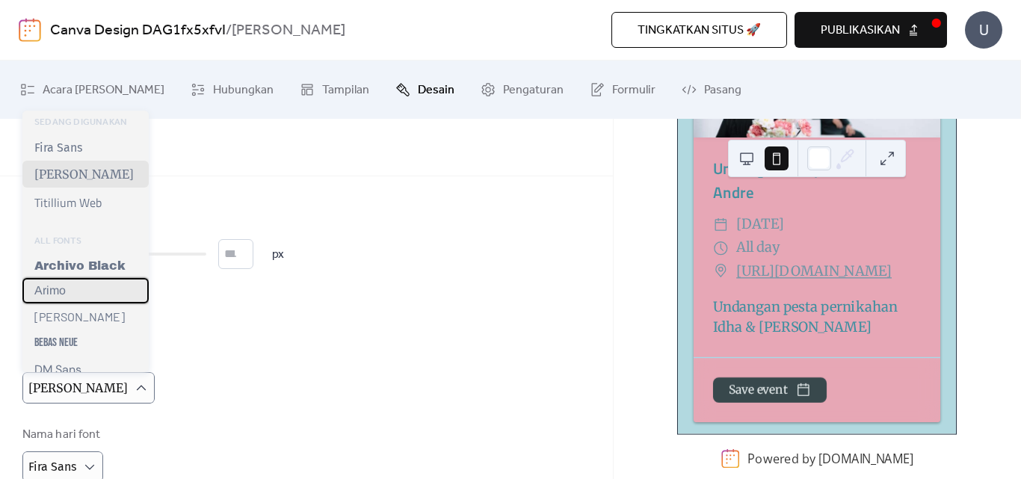
click at [95, 288] on div "Arimo" at bounding box center [85, 290] width 126 height 25
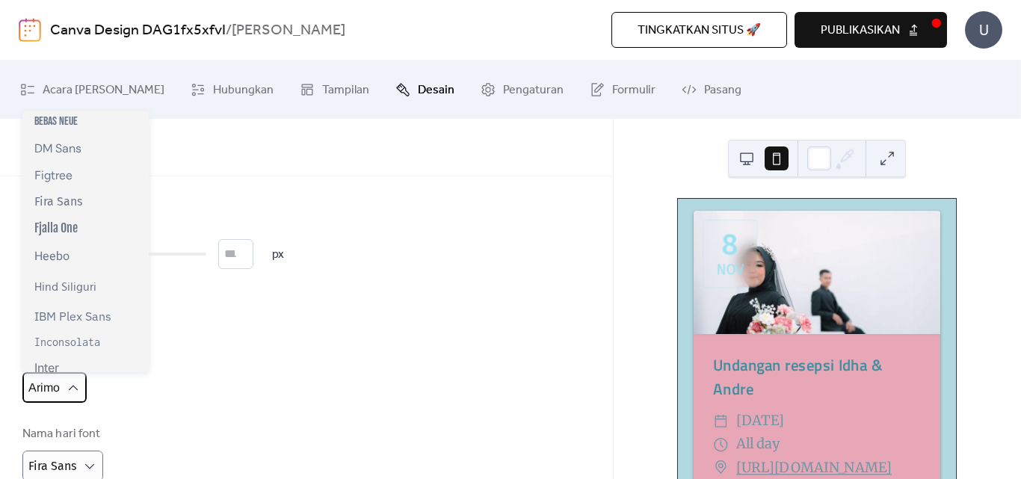
scroll to position [249, 0]
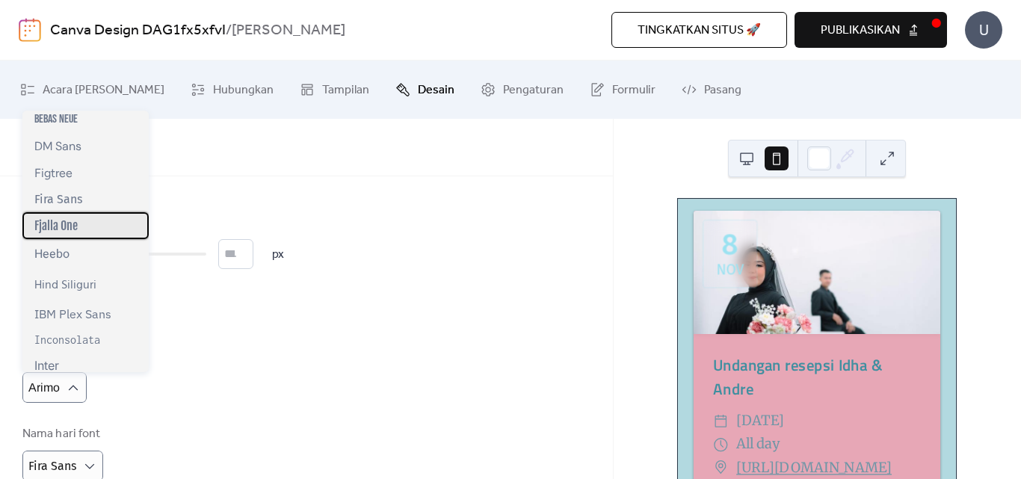
click at [92, 237] on div "Fjalla One" at bounding box center [85, 225] width 126 height 27
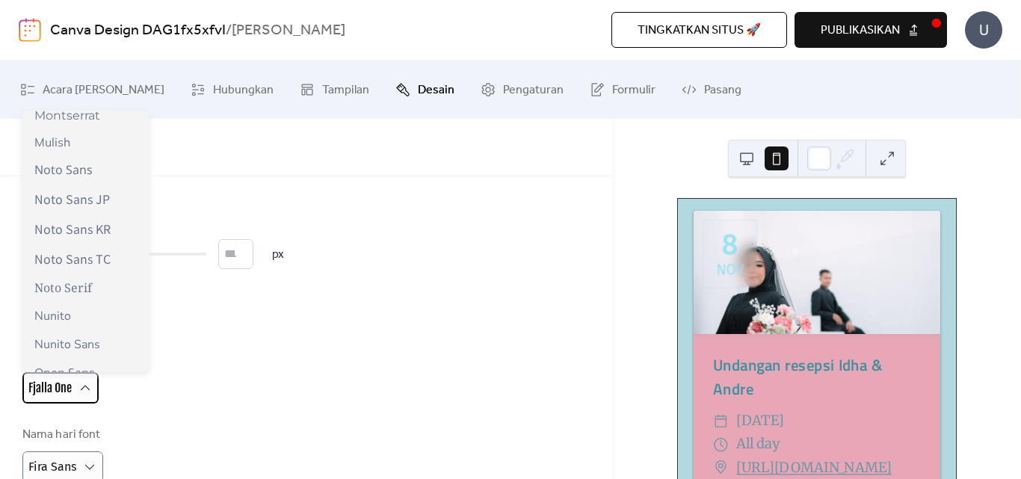
scroll to position [623, 0]
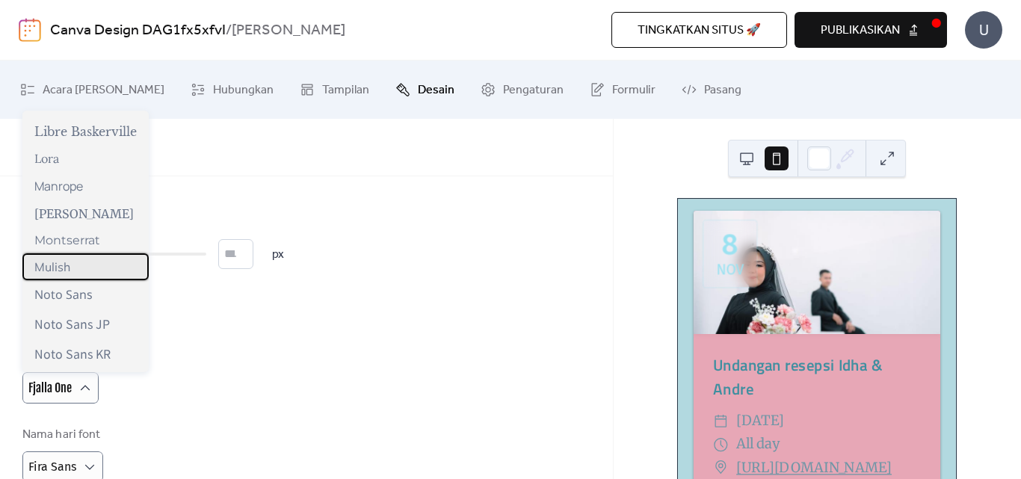
click at [100, 273] on div "Mulish" at bounding box center [85, 266] width 126 height 27
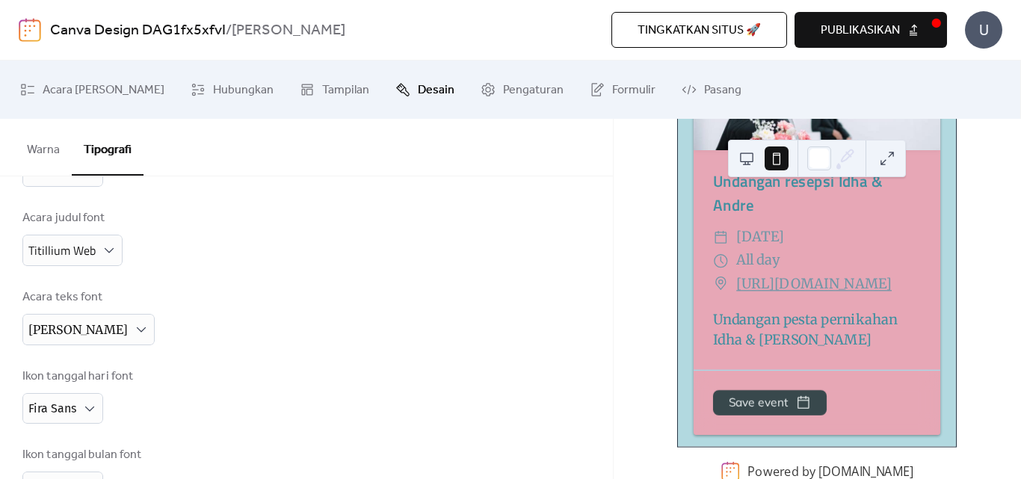
scroll to position [197, 0]
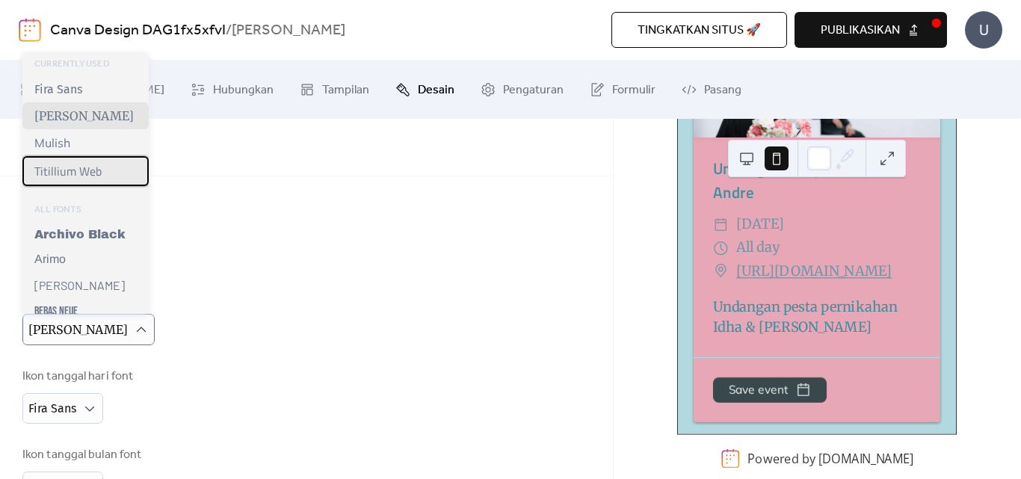
click at [87, 175] on span "Titillium Web" at bounding box center [67, 171] width 67 height 18
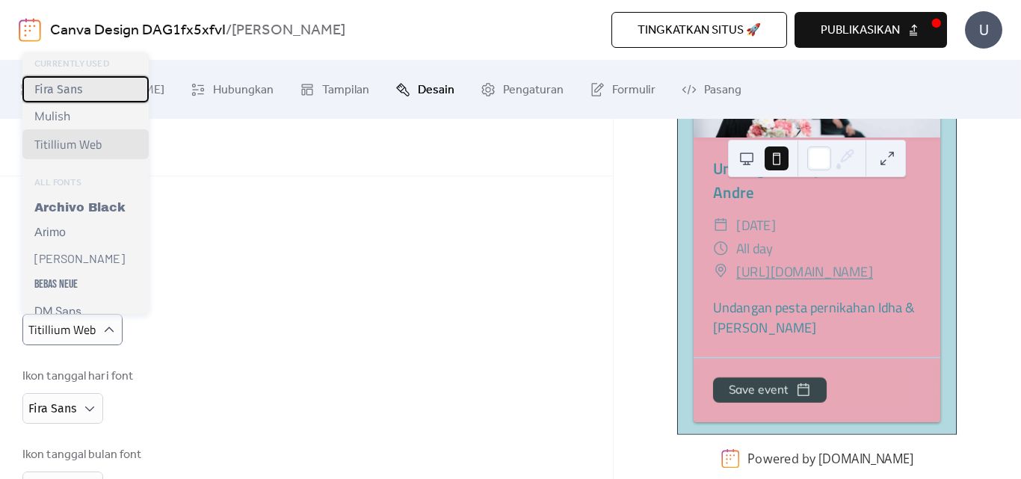
click at [70, 90] on span "Fira Sans" at bounding box center [58, 89] width 48 height 14
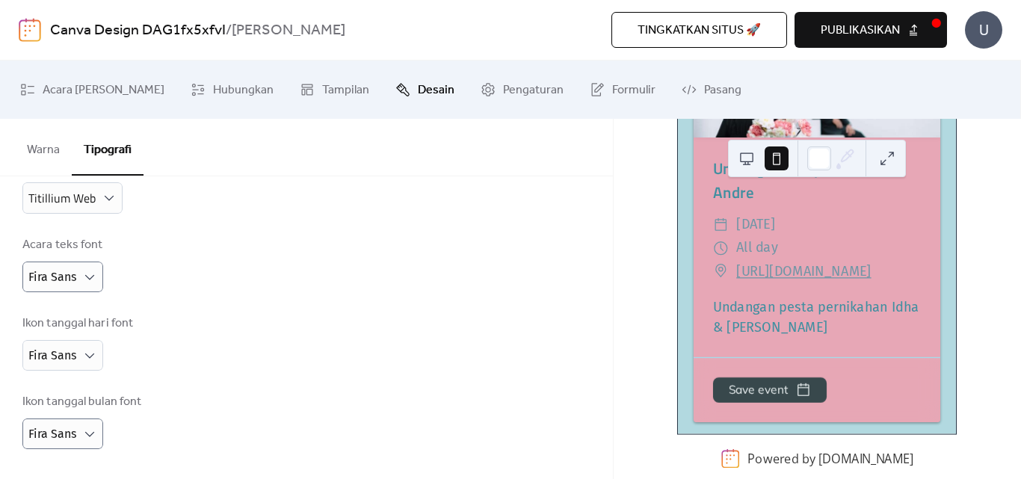
click at [191, 399] on div "Ikon tanggal bulan font Fira Sans" at bounding box center [306, 421] width 568 height 56
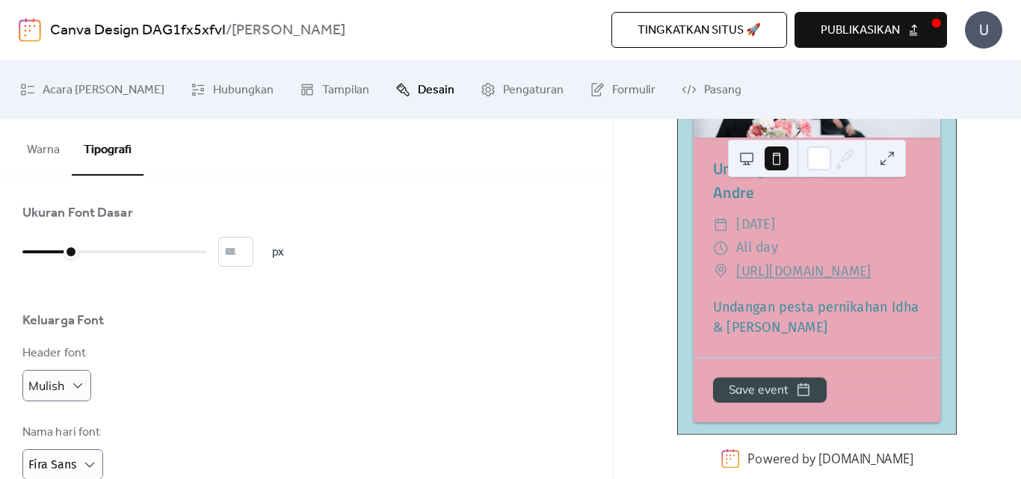
scroll to position [0, 0]
click at [43, 145] on button "Warna" at bounding box center [43, 146] width 57 height 55
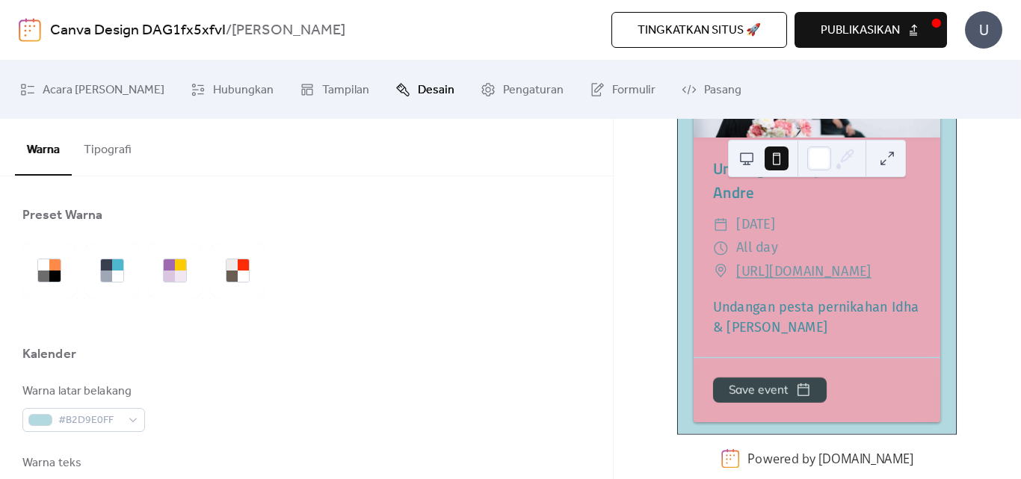
click at [408, 345] on div "Kalender" at bounding box center [306, 357] width 568 height 25
click at [503, 92] on span "Pengaturan" at bounding box center [533, 91] width 61 height 24
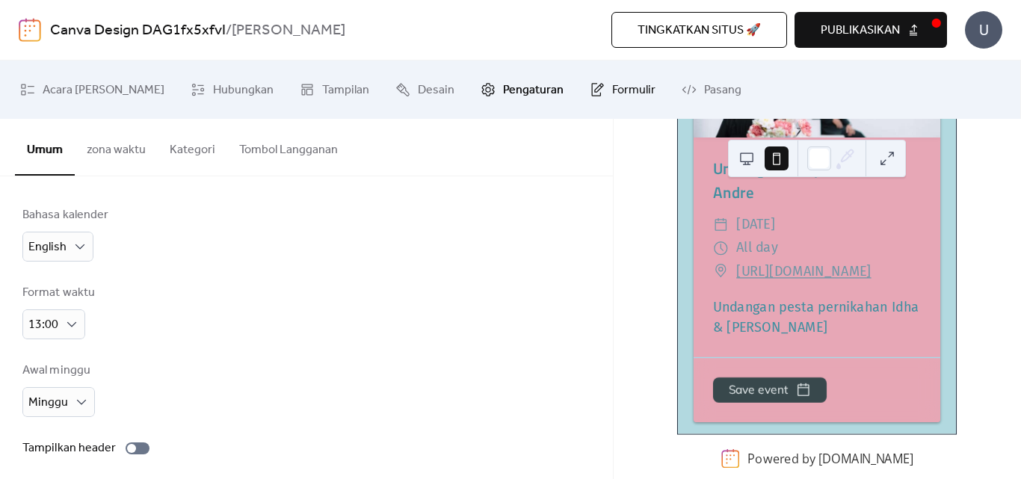
click at [612, 82] on span "Formulir" at bounding box center [633, 91] width 43 height 24
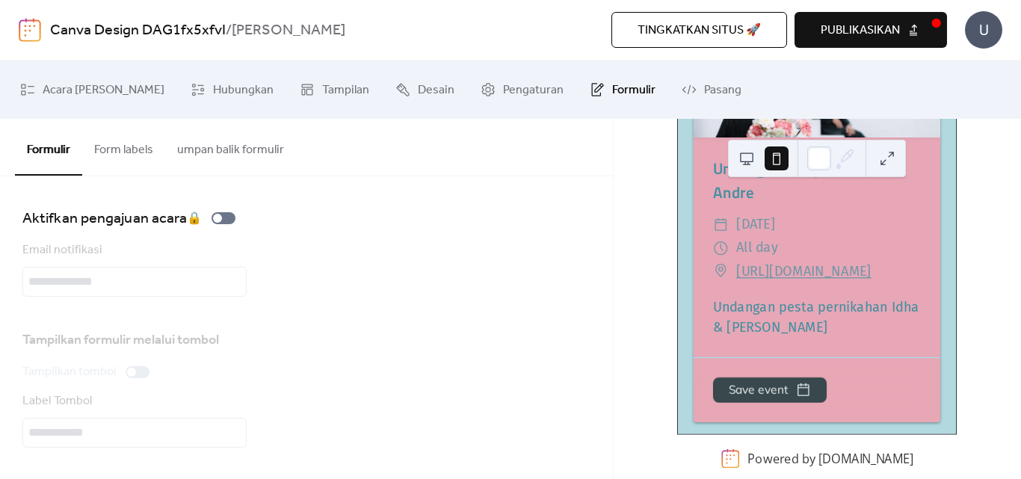
click at [146, 152] on button "Form labels" at bounding box center [123, 146] width 83 height 55
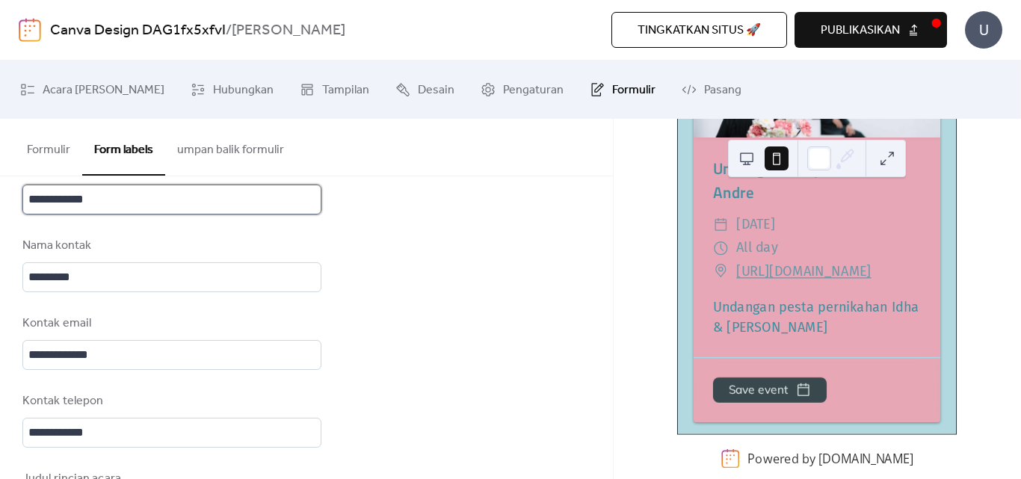
click at [107, 203] on input "**********" at bounding box center [171, 200] width 299 height 30
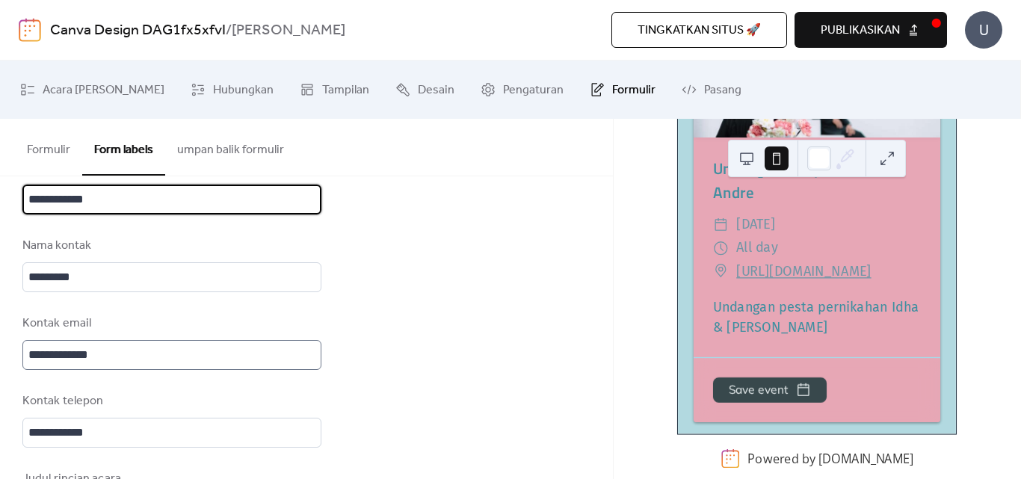
scroll to position [2, 0]
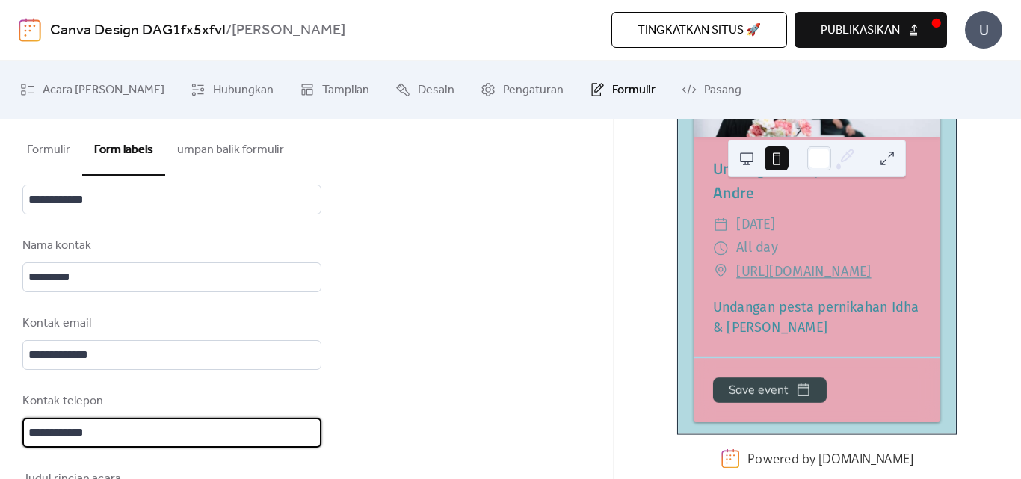
click at [129, 433] on input "**********" at bounding box center [171, 433] width 299 height 30
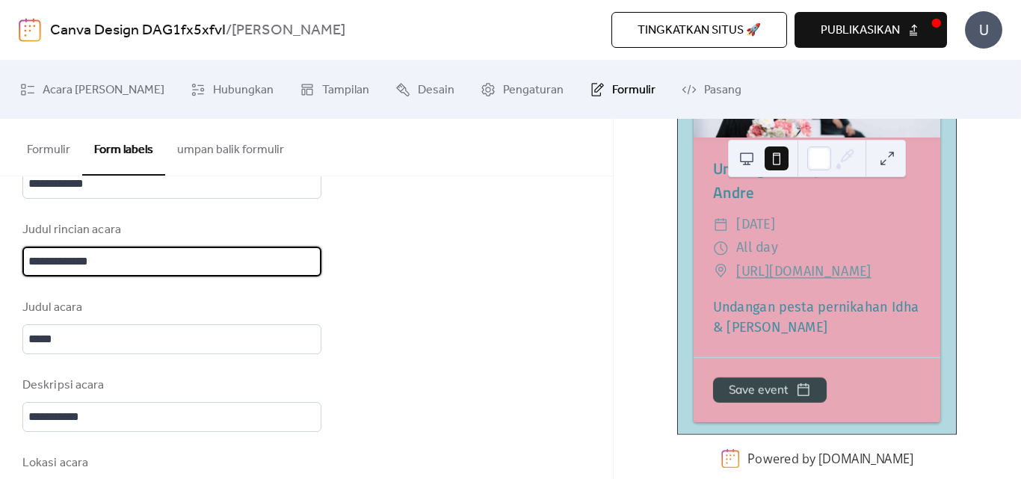
scroll to position [0, 0]
click at [105, 256] on input "**********" at bounding box center [171, 262] width 299 height 30
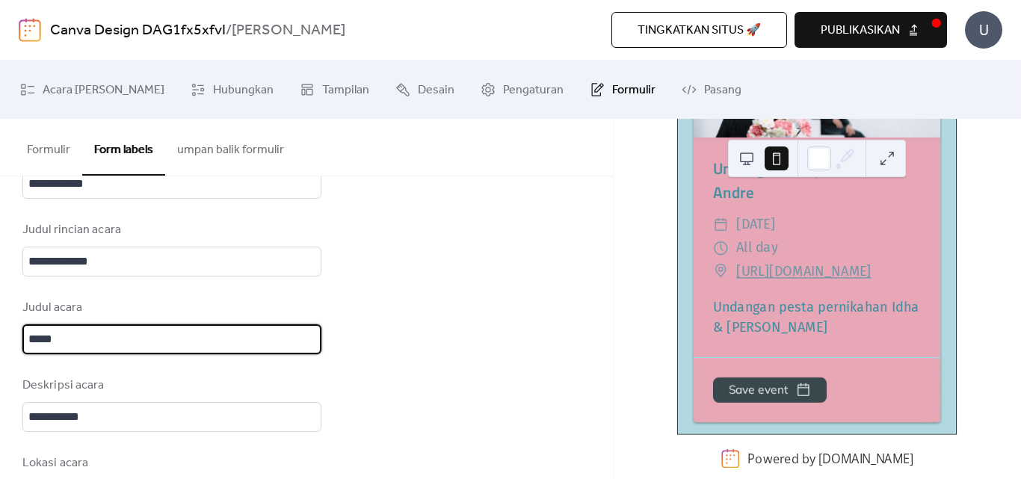
click at [143, 333] on input "*****" at bounding box center [171, 340] width 299 height 30
type input "*"
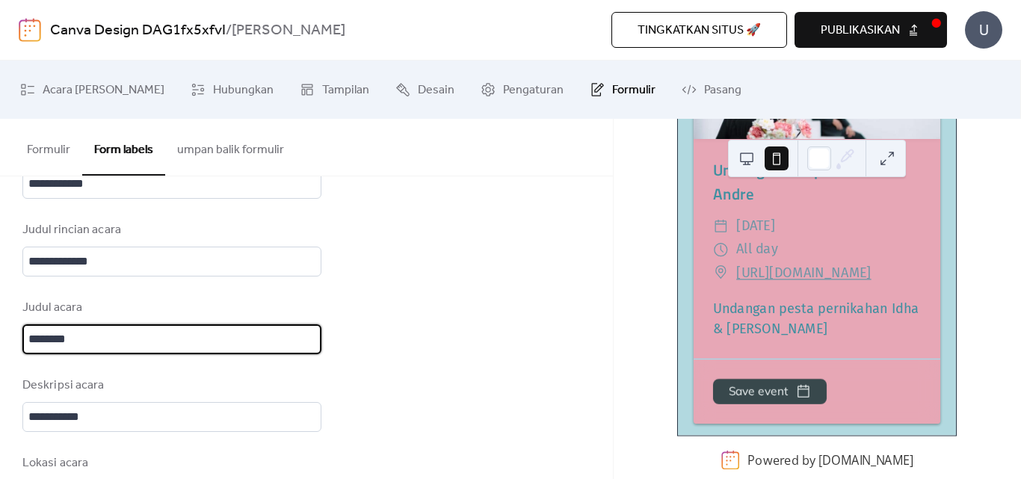
scroll to position [197, 0]
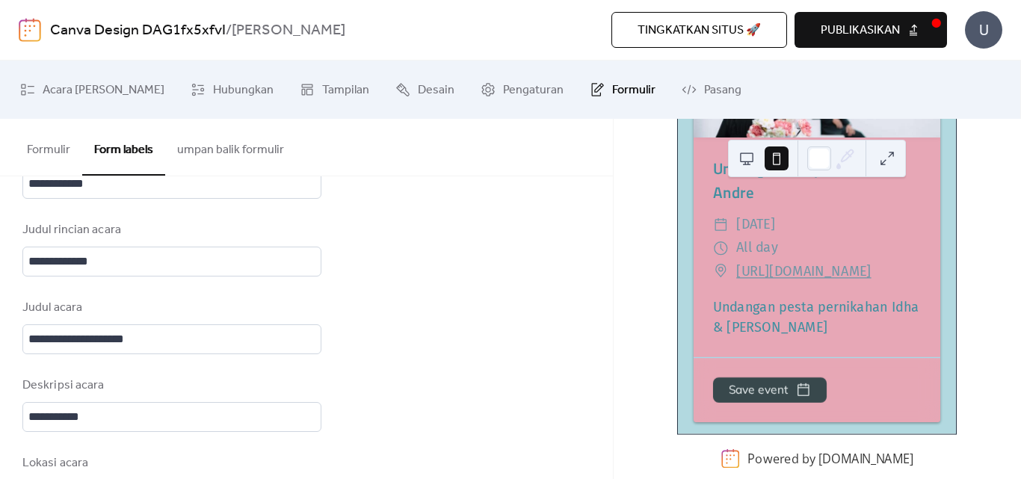
click at [428, 299] on div "**********" at bounding box center [306, 482] width 613 height 1359
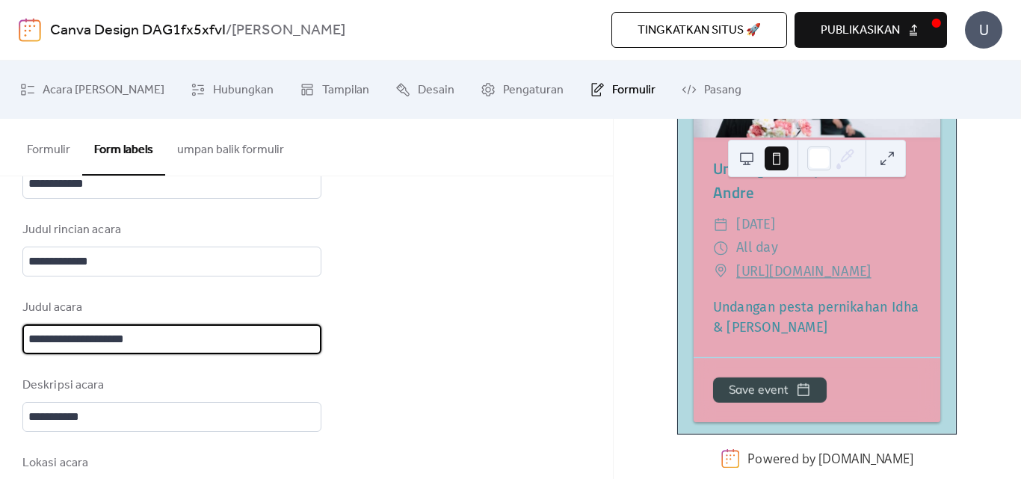
click at [156, 330] on input "**********" at bounding box center [171, 340] width 299 height 30
type input "**********"
click at [333, 390] on div "**********" at bounding box center [306, 482] width 613 height 1359
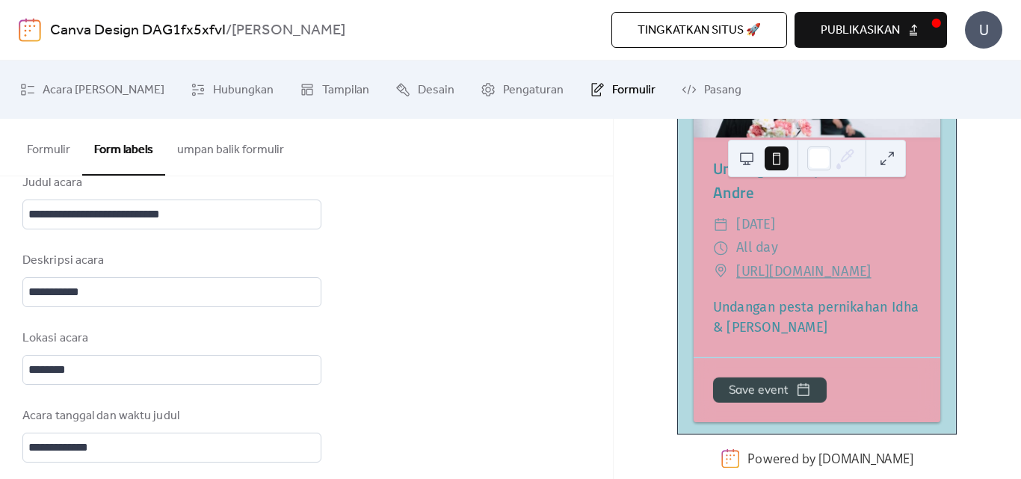
scroll to position [623, 0]
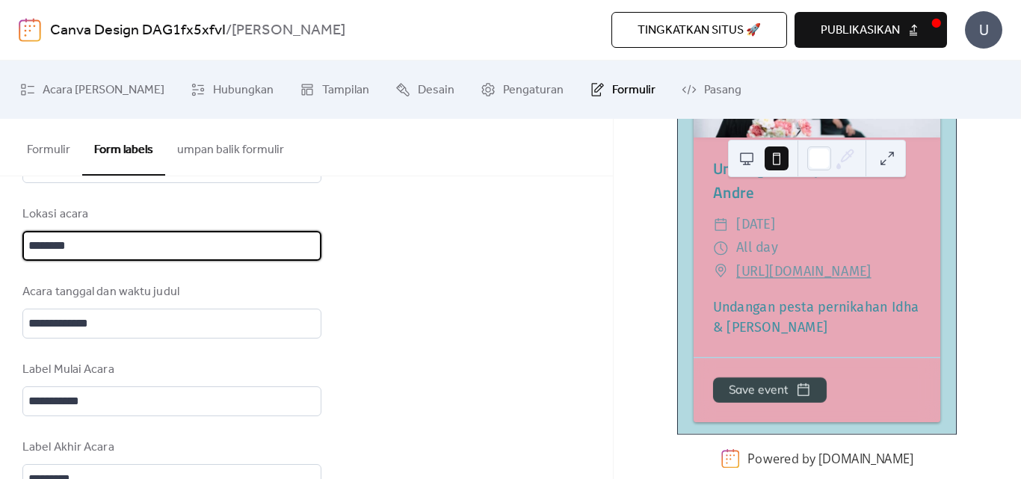
click at [76, 243] on input "********" at bounding box center [171, 246] width 299 height 30
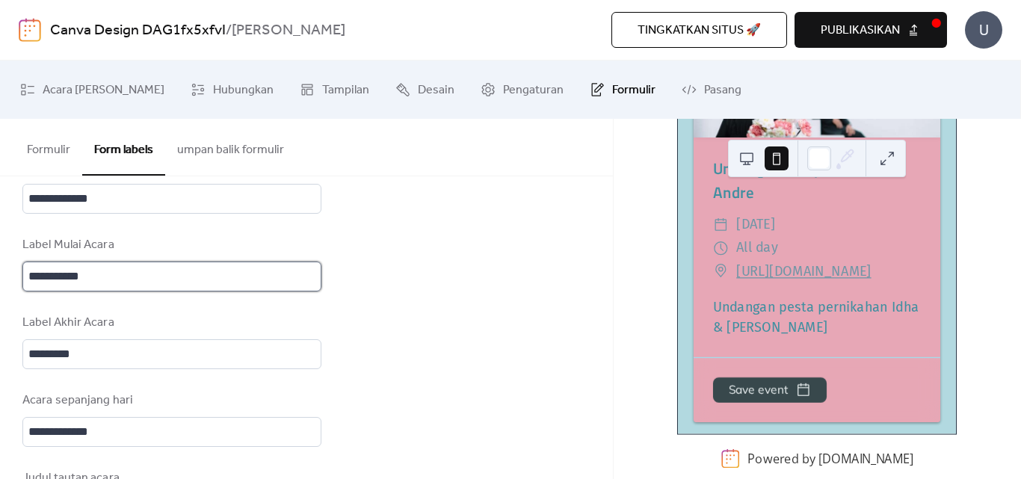
scroll to position [0, 0]
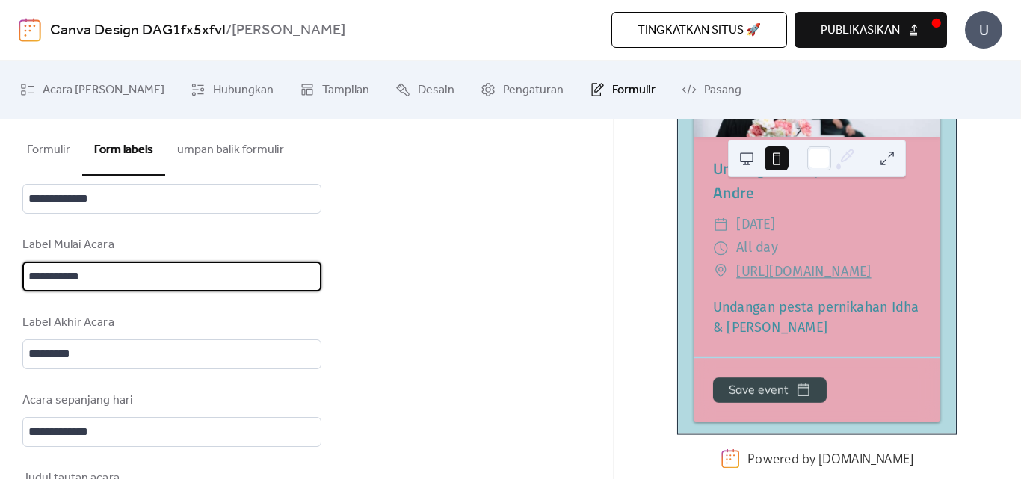
click at [153, 272] on input "**********" at bounding box center [171, 277] width 299 height 30
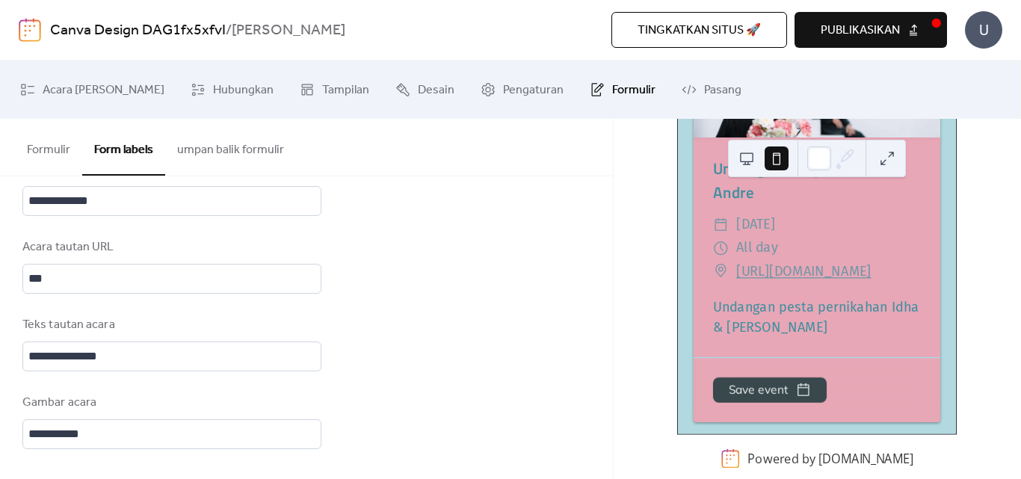
click at [56, 147] on button "Formulir" at bounding box center [48, 146] width 67 height 55
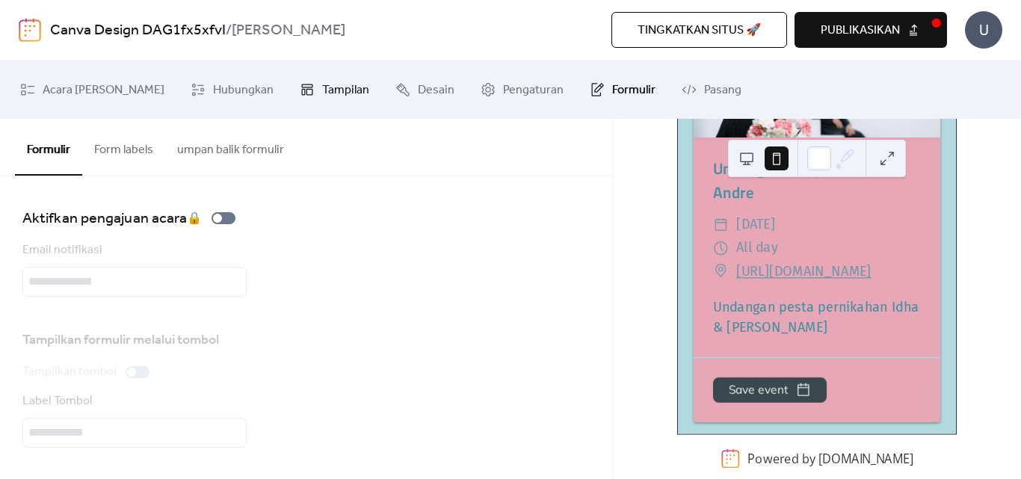
click at [322, 94] on span "Tampilan" at bounding box center [345, 91] width 47 height 24
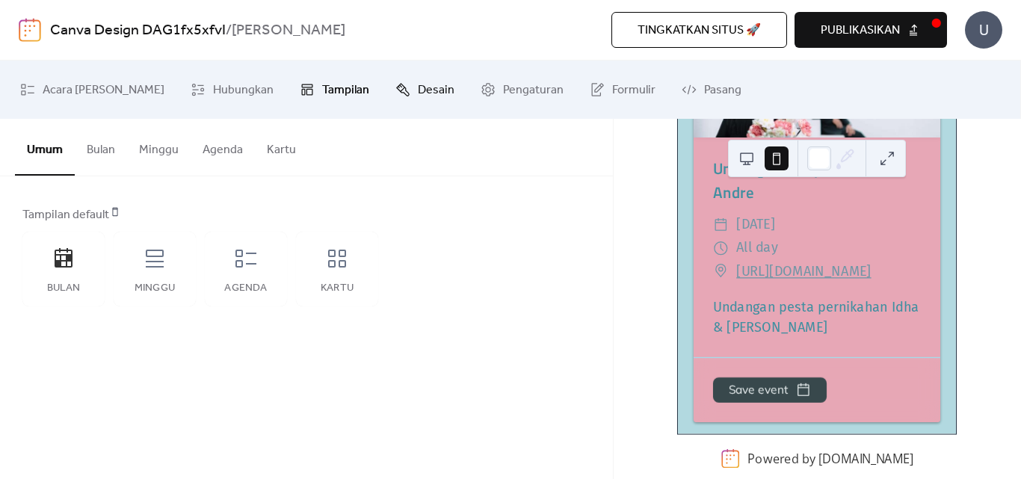
click at [418, 91] on span "Desain" at bounding box center [436, 91] width 37 height 24
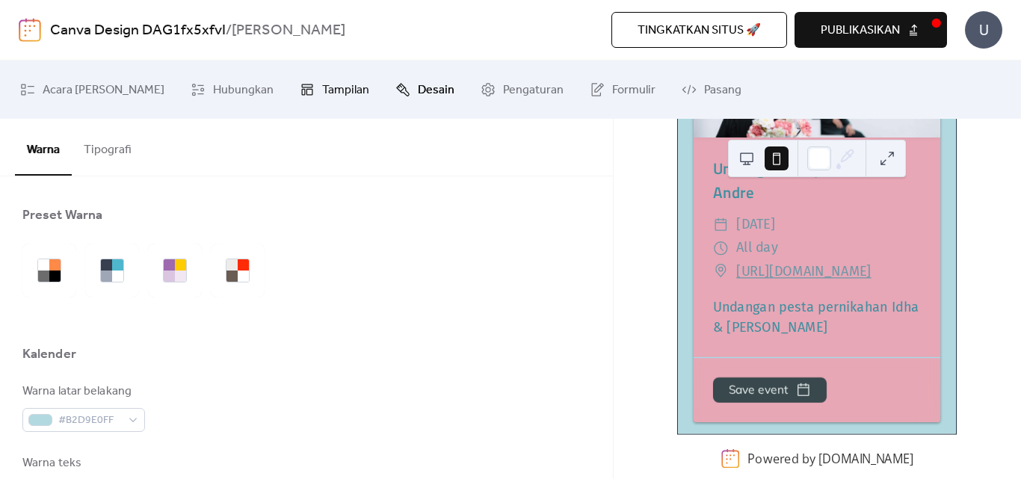
click at [322, 91] on span "Tampilan" at bounding box center [345, 91] width 47 height 24
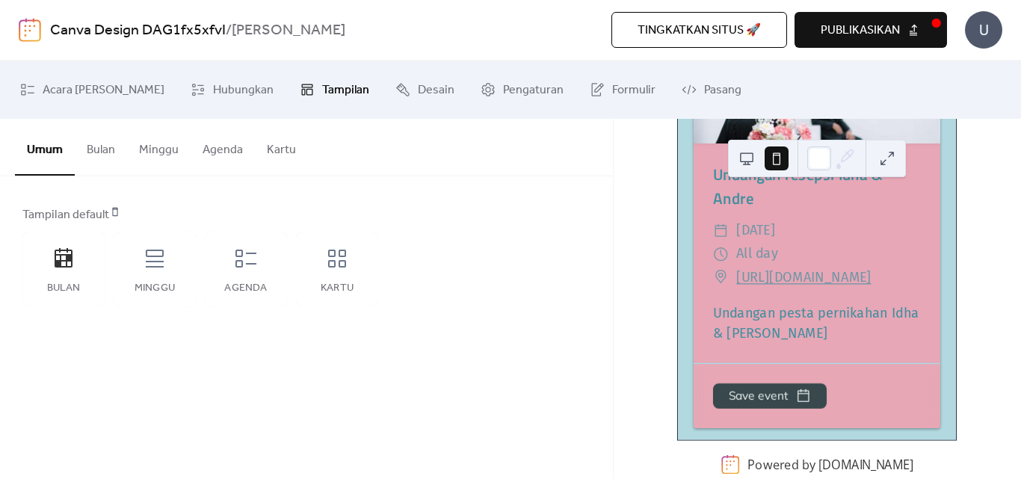
scroll to position [197, 0]
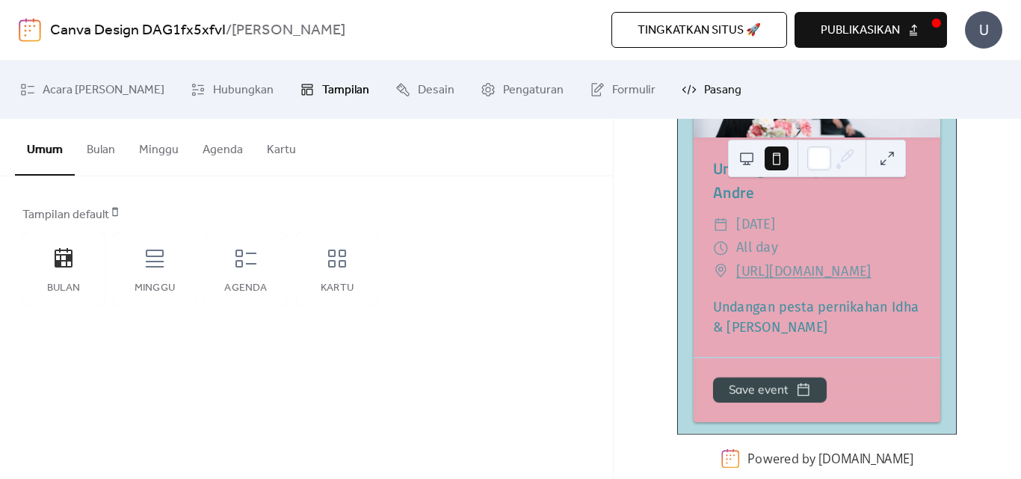
click at [682, 91] on icon at bounding box center [689, 89] width 15 height 15
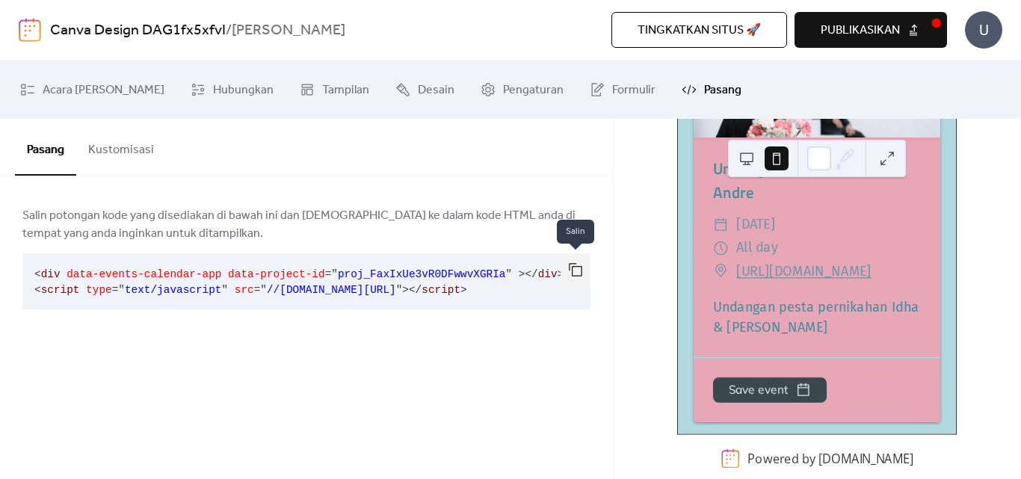
click at [573, 270] on button "button" at bounding box center [576, 269] width 30 height 33
click at [519, 330] on div at bounding box center [306, 322] width 568 height 24
click at [503, 85] on span "Pengaturan" at bounding box center [533, 91] width 61 height 24
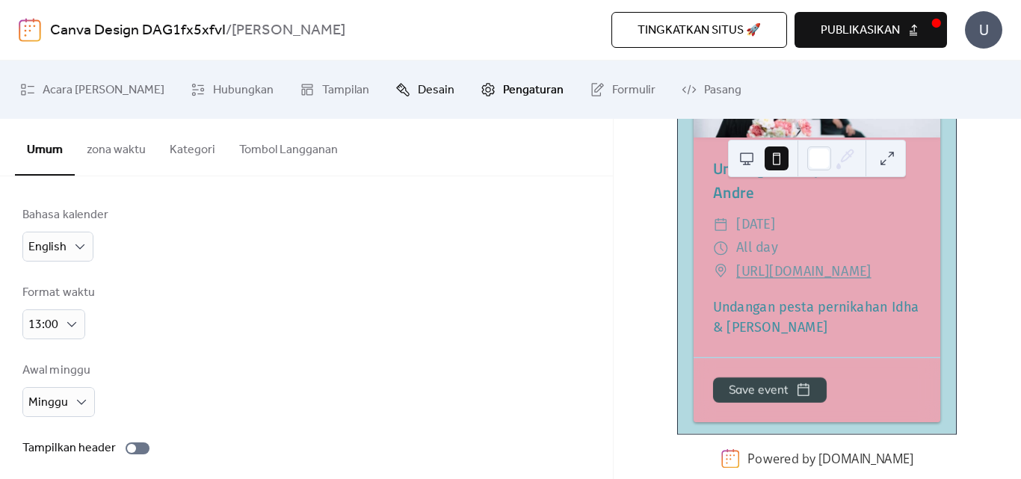
click at [418, 90] on span "Desain" at bounding box center [436, 91] width 37 height 24
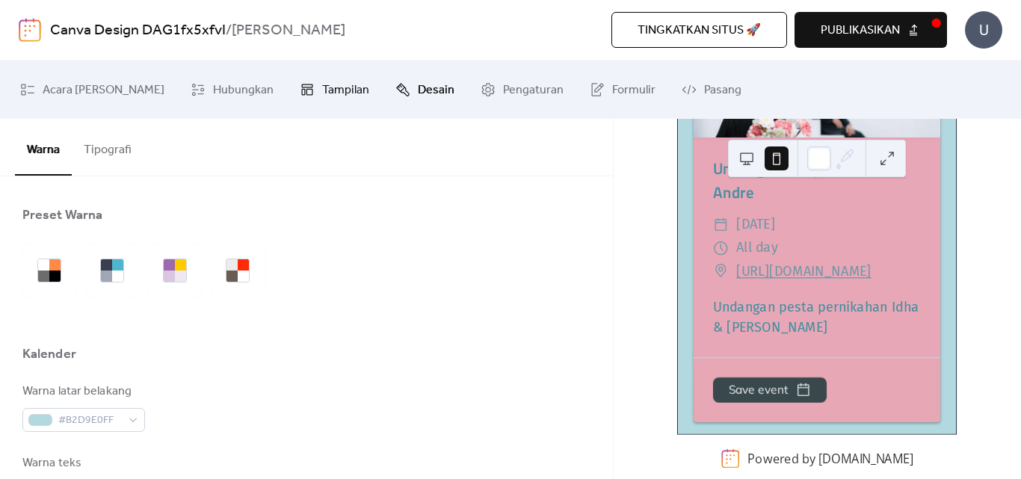
click at [322, 93] on span "Tampilan" at bounding box center [345, 91] width 47 height 24
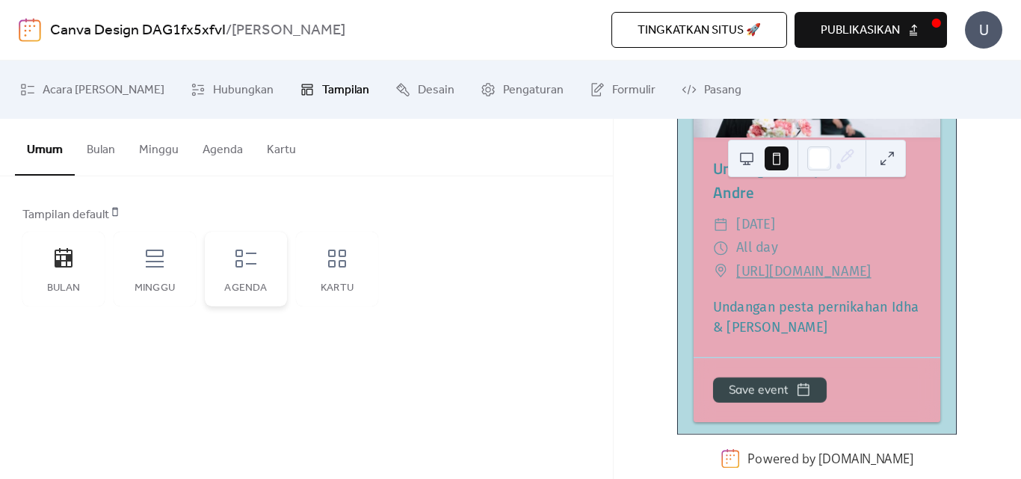
click at [248, 268] on icon at bounding box center [246, 259] width 24 height 24
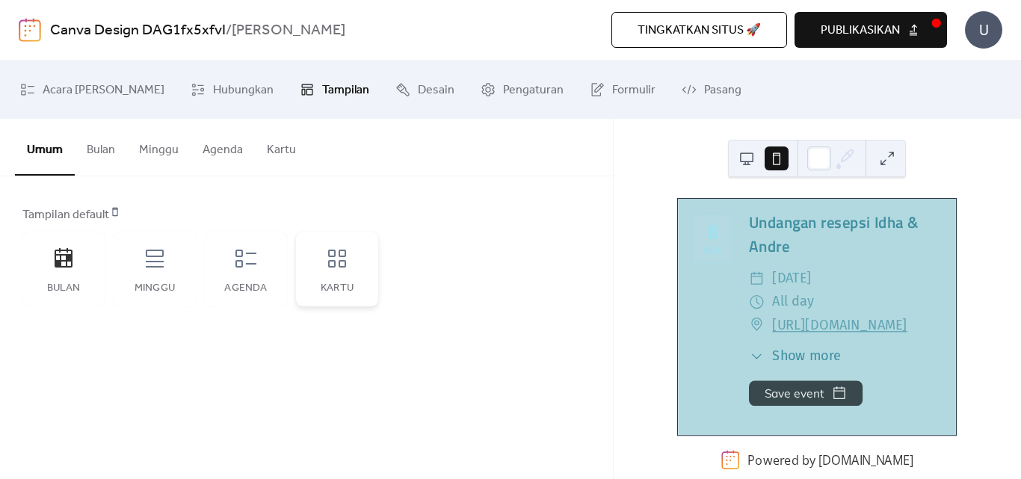
click at [339, 265] on icon at bounding box center [337, 259] width 18 height 18
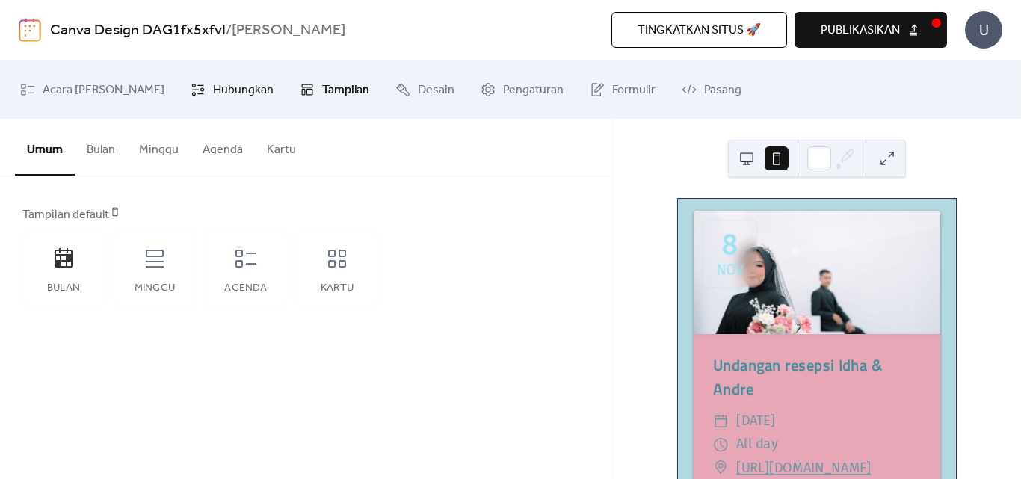
click at [213, 94] on span "Hubungkan" at bounding box center [243, 91] width 61 height 24
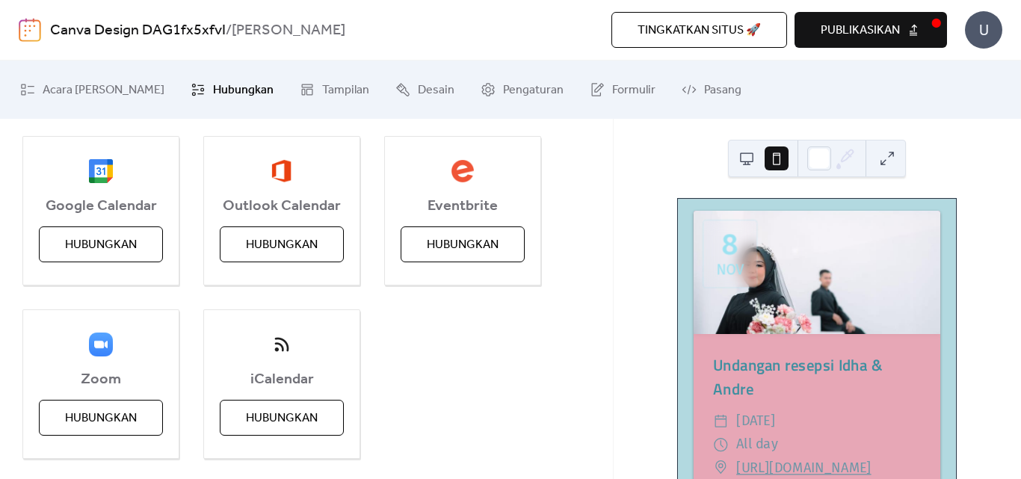
scroll to position [230, 0]
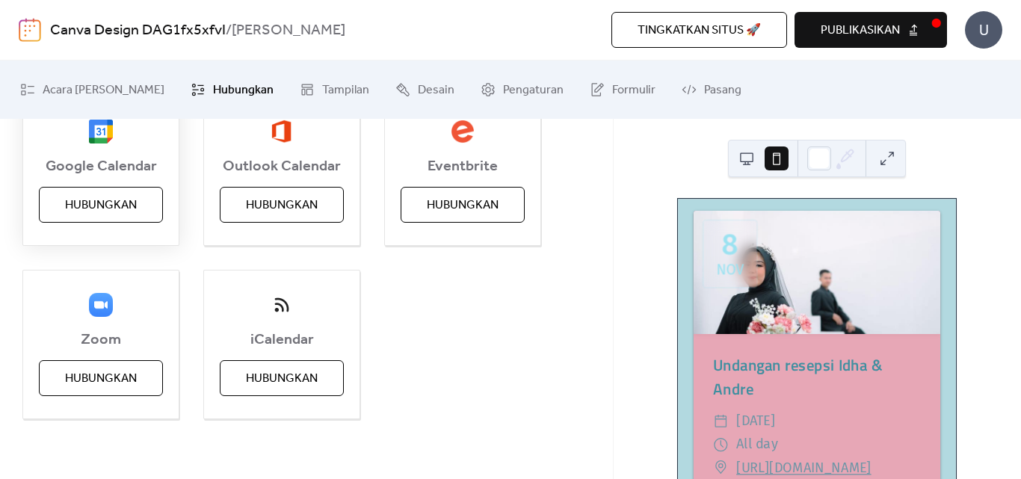
click at [127, 201] on span "Hubungkan" at bounding box center [101, 206] width 72 height 18
click at [117, 197] on div "Google Calendar Hubungkan" at bounding box center [100, 171] width 157 height 150
click at [107, 197] on div "Google Calendar Hubungkan" at bounding box center [100, 171] width 157 height 150
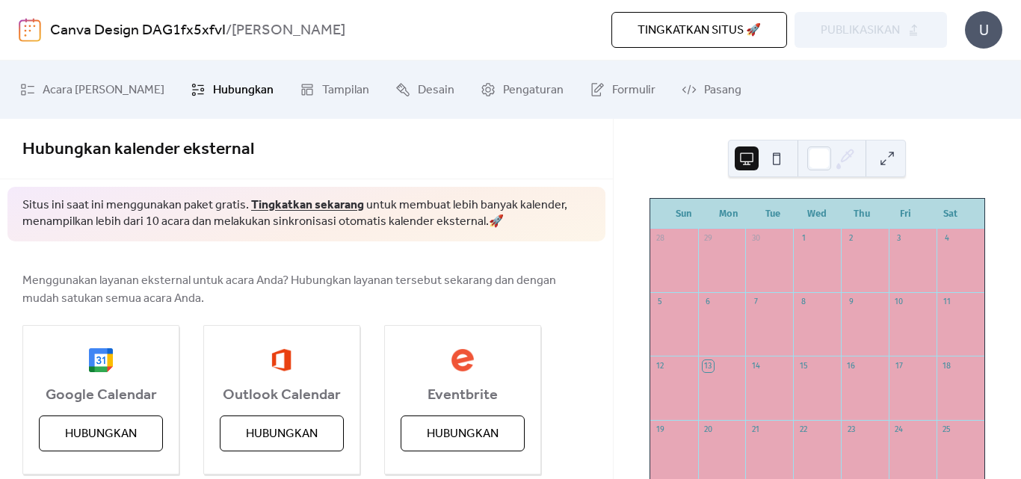
click at [779, 162] on button at bounding box center [777, 159] width 24 height 24
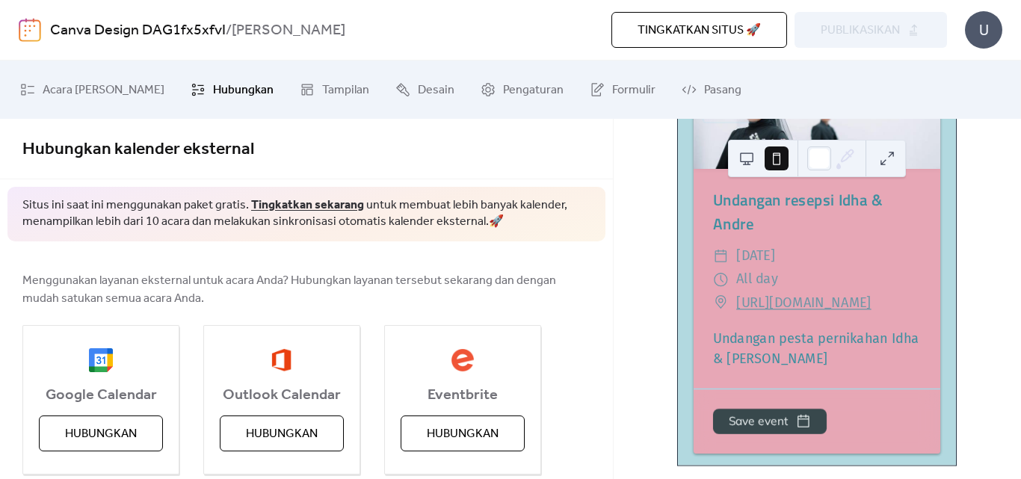
scroll to position [197, 0]
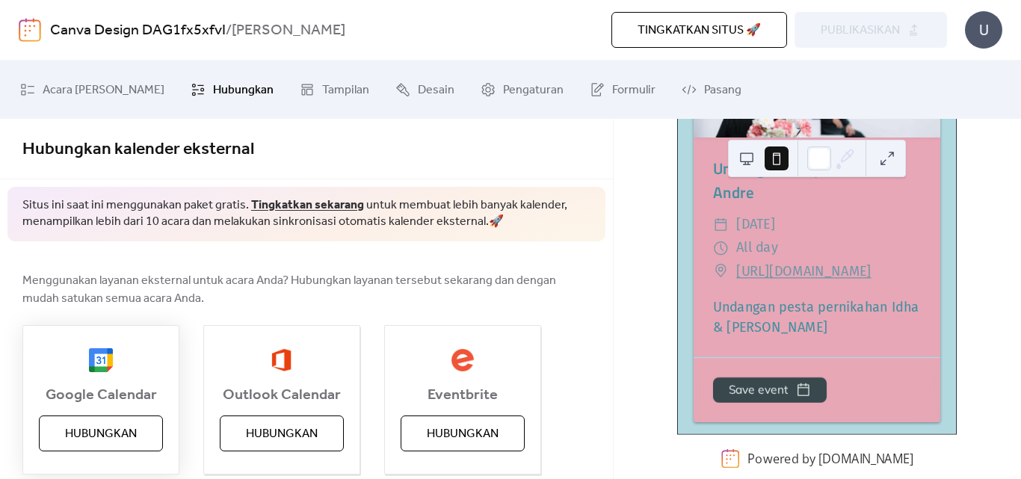
click at [120, 435] on span "Hubungkan" at bounding box center [101, 434] width 72 height 18
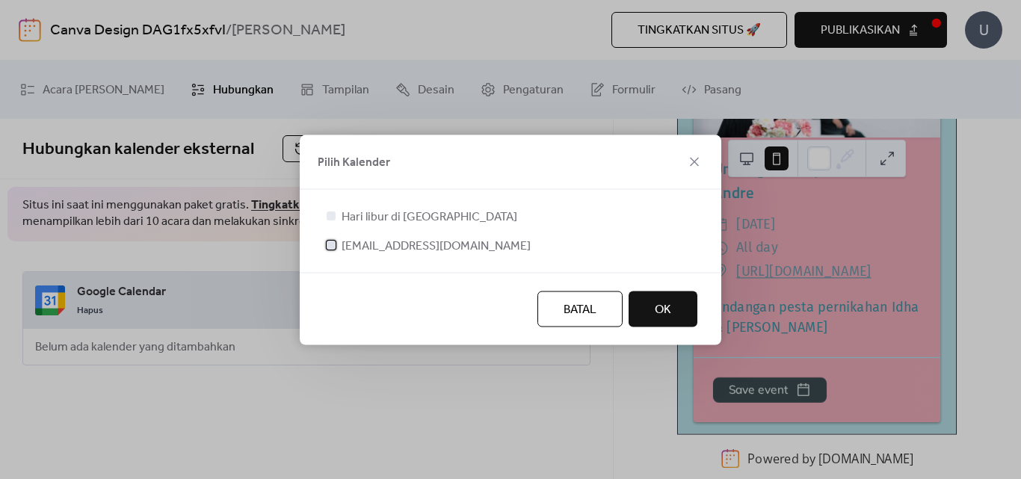
click at [334, 242] on div at bounding box center [331, 244] width 9 height 9
click at [671, 314] on button "OK" at bounding box center [663, 309] width 69 height 36
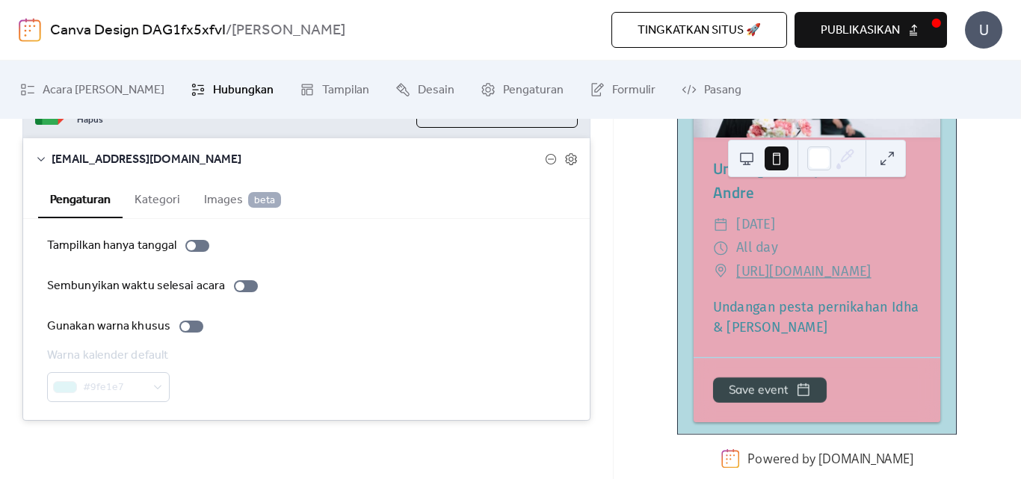
scroll to position [192, 0]
click at [191, 243] on div at bounding box center [191, 244] width 9 height 9
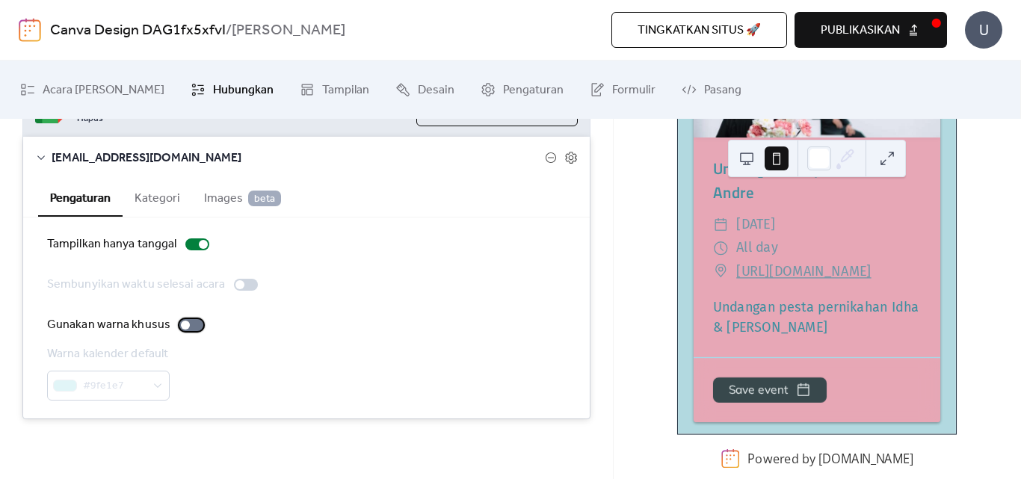
click at [181, 326] on div at bounding box center [185, 325] width 9 height 9
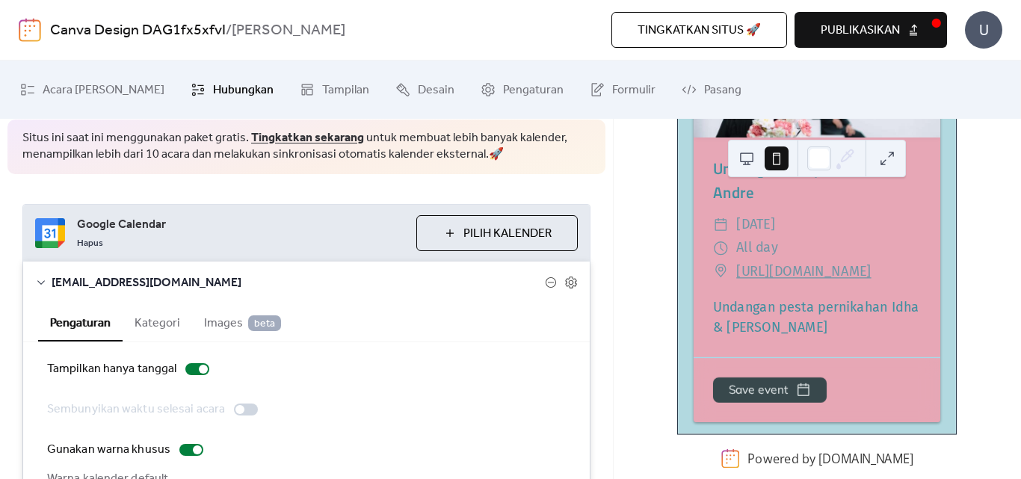
click at [166, 325] on button "Kategori" at bounding box center [158, 322] width 70 height 37
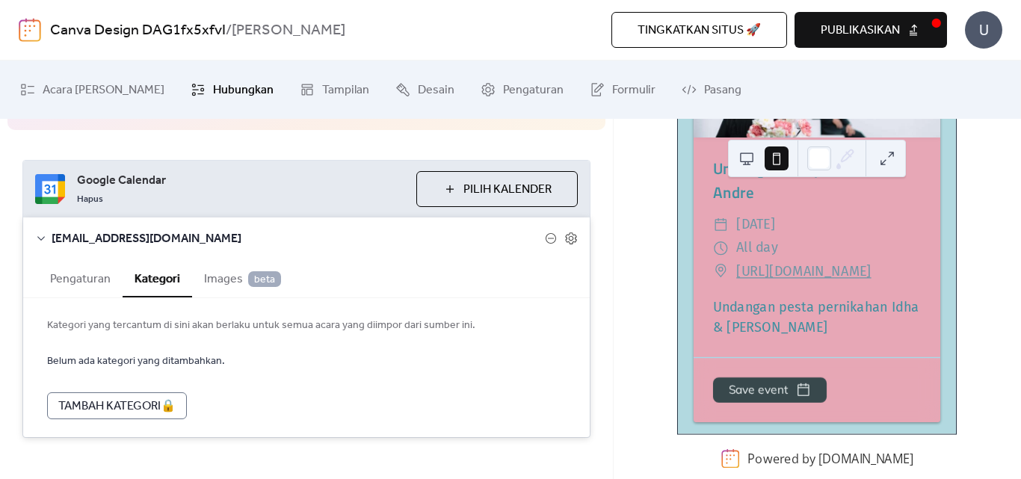
scroll to position [130, 0]
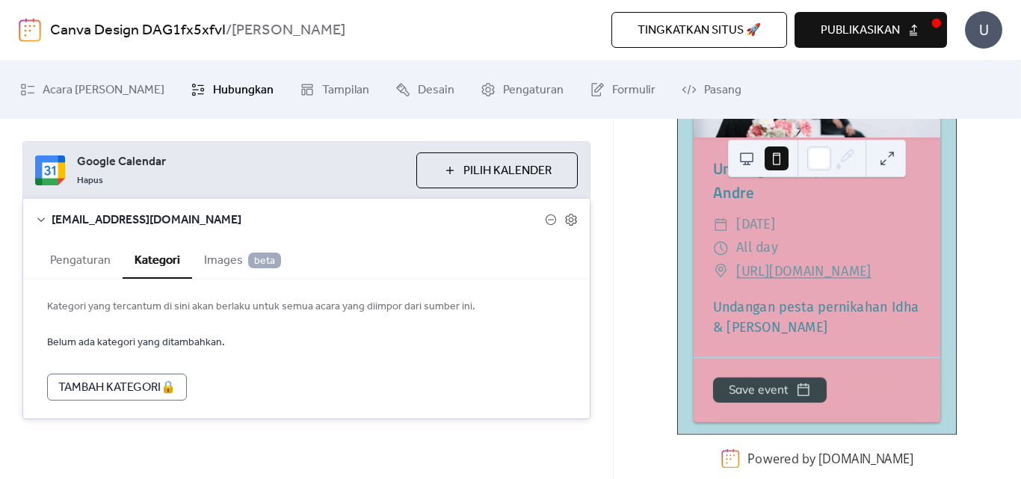
click at [230, 262] on span "Images beta" at bounding box center [242, 261] width 77 height 18
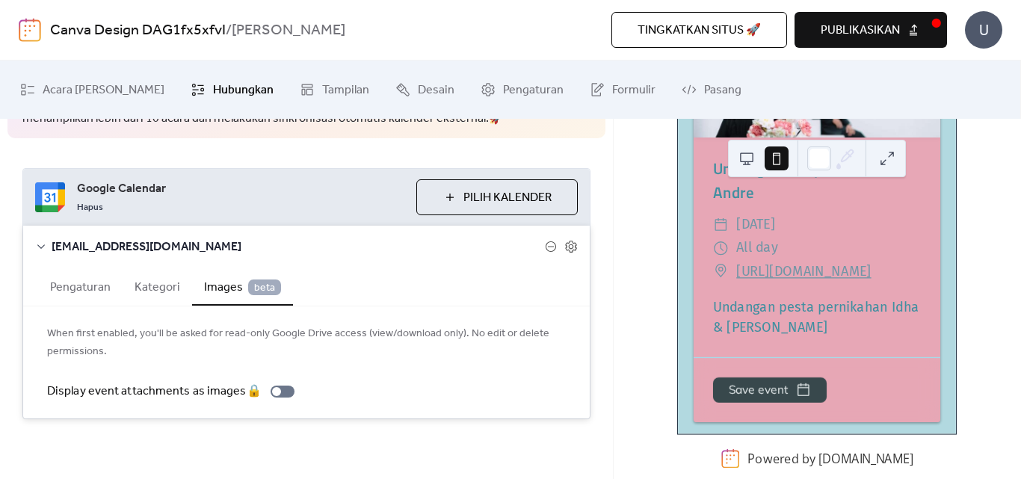
scroll to position [103, 0]
click at [92, 286] on button "Pengaturan" at bounding box center [80, 286] width 84 height 37
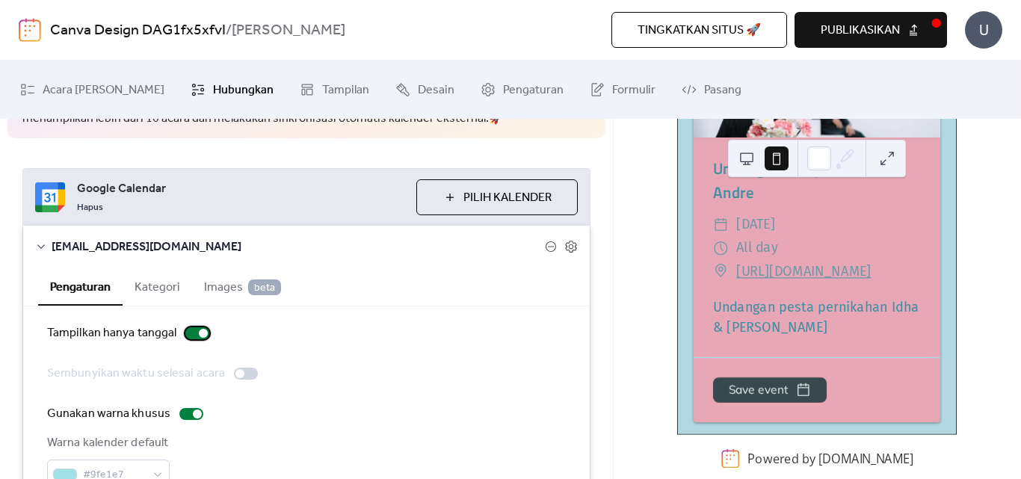
click at [200, 332] on div at bounding box center [203, 333] width 9 height 9
click at [42, 244] on icon at bounding box center [41, 247] width 12 height 12
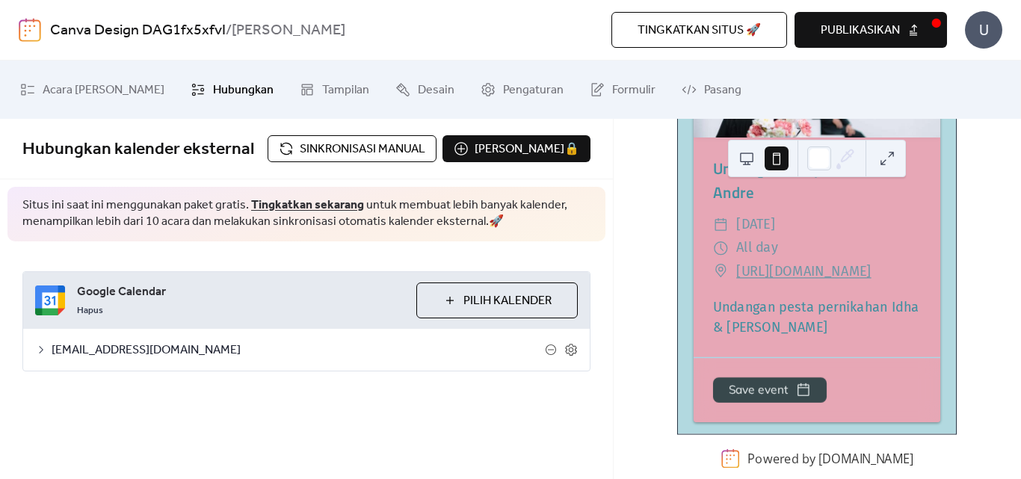
scroll to position [0, 0]
click at [42, 350] on icon at bounding box center [41, 350] width 12 height 12
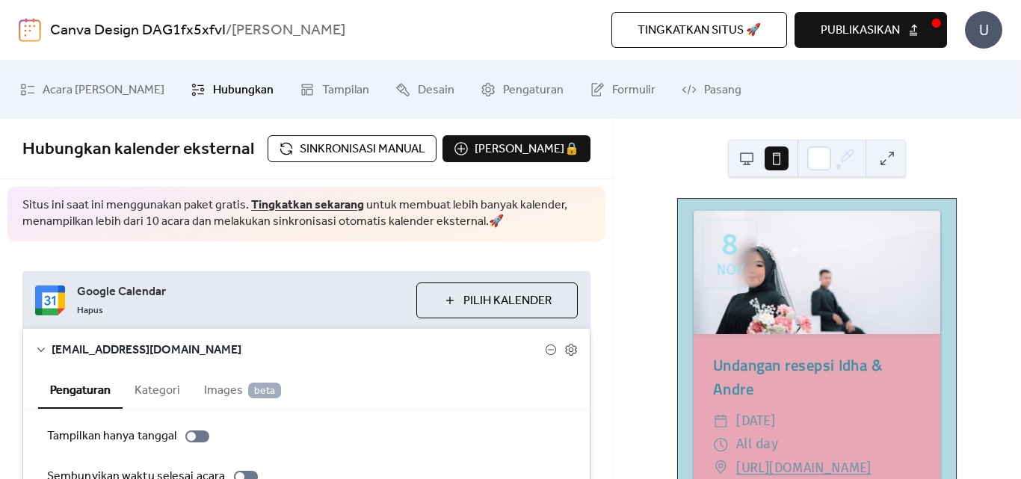
click at [305, 149] on span "Sinkronisasi manual" at bounding box center [363, 150] width 126 height 18
click at [418, 94] on span "Desain" at bounding box center [436, 91] width 37 height 24
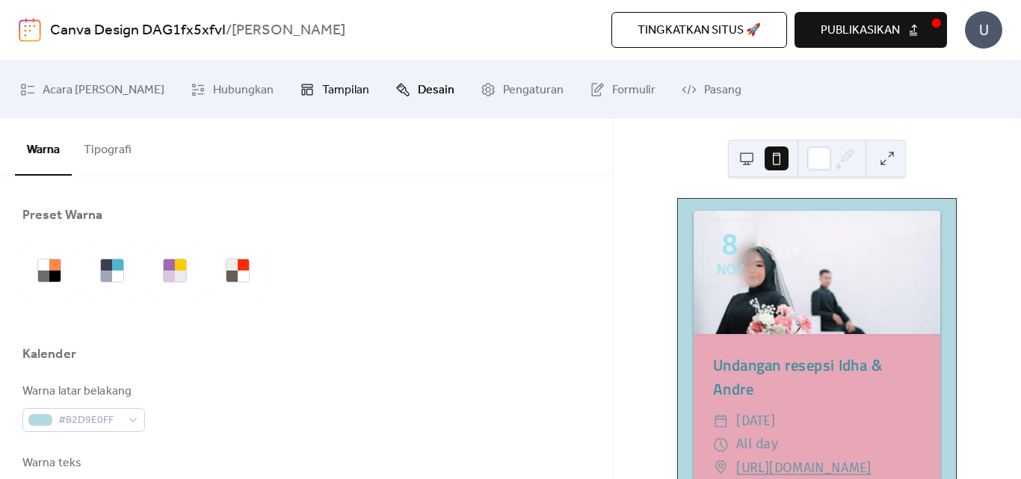
click at [322, 96] on span "Tampilan" at bounding box center [345, 91] width 47 height 24
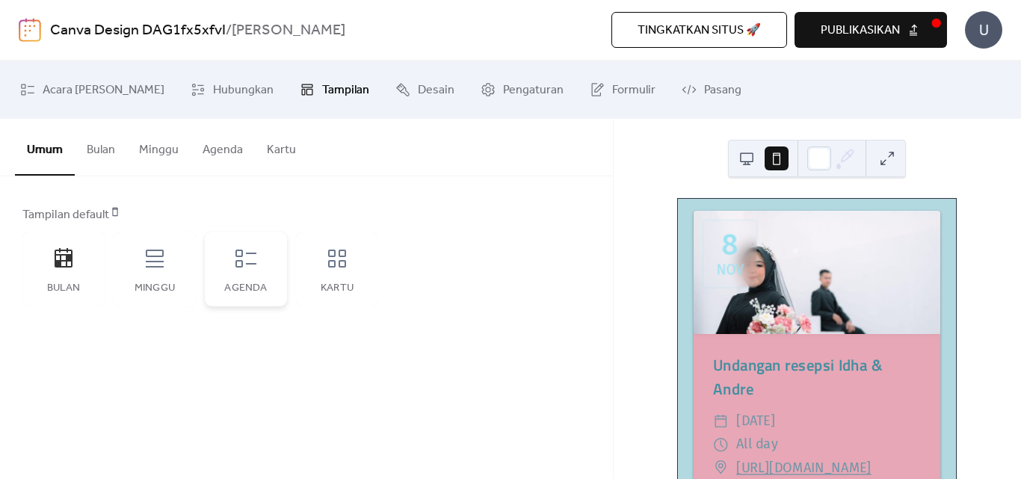
click at [265, 277] on div "Agenda" at bounding box center [246, 269] width 82 height 75
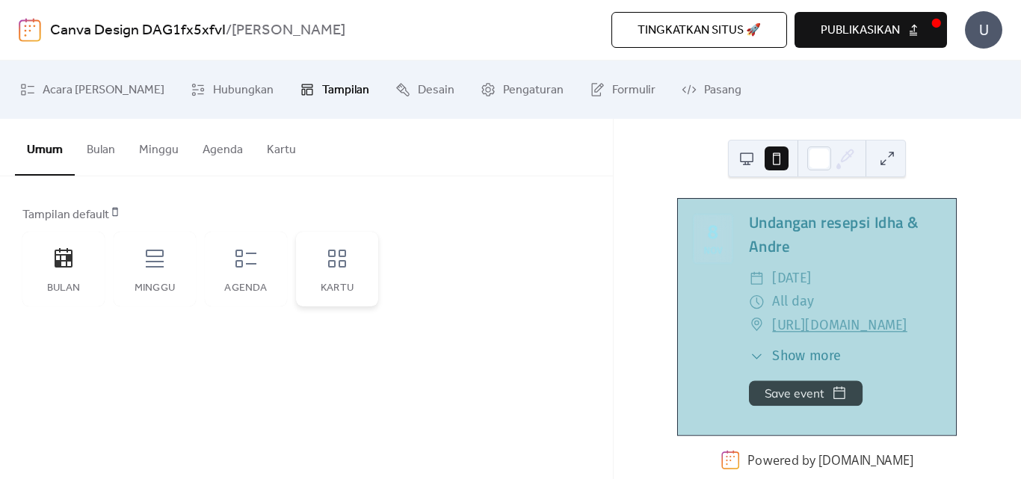
click at [331, 278] on div "Kartu" at bounding box center [337, 269] width 82 height 75
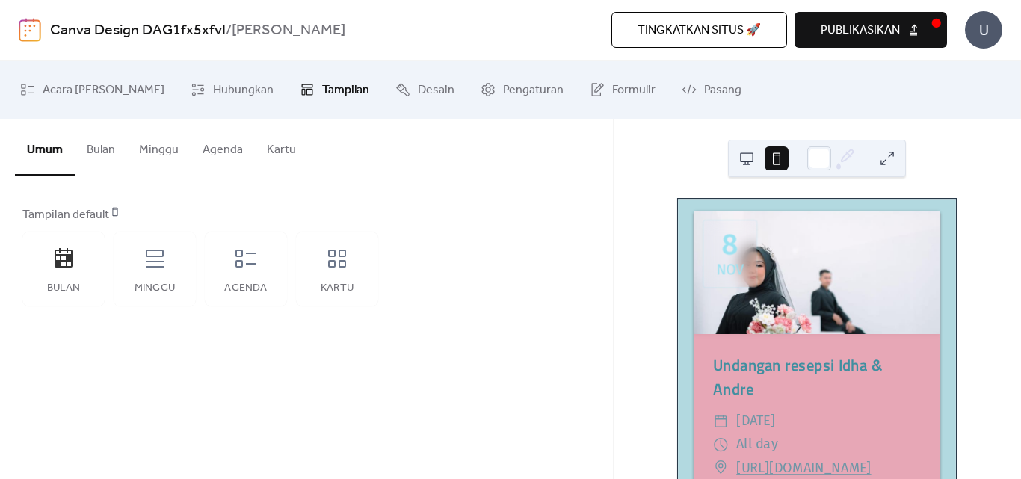
click at [888, 25] on span "publikasikan" at bounding box center [860, 31] width 79 height 18
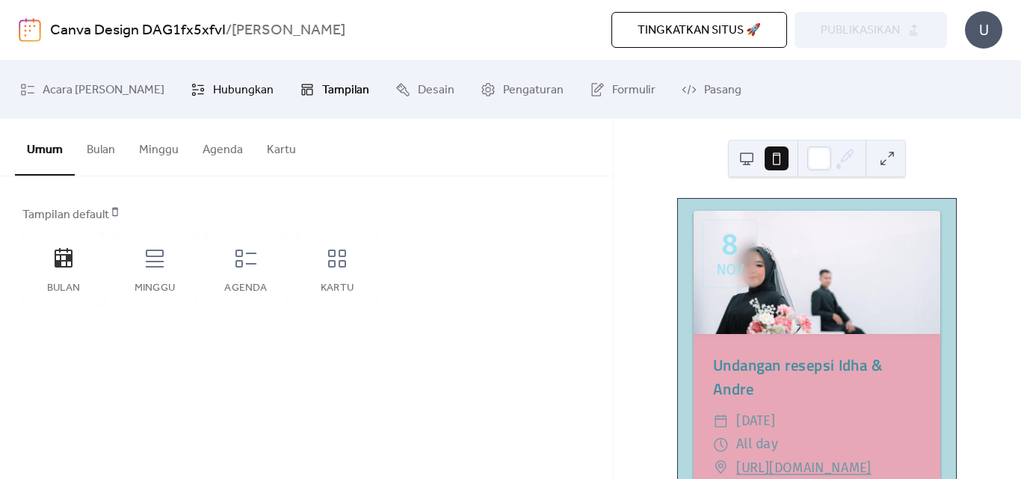
click at [213, 93] on span "Hubungkan" at bounding box center [243, 91] width 61 height 24
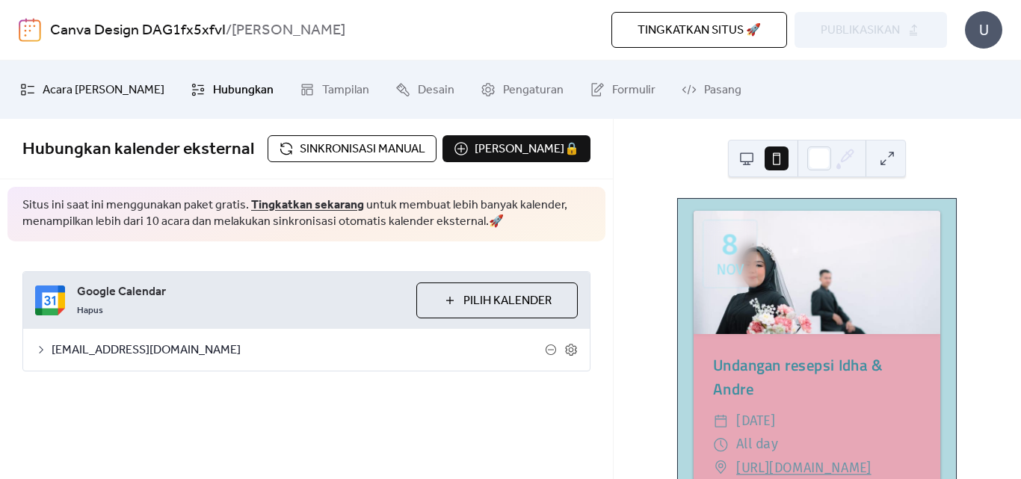
click at [54, 96] on span "Acara [PERSON_NAME]" at bounding box center [104, 91] width 122 height 24
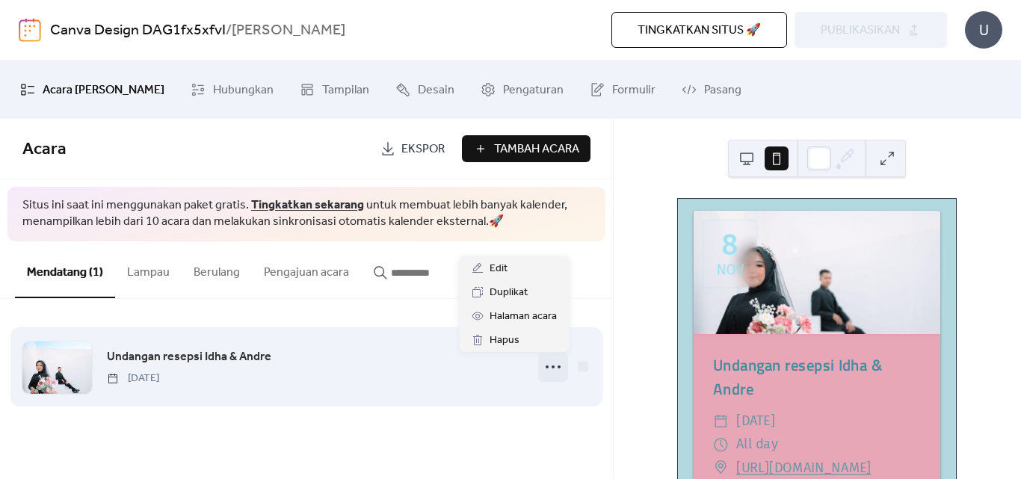
click at [550, 367] on icon at bounding box center [553, 367] width 24 height 24
click at [480, 381] on div "Undangan resepsi Idha & Andre Saturday, November 8, 2025" at bounding box center [315, 367] width 416 height 38
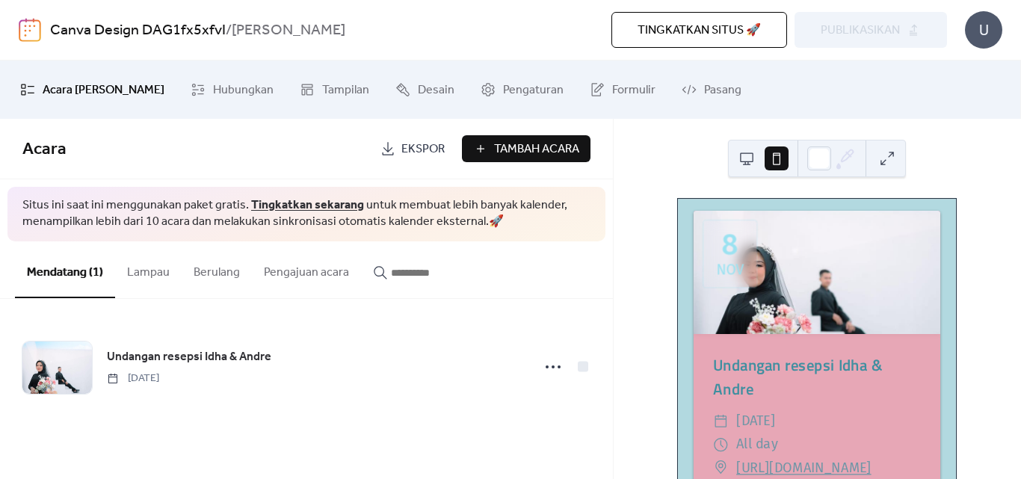
click at [325, 41] on div "Canva Design DAG1fx5xfvI / Kalender Saya" at bounding box center [262, 30] width 424 height 28
click at [290, 34] on b "[PERSON_NAME]" at bounding box center [289, 30] width 114 height 28
click at [348, 31] on div "Canva Design DAG1fx5xfvI / Kalender Saya" at bounding box center [262, 30] width 424 height 28
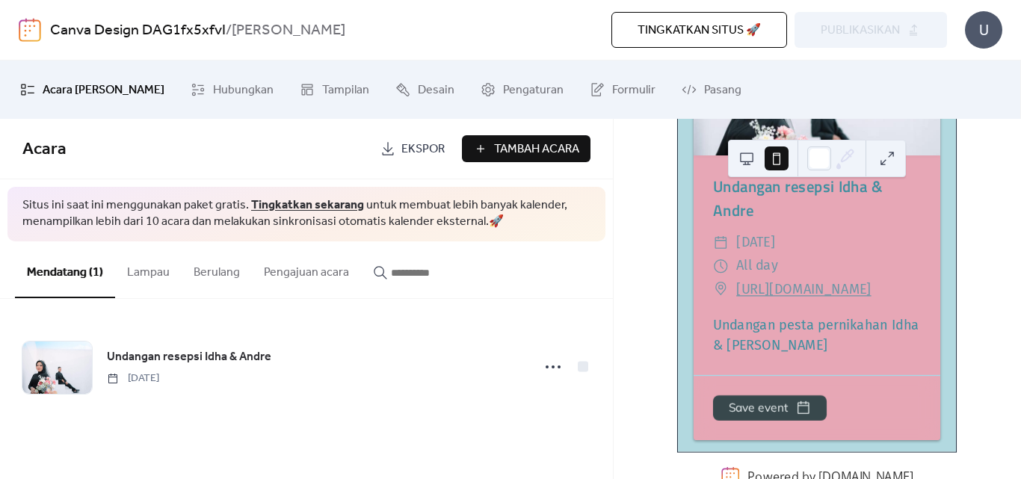
scroll to position [197, 0]
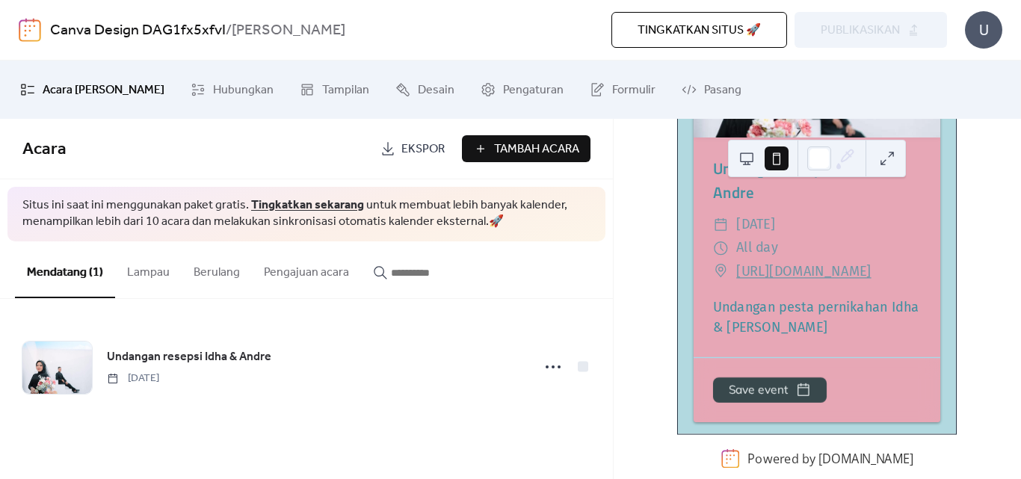
click at [746, 155] on button at bounding box center [747, 159] width 24 height 24
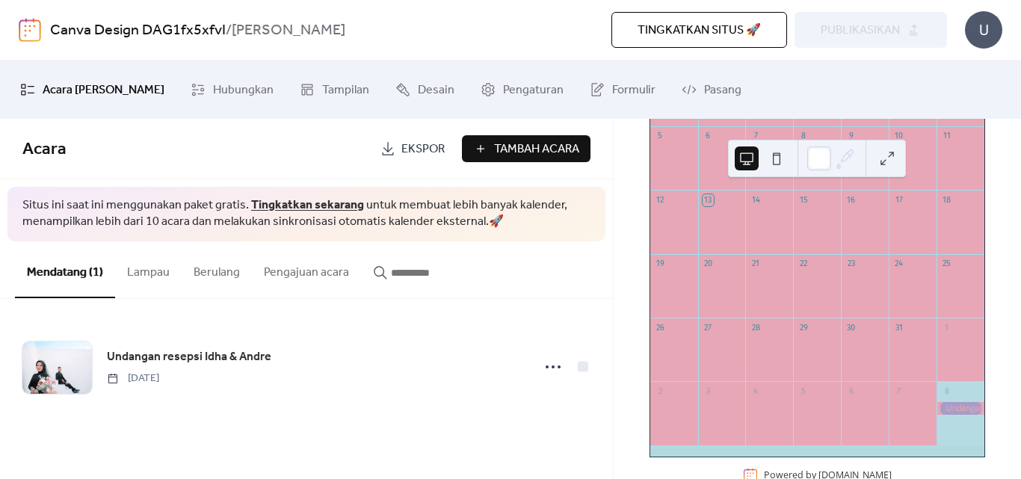
scroll to position [202, 0]
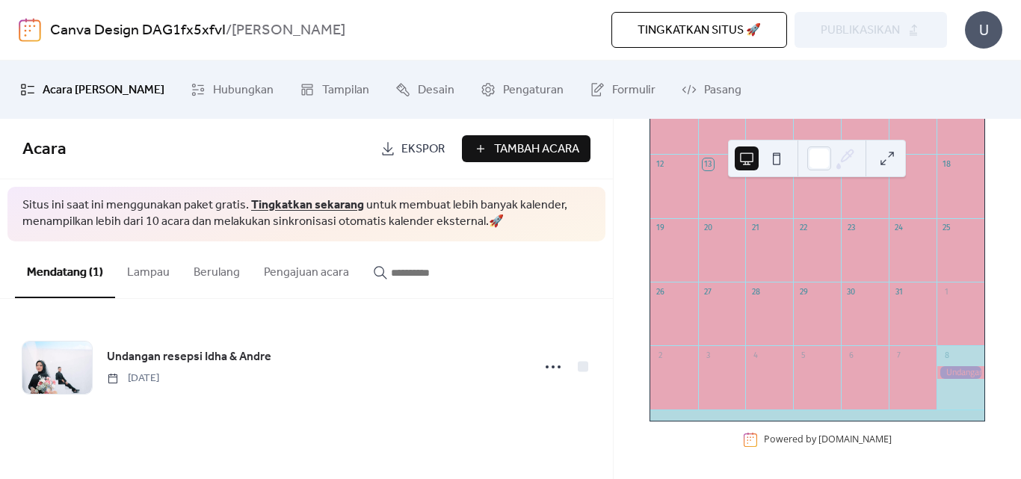
click at [776, 158] on button at bounding box center [777, 159] width 24 height 24
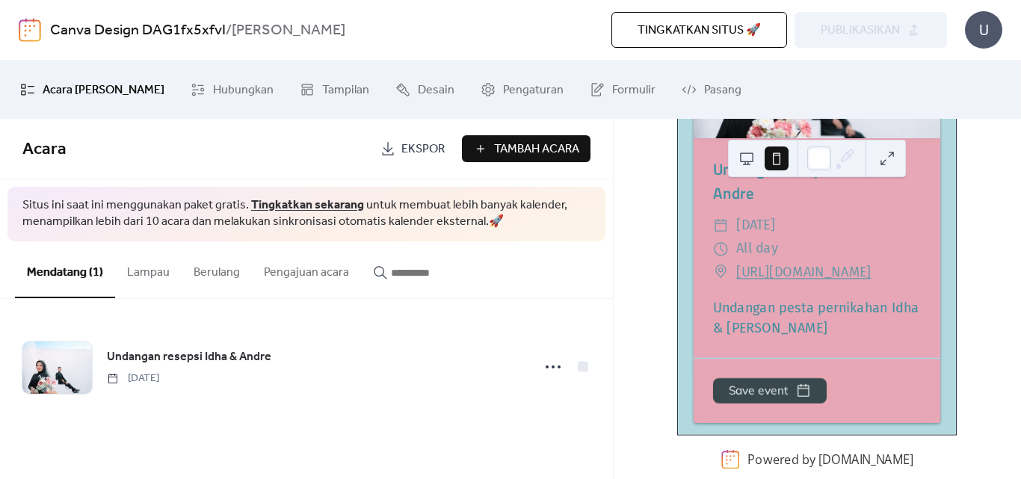
scroll to position [197, 0]
click at [704, 90] on span "Pasang" at bounding box center [722, 91] width 37 height 24
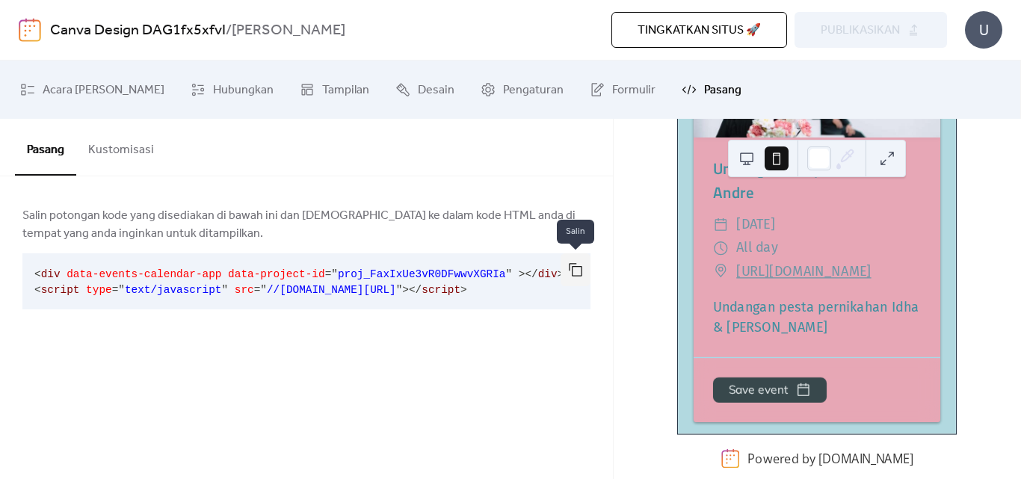
click at [577, 269] on button "button" at bounding box center [576, 269] width 30 height 33
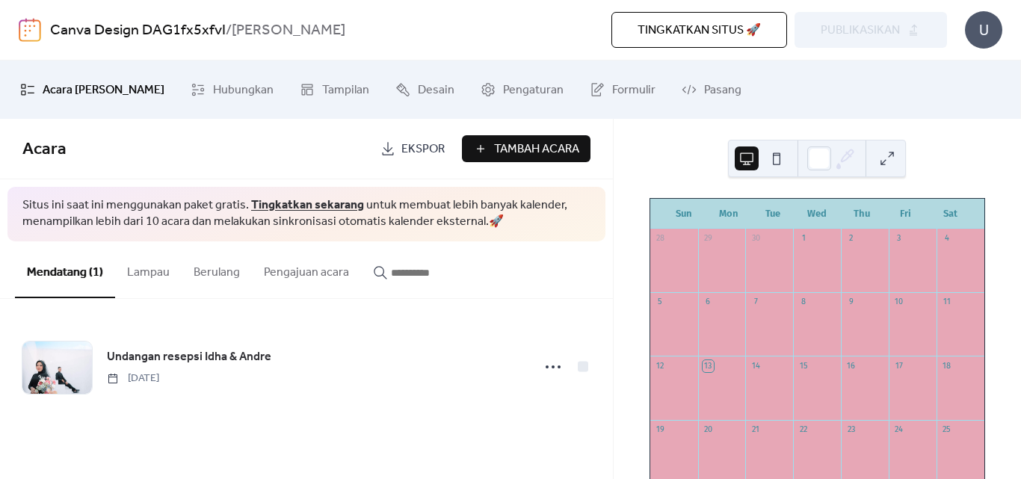
click at [886, 156] on button at bounding box center [888, 159] width 24 height 24
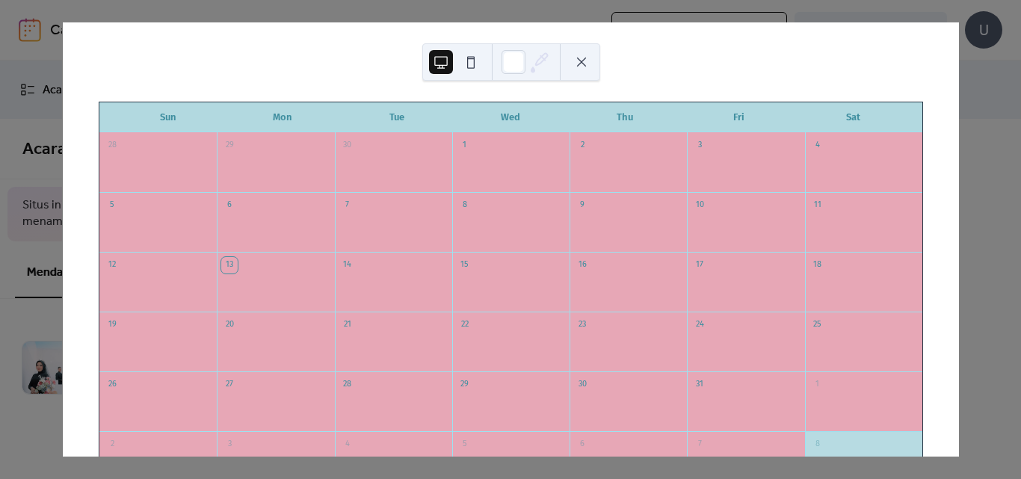
click at [479, 62] on button at bounding box center [471, 62] width 24 height 24
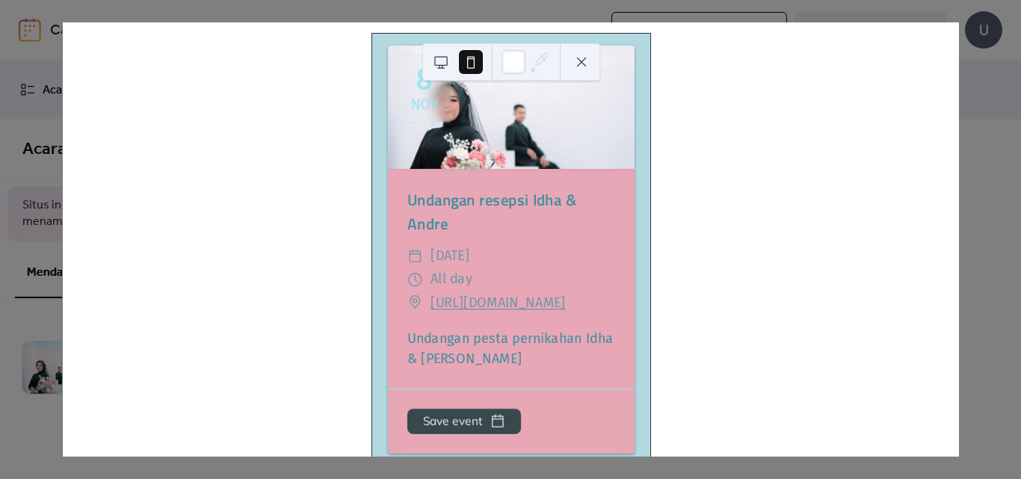
scroll to position [123, 0]
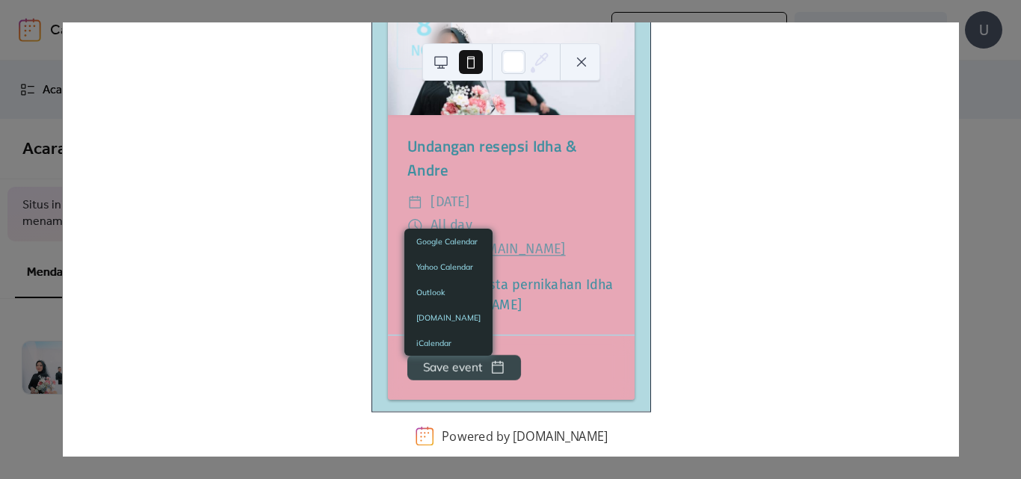
click at [472, 374] on button "Save event" at bounding box center [464, 368] width 114 height 25
click at [464, 240] on link "Google Calendar" at bounding box center [449, 241] width 88 height 25
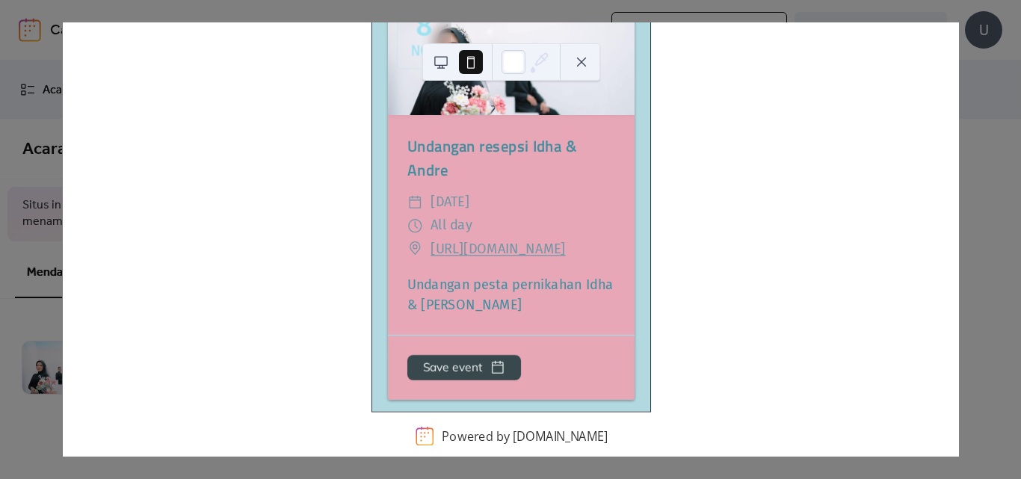
scroll to position [0, 0]
